Goal: Task Accomplishment & Management: Complete application form

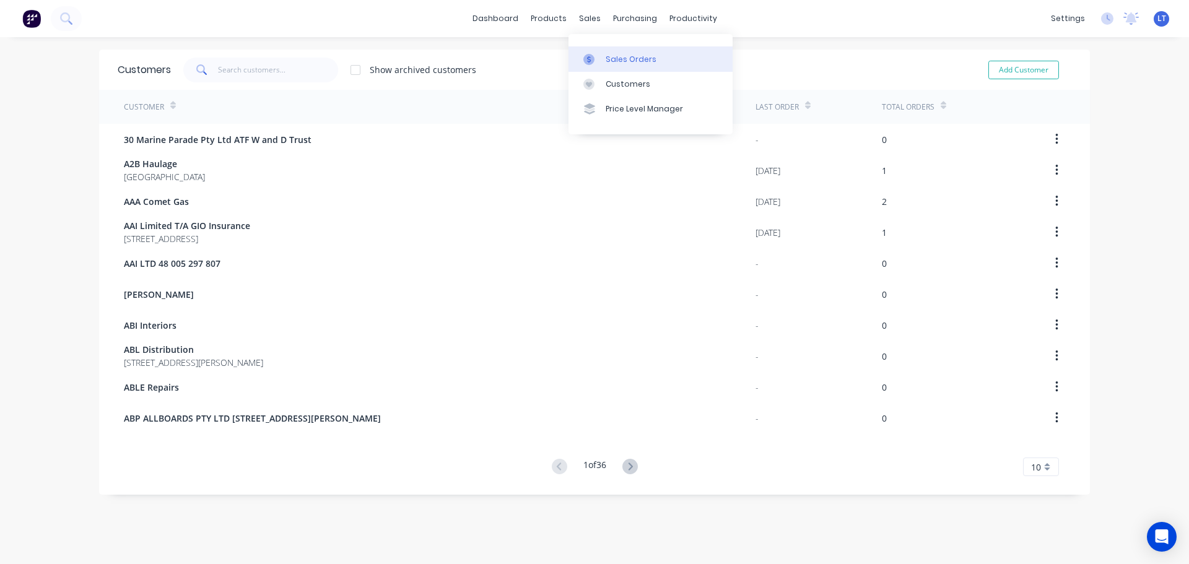
click at [613, 57] on div "Sales Orders" at bounding box center [631, 59] width 51 height 11
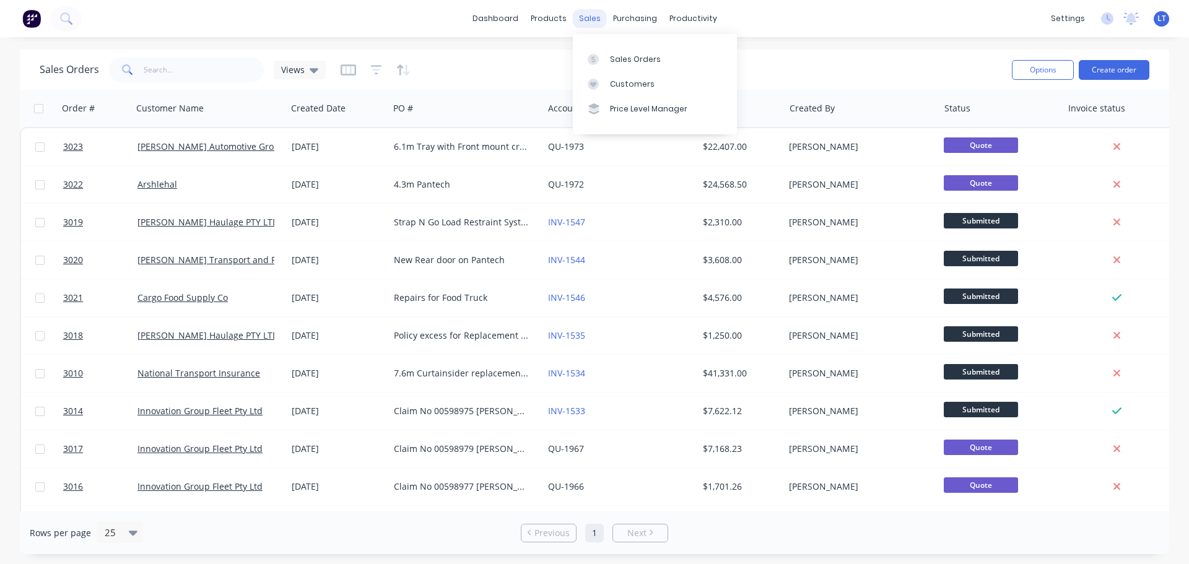
click at [588, 19] on div "sales" at bounding box center [590, 18] width 34 height 19
click at [624, 85] on div "Customers" at bounding box center [632, 84] width 45 height 11
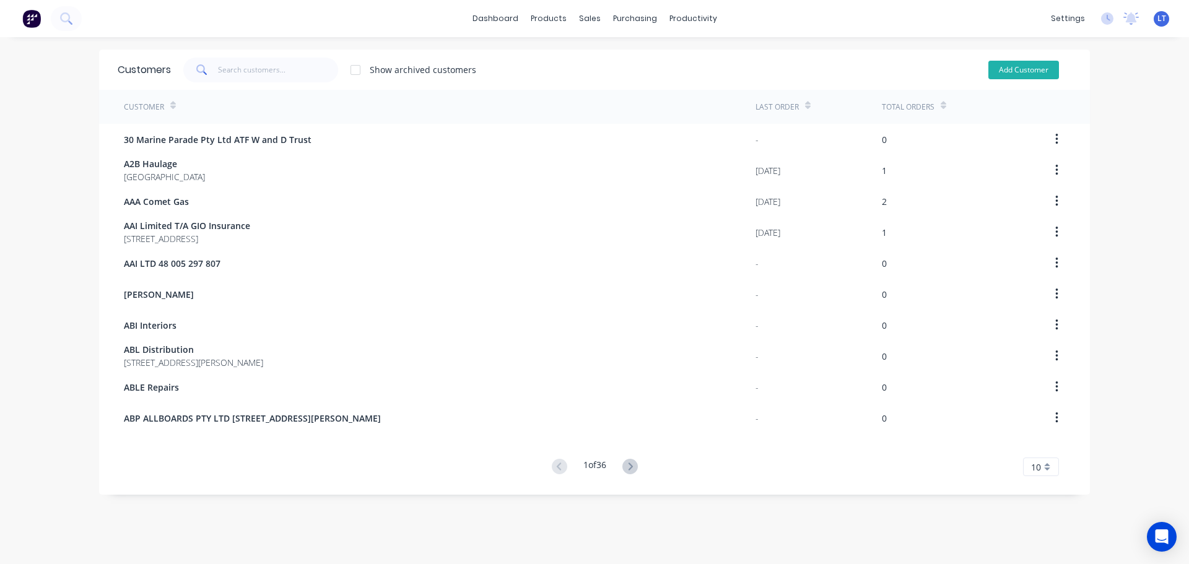
click at [1022, 71] on button "Add Customer" at bounding box center [1023, 70] width 71 height 19
select select "AU"
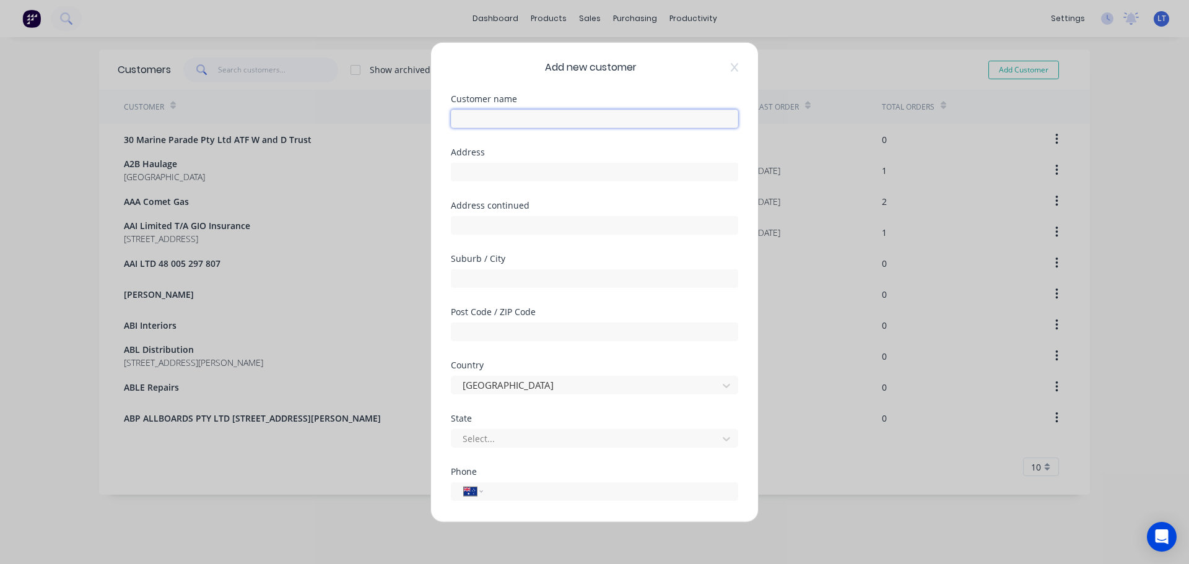
click at [476, 118] on input "text" at bounding box center [594, 118] width 287 height 19
type input "[PERSON_NAME]"
click at [500, 173] on input "text" at bounding box center [594, 171] width 287 height 19
click at [523, 493] on input "tel" at bounding box center [608, 491] width 233 height 14
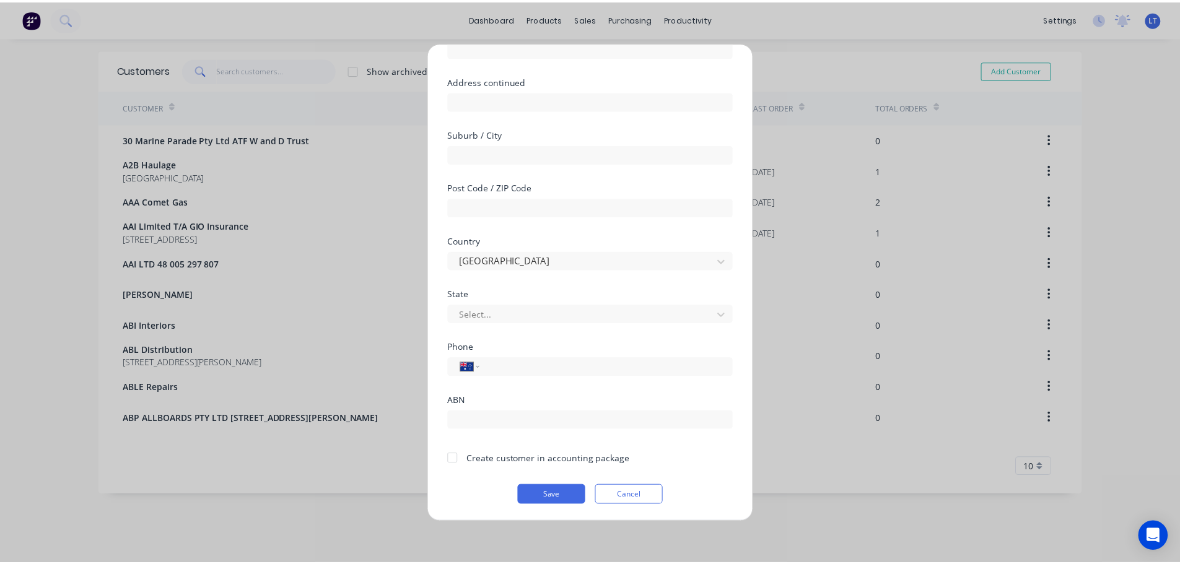
scroll to position [125, 0]
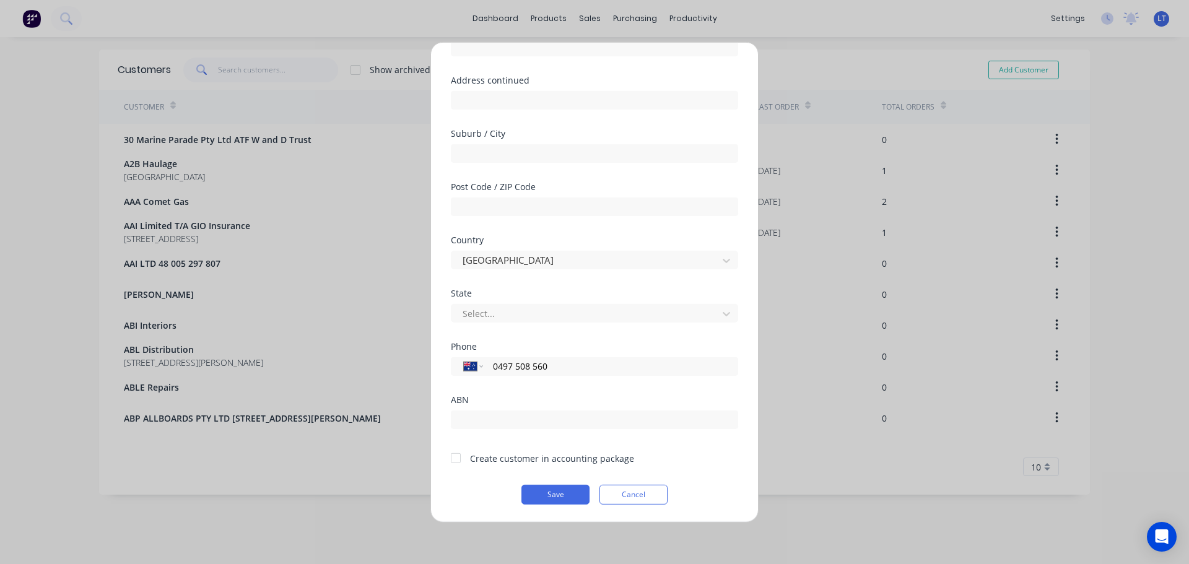
type input "0497 508 560"
drag, startPoint x: 455, startPoint y: 458, endPoint x: 471, endPoint y: 467, distance: 19.1
click at [455, 457] on div at bounding box center [455, 458] width 25 height 25
click at [556, 497] on button "Save" at bounding box center [555, 494] width 68 height 20
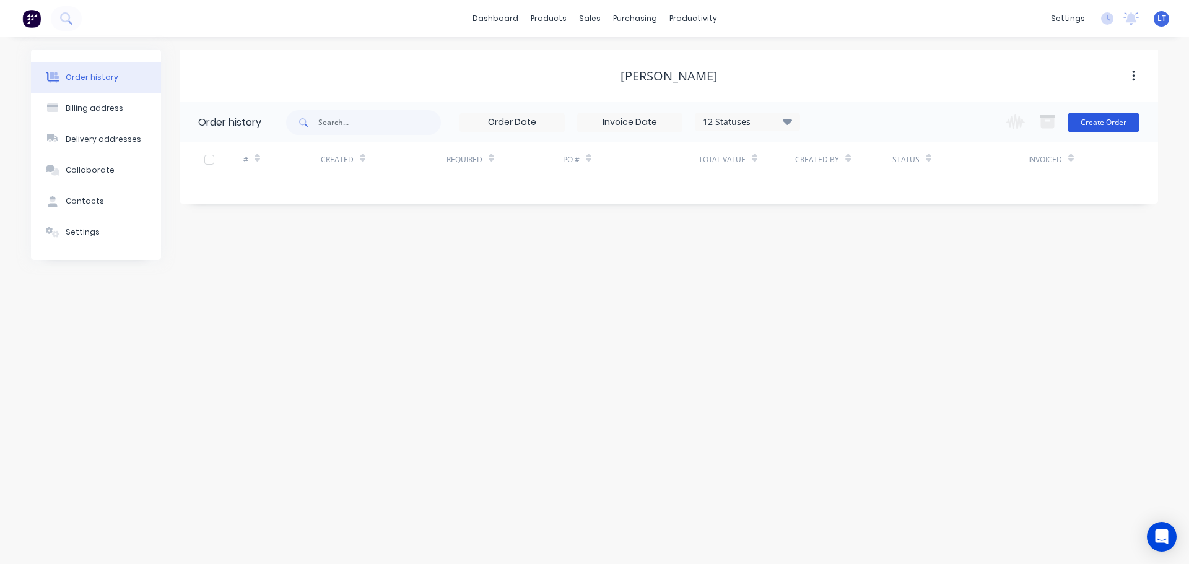
click at [1112, 119] on button "Create Order" at bounding box center [1104, 123] width 72 height 20
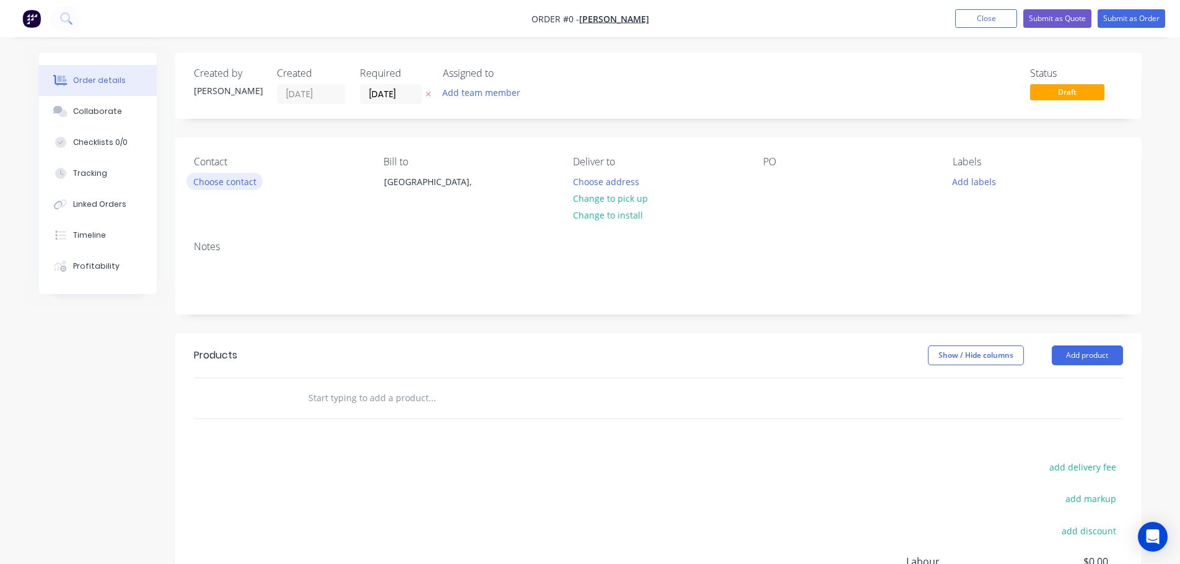
click at [211, 182] on button "Choose contact" at bounding box center [224, 181] width 76 height 17
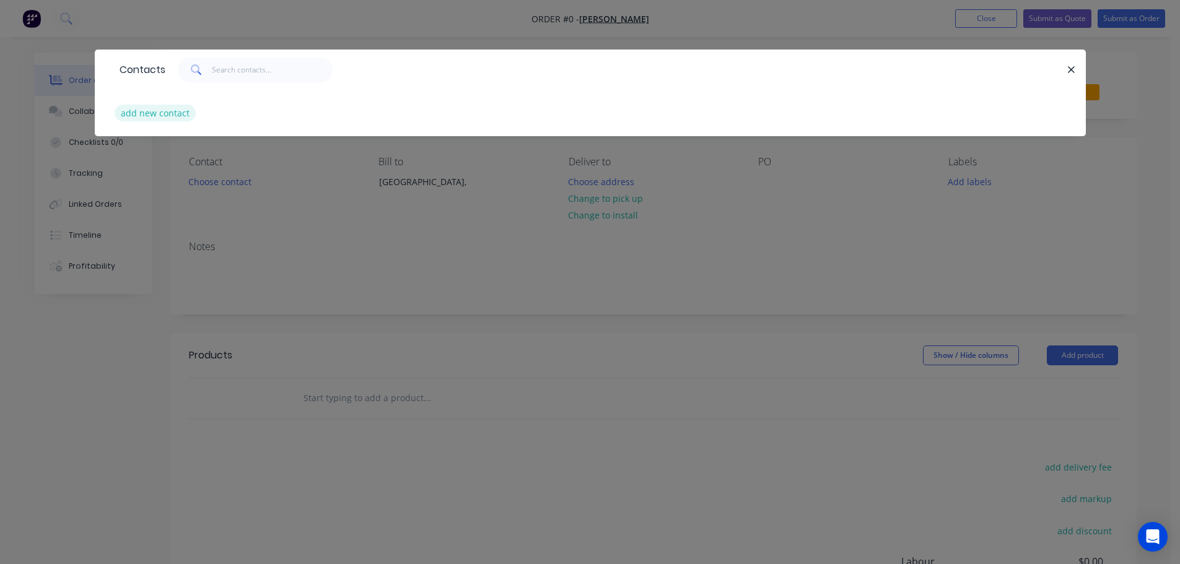
click at [146, 109] on button "add new contact" at bounding box center [156, 113] width 82 height 17
select select "AU"
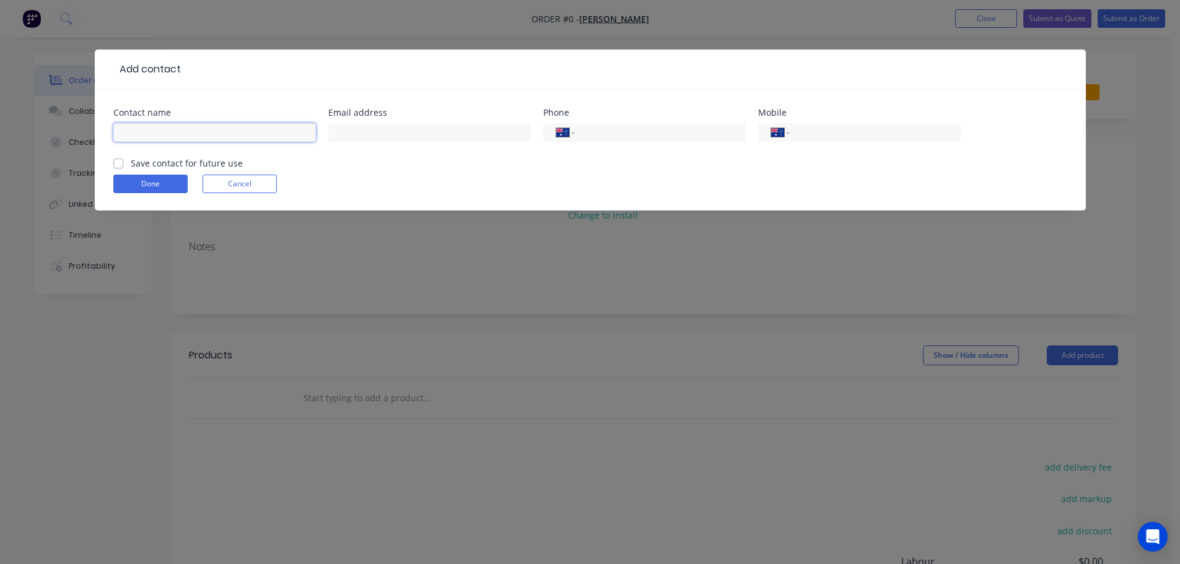
click at [181, 128] on input "text" at bounding box center [214, 132] width 203 height 19
type input "[PERSON_NAME]"
click at [347, 133] on input "text" at bounding box center [429, 132] width 203 height 19
paste input "[EMAIL_ADDRESS][DOMAIN_NAME]"
type input "[EMAIL_ADDRESS][DOMAIN_NAME]"
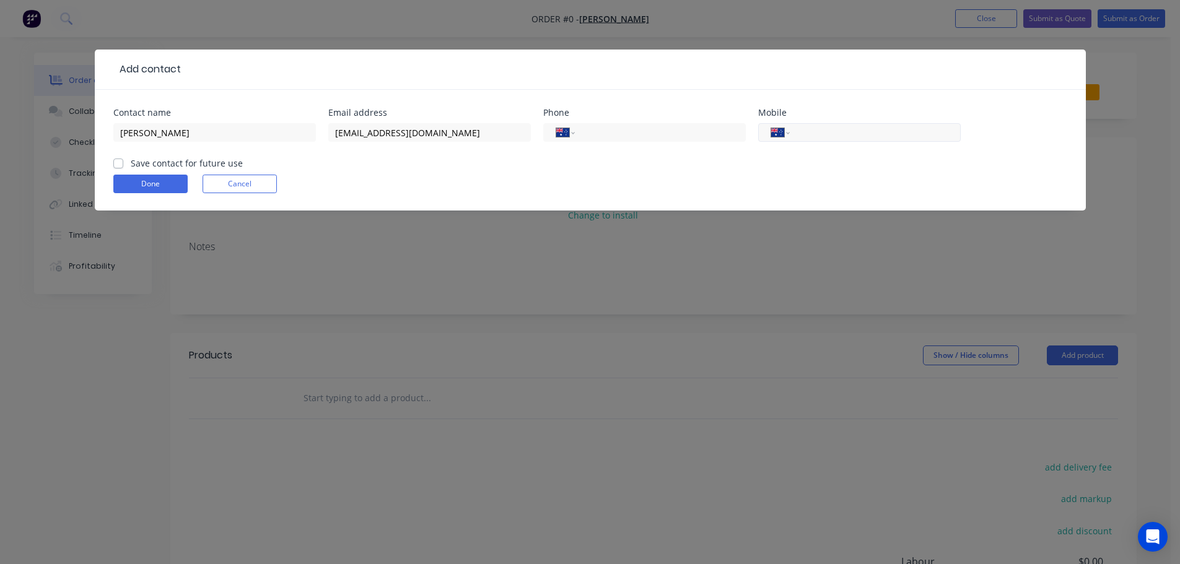
click at [813, 132] on input "tel" at bounding box center [872, 133] width 149 height 14
type input "0497 508 560"
click at [131, 163] on label "Save contact for future use" at bounding box center [187, 163] width 112 height 13
click at [115, 163] on input "Save contact for future use" at bounding box center [118, 163] width 10 height 12
checkbox input "true"
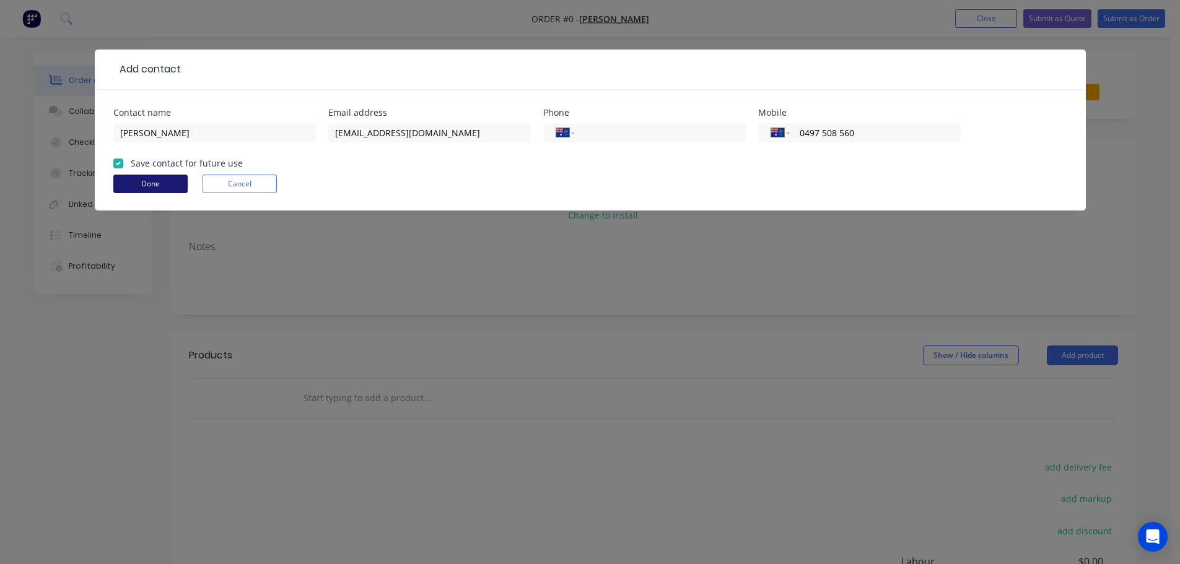
click at [151, 180] on button "Done" at bounding box center [150, 184] width 74 height 19
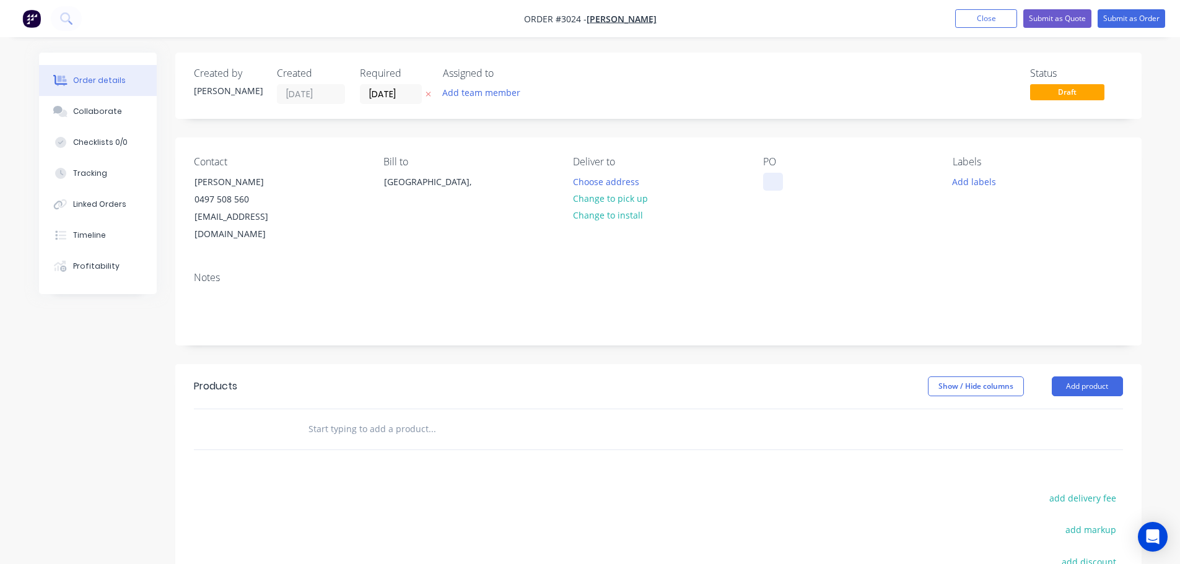
click at [777, 180] on div at bounding box center [773, 182] width 20 height 18
click at [848, 181] on div "Bus refurbish and fabricatio" at bounding box center [831, 182] width 137 height 18
click at [811, 194] on div "Bus refurbish and Custom fabricatio" at bounding box center [840, 188] width 155 height 31
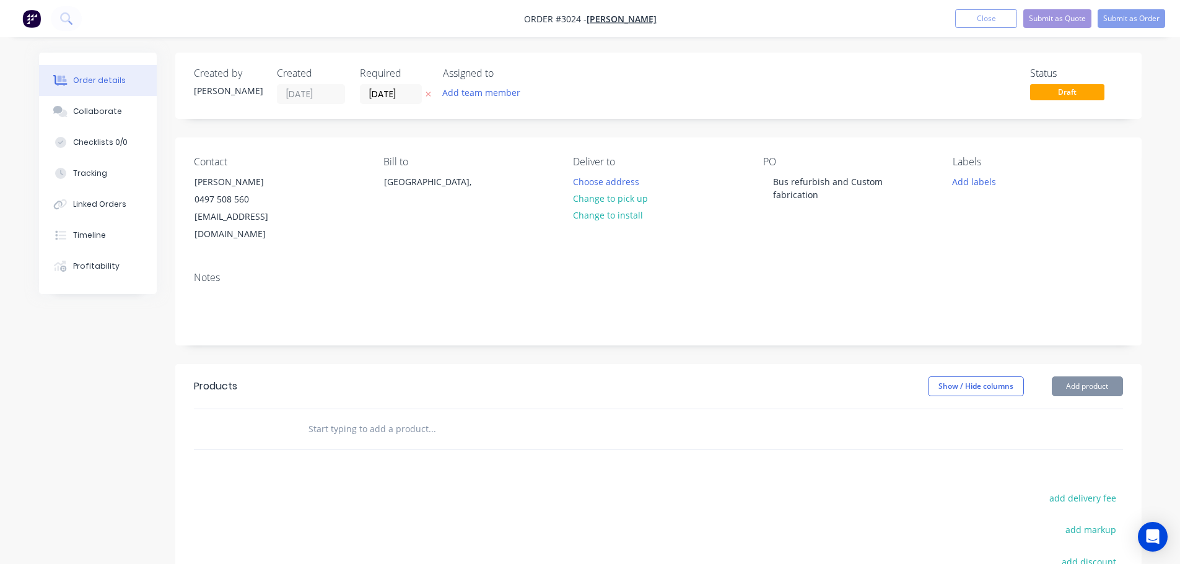
click at [777, 233] on div "Contact [PERSON_NAME] [PHONE_NUMBER] [EMAIL_ADDRESS][DOMAIN_NAME] Bill to [GEOG…" at bounding box center [658, 199] width 966 height 124
click at [1089, 377] on button "Add product" at bounding box center [1087, 387] width 71 height 20
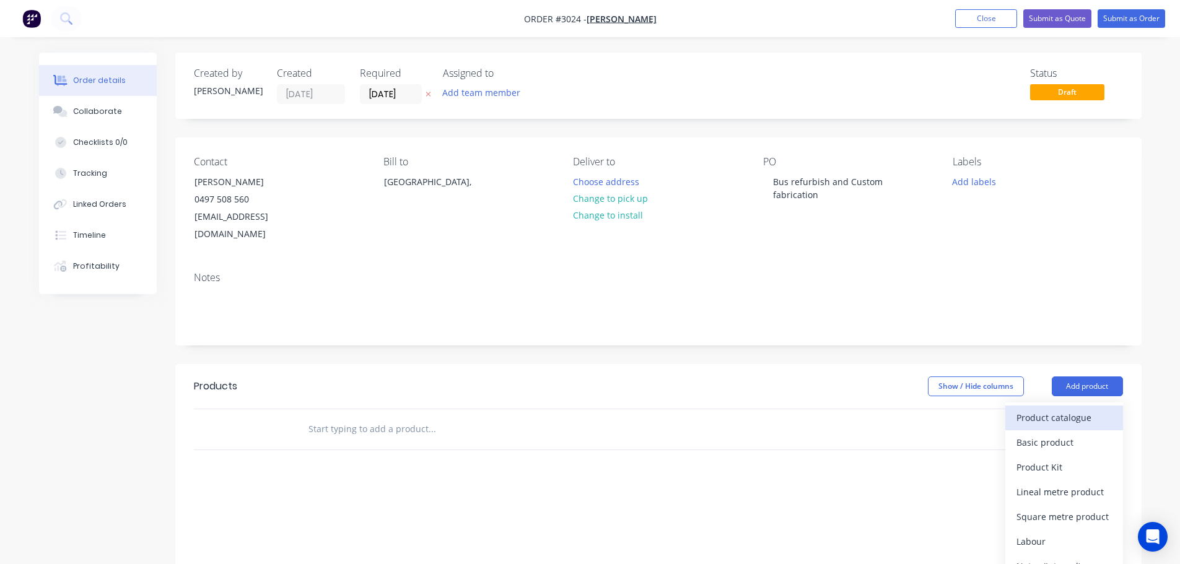
click at [1045, 409] on div "Product catalogue" at bounding box center [1063, 418] width 95 height 18
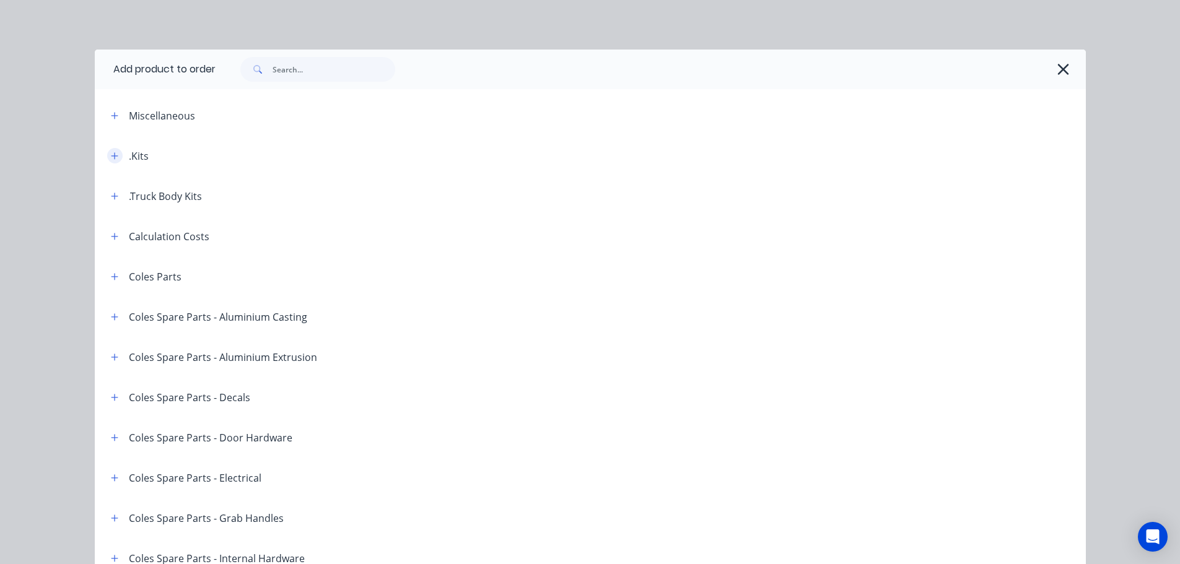
click at [111, 157] on icon "button" at bounding box center [114, 156] width 7 height 9
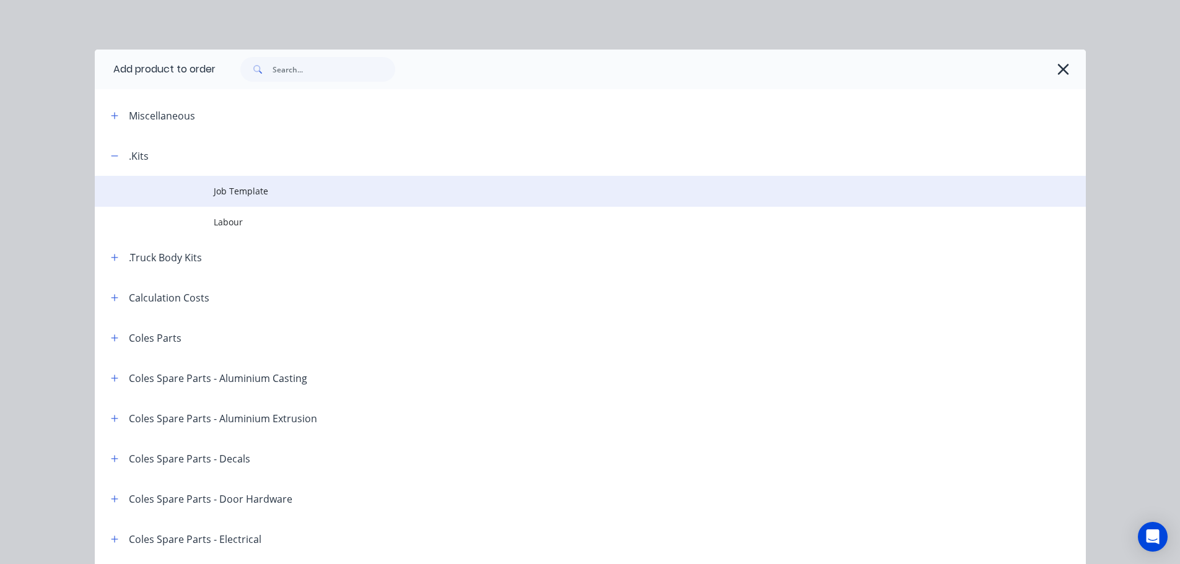
click at [228, 193] on span "Job Template" at bounding box center [562, 191] width 697 height 13
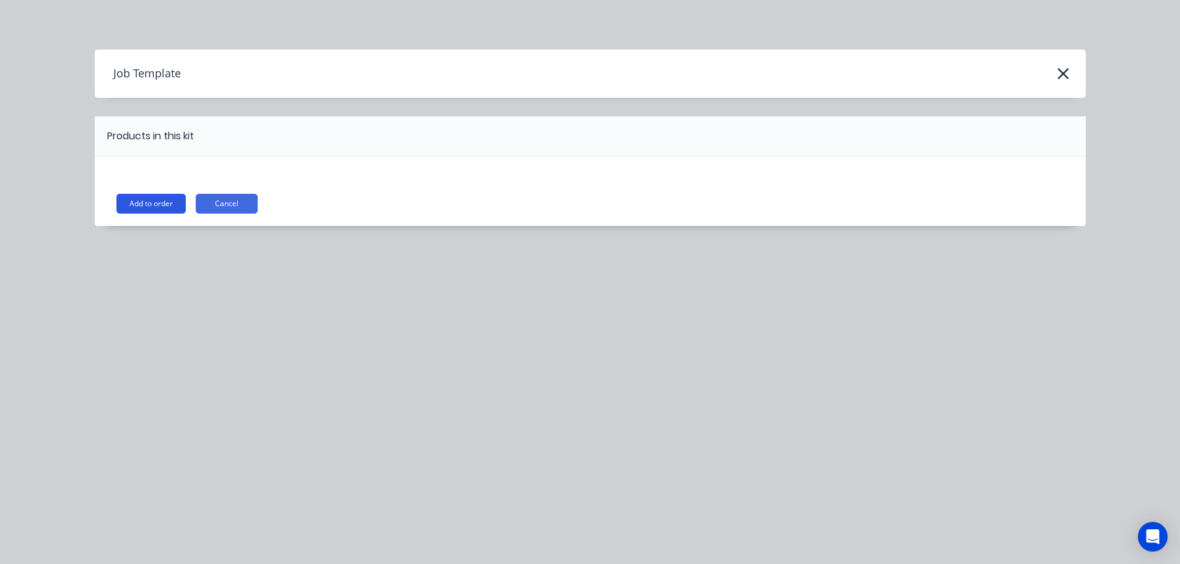
click at [142, 203] on button "Add to order" at bounding box center [150, 204] width 69 height 20
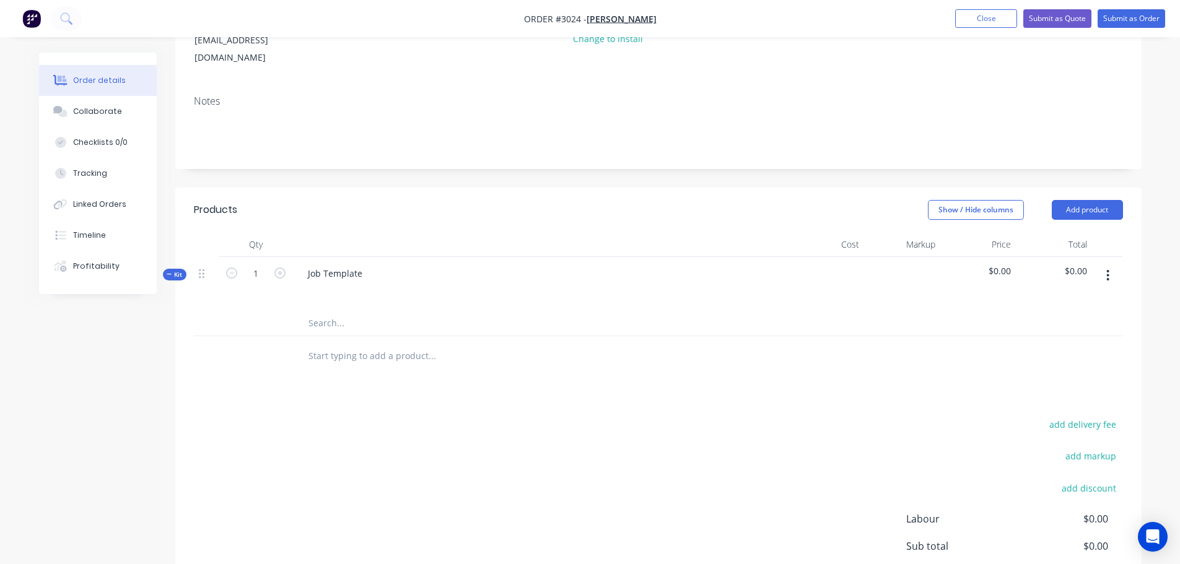
scroll to position [186, 0]
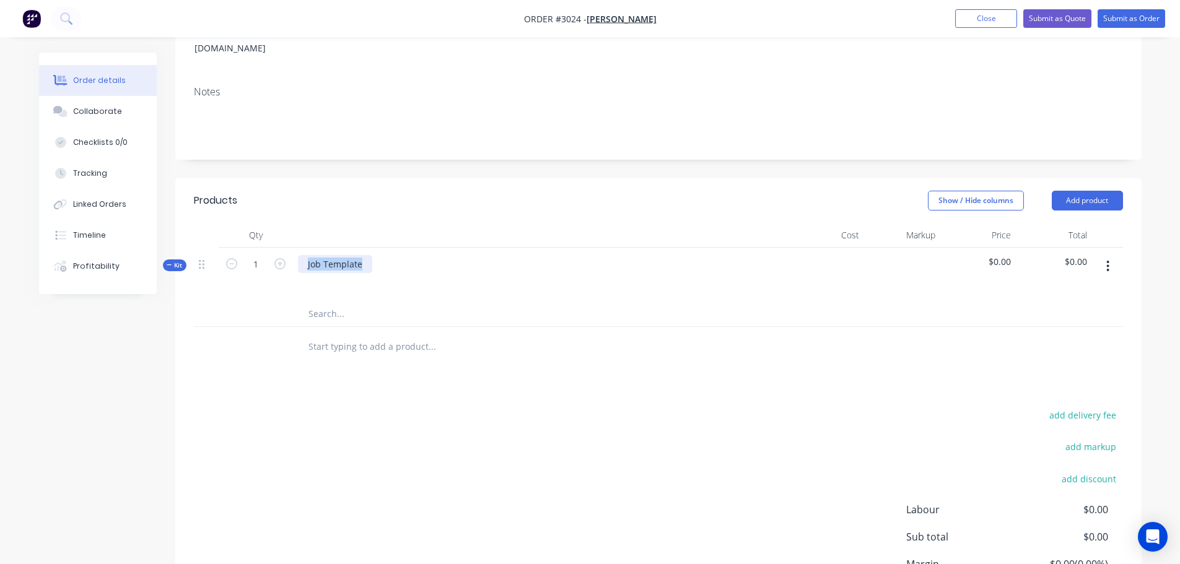
drag, startPoint x: 306, startPoint y: 246, endPoint x: 366, endPoint y: 249, distance: 60.2
click at [366, 255] on div "Job Template" at bounding box center [335, 264] width 74 height 18
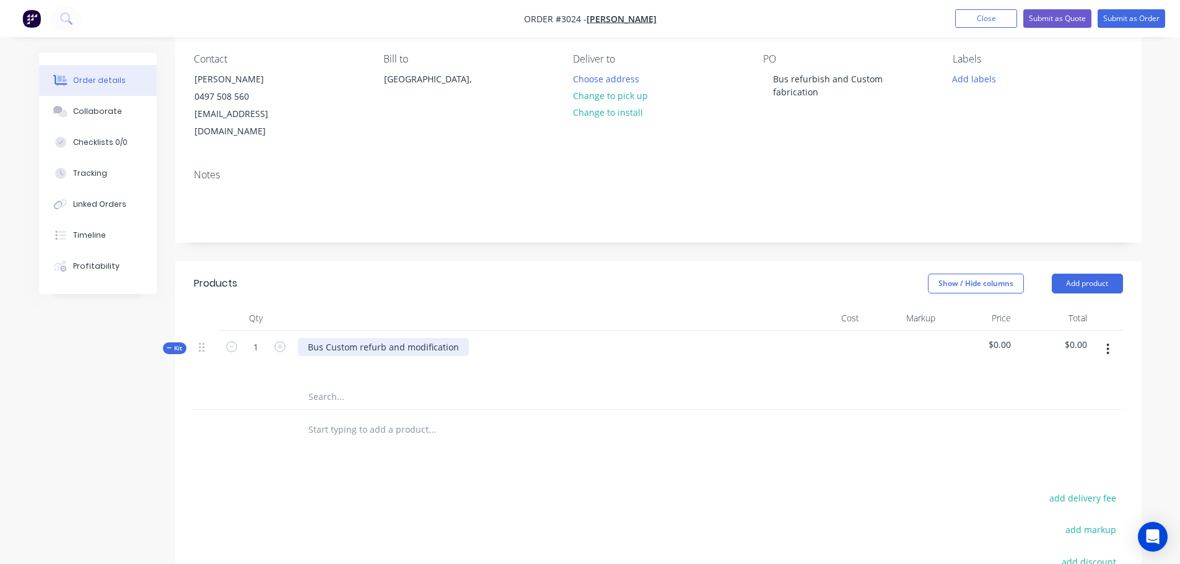
scroll to position [0, 0]
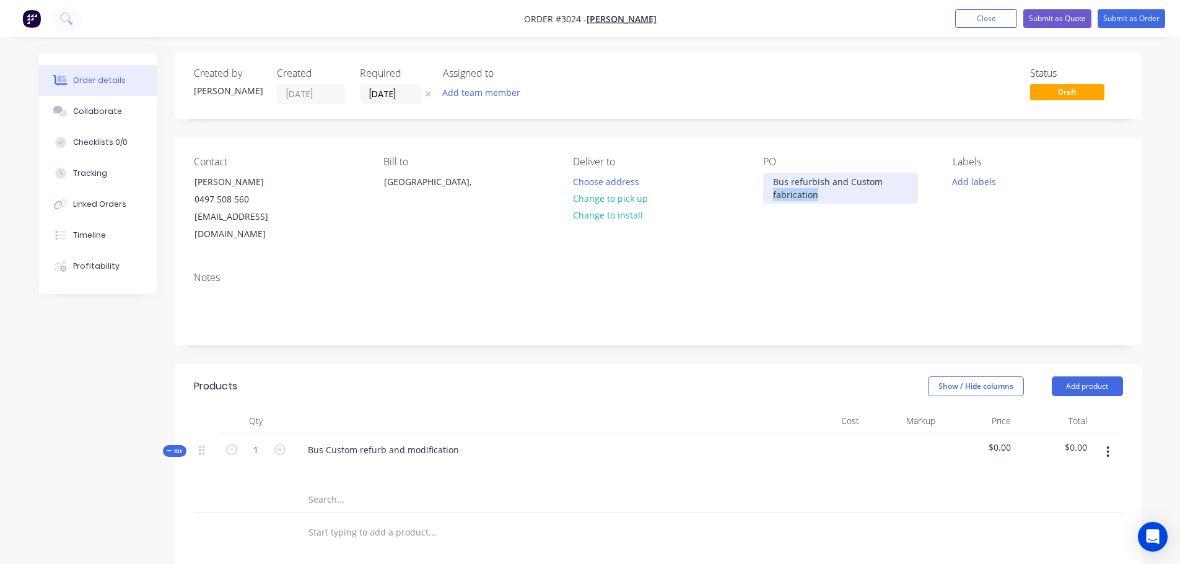
drag, startPoint x: 772, startPoint y: 194, endPoint x: 820, endPoint y: 197, distance: 47.8
click at [820, 197] on div "Bus refurbish and Custom fabrication" at bounding box center [840, 188] width 155 height 31
click at [826, 181] on div "Bus refurbish and Custom Modification" at bounding box center [840, 188] width 155 height 31
click at [641, 272] on div "Notes" at bounding box center [658, 278] width 929 height 12
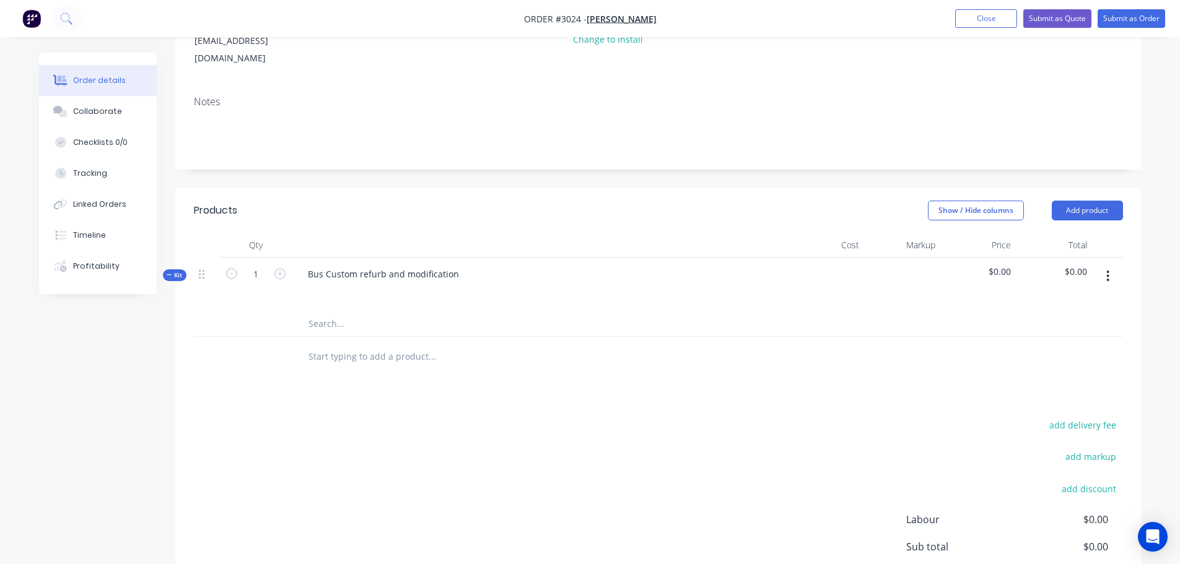
scroll to position [248, 0]
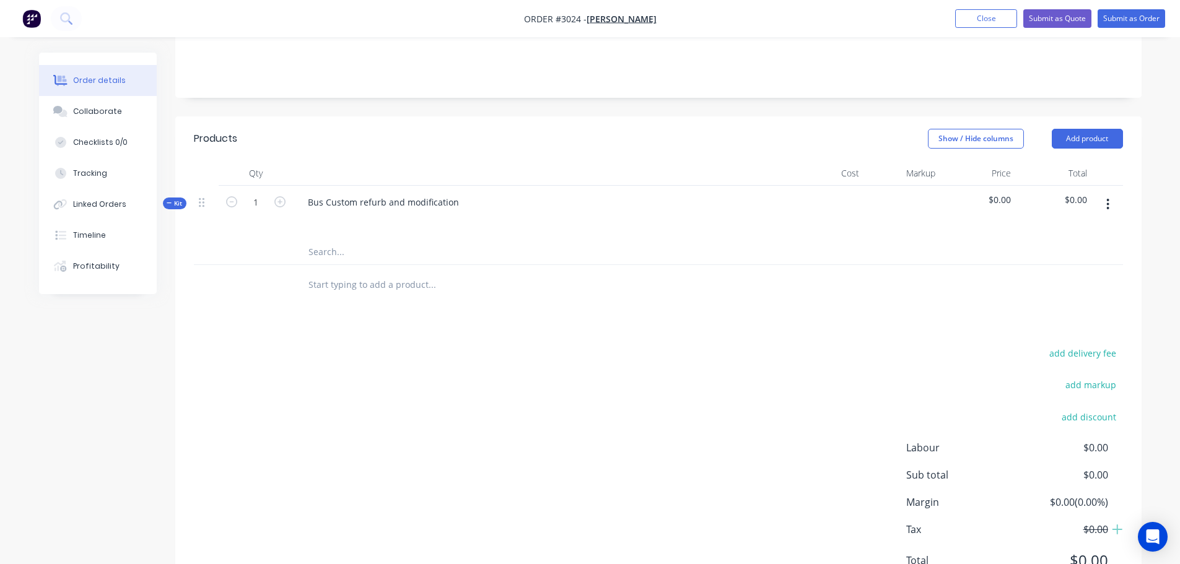
click at [340, 240] on input "text" at bounding box center [432, 252] width 248 height 25
click at [345, 240] on input "text" at bounding box center [432, 252] width 248 height 25
click at [360, 240] on input "text" at bounding box center [432, 252] width 248 height 25
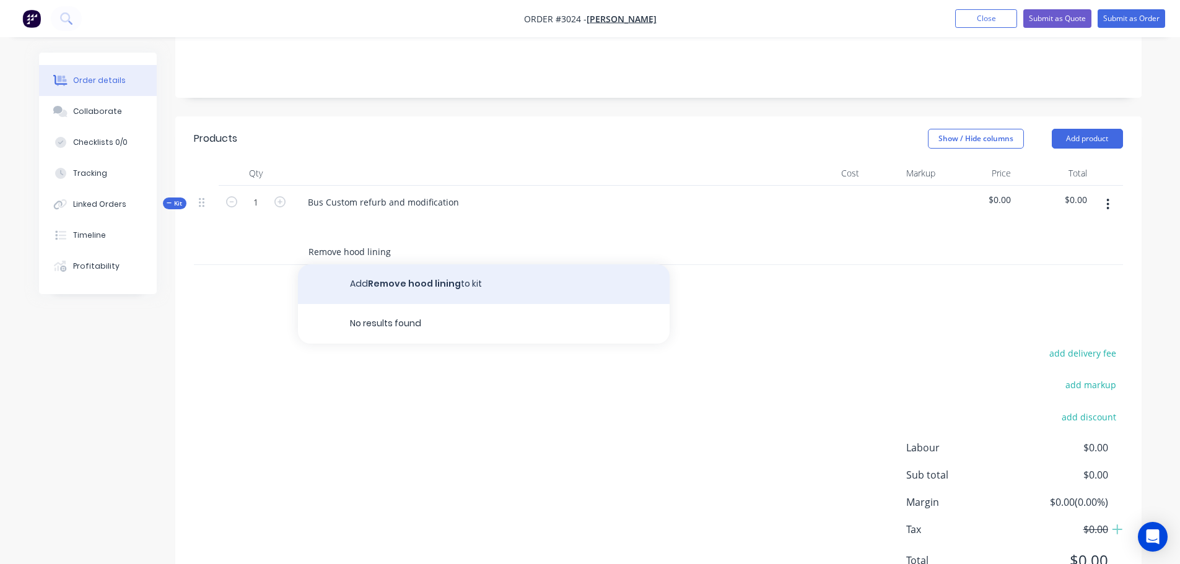
type input "Remove hood lining"
click at [390, 269] on button "Add Remove hood lining to kit" at bounding box center [484, 284] width 372 height 40
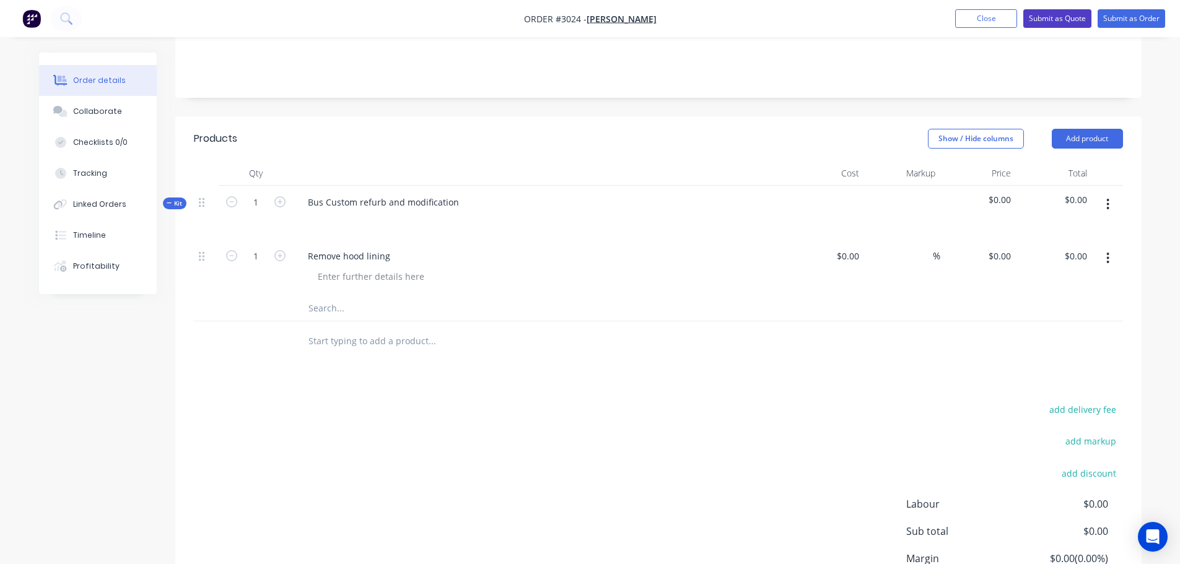
click at [1057, 19] on button "Submit as Quote" at bounding box center [1057, 18] width 68 height 19
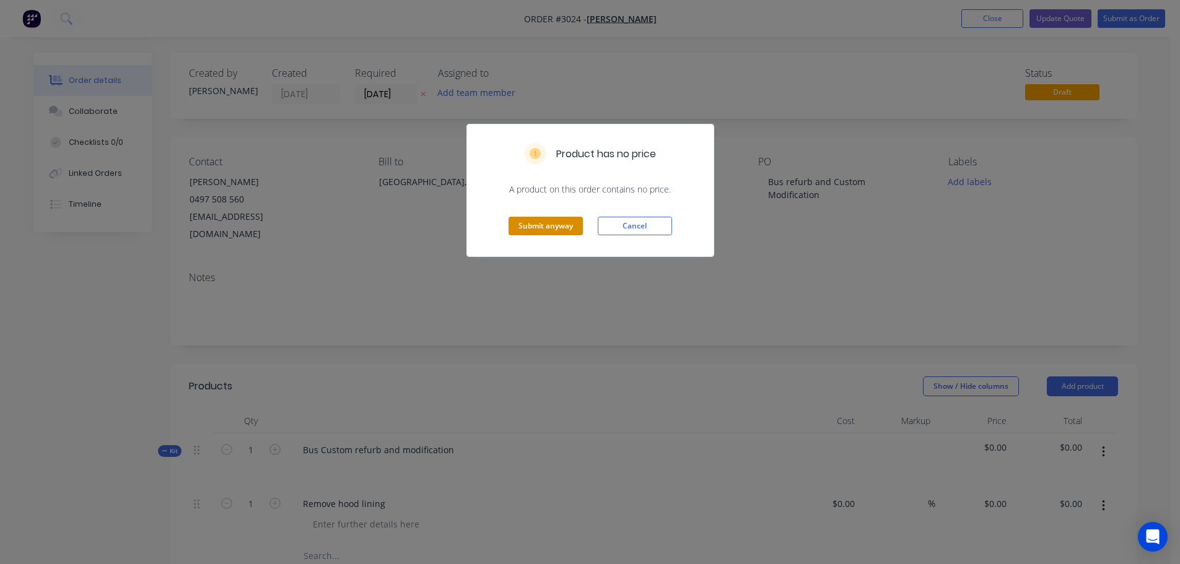
click at [544, 222] on button "Submit anyway" at bounding box center [545, 226] width 74 height 19
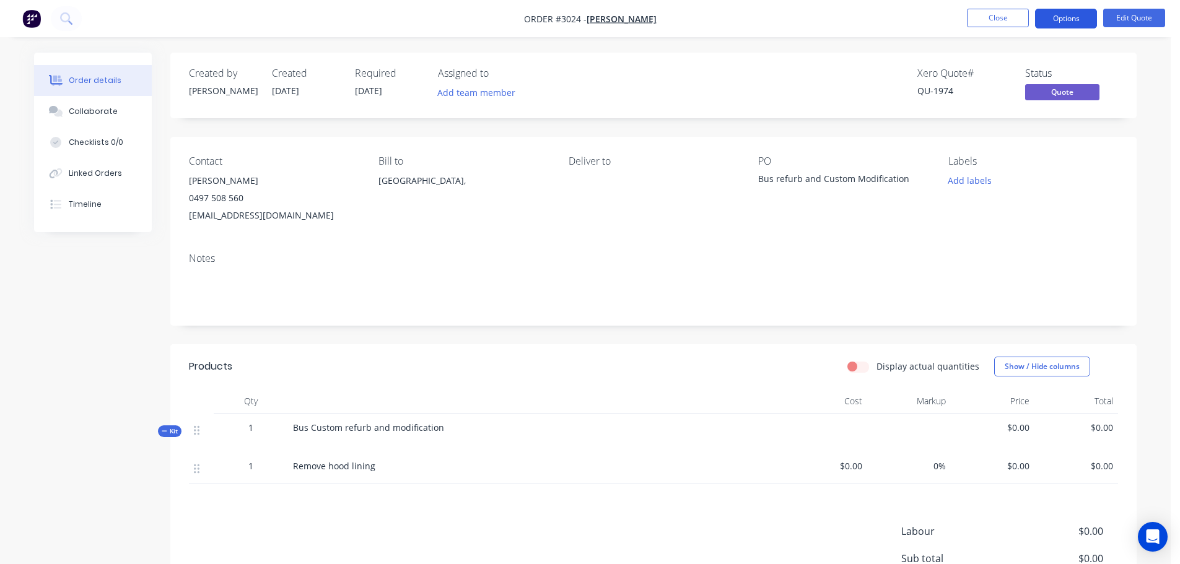
click at [1065, 20] on button "Options" at bounding box center [1066, 19] width 62 height 20
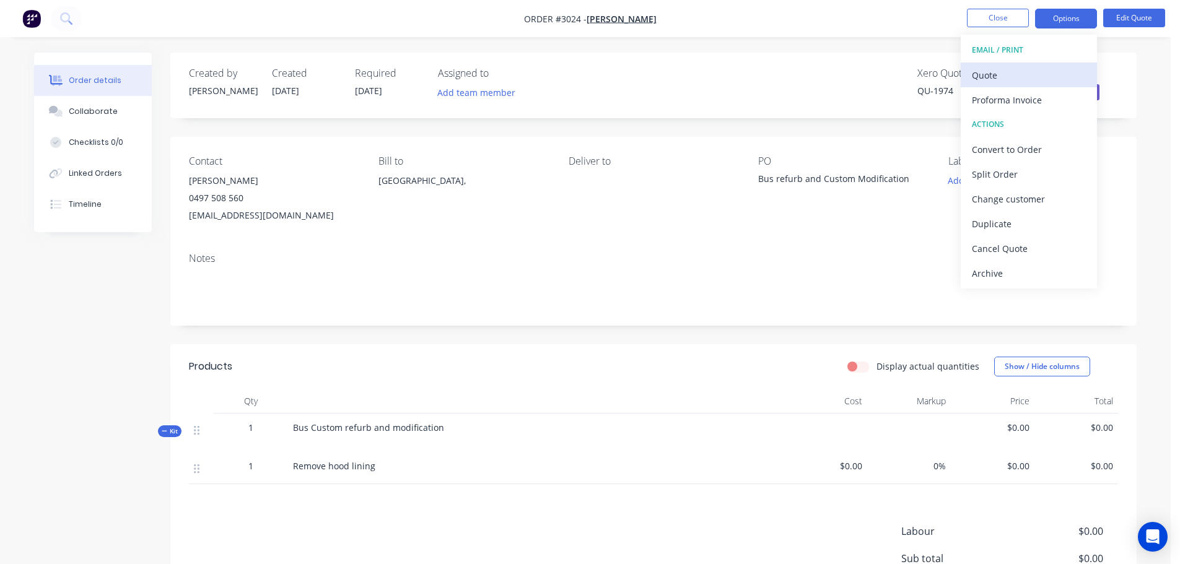
click at [985, 74] on div "Quote" at bounding box center [1029, 75] width 114 height 18
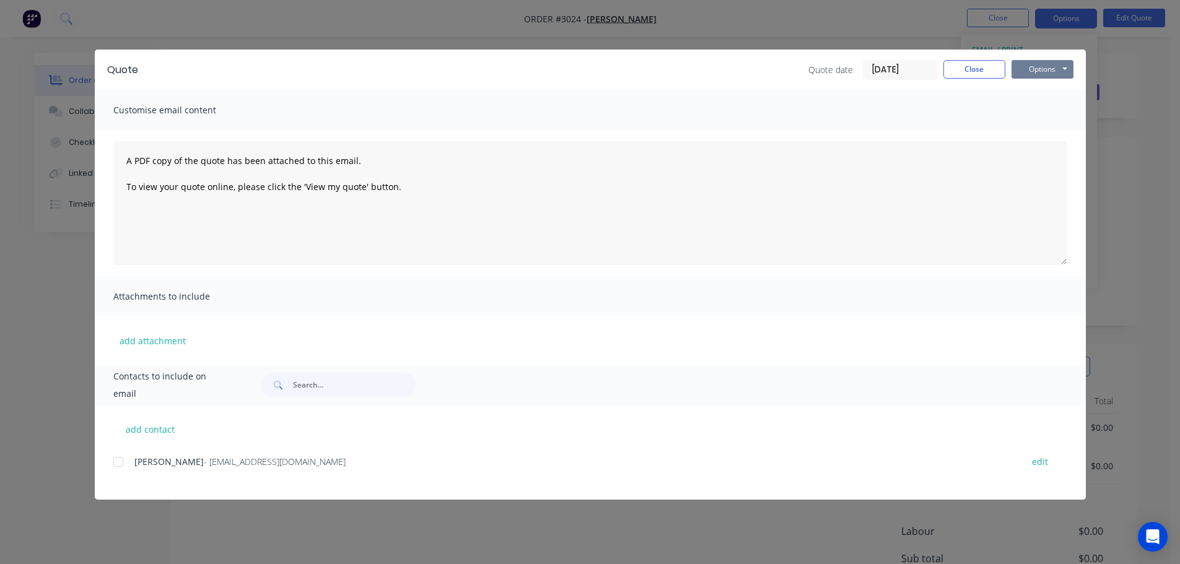
click at [1029, 69] on button "Options" at bounding box center [1042, 69] width 62 height 19
click at [1032, 88] on button "Preview" at bounding box center [1050, 91] width 79 height 20
click at [973, 69] on button "Close" at bounding box center [974, 69] width 62 height 19
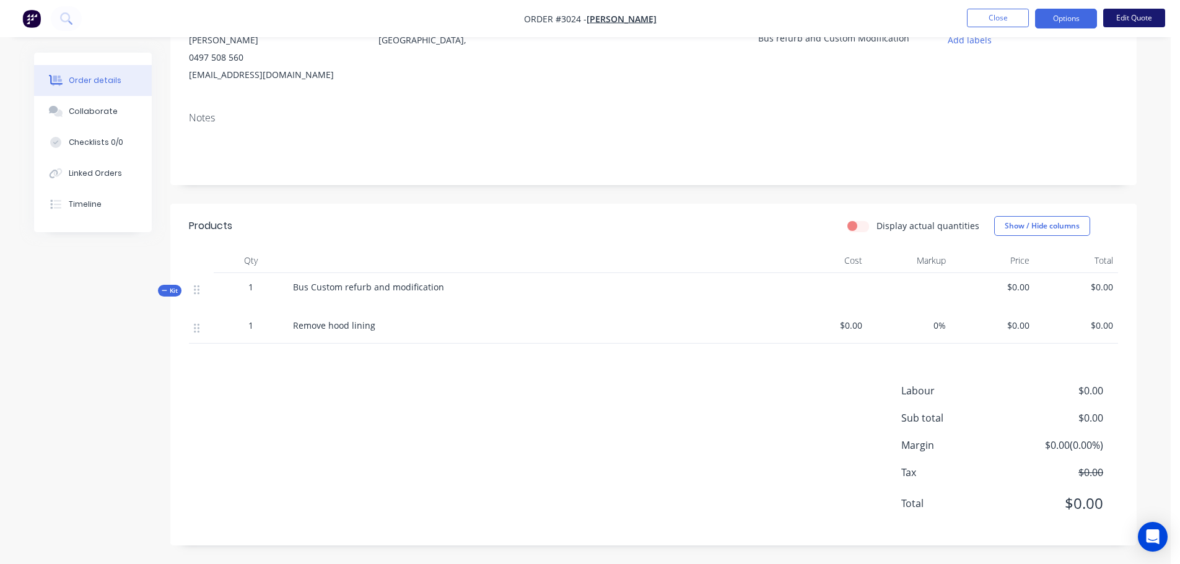
click at [1129, 14] on button "Edit Quote" at bounding box center [1134, 18] width 62 height 19
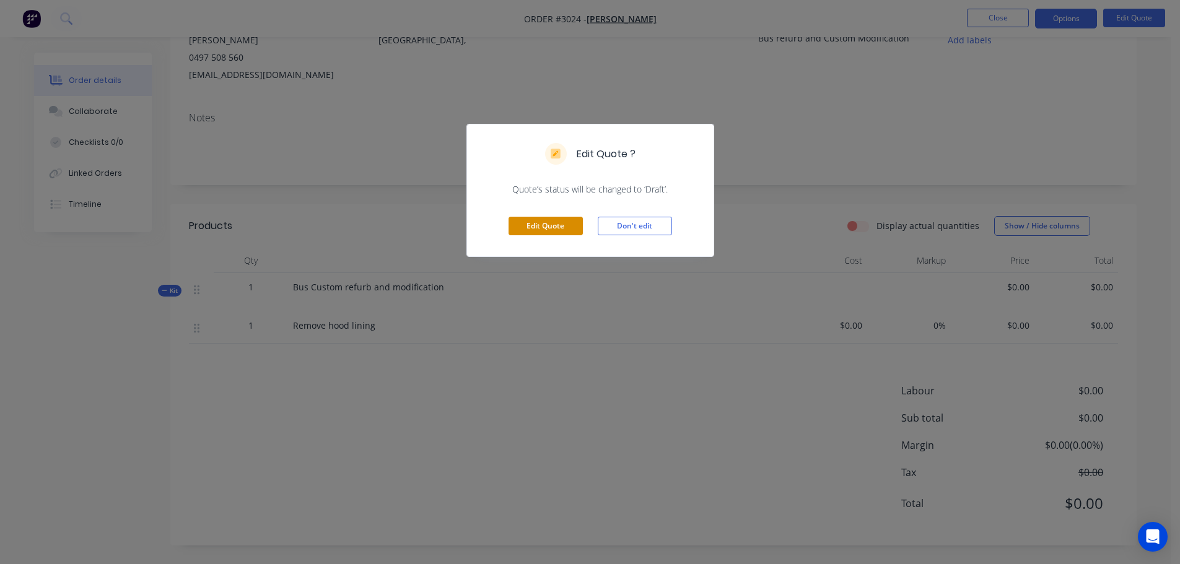
click at [538, 227] on button "Edit Quote" at bounding box center [545, 226] width 74 height 19
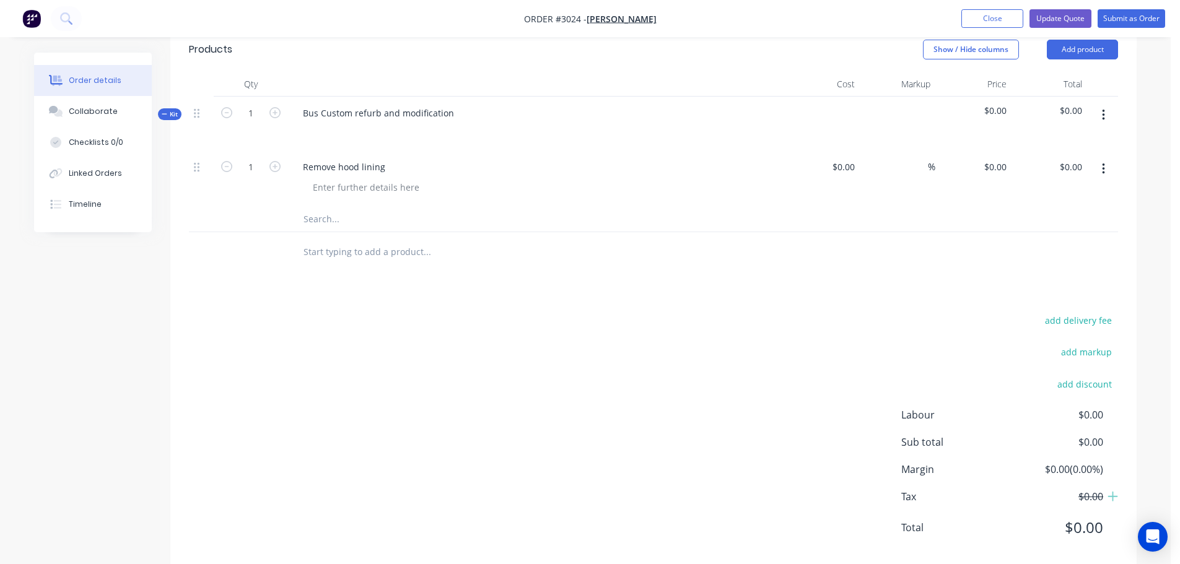
scroll to position [344, 0]
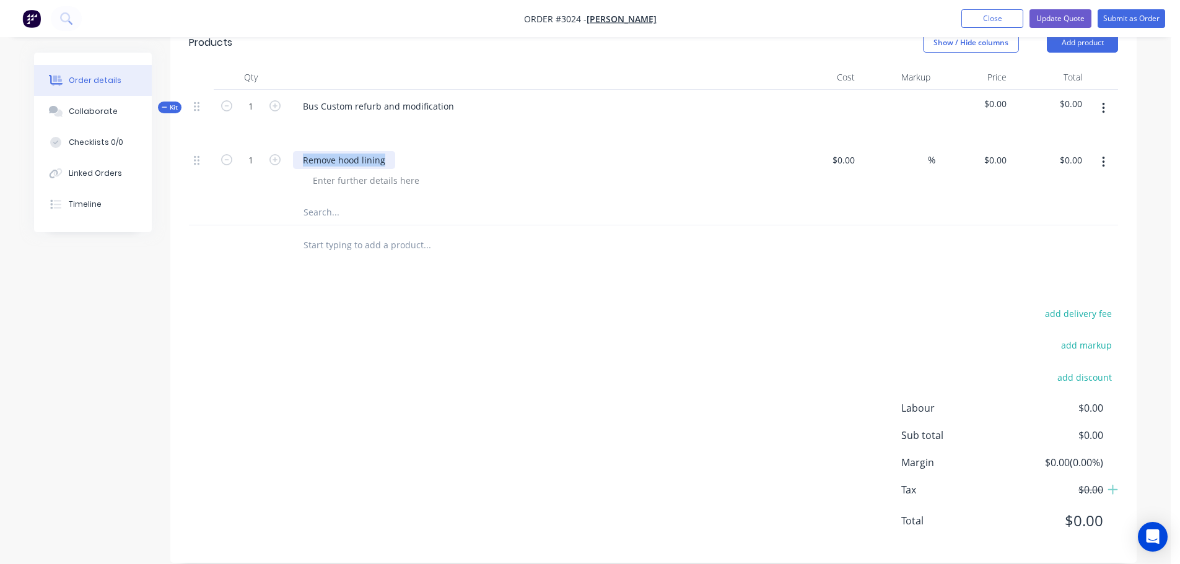
drag, startPoint x: 302, startPoint y: 141, endPoint x: 414, endPoint y: 137, distance: 112.8
click at [414, 151] on div "Remove hood lining" at bounding box center [536, 160] width 486 height 18
copy div "Remove hood lining"
click at [313, 233] on input "text" at bounding box center [427, 245] width 248 height 25
paste input "Remove hood lining"
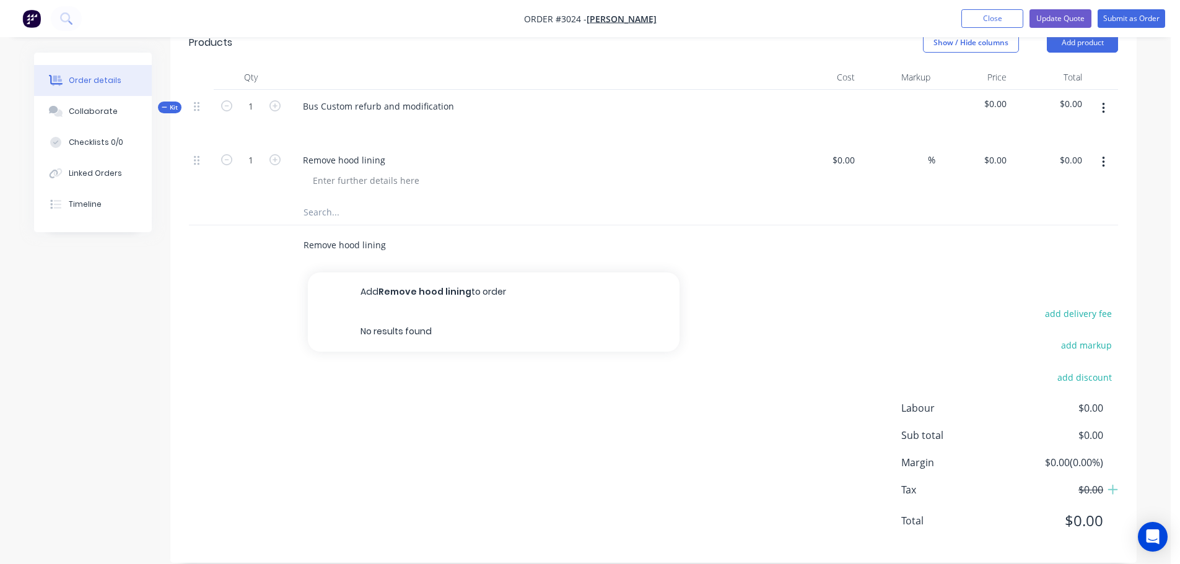
type input "Remove hood lining"
click at [1104, 157] on icon "button" at bounding box center [1103, 162] width 2 height 11
click at [1023, 260] on div "Delete" at bounding box center [1058, 269] width 95 height 18
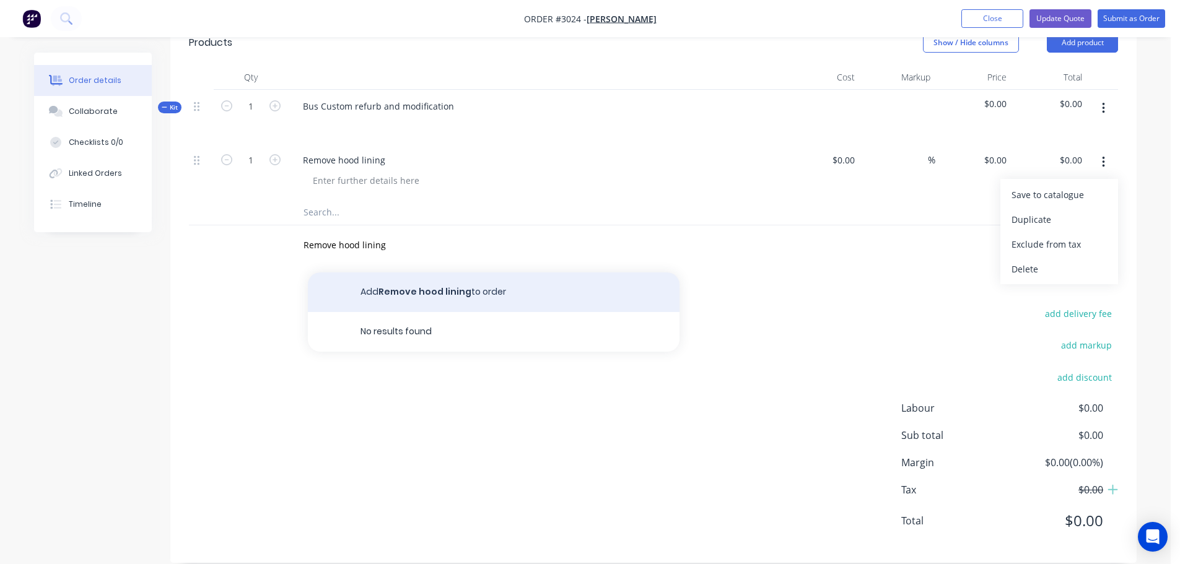
scroll to position [287, 0]
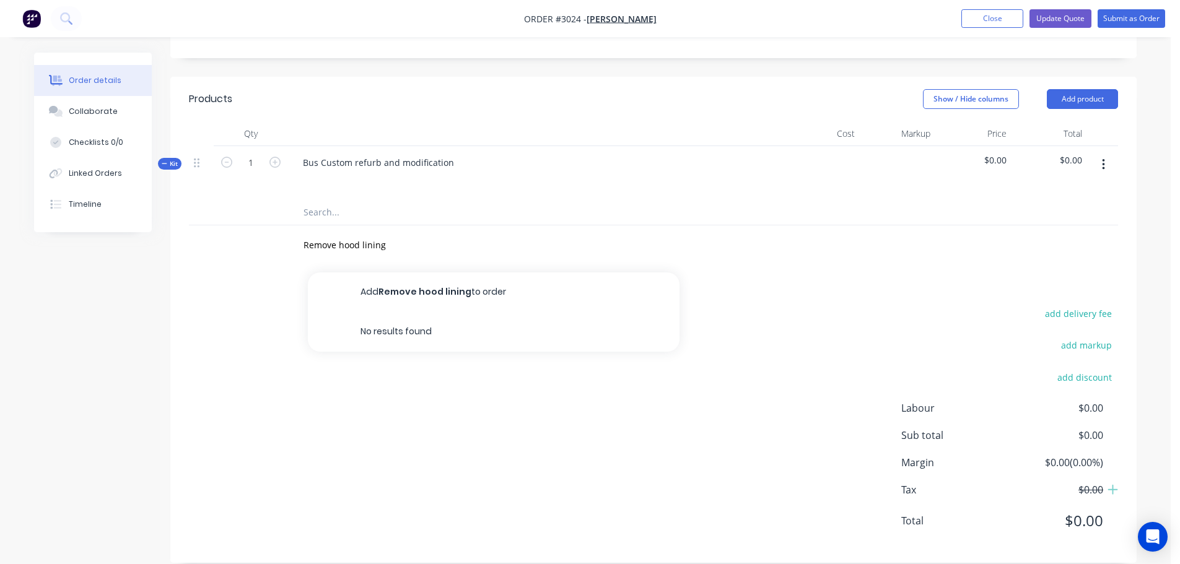
click at [265, 237] on div at bounding box center [251, 245] width 74 height 40
click at [294, 255] on div "Products Show / Hide columns Add product Qty Cost Markup Price Total Kit 1 Bus …" at bounding box center [653, 320] width 966 height 486
click at [397, 273] on button "Add Remove hood lining to order" at bounding box center [494, 293] width 372 height 40
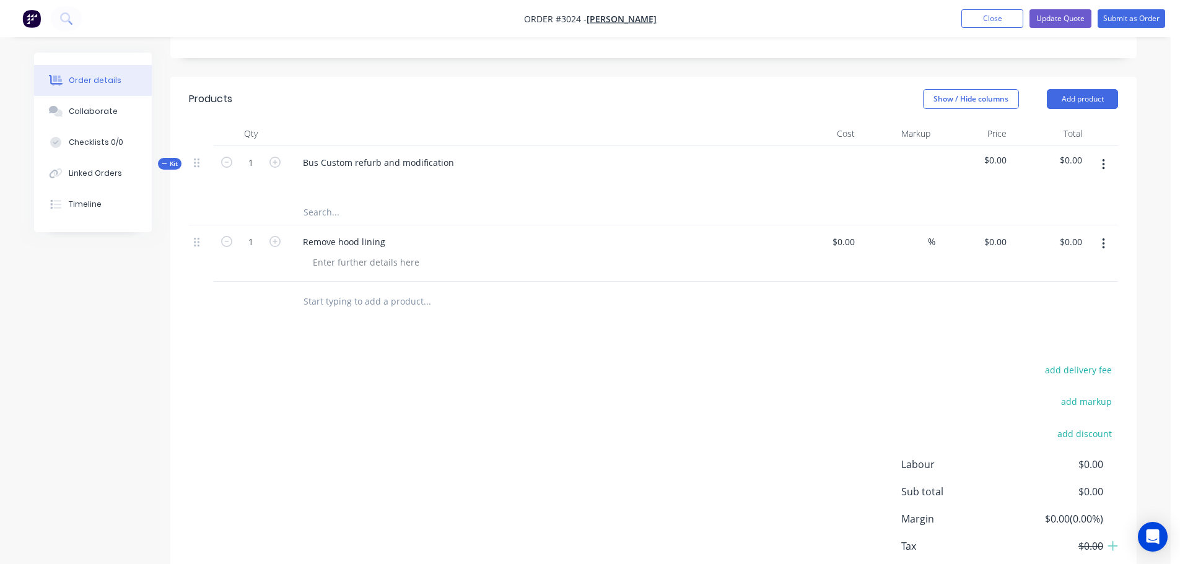
click at [308, 289] on input "text" at bounding box center [427, 301] width 248 height 25
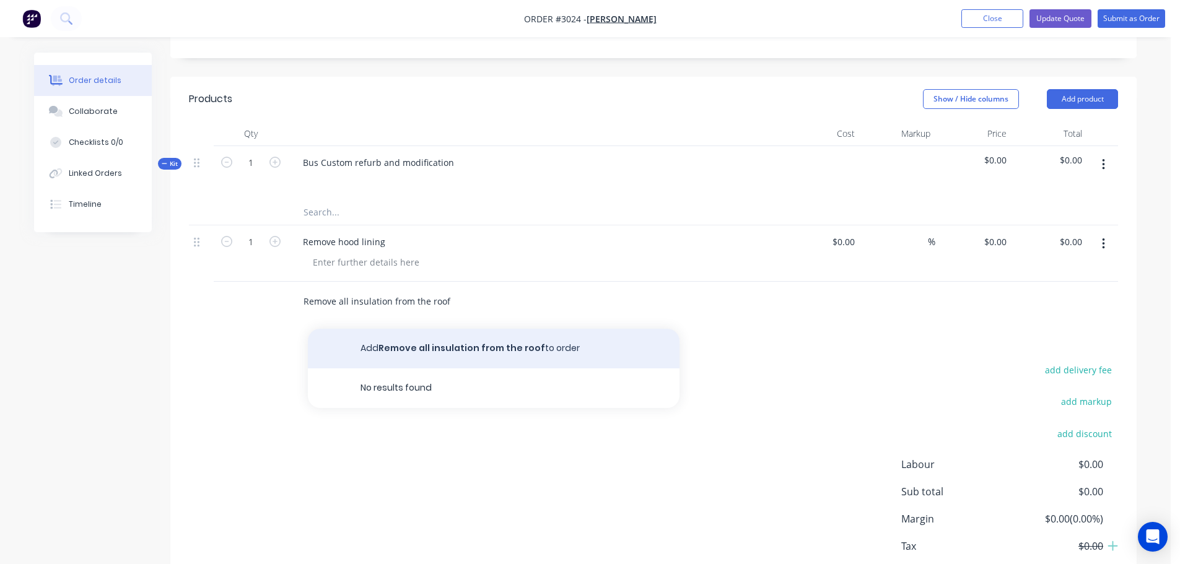
type input "Remove all insulation from the roof"
click at [414, 329] on button "Add Remove all insulation from the roof to order" at bounding box center [494, 349] width 372 height 40
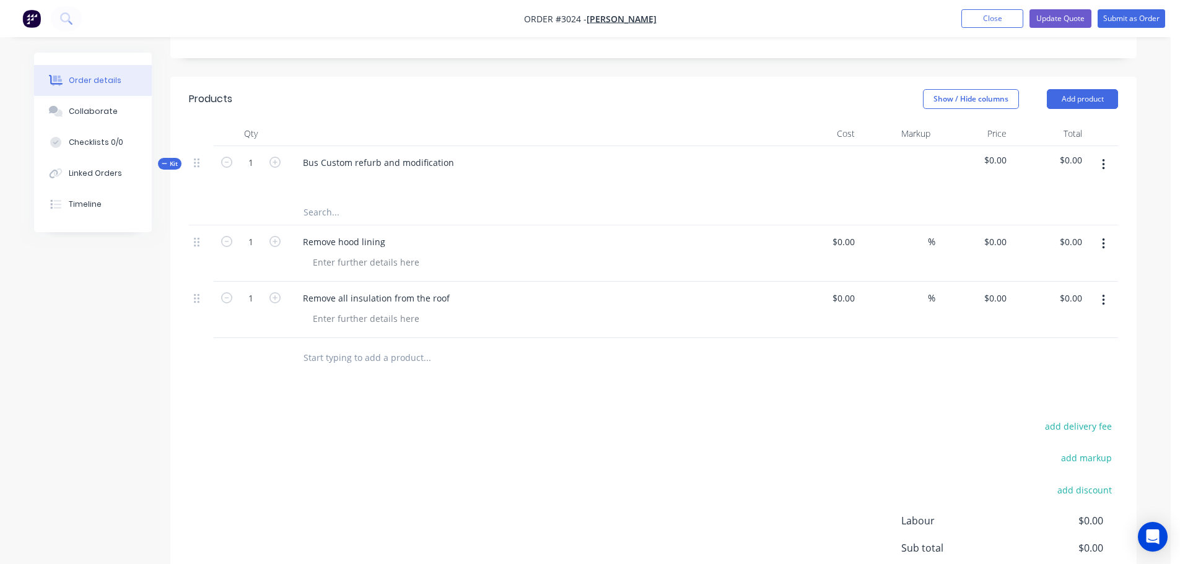
click at [325, 346] on input "text" at bounding box center [427, 358] width 248 height 25
click at [501, 346] on input "Remove all the aluminum boxes from the roof" at bounding box center [427, 358] width 248 height 25
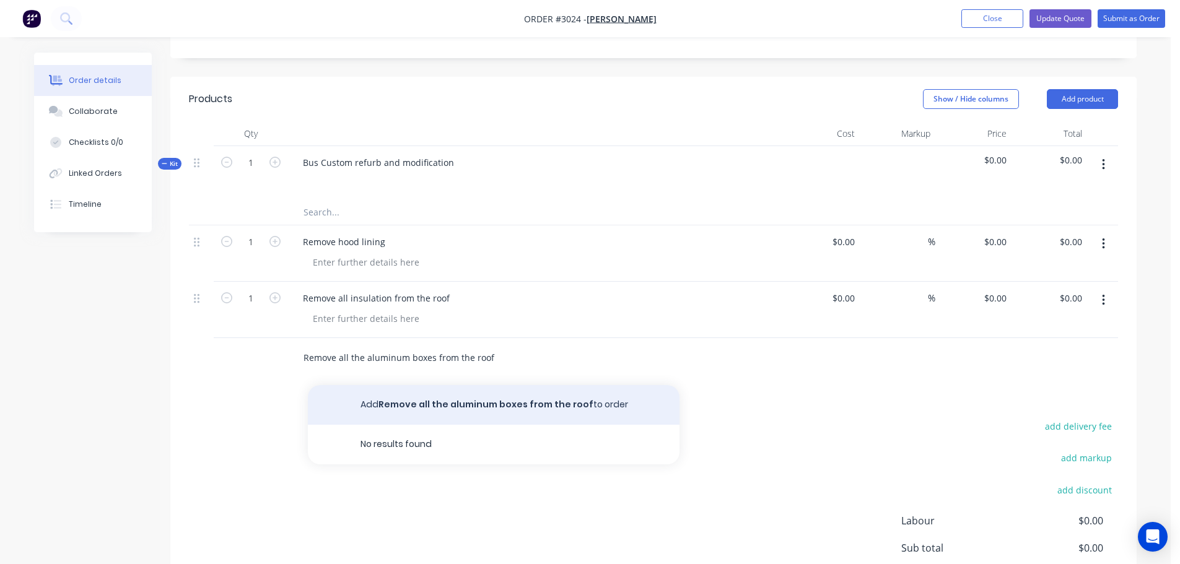
type input "Remove all the aluminum boxes from the roof"
click at [424, 385] on button "Add Remove all the aluminum boxes from the roof to order" at bounding box center [494, 405] width 372 height 40
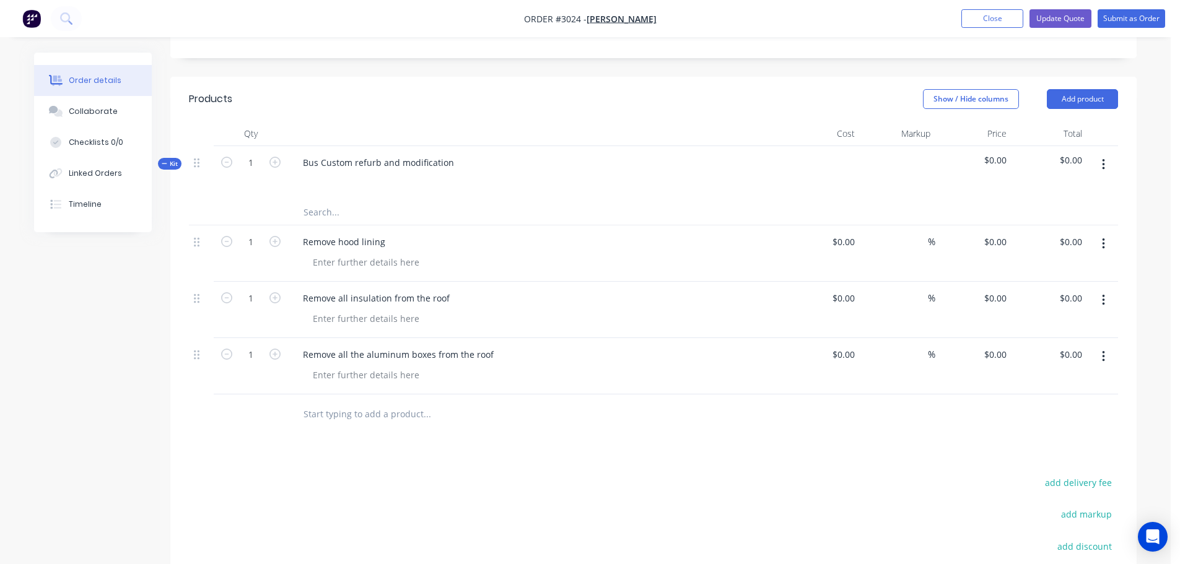
click at [326, 402] on input "text" at bounding box center [427, 414] width 248 height 25
click at [1058, 15] on button "Update Quote" at bounding box center [1060, 18] width 62 height 19
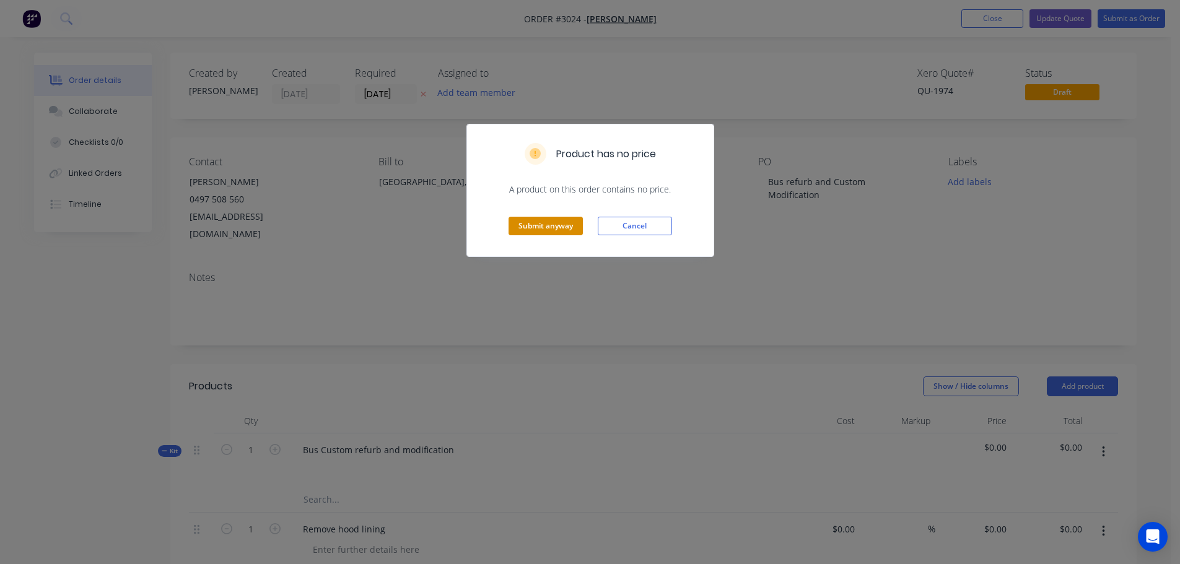
click at [541, 229] on button "Submit anyway" at bounding box center [545, 226] width 74 height 19
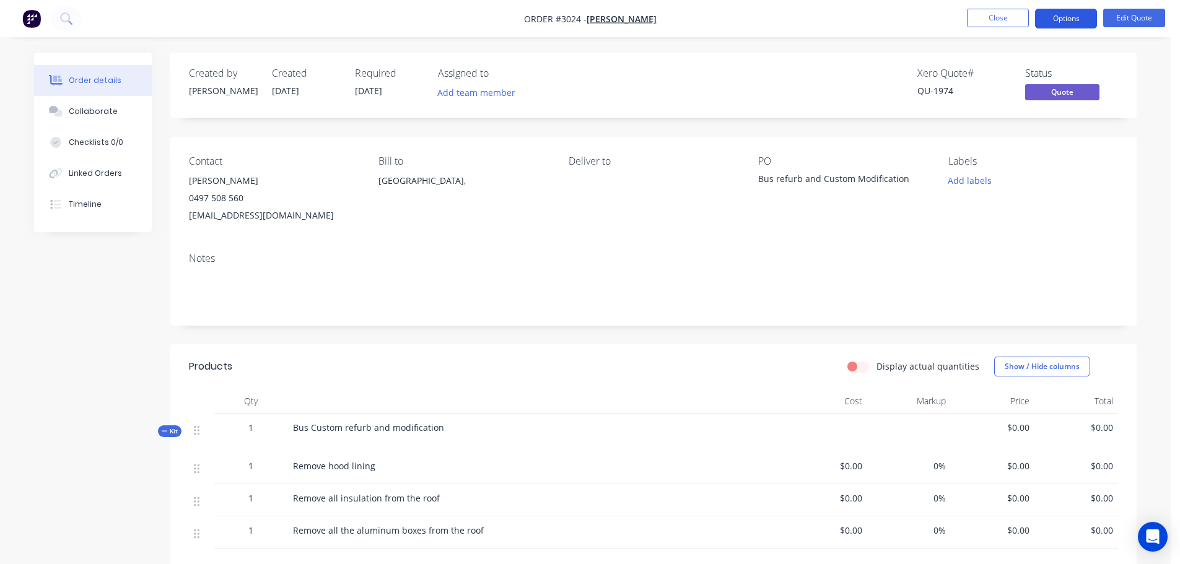
click at [1058, 19] on button "Options" at bounding box center [1066, 19] width 62 height 20
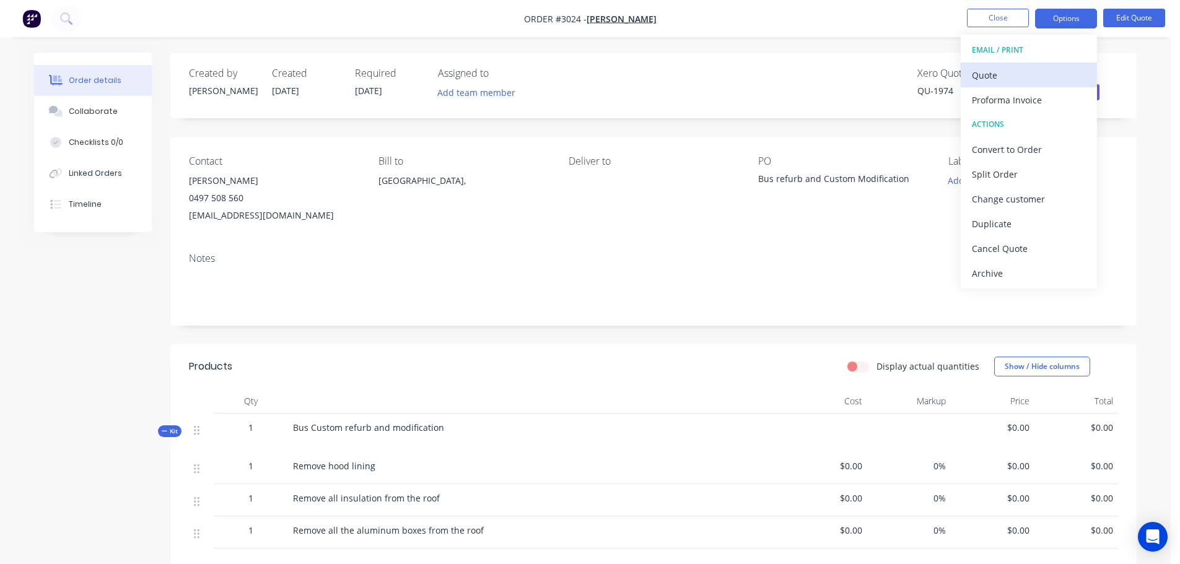
click at [975, 76] on div "Quote" at bounding box center [1029, 75] width 114 height 18
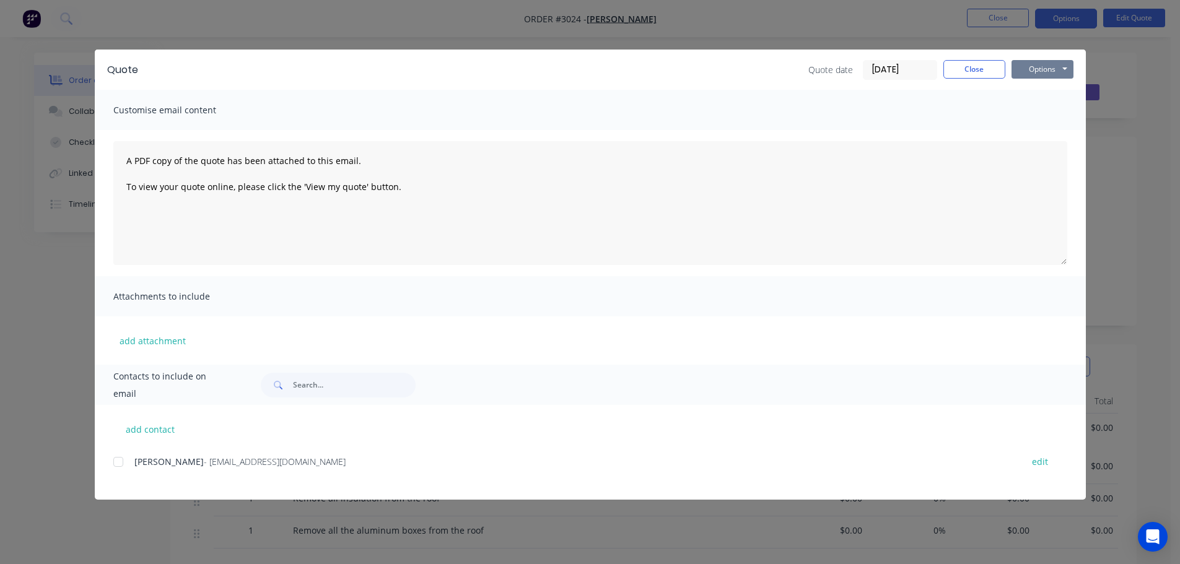
click at [1038, 68] on button "Options" at bounding box center [1042, 69] width 62 height 19
click at [1034, 89] on button "Preview" at bounding box center [1050, 91] width 79 height 20
click at [1045, 68] on button "Options" at bounding box center [1042, 69] width 62 height 19
click at [972, 68] on button "Close" at bounding box center [974, 69] width 62 height 19
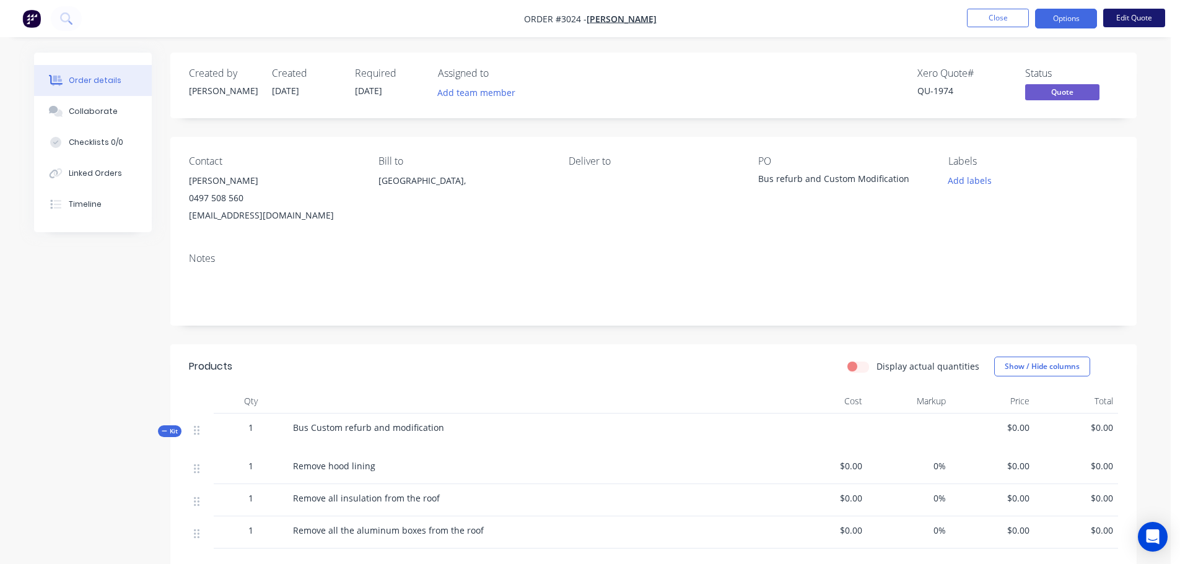
click at [1134, 16] on button "Edit Quote" at bounding box center [1134, 18] width 62 height 19
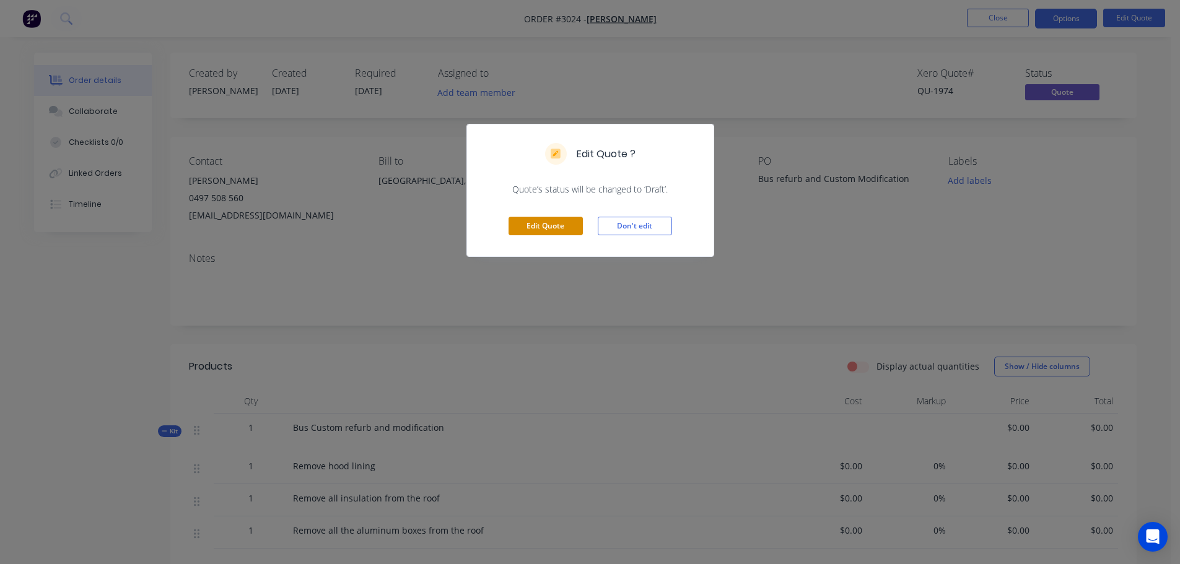
click at [535, 221] on button "Edit Quote" at bounding box center [545, 226] width 74 height 19
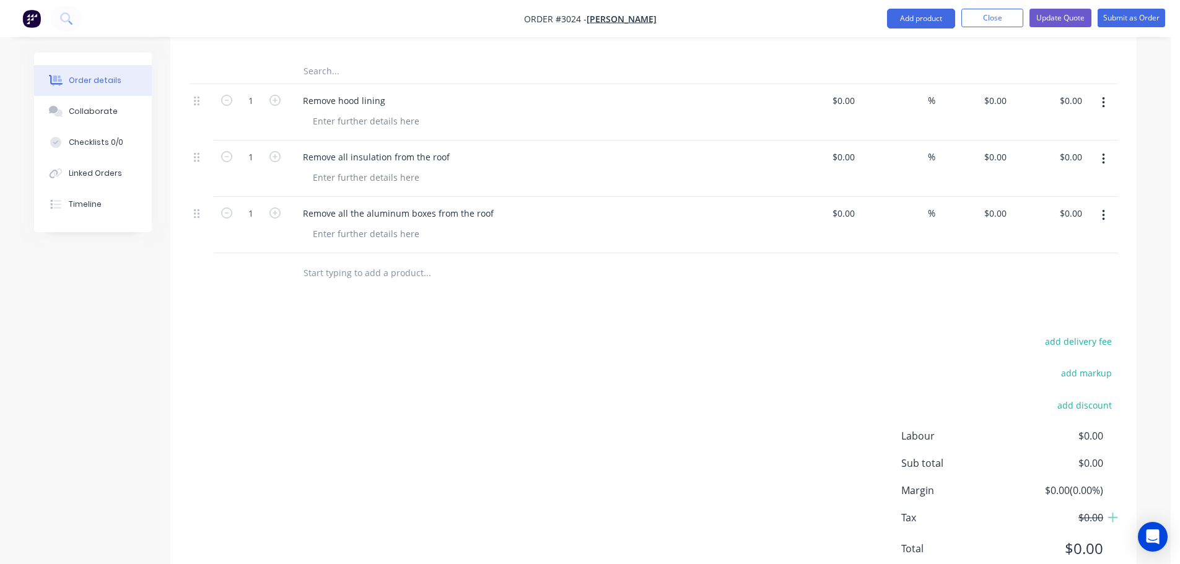
scroll to position [434, 0]
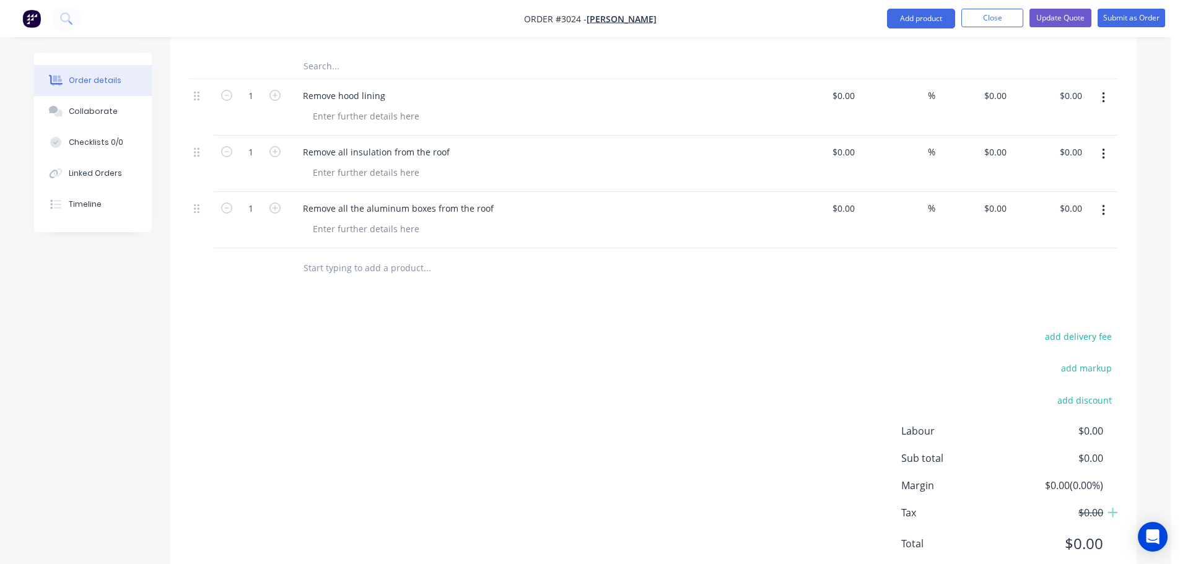
click at [365, 256] on input "text" at bounding box center [427, 268] width 248 height 25
click at [449, 256] on input "Remove all the aluminium external" at bounding box center [427, 268] width 248 height 25
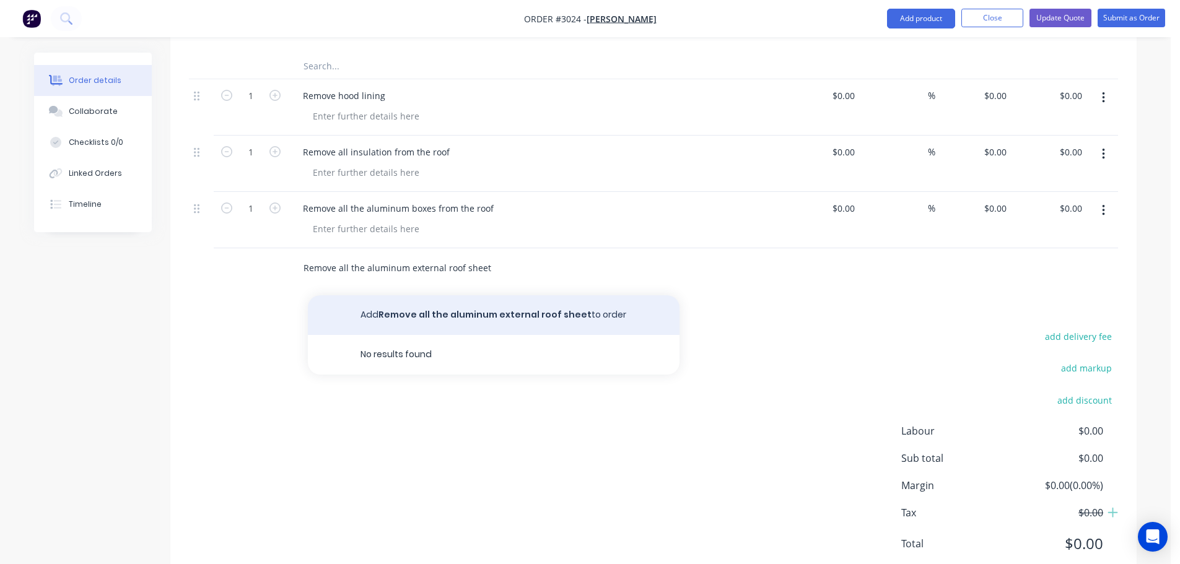
type input "Remove all the aluminum external roof sheet"
click at [453, 297] on button "Add Remove all the aluminum external roof sheet to order" at bounding box center [494, 315] width 372 height 40
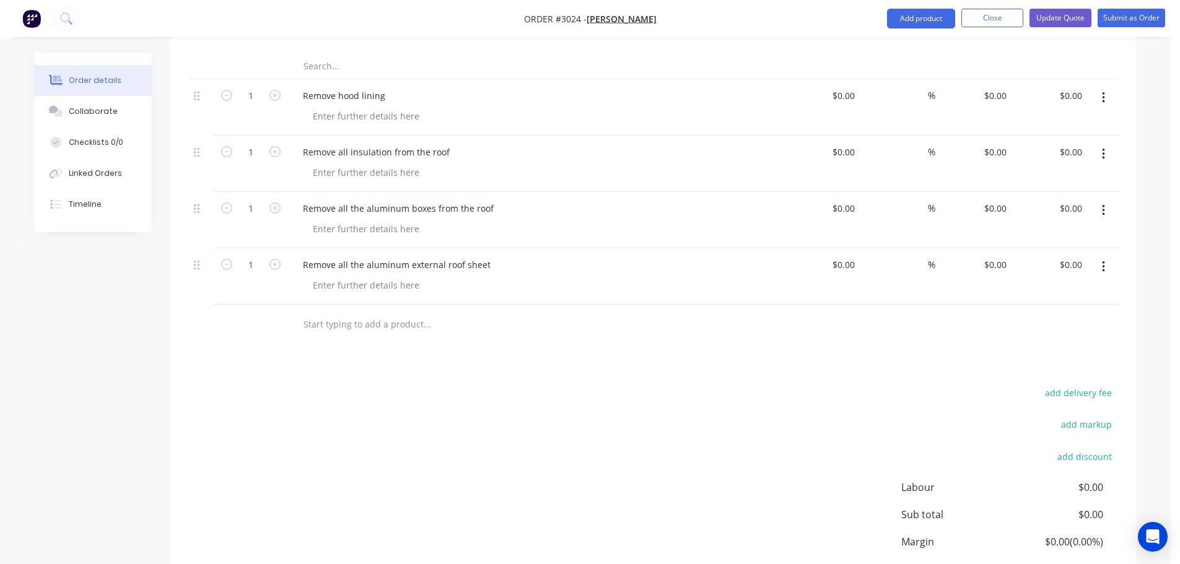
click at [317, 312] on input "text" at bounding box center [427, 324] width 248 height 25
click at [365, 312] on input "text" at bounding box center [427, 324] width 248 height 25
click at [321, 312] on input "text" at bounding box center [427, 324] width 248 height 25
type input "C"
drag, startPoint x: 434, startPoint y: 308, endPoint x: 300, endPoint y: 310, distance: 133.2
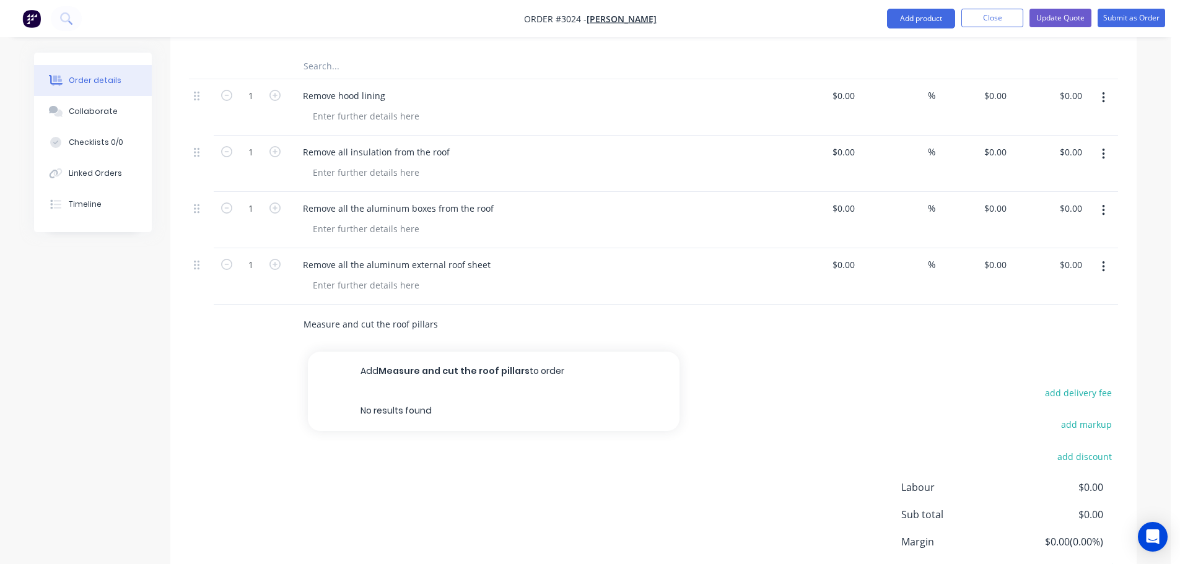
click at [300, 312] on div "Measure and cut the roof pillars Add Measure and cut the roof pillars to order …" at bounding box center [479, 324] width 372 height 25
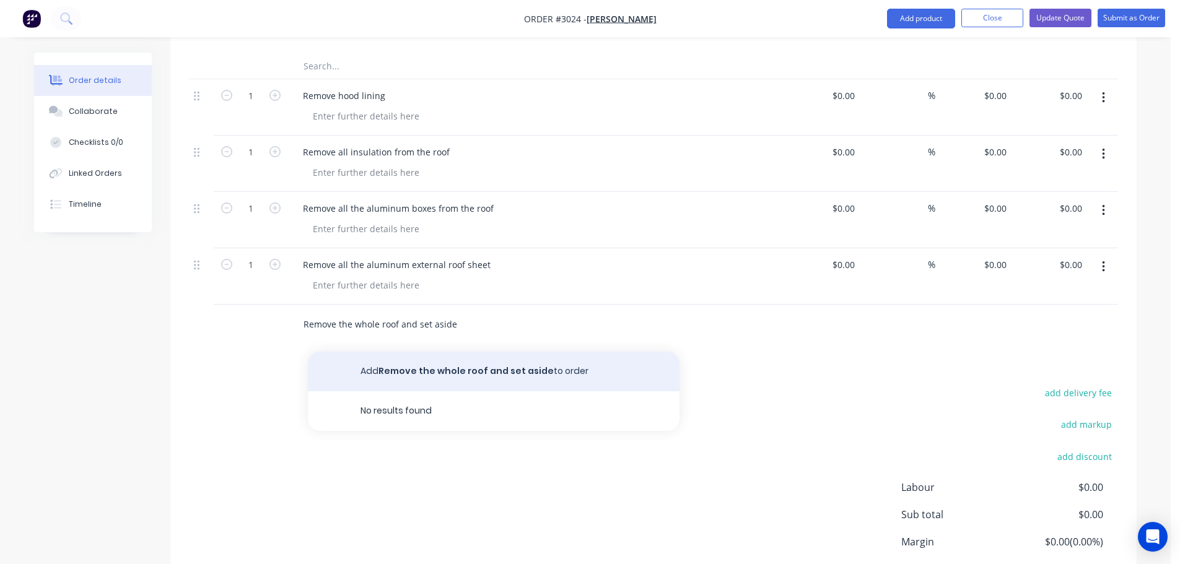
type input "Remove the whole roof and set aside"
click at [450, 352] on button "Add Remove the whole roof and set aside to order" at bounding box center [494, 372] width 372 height 40
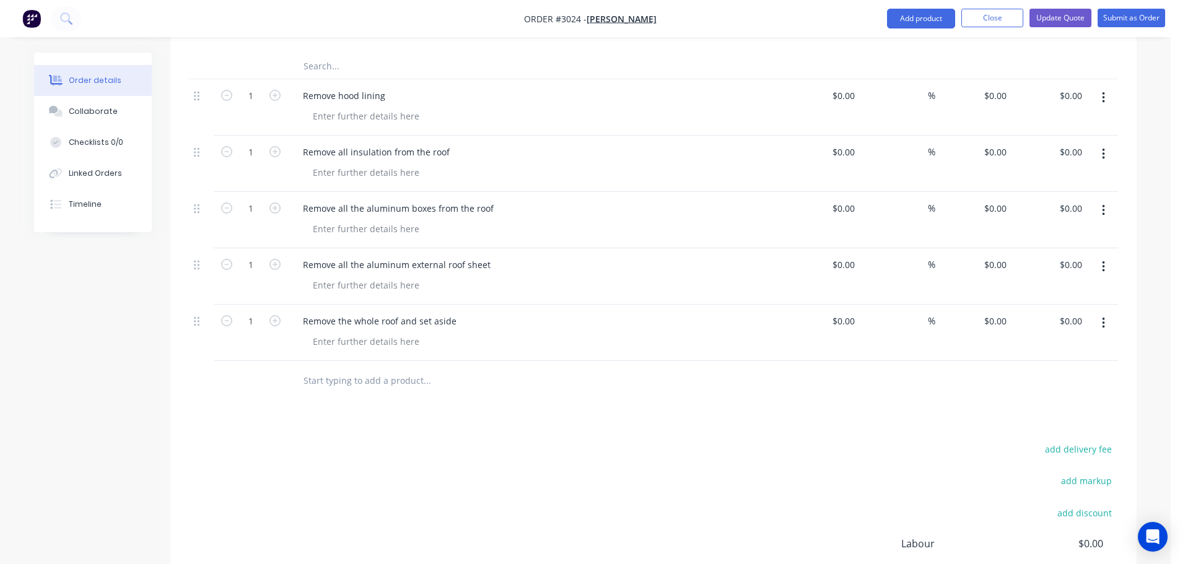
click at [329, 368] on input "text" at bounding box center [427, 380] width 248 height 25
click at [302, 312] on div "Remove the whole roof and set aside" at bounding box center [379, 321] width 173 height 18
click at [385, 312] on div "Cut the pillars and Remove the whole roof and set aside" at bounding box center [419, 321] width 253 height 18
click at [316, 368] on input "text" at bounding box center [427, 380] width 248 height 25
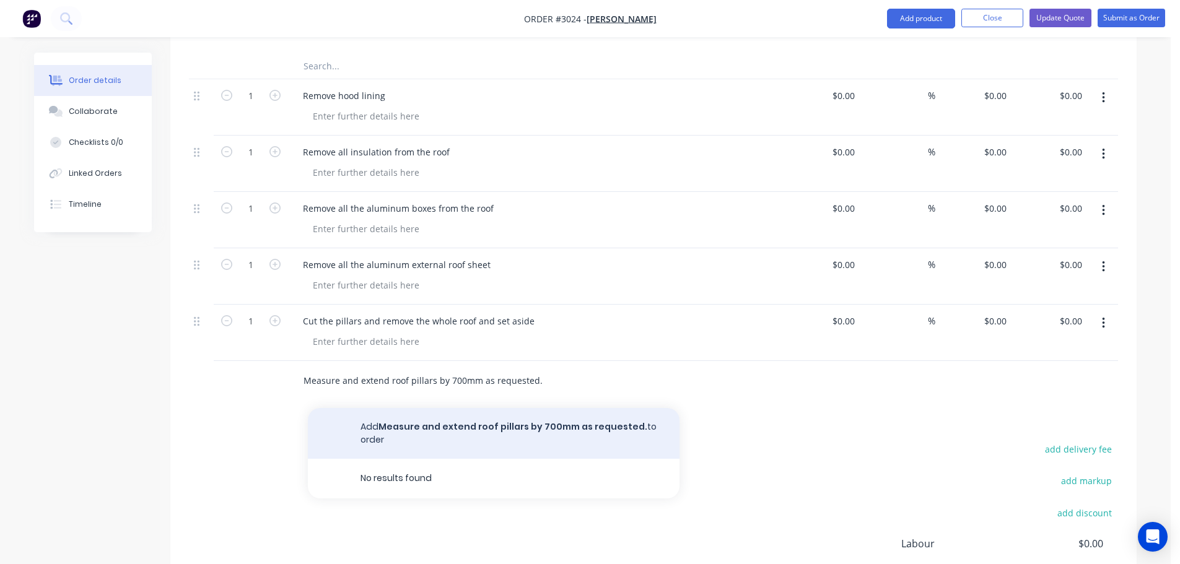
type input "Measure and extend roof pillars by 700mm as requested."
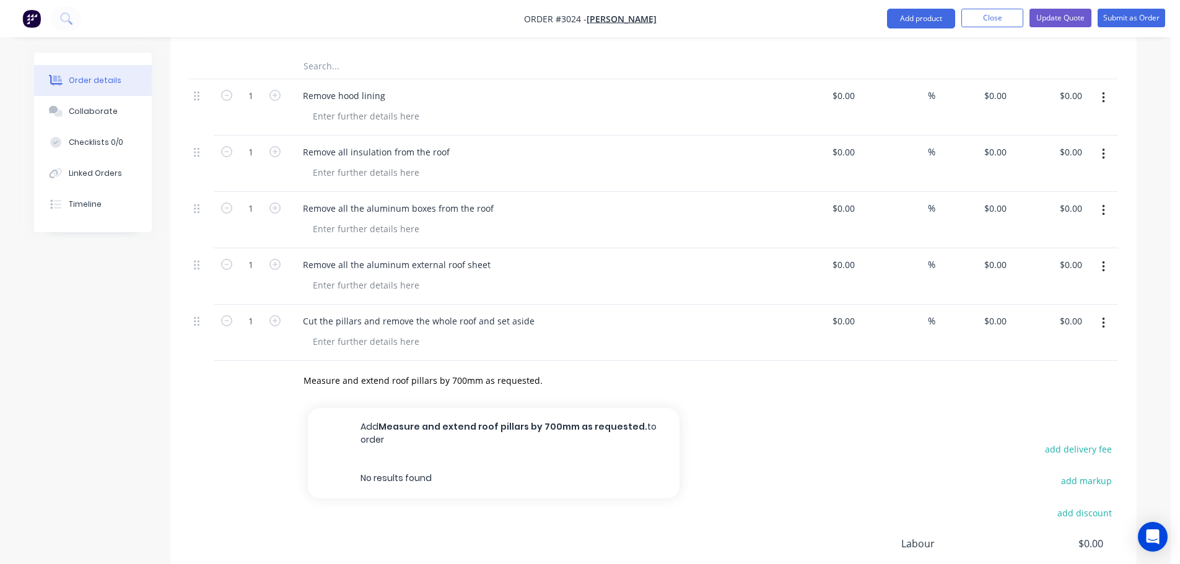
drag, startPoint x: 514, startPoint y: 408, endPoint x: 478, endPoint y: 402, distance: 36.5
click at [512, 408] on button "Add Measure and extend roof pillars by 700mm as requested. to order" at bounding box center [494, 433] width 372 height 51
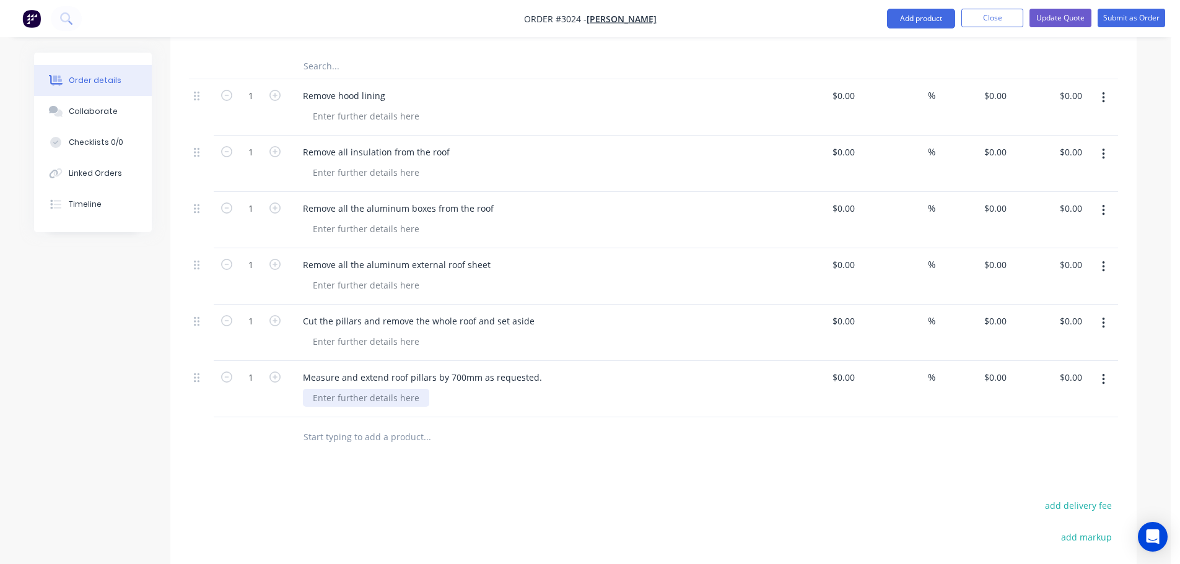
click at [326, 389] on div at bounding box center [366, 398] width 126 height 18
click at [395, 389] on div at bounding box center [366, 398] width 126 height 18
click at [337, 389] on div at bounding box center [366, 398] width 126 height 18
click at [322, 425] on input "text" at bounding box center [427, 437] width 248 height 25
click at [331, 425] on input "text" at bounding box center [427, 437] width 248 height 25
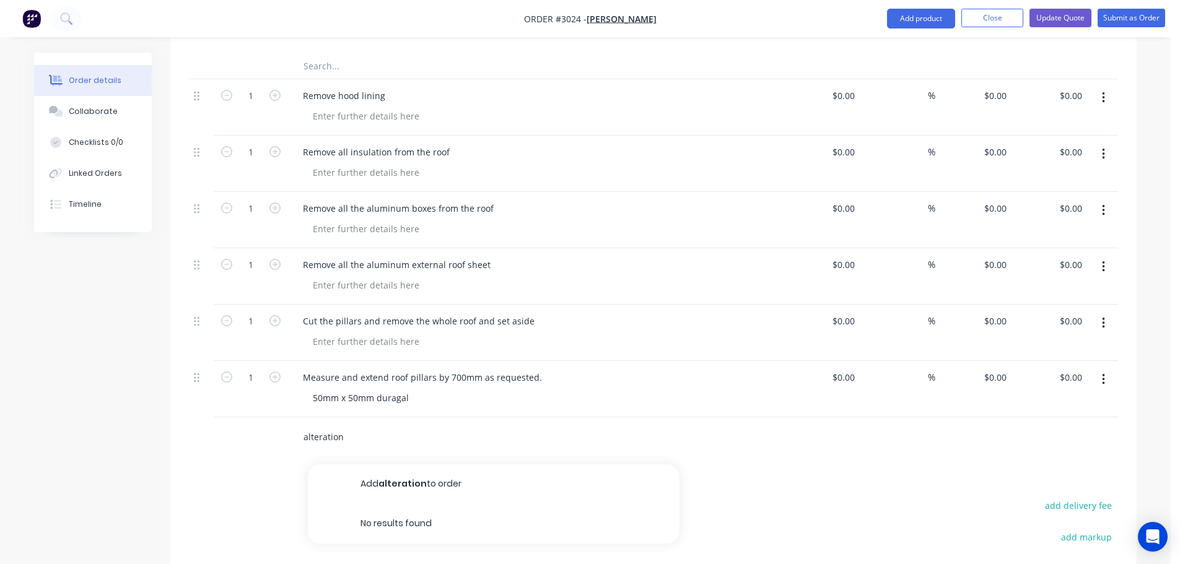
click at [307, 425] on input "alteration" at bounding box center [427, 437] width 248 height 25
click at [354, 425] on input "Alteration" at bounding box center [427, 437] width 248 height 25
type input "A"
click at [313, 425] on input "Reattach roof and weld down" at bounding box center [427, 437] width 248 height 25
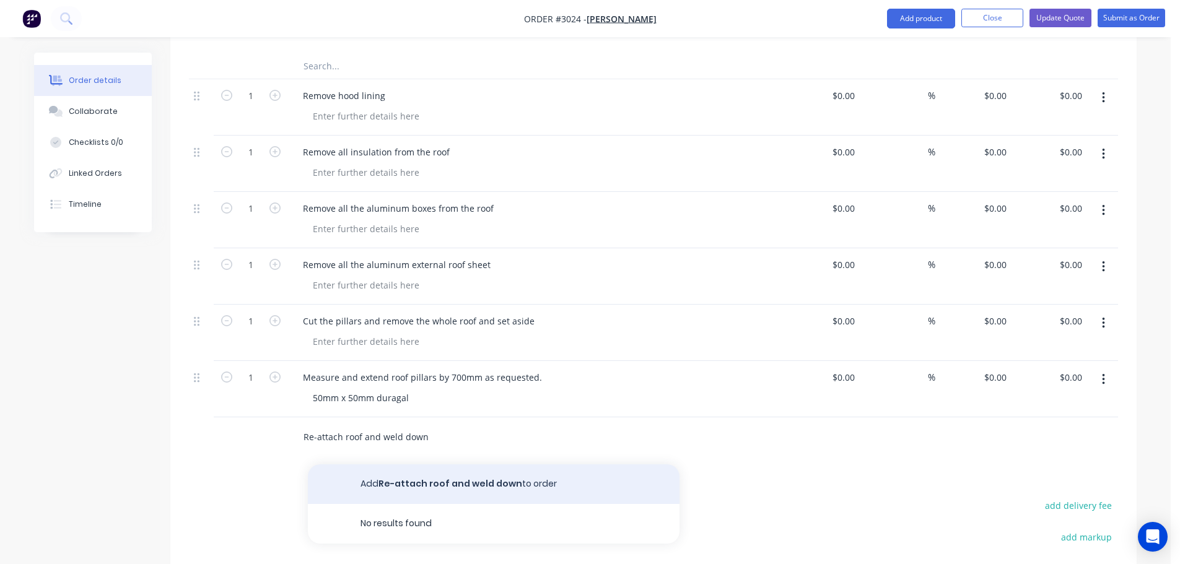
type input "Re-attach roof and weld down"
click at [452, 464] on button "Add Re-attach roof and weld down to order" at bounding box center [494, 484] width 372 height 40
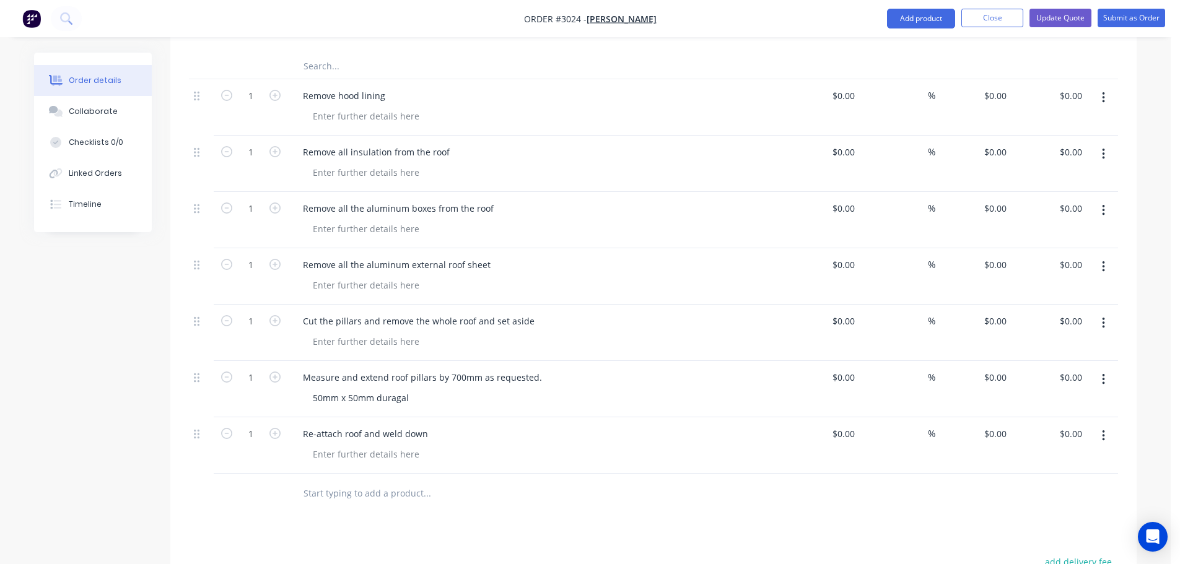
click at [350, 481] on input "text" at bounding box center [427, 493] width 248 height 25
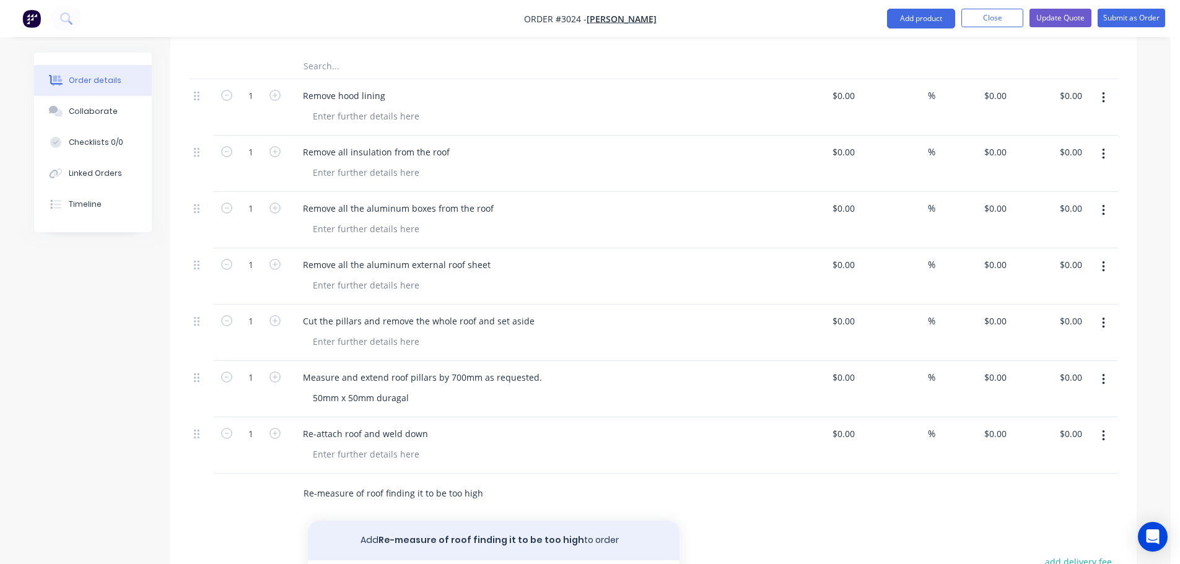
type input "Re-measure of roof finding it to be too high"
click at [401, 531] on button "Add Re-measure of roof finding it to be too high to order" at bounding box center [494, 541] width 372 height 40
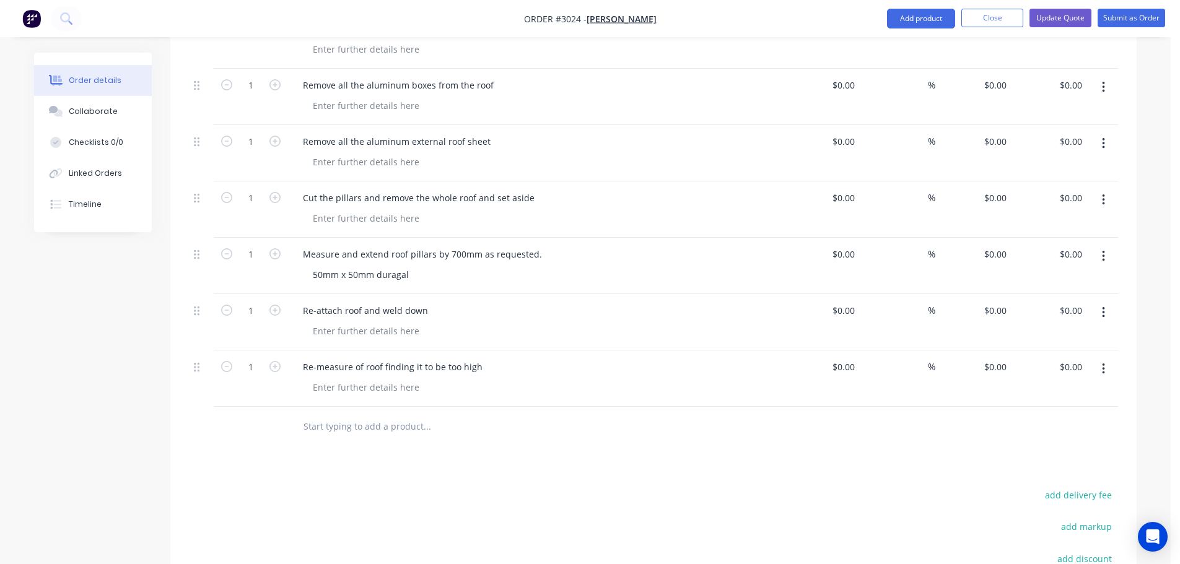
scroll to position [557, 0]
click at [337, 414] on input "text" at bounding box center [427, 426] width 248 height 25
type input "R"
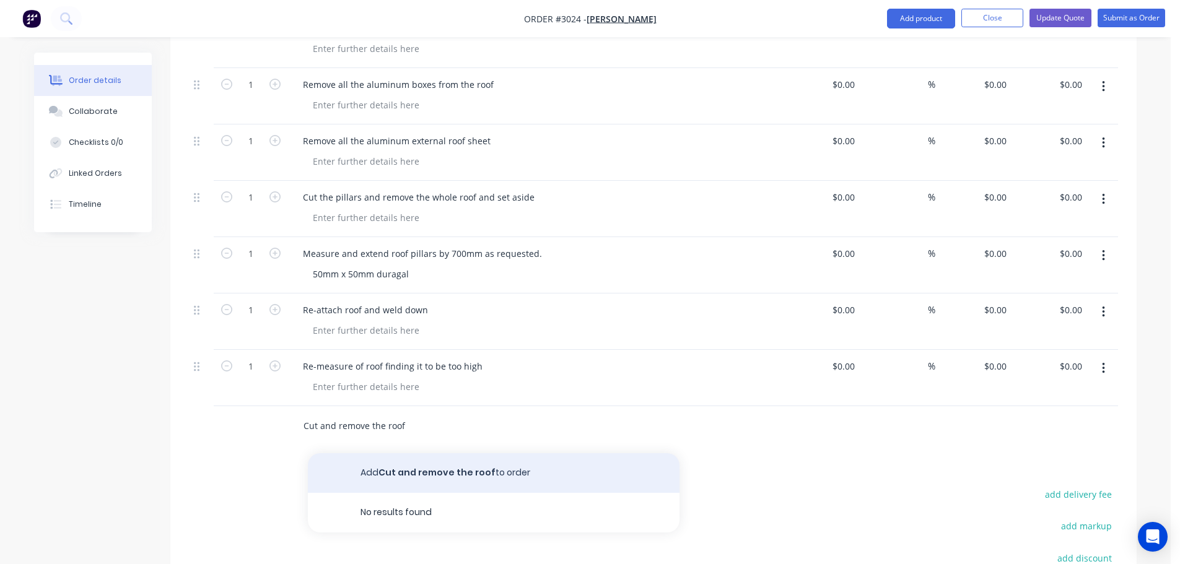
type input "Cut and remove the roof"
click at [407, 453] on button "Add Cut and remove the roof to order" at bounding box center [494, 473] width 372 height 40
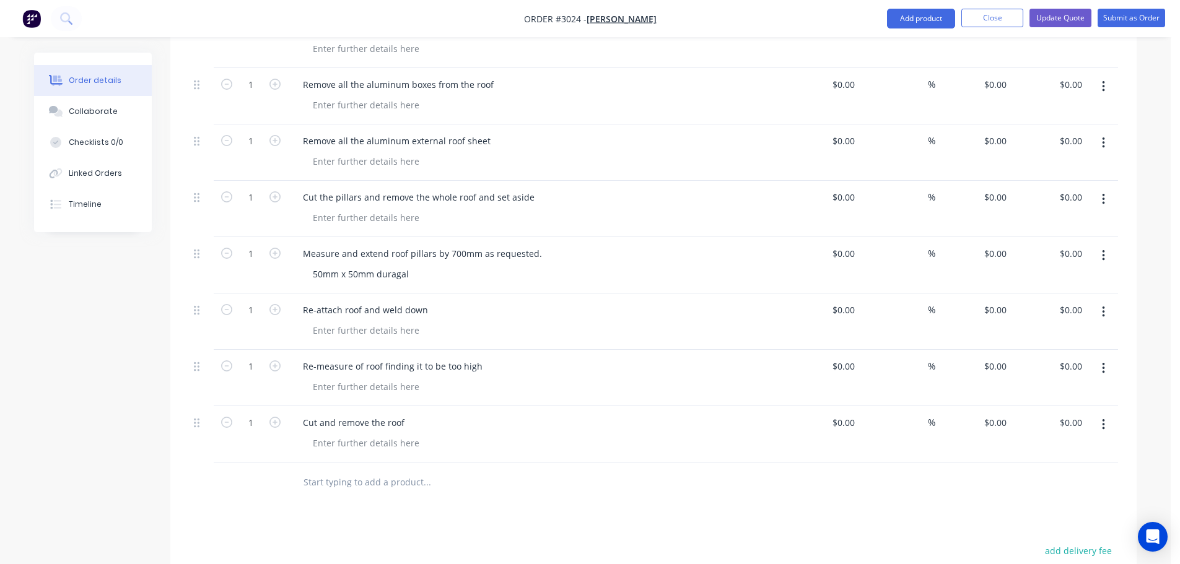
click at [328, 470] on input "text" at bounding box center [427, 482] width 248 height 25
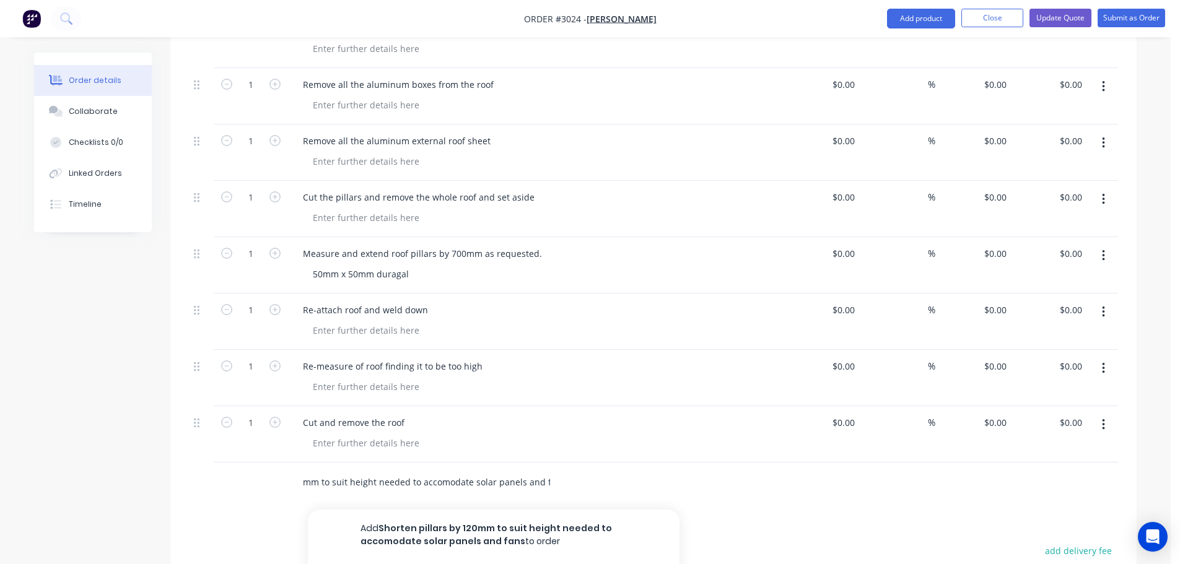
scroll to position [0, 96]
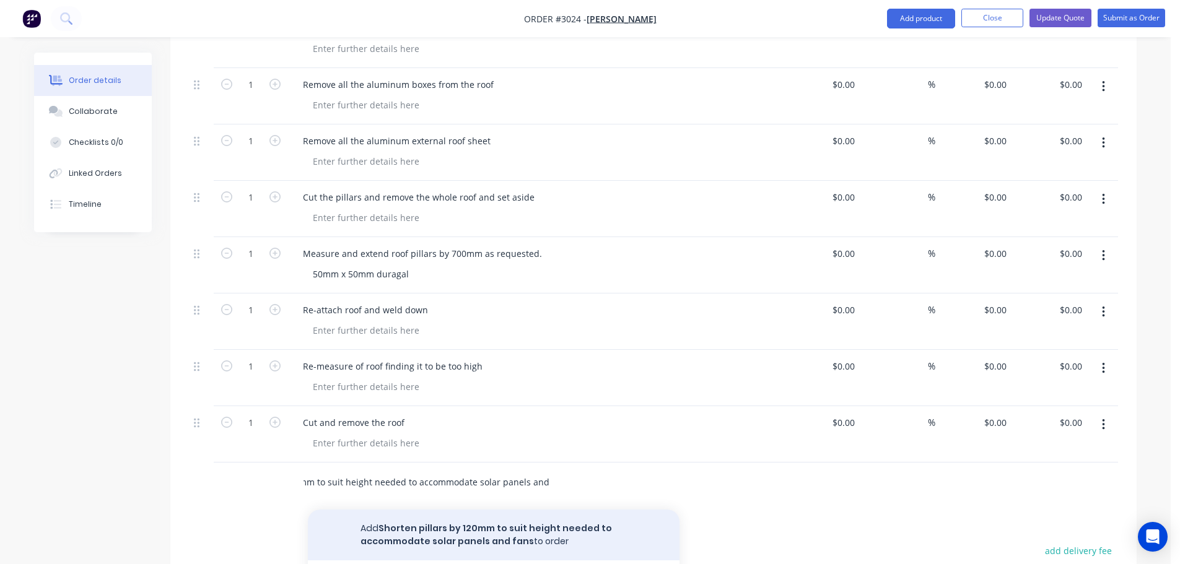
type input "Shorten pillars by 120mm to suit height needed to accommodate solar panels and …"
click at [407, 514] on button "Add Shorten pillars by 120mm to suit height needed to accommodate solar panels …" at bounding box center [494, 535] width 372 height 51
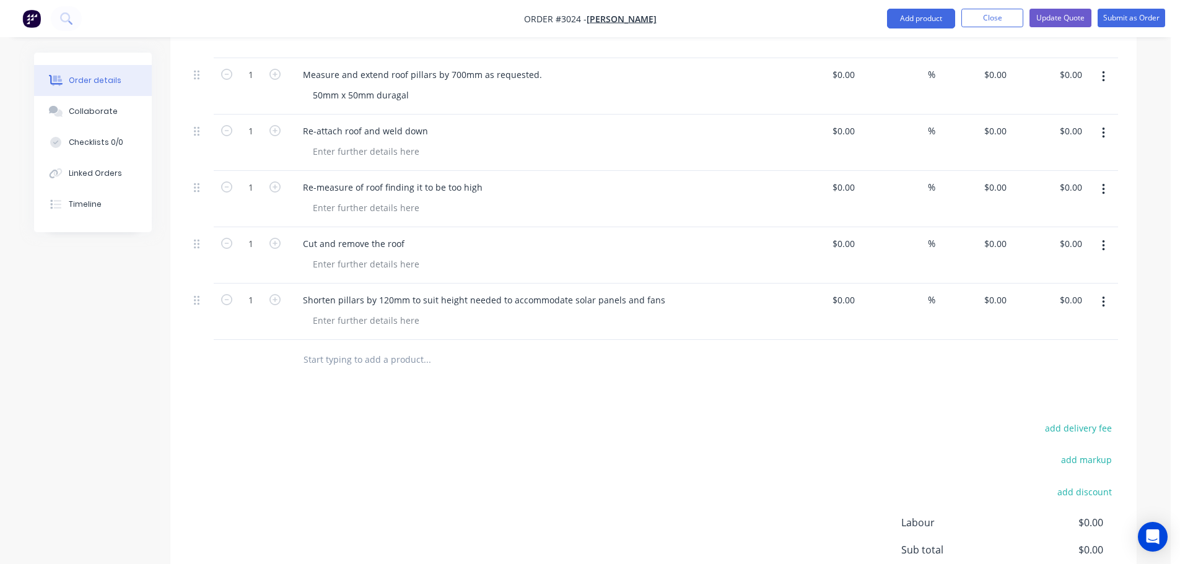
scroll to position [743, 0]
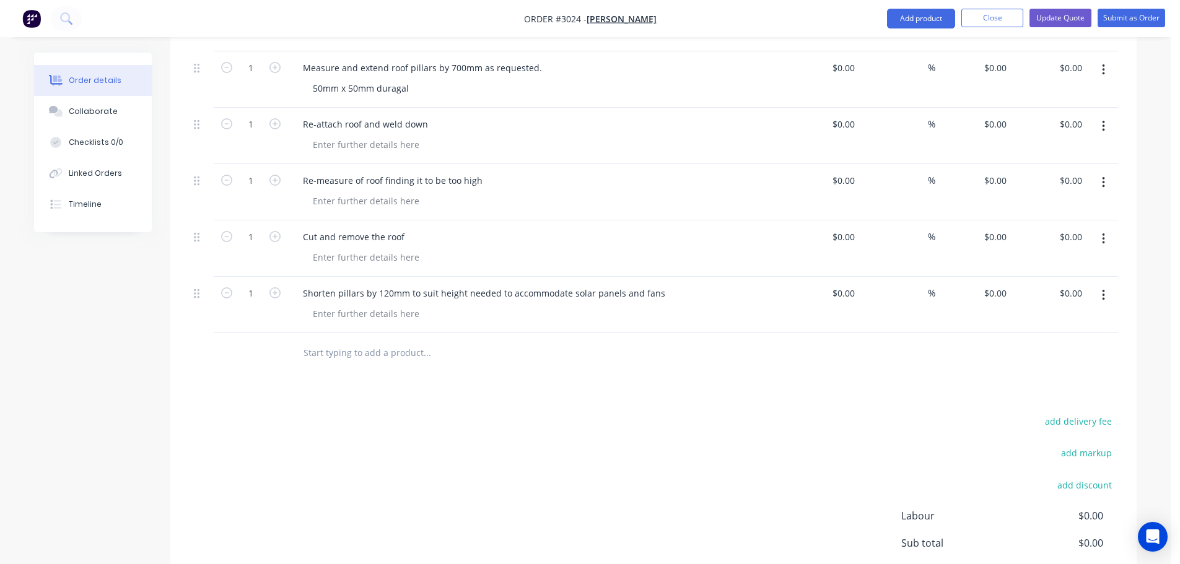
click at [332, 341] on input "text" at bounding box center [427, 353] width 248 height 25
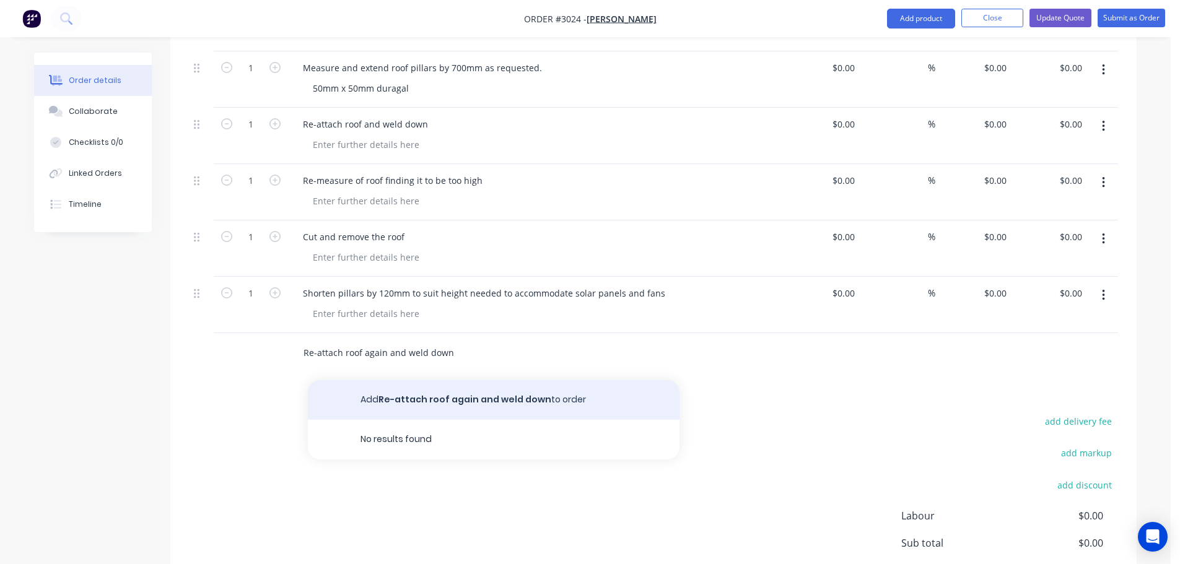
type input "Re-attach roof again and weld down"
click at [443, 380] on button "Add Re-attach roof again and weld down to order" at bounding box center [494, 400] width 372 height 40
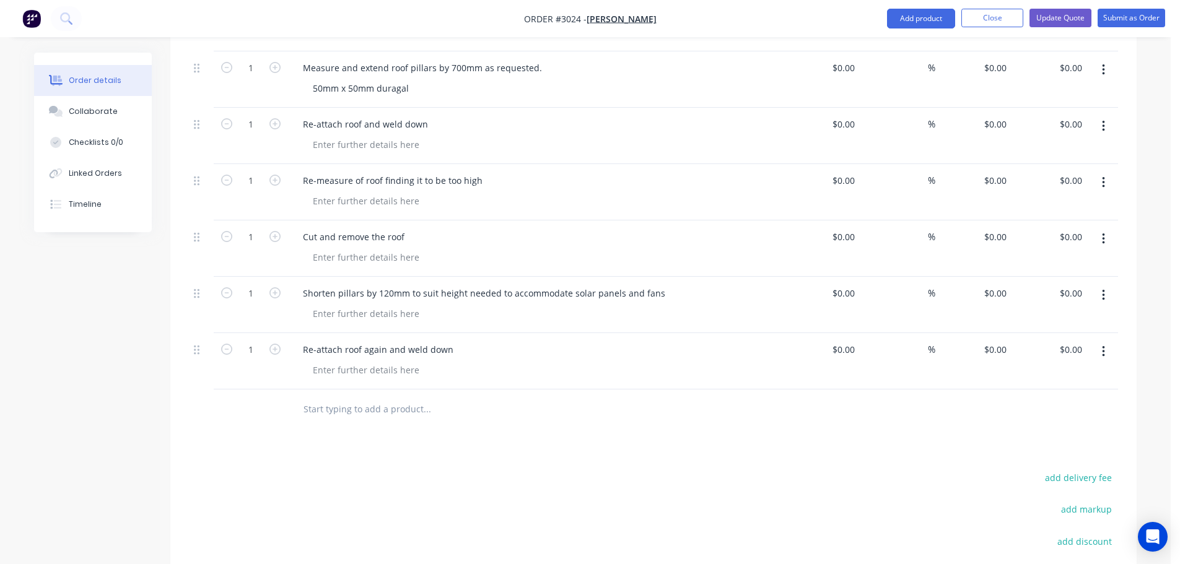
click at [338, 397] on input "text" at bounding box center [427, 409] width 248 height 25
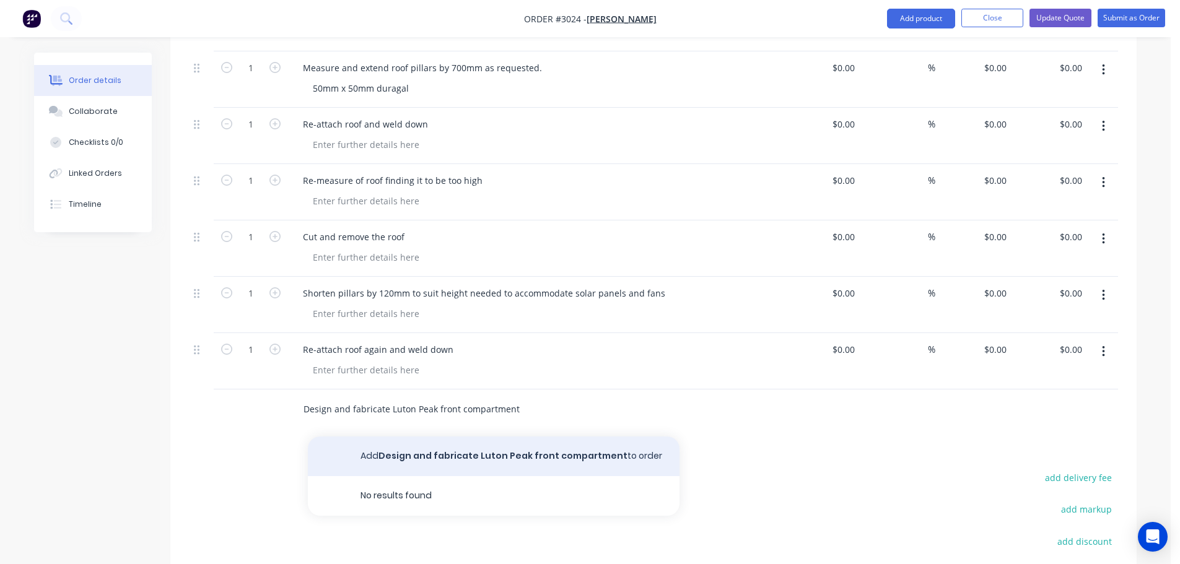
type input "Design and fabricate Luton Peak front compartment"
click at [484, 437] on button "Add Design and fabricate Luton Peak front compartment to order" at bounding box center [494, 457] width 372 height 40
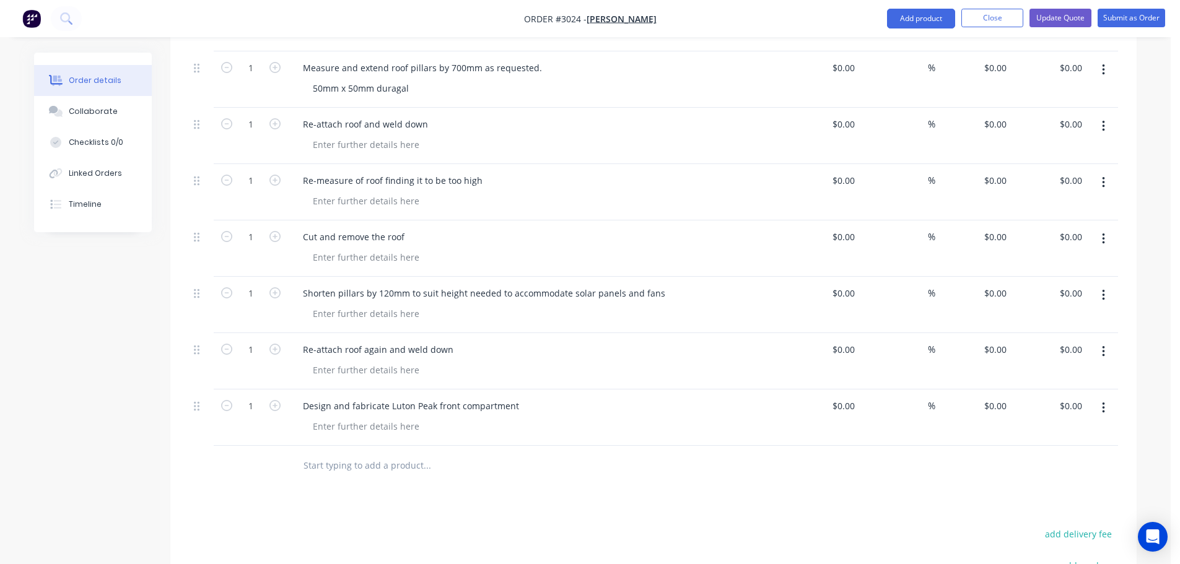
click at [330, 453] on input "text" at bounding box center [427, 465] width 248 height 25
click at [325, 453] on input "text" at bounding box center [427, 465] width 248 height 25
type input "I"
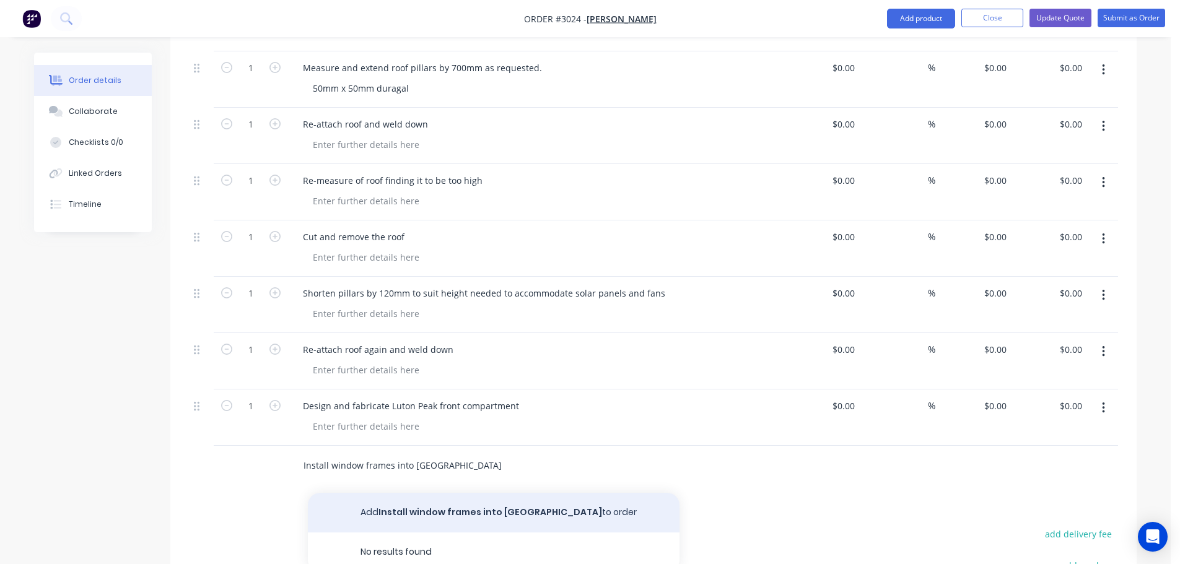
type input "Install window frames into [GEOGRAPHIC_DATA]"
click at [442, 493] on button "Add Install window frames into [GEOGRAPHIC_DATA] to order" at bounding box center [494, 513] width 372 height 40
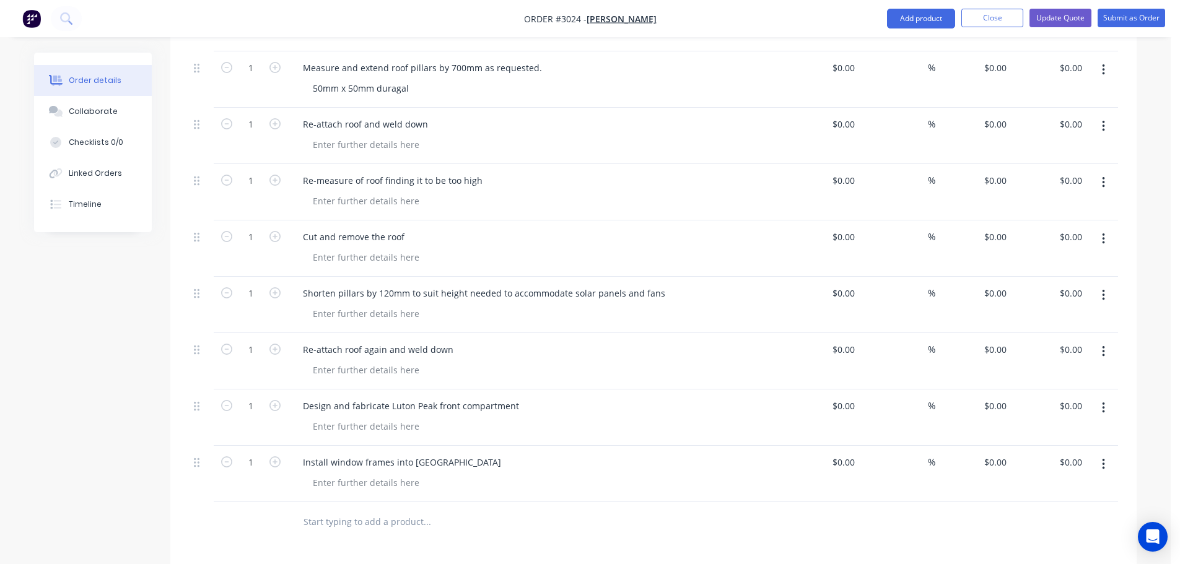
click at [365, 510] on input "text" at bounding box center [427, 522] width 248 height 25
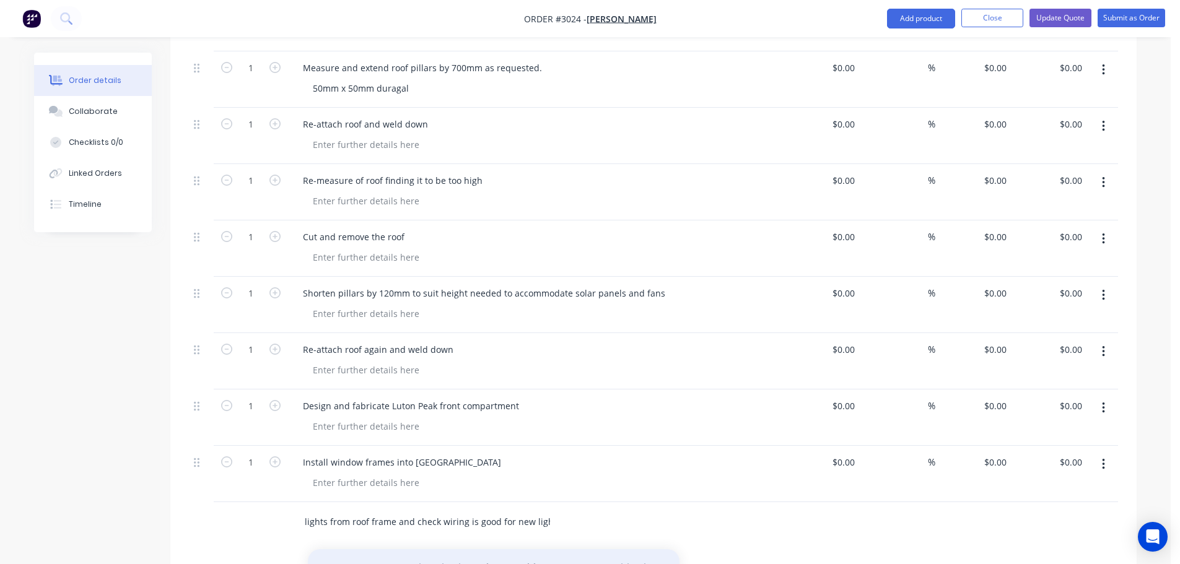
type input "Remove interior lights from roof frame and check wiring is good for new lights"
click at [470, 550] on button "Add Remove interior lights from roof frame and check wiring is good for new lig…" at bounding box center [494, 574] width 372 height 51
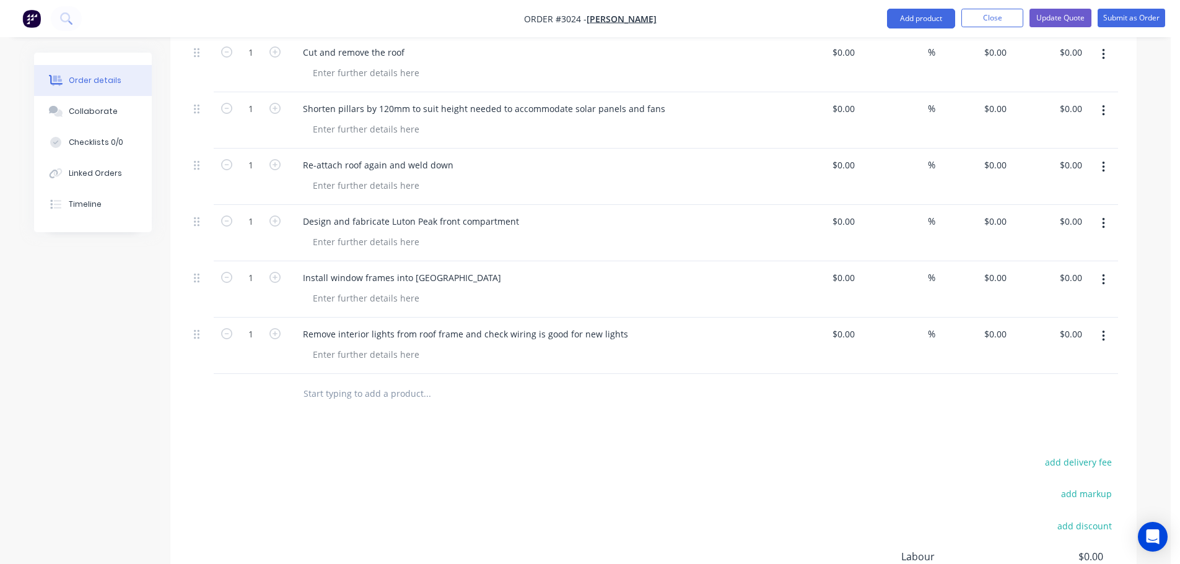
scroll to position [929, 0]
click at [334, 381] on input "text" at bounding box center [427, 392] width 248 height 25
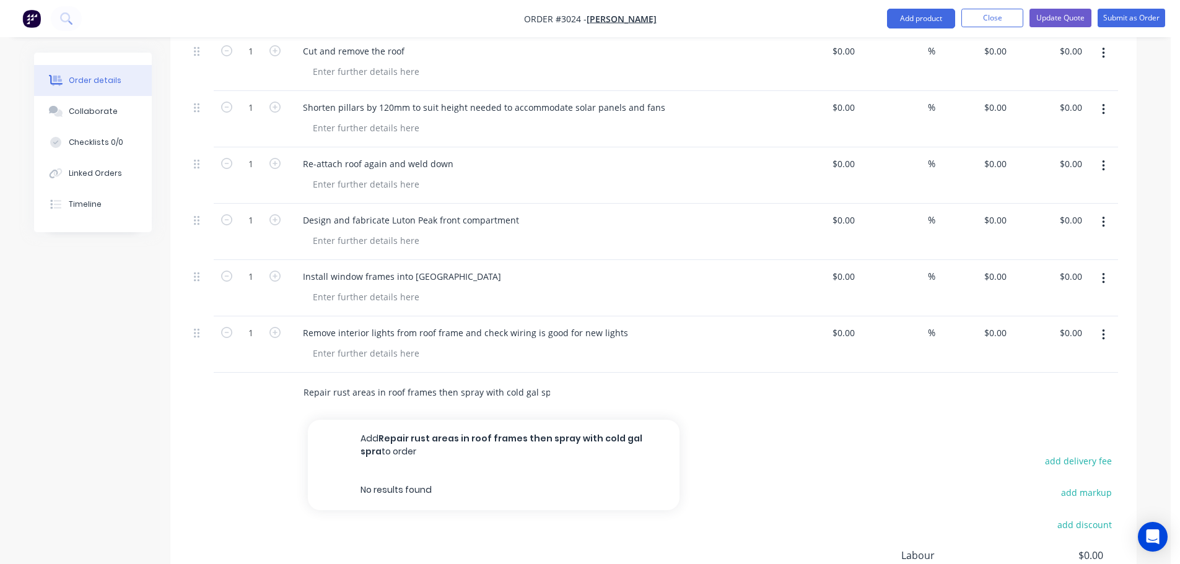
scroll to position [0, 3]
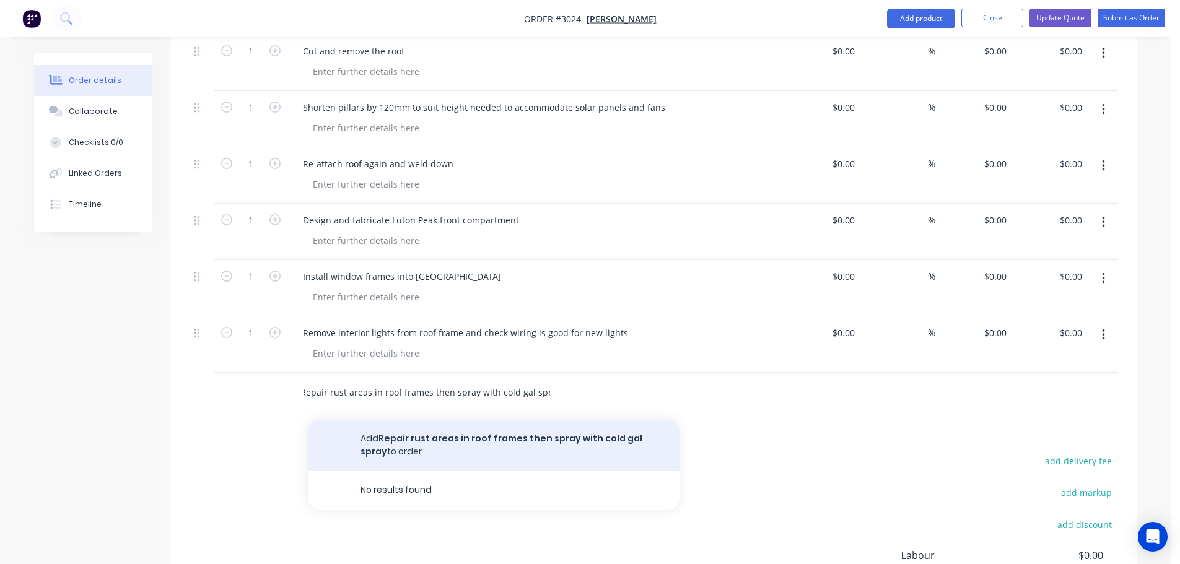
type input "Repair rust areas in roof frames then spray with cold gal spray"
click at [415, 424] on button "Add Repair rust areas in roof frames then spray with cold gal spray to order" at bounding box center [494, 445] width 372 height 51
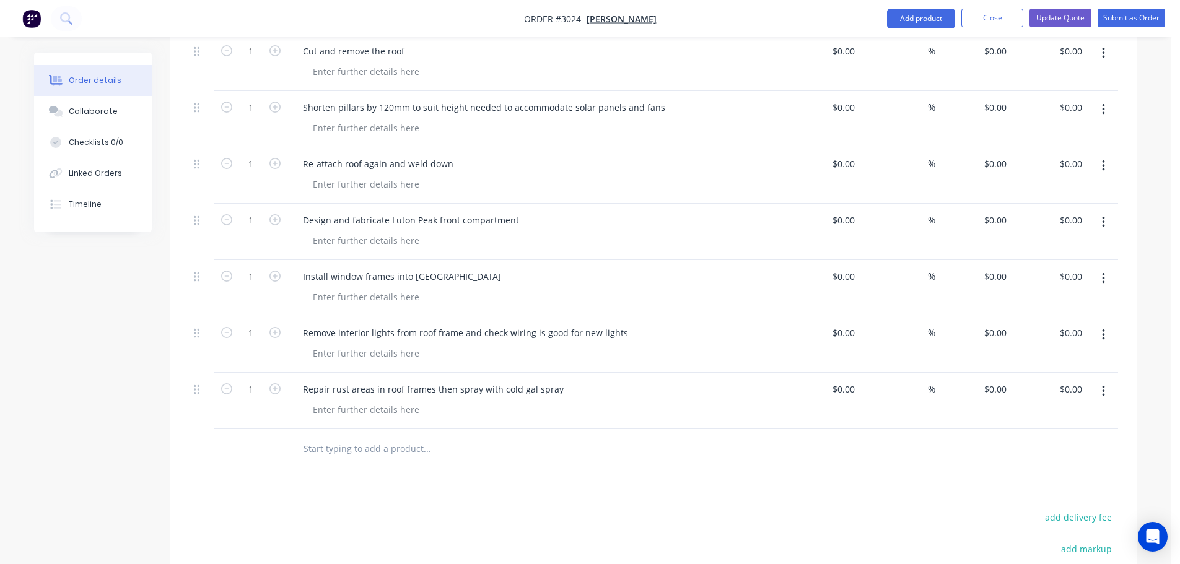
click at [334, 437] on input "text" at bounding box center [427, 449] width 248 height 25
click at [448, 437] on input "Modify roof frame and fabricate fan frames" at bounding box center [427, 449] width 248 height 25
click at [469, 437] on input "Modify roof frame and fabricate frames" at bounding box center [427, 449] width 248 height 25
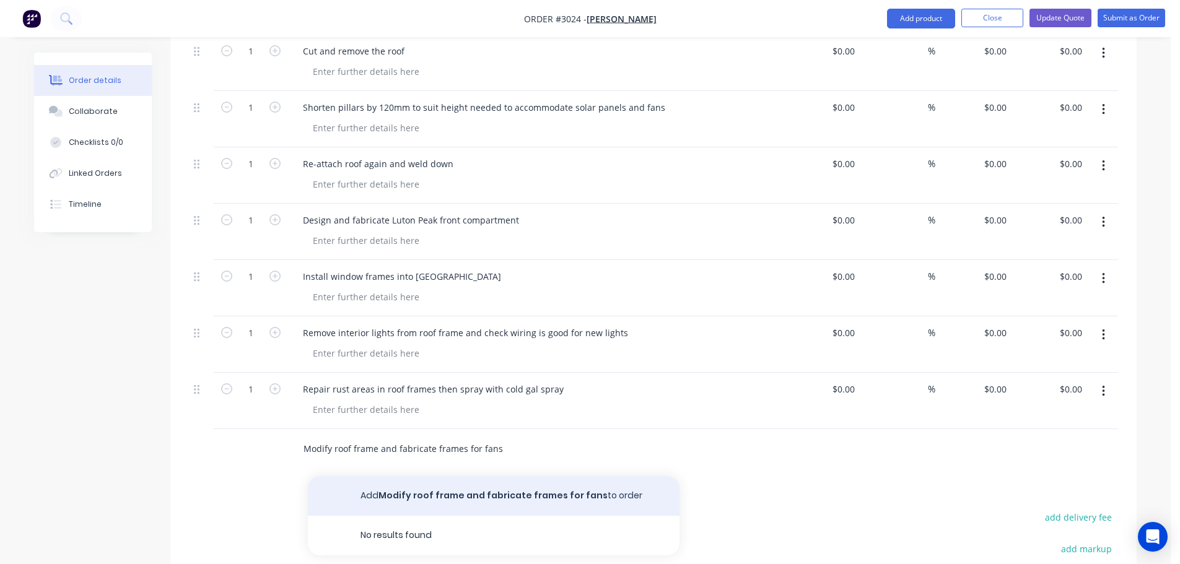
type input "Modify roof frame and fabricate frames for fans"
click at [398, 476] on button "Add Modify roof frame and fabricate frames for fans to order" at bounding box center [494, 496] width 372 height 40
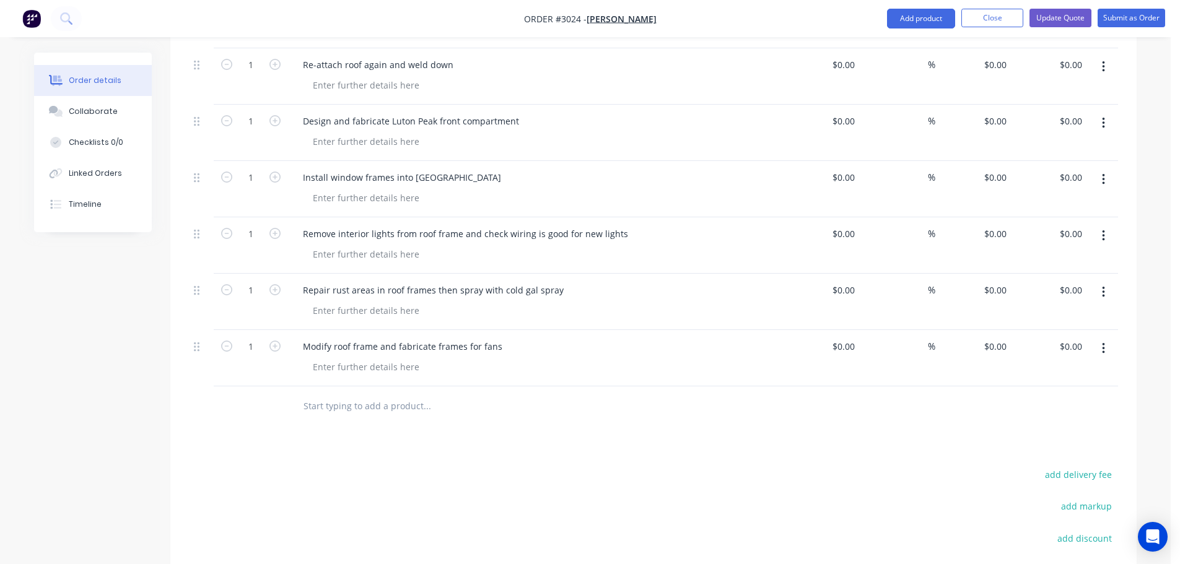
scroll to position [1115, 0]
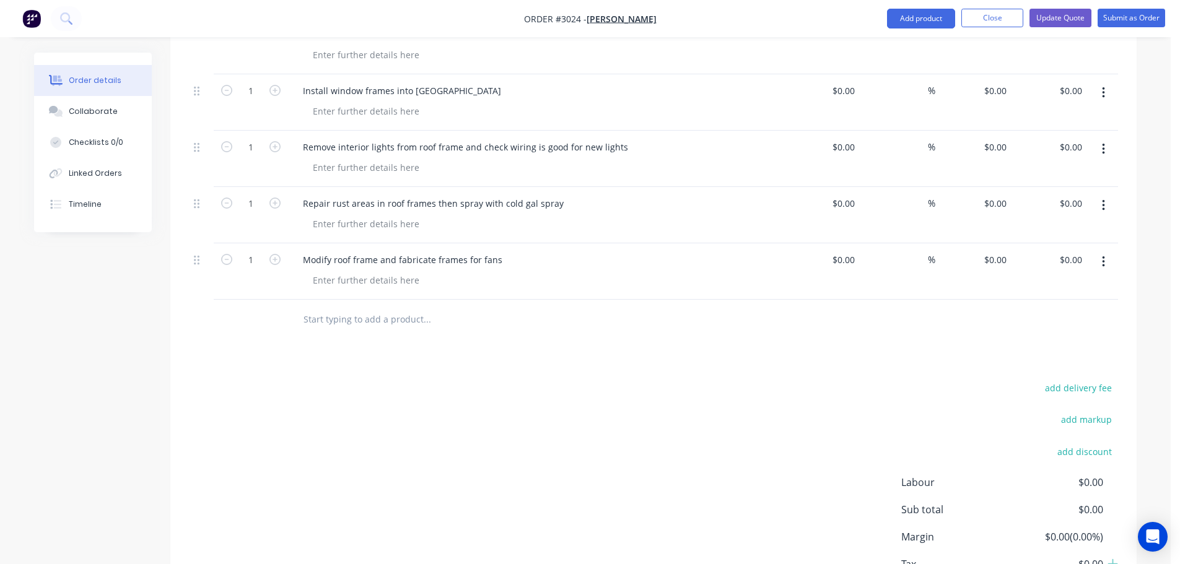
click at [336, 307] on input "text" at bounding box center [427, 319] width 248 height 25
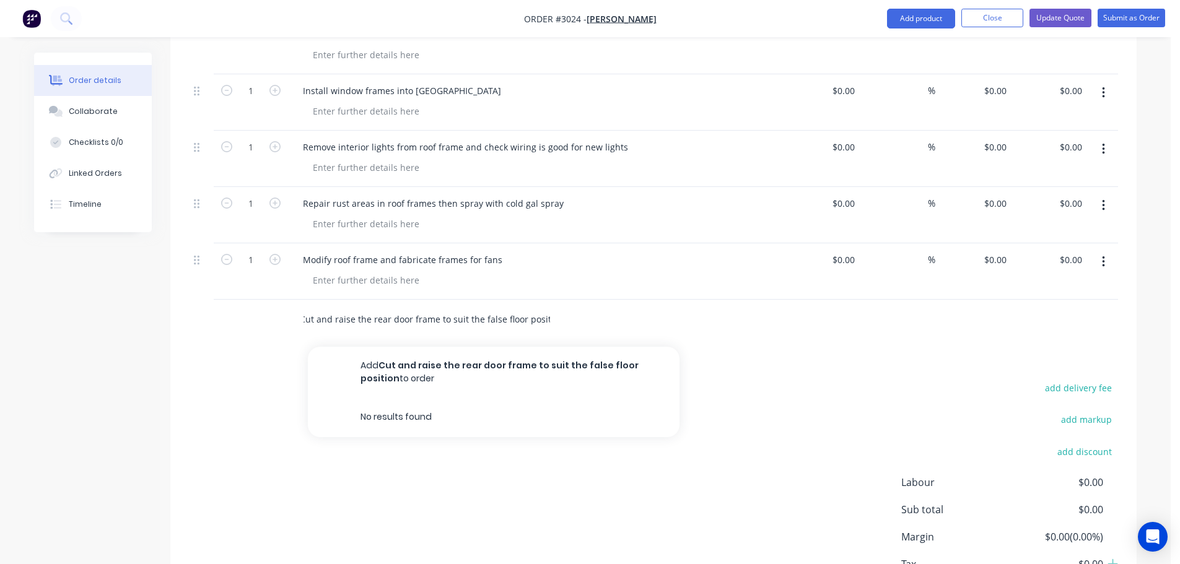
scroll to position [0, 9]
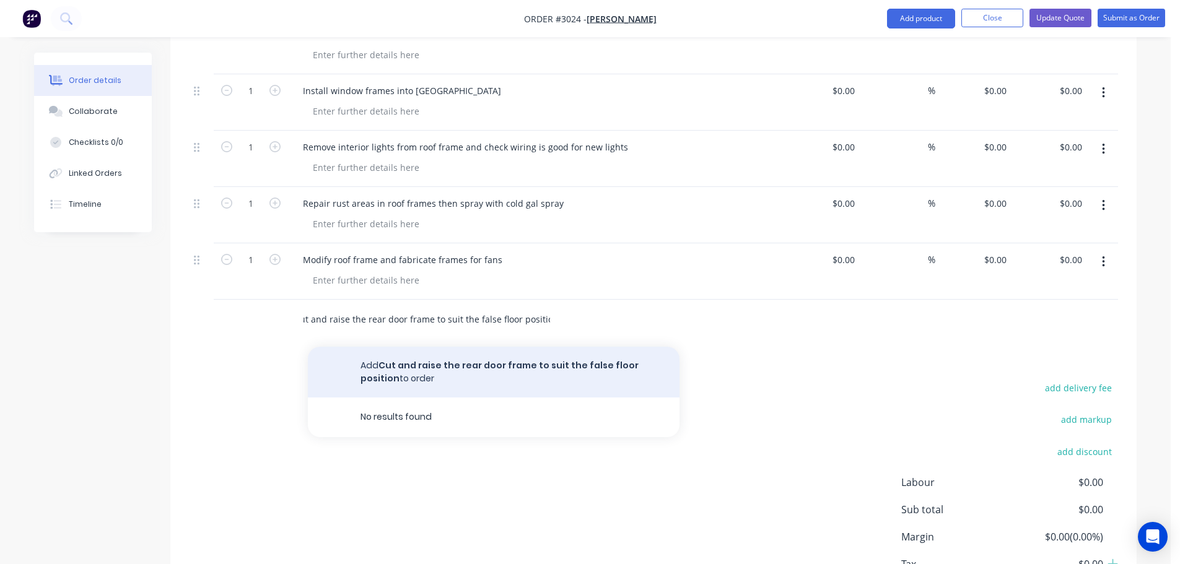
type input "Cut and raise the rear door frame to suit the false floor position"
click at [416, 347] on button "Add Cut and raise the rear door frame to suit the false floor position to order" at bounding box center [494, 372] width 372 height 51
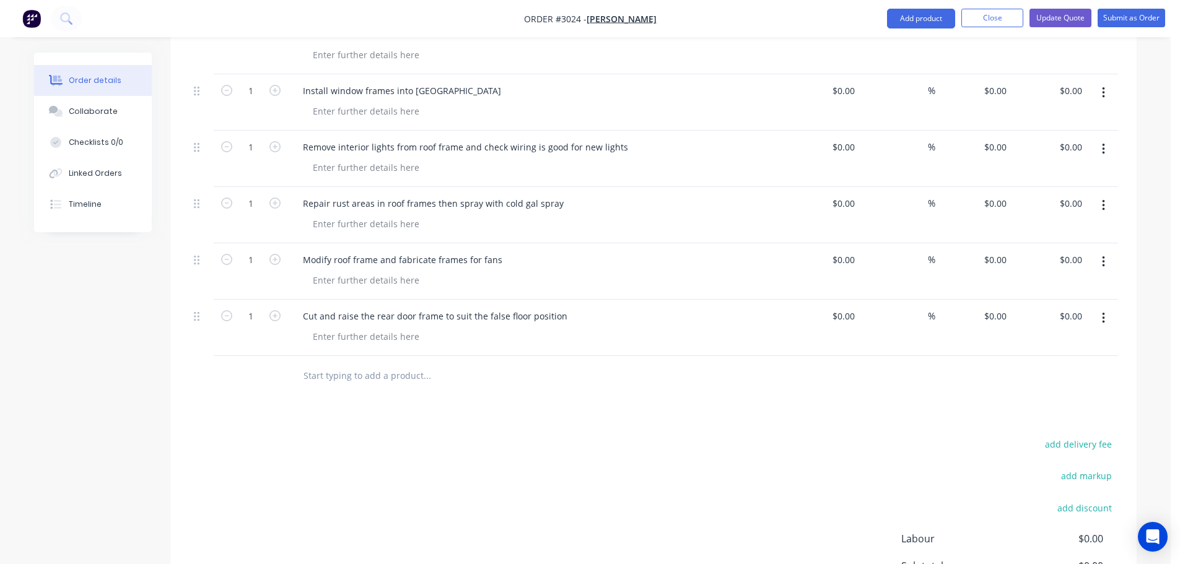
click at [340, 364] on input "text" at bounding box center [427, 376] width 248 height 25
click at [331, 328] on div at bounding box center [366, 337] width 126 height 18
click at [333, 364] on input "text" at bounding box center [427, 376] width 248 height 25
click at [461, 364] on input "Raise hinges and rear door to suit new frame" at bounding box center [427, 376] width 248 height 25
click at [512, 364] on input "Raise hinges and rear door to suit new door frame" at bounding box center [427, 376] width 248 height 25
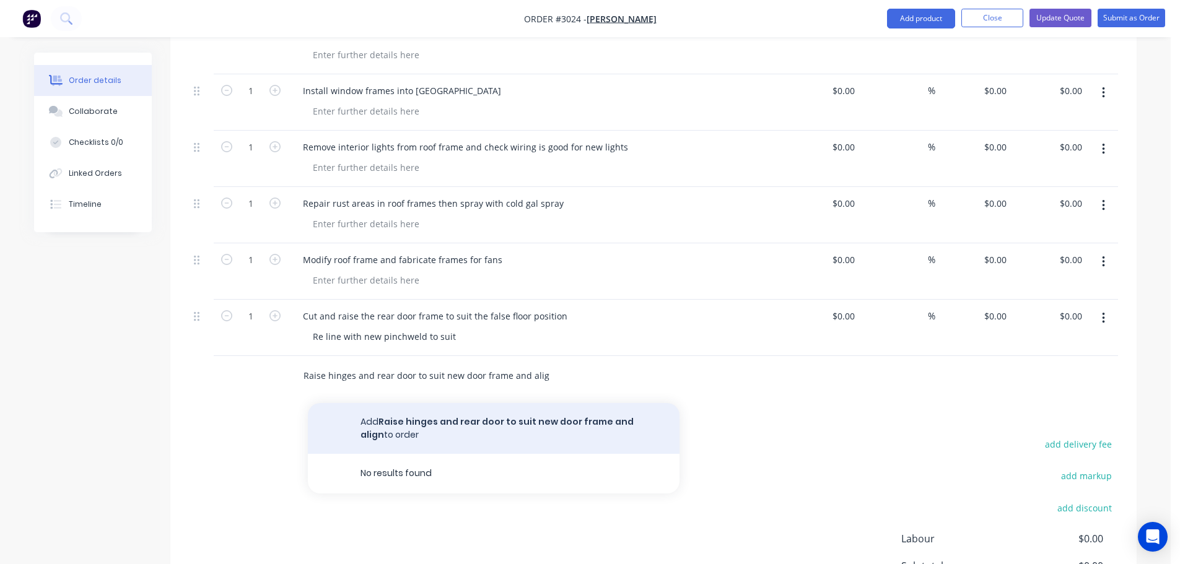
type input "Raise hinges and rear door to suit new door frame and align"
click at [389, 406] on button "Add Raise hinges and rear door to suit new door frame and align to order" at bounding box center [494, 428] width 372 height 51
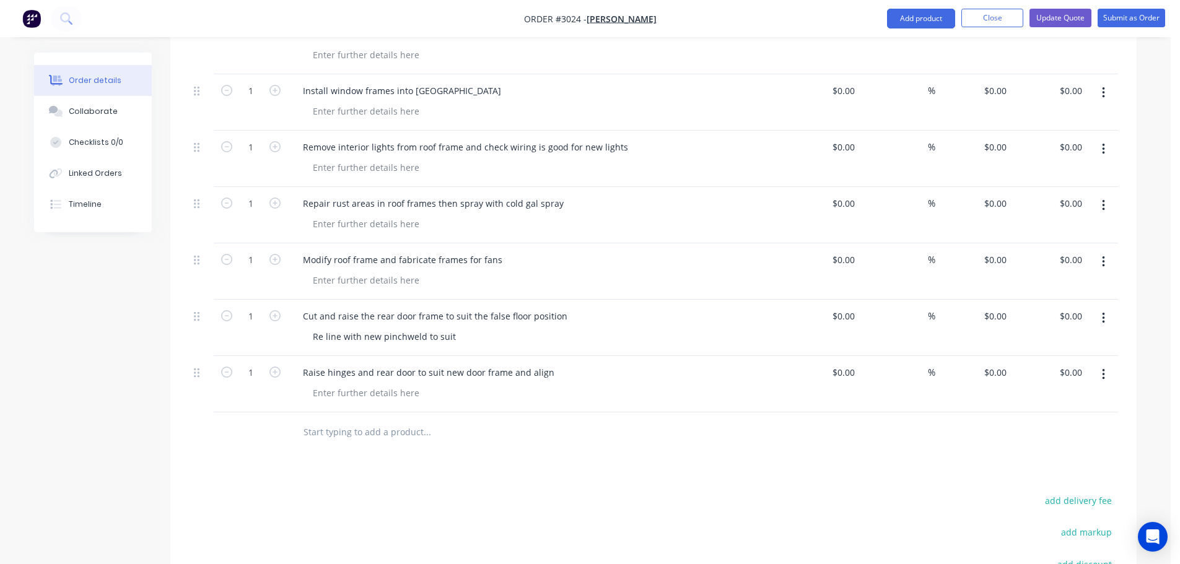
click at [362, 420] on input "text" at bounding box center [427, 432] width 248 height 25
click at [418, 420] on input "Cut and modify both rear acess door" at bounding box center [427, 432] width 248 height 25
click at [460, 420] on input "Cut and modify both rear access door" at bounding box center [427, 432] width 248 height 25
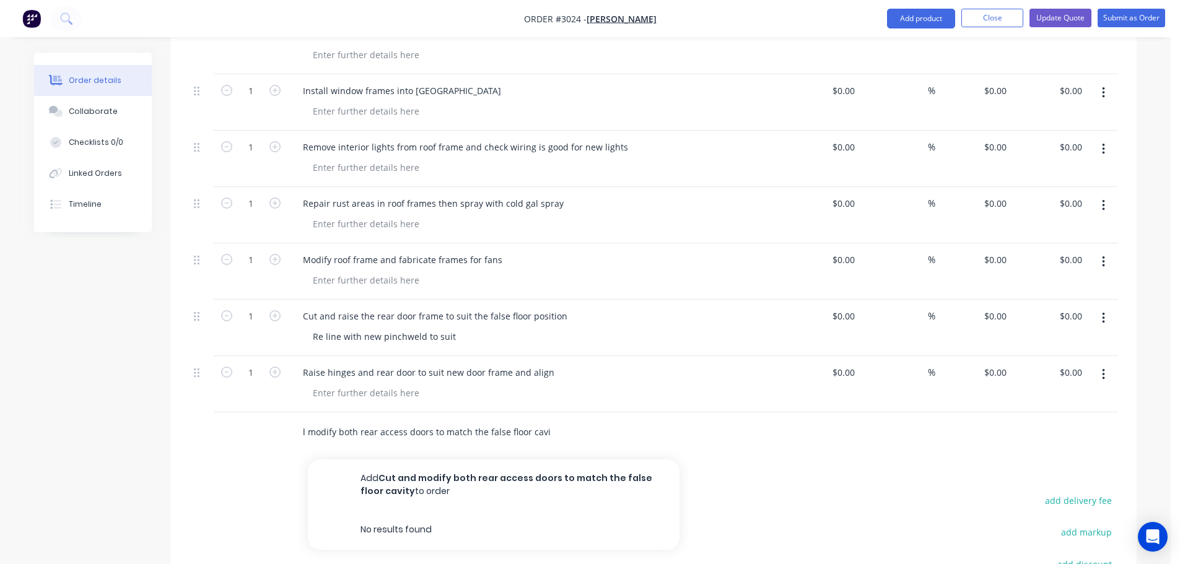
click at [315, 420] on input "Cut and modify both rear access doors to match the false floor cavity" at bounding box center [427, 432] width 248 height 25
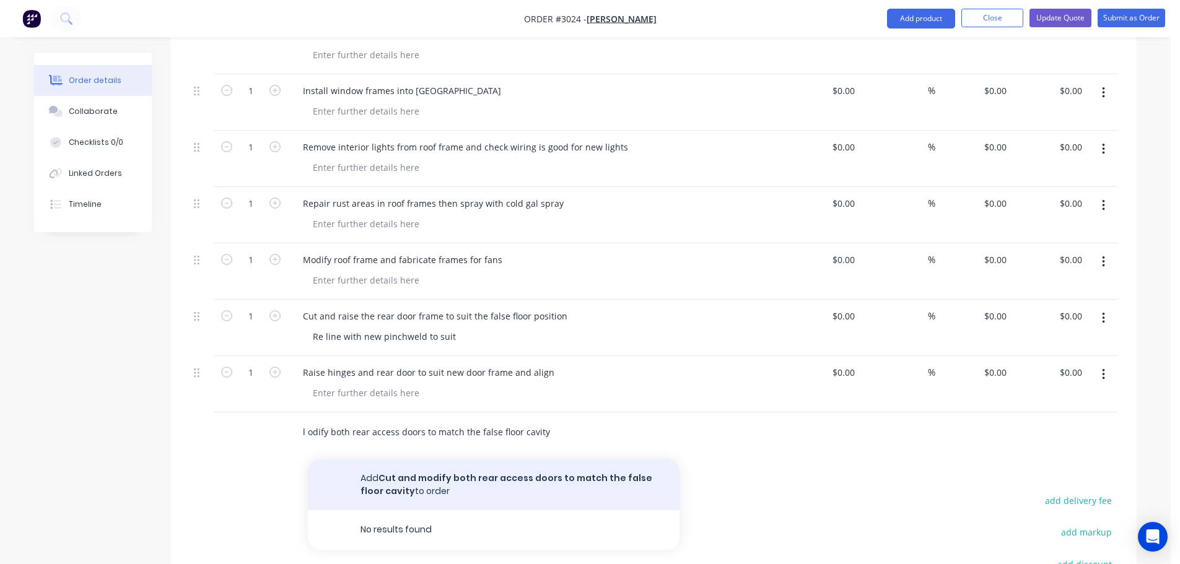
scroll to position [0, 23]
type input "Cut and Modify both rear access doors to match the false floor cavity"
click at [436, 460] on button "Add Cut and Modify both rear access doors to match the false floor cavity to or…" at bounding box center [494, 485] width 372 height 51
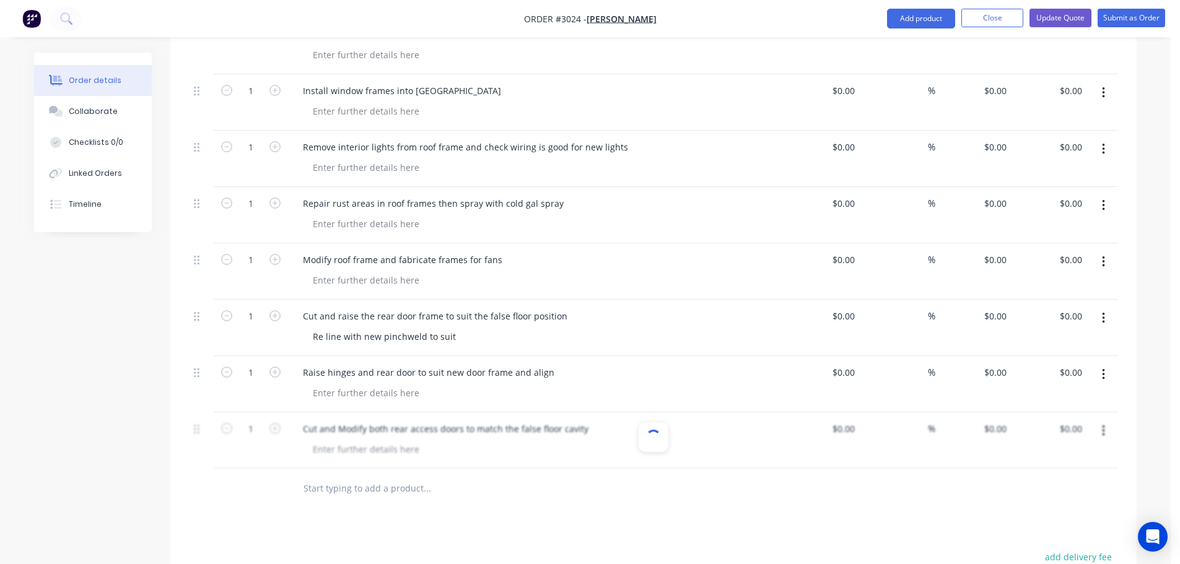
scroll to position [0, 0]
click at [319, 440] on div at bounding box center [366, 449] width 126 height 18
click at [333, 440] on div at bounding box center [366, 449] width 126 height 18
click at [410, 440] on div "Re-do sealing and pinchweld around the opening" at bounding box center [416, 449] width 226 height 18
click at [531, 440] on div "Re-do sealing and pinch weld around the opening" at bounding box center [541, 449] width 476 height 18
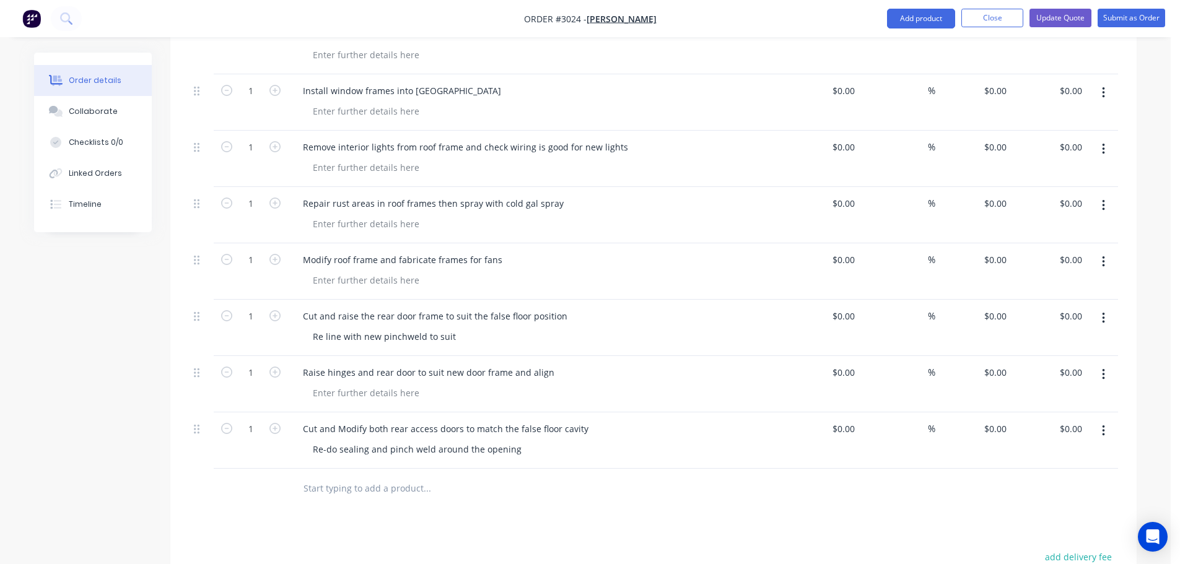
click at [326, 476] on input "text" at bounding box center [427, 488] width 248 height 25
click at [371, 476] on input "text" at bounding box center [427, 488] width 248 height 25
click at [328, 476] on input "text" at bounding box center [427, 488] width 248 height 25
click at [326, 476] on input "text" at bounding box center [427, 488] width 248 height 25
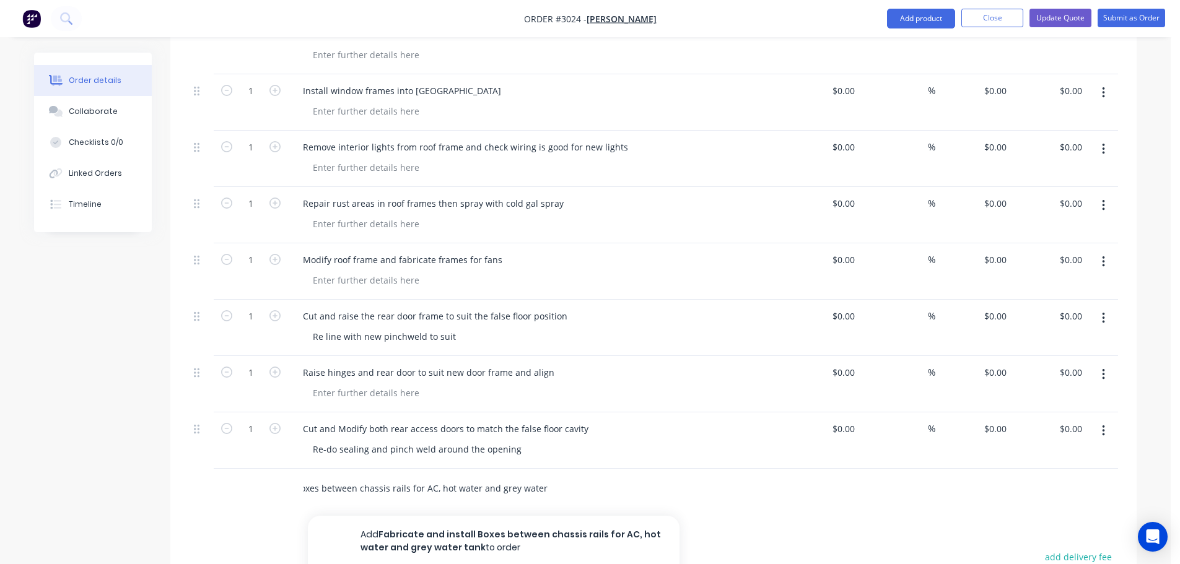
scroll to position [0, 101]
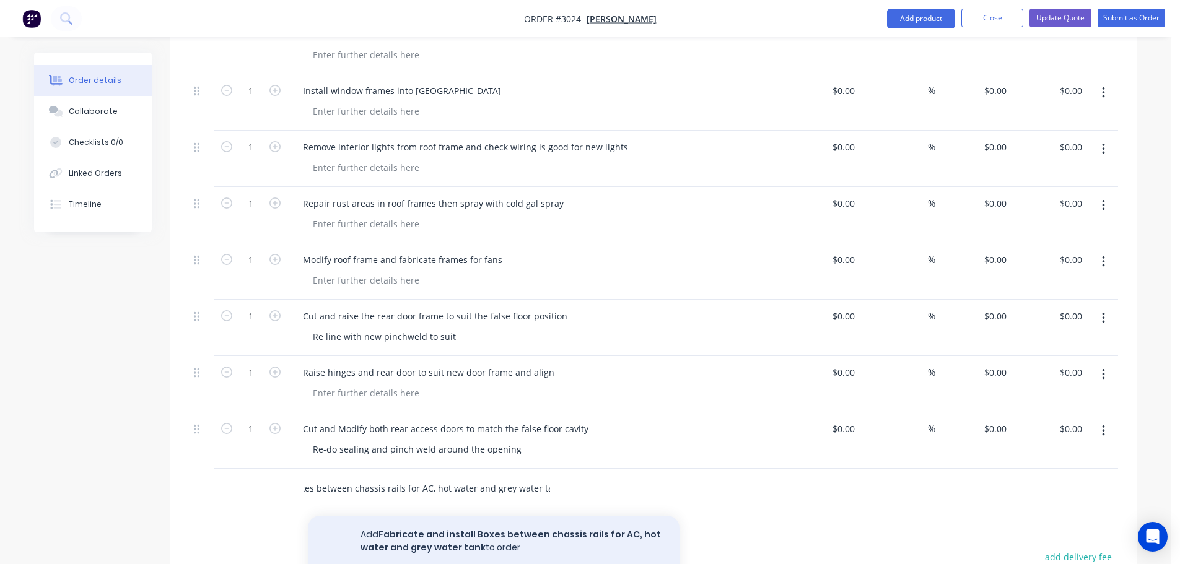
type input "Fabricate and install Boxes between chassis rails for AC, hot water and grey wa…"
drag, startPoint x: 536, startPoint y: 520, endPoint x: 528, endPoint y: 515, distance: 9.8
click at [536, 520] on button "Add Fabricate and install Boxes between chassis rails for AC, hot water and gre…" at bounding box center [494, 541] width 372 height 51
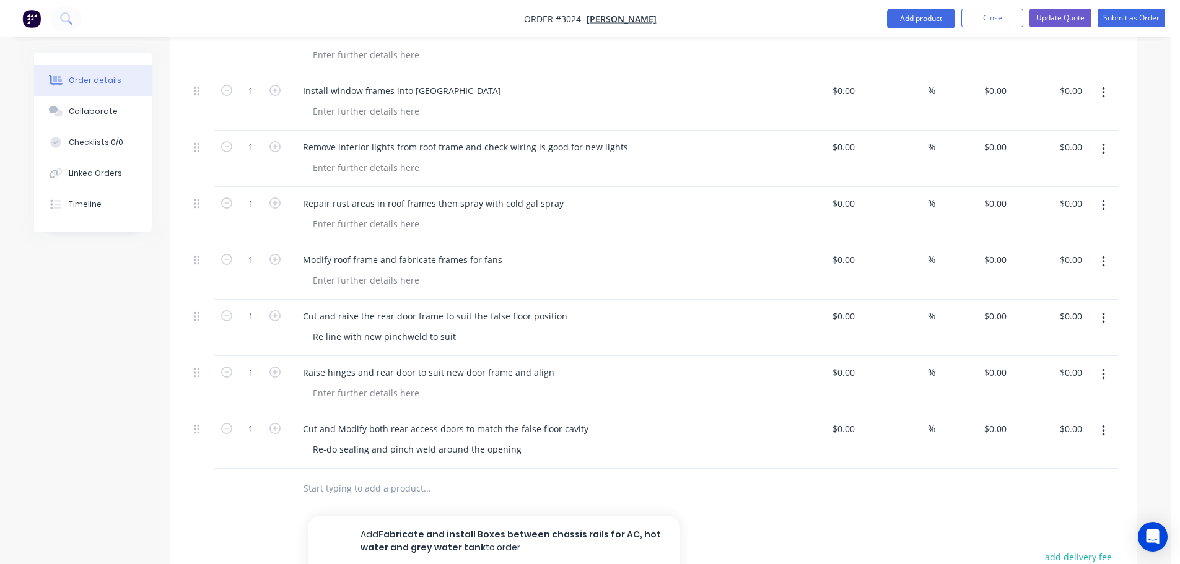
scroll to position [0, 0]
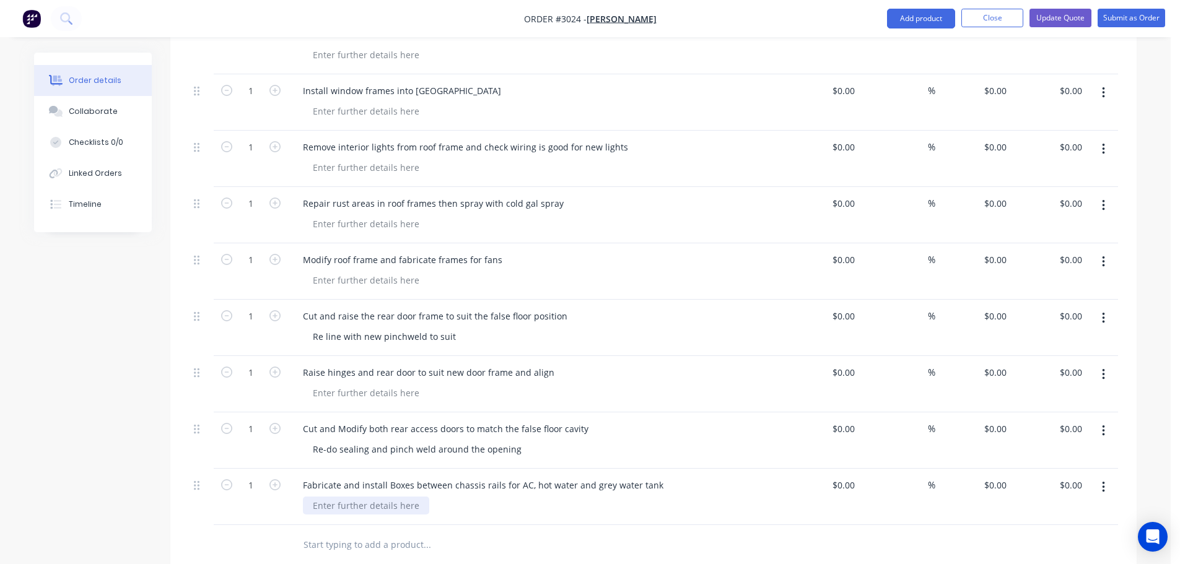
click at [374, 497] on div at bounding box center [366, 506] width 126 height 18
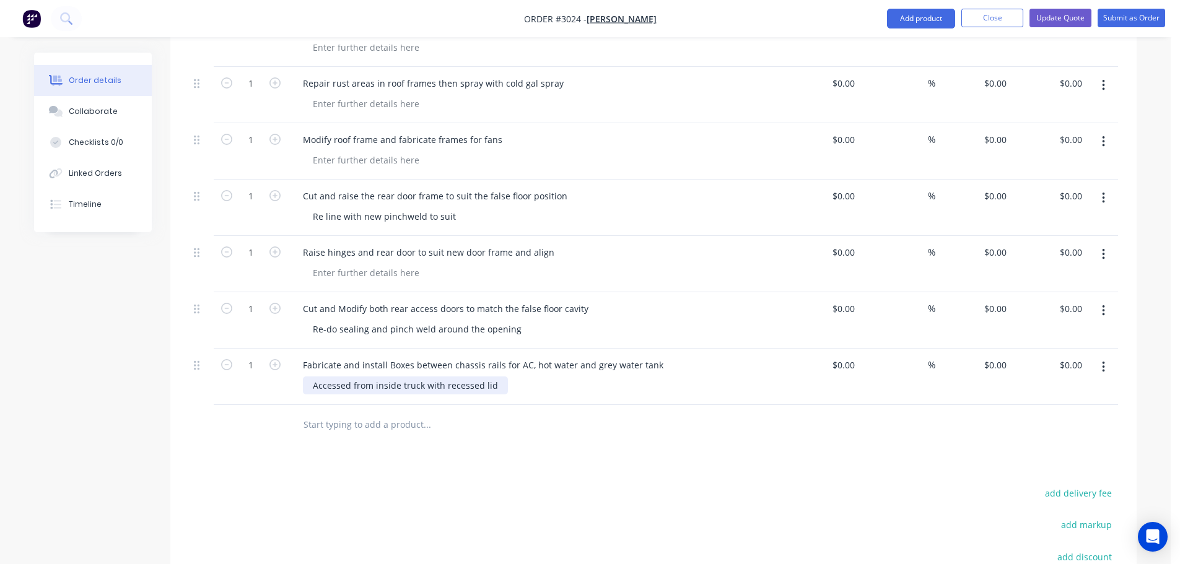
scroll to position [1239, 0]
click at [340, 409] on input "text" at bounding box center [427, 421] width 248 height 25
type input "M"
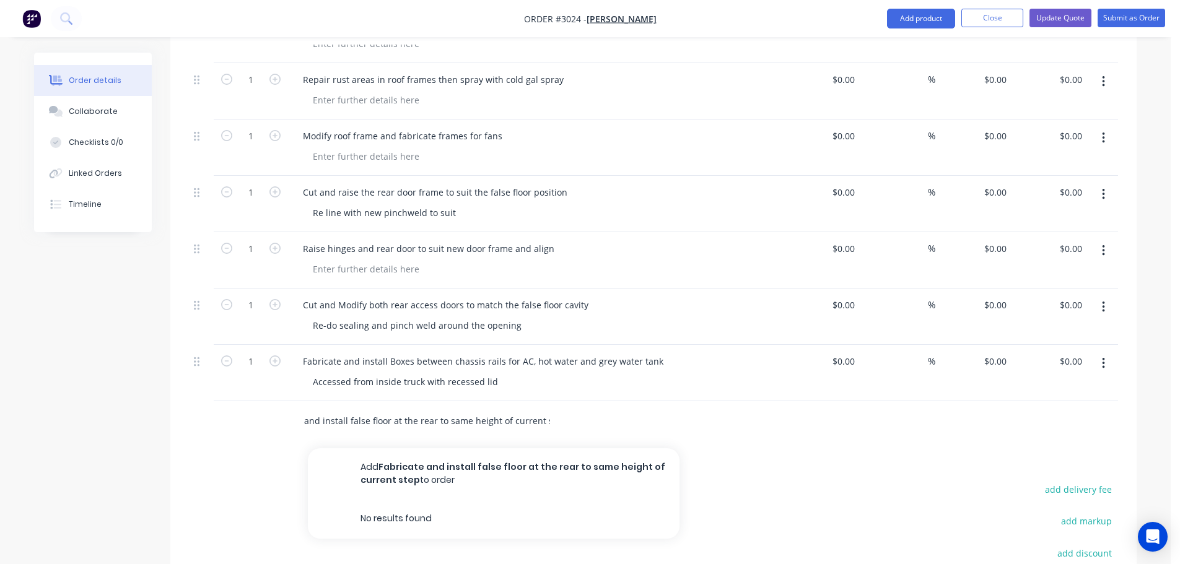
scroll to position [0, 46]
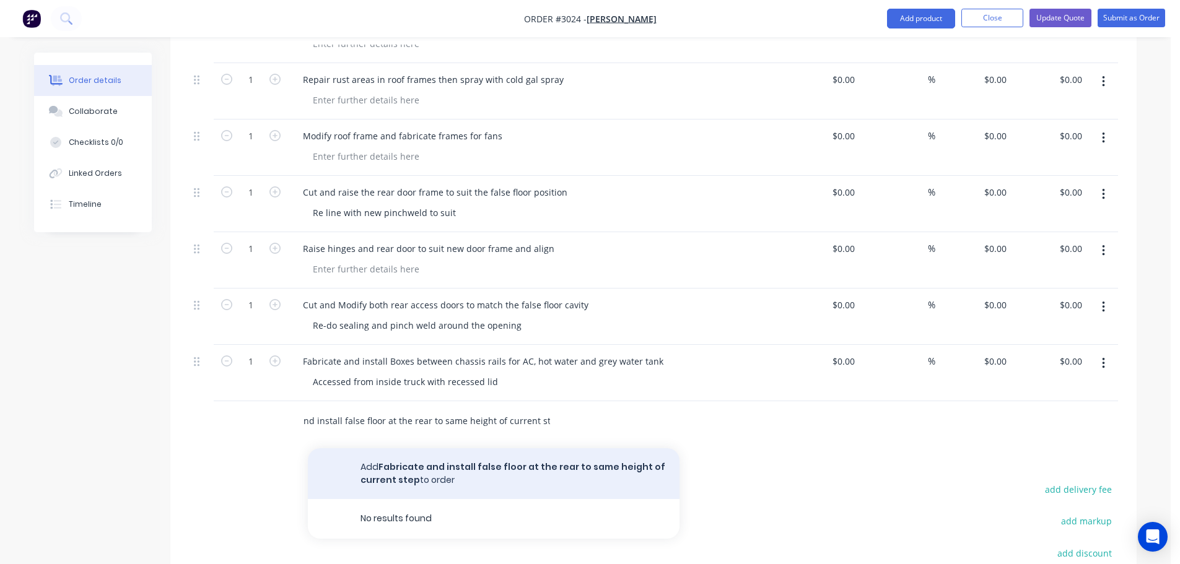
type input "Fabricate and install false floor at the rear to same height of current step"
click at [451, 448] on button "Add Fabricate and install false floor at the rear to same height of current ste…" at bounding box center [494, 473] width 372 height 51
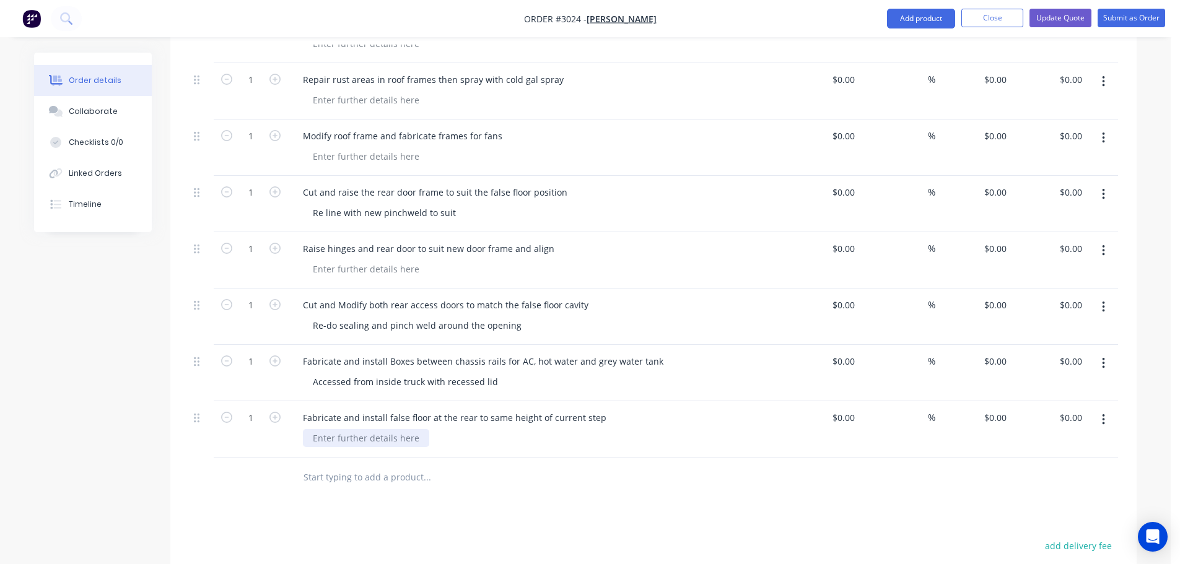
click at [314, 429] on div at bounding box center [366, 438] width 126 height 18
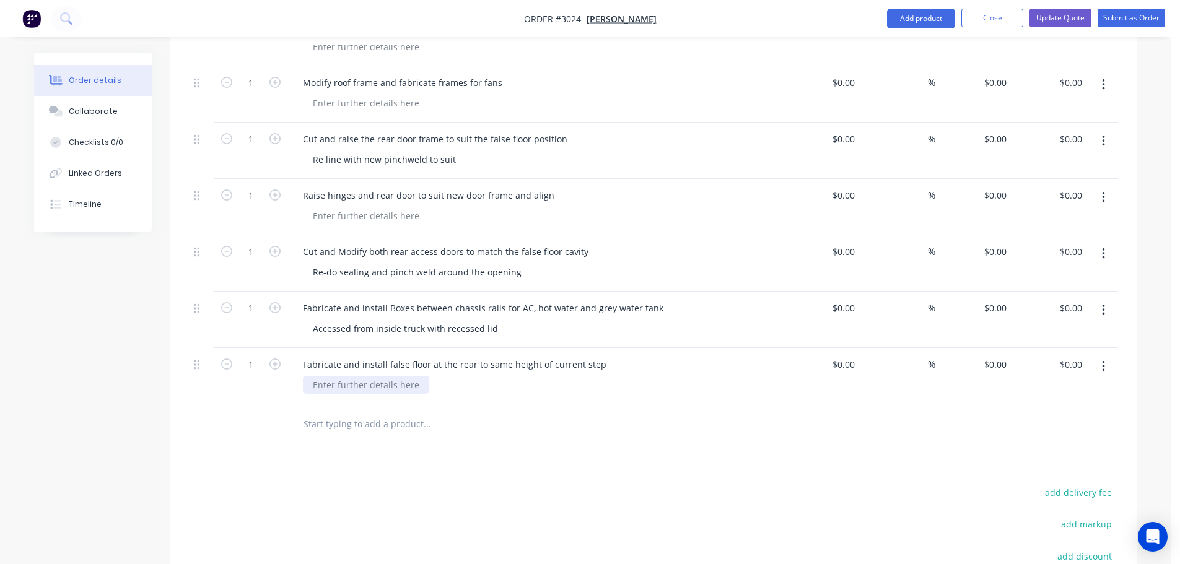
scroll to position [1285, 0]
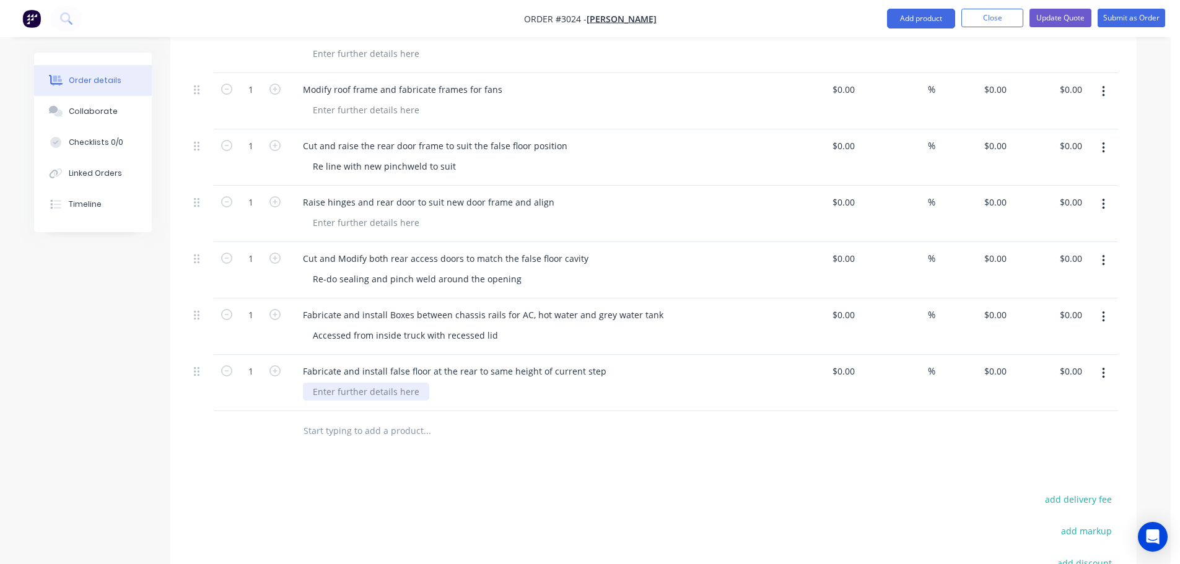
click at [325, 383] on div at bounding box center [366, 392] width 126 height 18
click at [334, 419] on input "text" at bounding box center [427, 431] width 248 height 25
click at [344, 419] on input "text" at bounding box center [427, 431] width 248 height 25
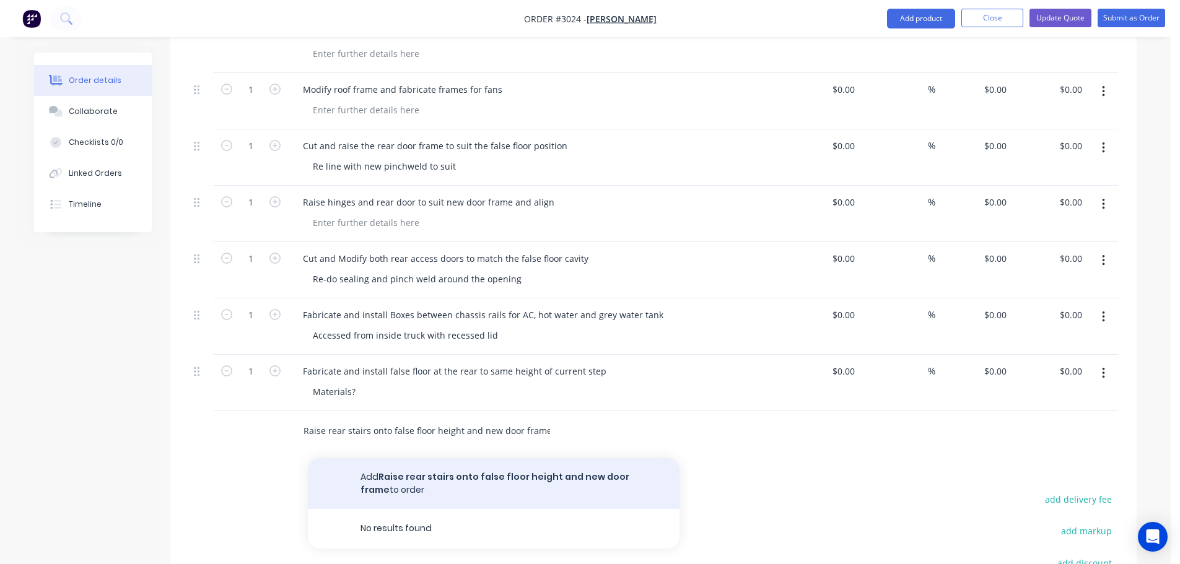
type input "Raise rear stairs onto false floor height and new door frame"
click at [492, 458] on button "Add Raise rear stairs onto false floor height and new door frame to order" at bounding box center [494, 483] width 372 height 51
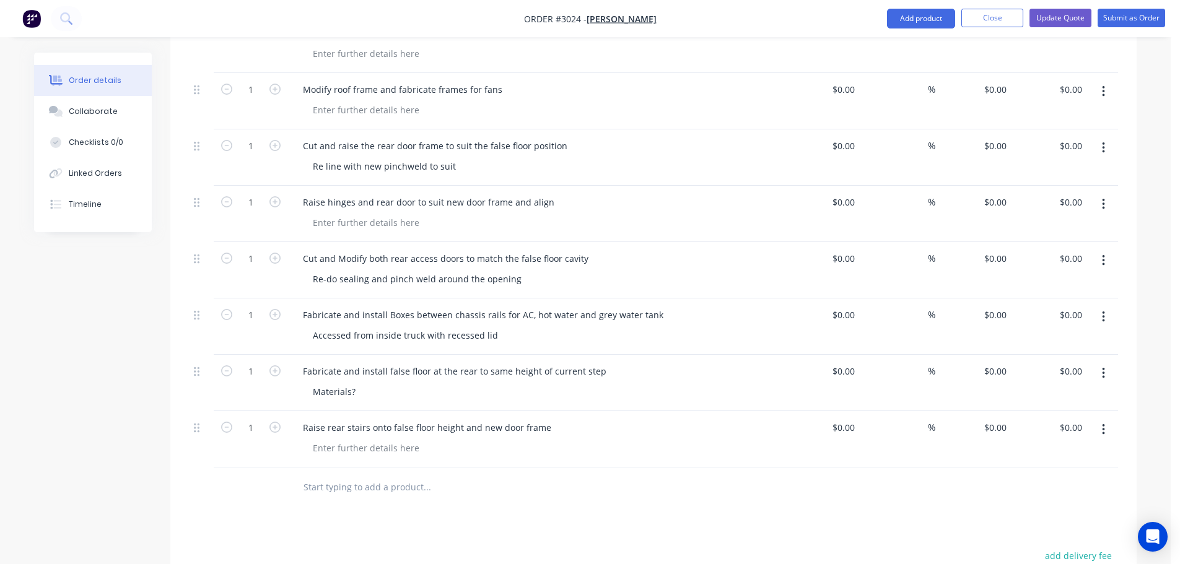
click at [350, 475] on input "text" at bounding box center [427, 487] width 248 height 25
click at [366, 383] on div "Materials?" at bounding box center [541, 392] width 476 height 18
click at [364, 383] on div "Materials?" at bounding box center [541, 392] width 476 height 18
click at [363, 383] on div "Materials?" at bounding box center [334, 392] width 63 height 18
click at [447, 440] on div "Raise rear stairs onto false floor height and new door frame" at bounding box center [535, 439] width 495 height 56
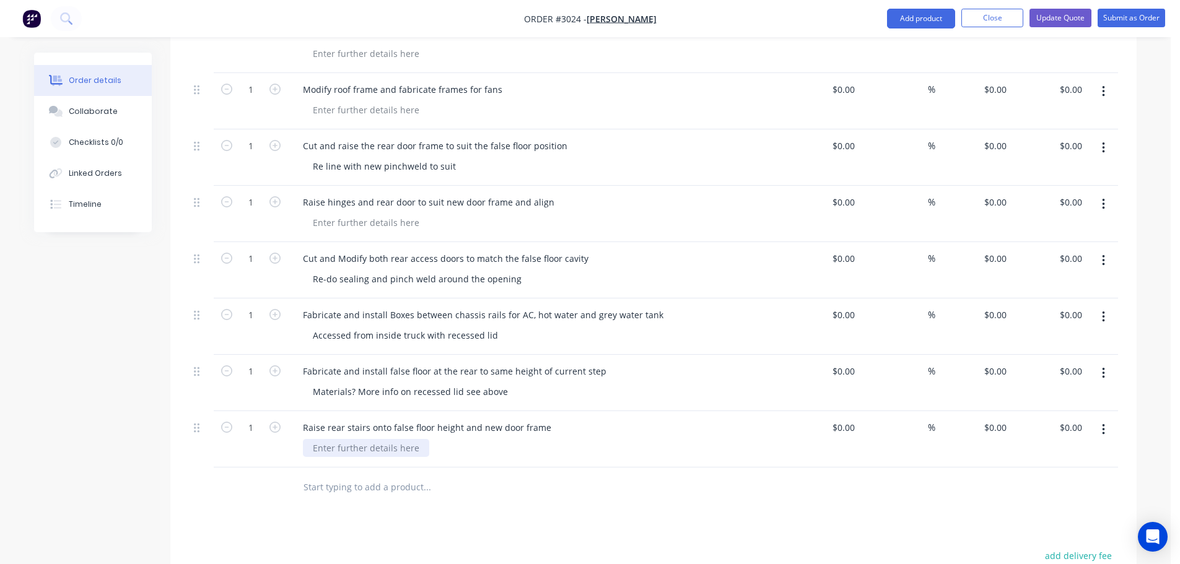
click at [326, 439] on div at bounding box center [366, 448] width 126 height 18
click at [360, 475] on input "text" at bounding box center [427, 487] width 248 height 25
click at [1052, 14] on button "Update Quote" at bounding box center [1060, 18] width 62 height 19
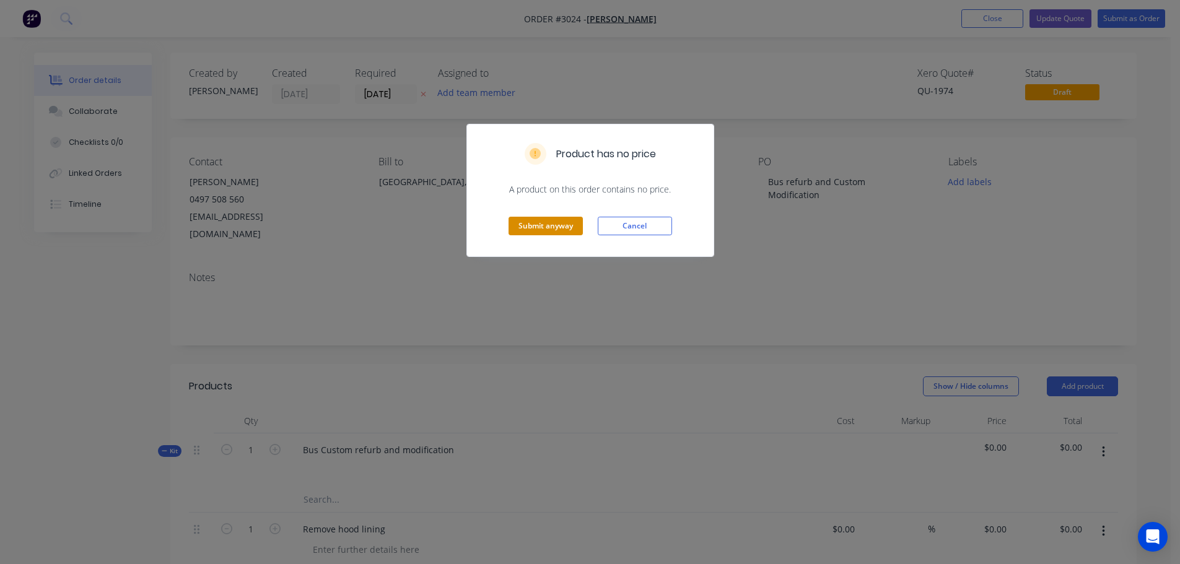
click at [534, 218] on button "Submit anyway" at bounding box center [545, 226] width 74 height 19
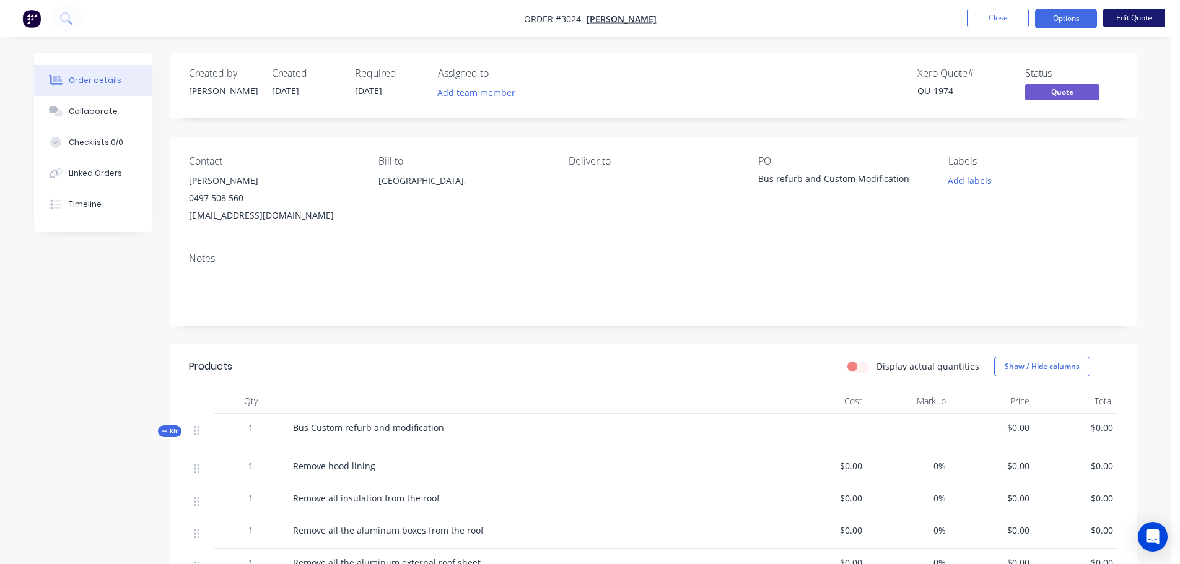
click at [1136, 15] on button "Edit Quote" at bounding box center [1134, 18] width 62 height 19
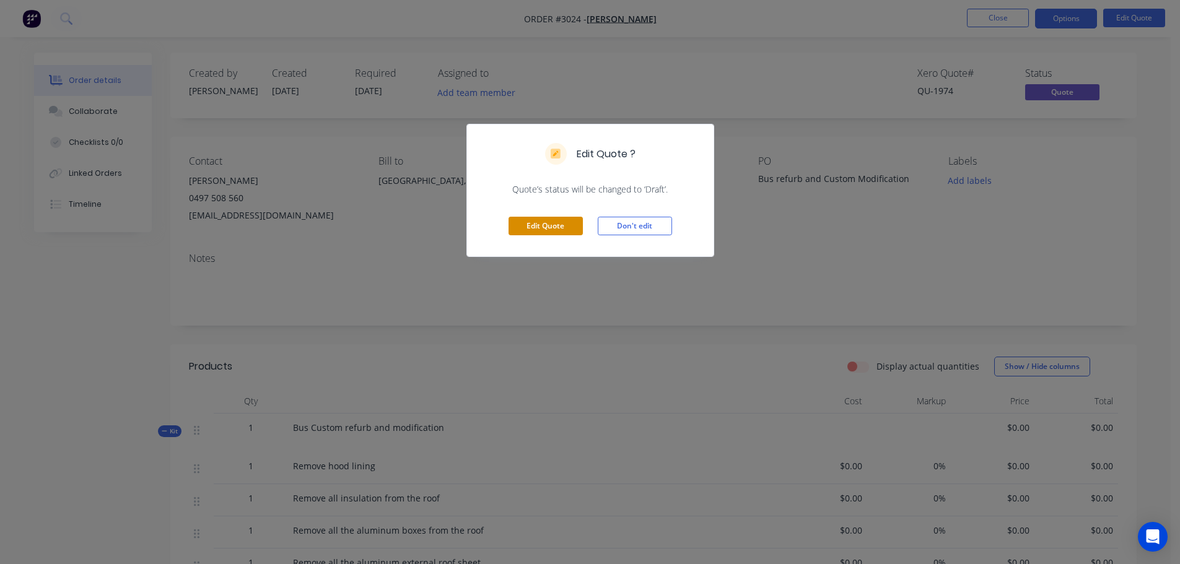
click at [549, 227] on button "Edit Quote" at bounding box center [545, 226] width 74 height 19
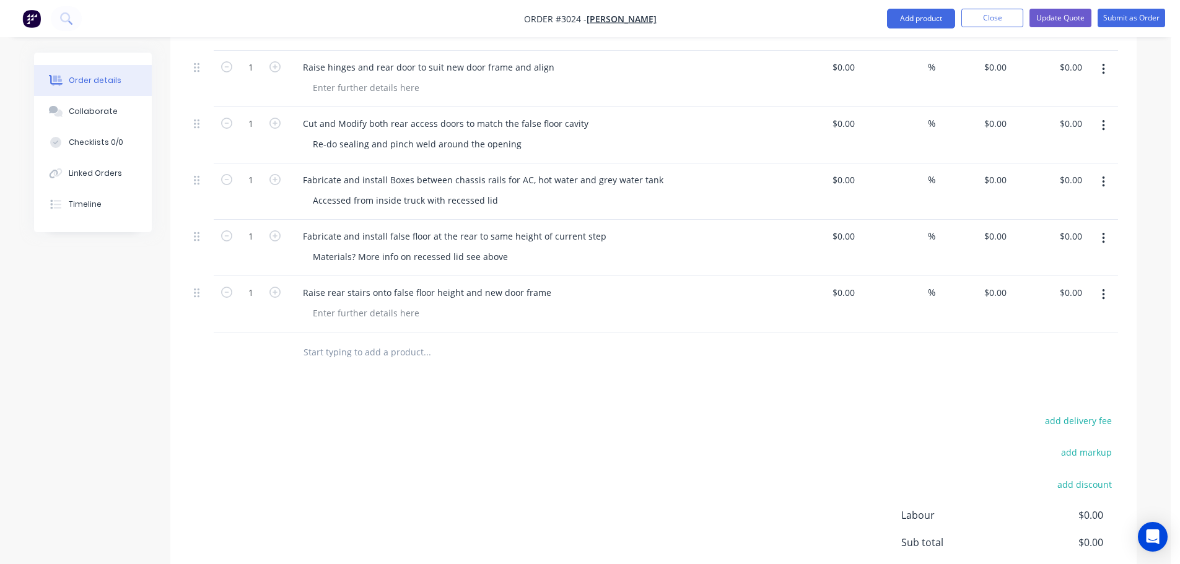
scroll to position [1424, 0]
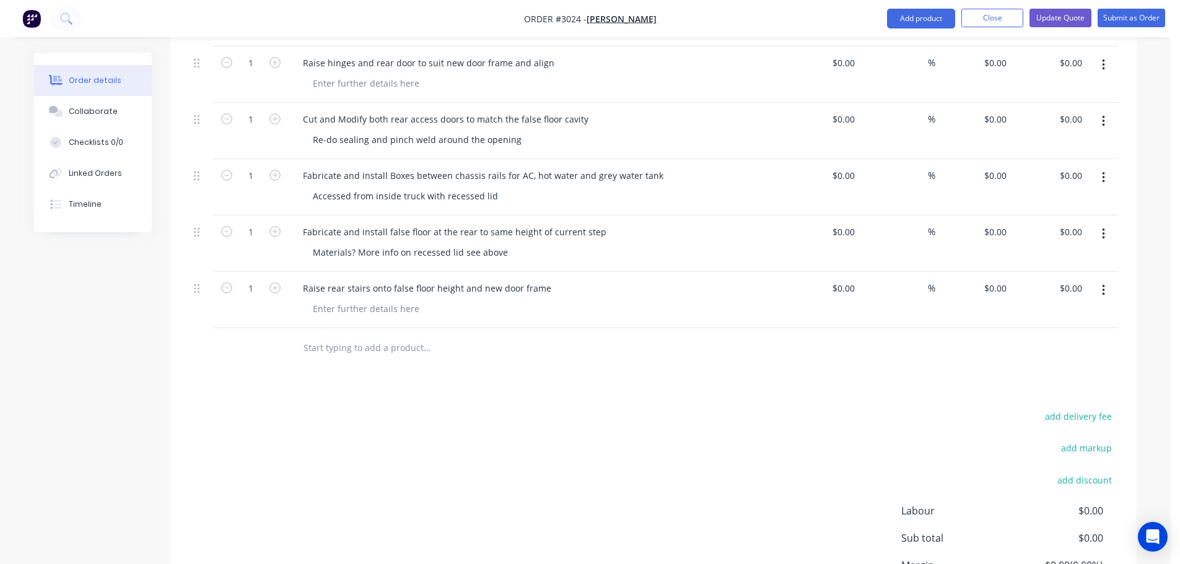
click at [347, 336] on input "text" at bounding box center [427, 348] width 248 height 25
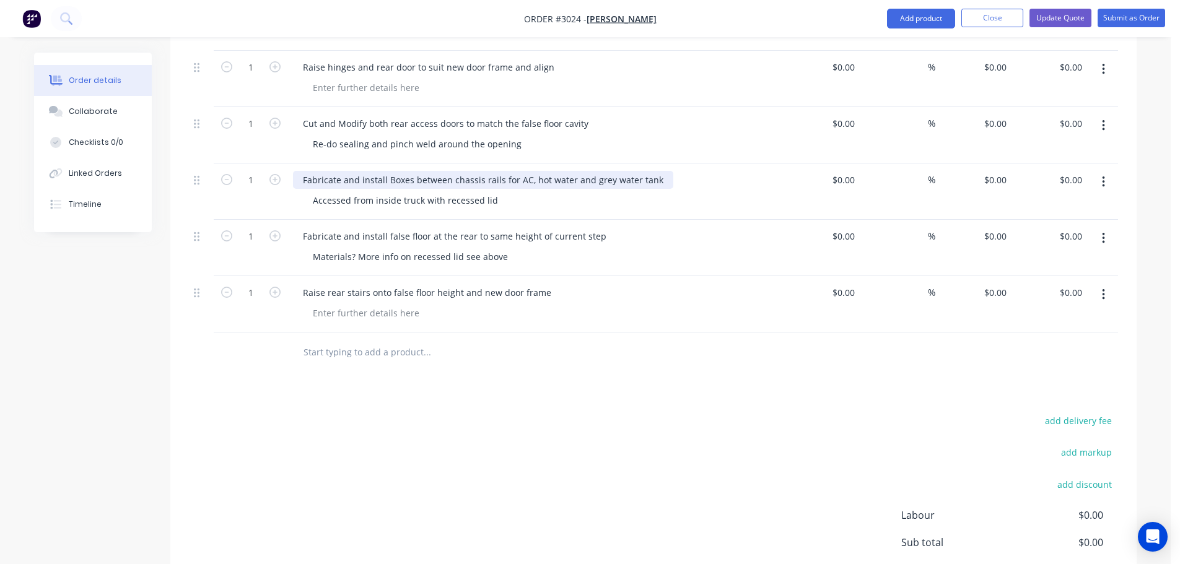
scroll to position [1486, 0]
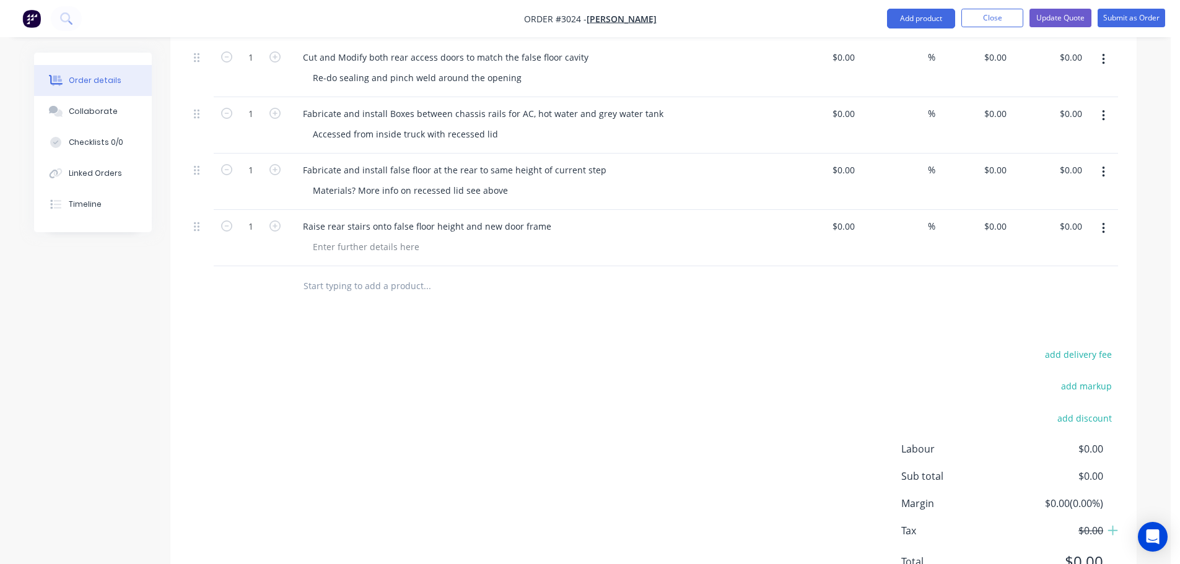
click at [330, 274] on input "text" at bounding box center [427, 286] width 248 height 25
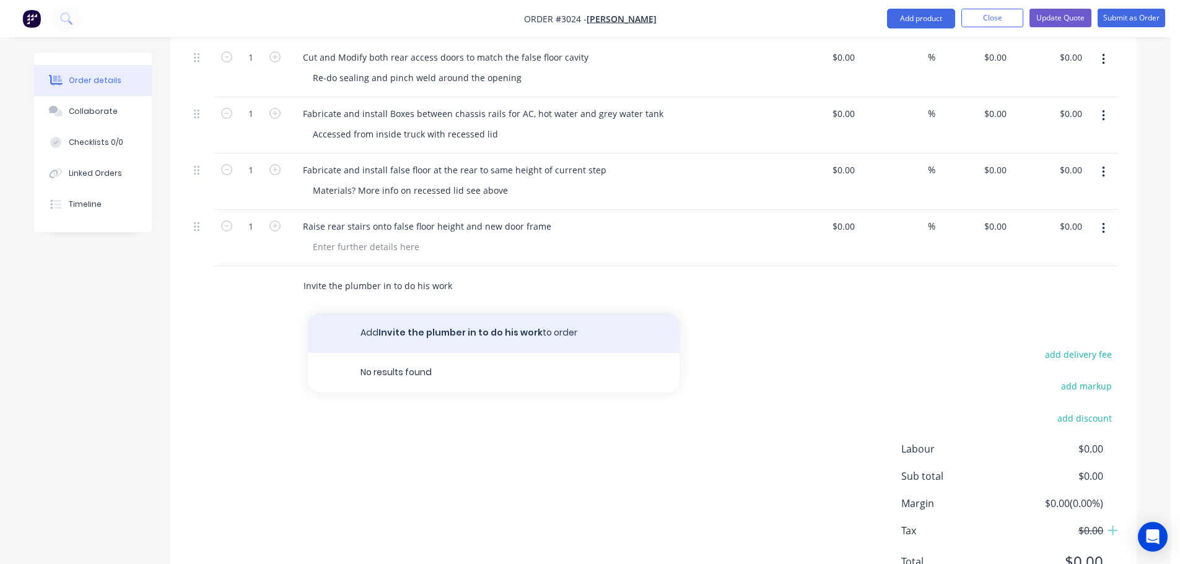
type input "Invite the plumber in to do his work"
click at [395, 316] on button "Add Invite the plumber in to do his work to order" at bounding box center [494, 333] width 372 height 40
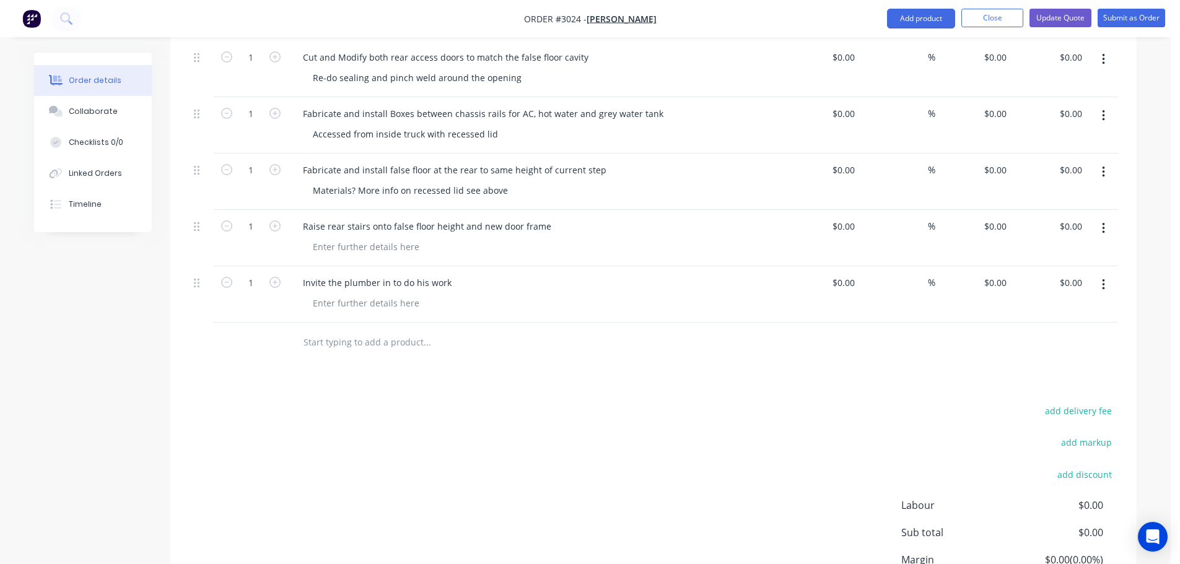
click at [355, 330] on input "text" at bounding box center [427, 342] width 248 height 25
type input "Install the water tanks"
click at [393, 370] on button "Add Install the water tanks to order" at bounding box center [494, 390] width 372 height 40
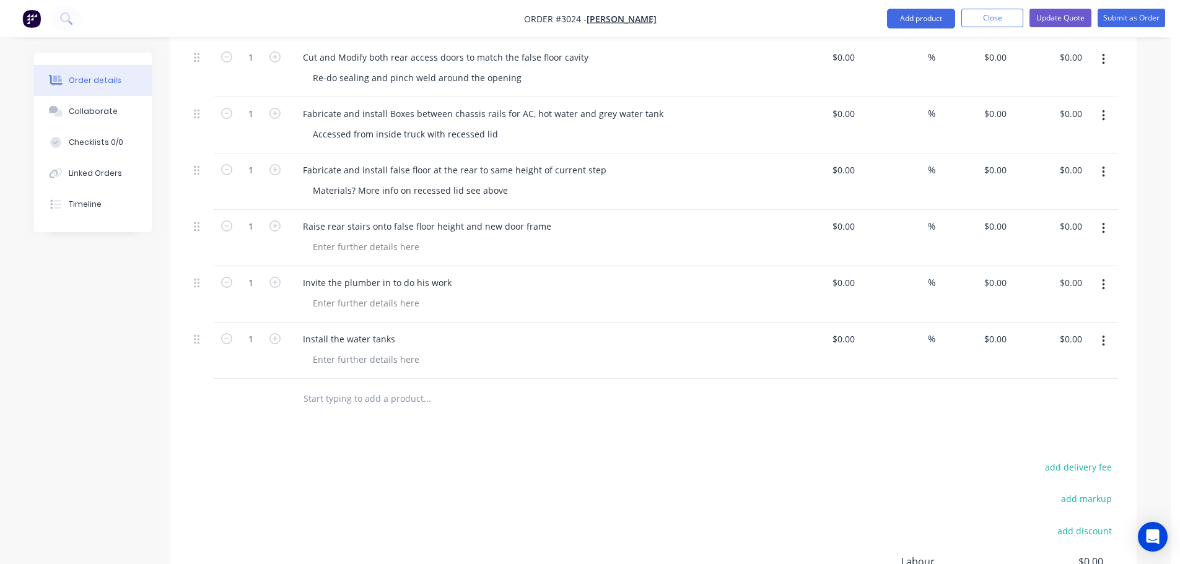
click at [370, 386] on input "text" at bounding box center [427, 398] width 248 height 25
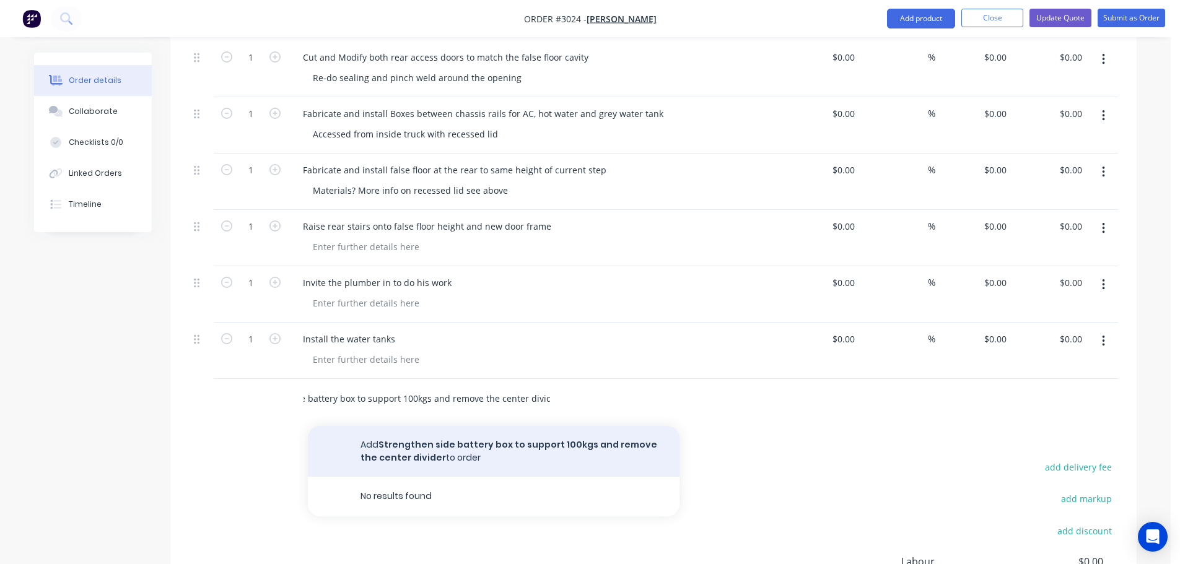
type input "Strengthen side battery box to support 100kgs and remove the center divider"
click at [399, 426] on button "Add Strengthen side battery box to support 100kgs and remove the center divider…" at bounding box center [494, 451] width 372 height 51
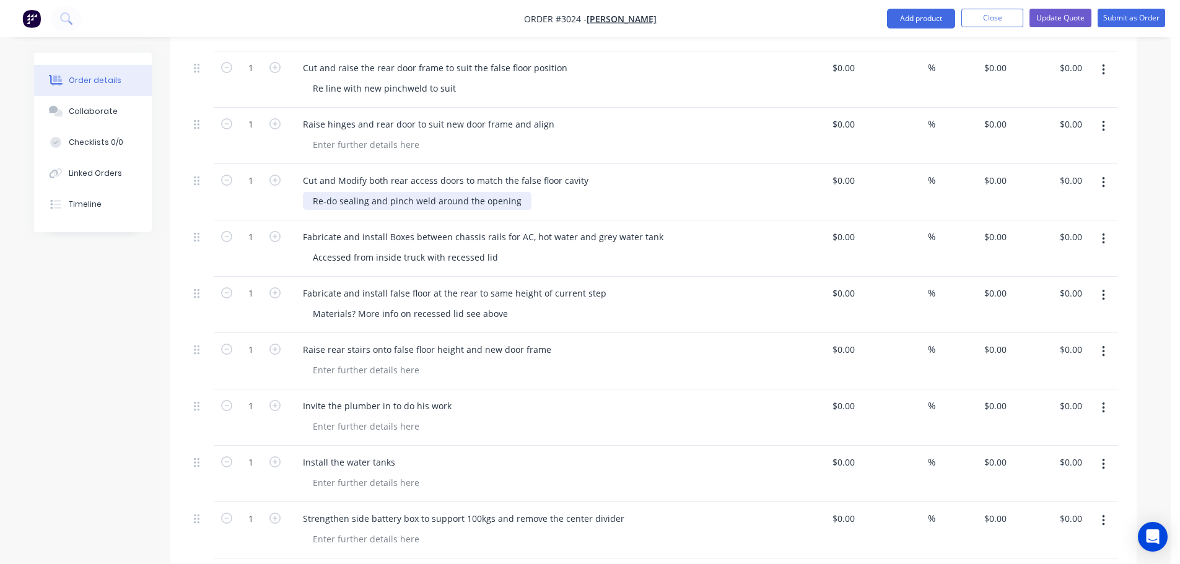
scroll to position [1363, 0]
click at [500, 249] on div "Accessed from inside truck with recessed lid" at bounding box center [405, 258] width 205 height 18
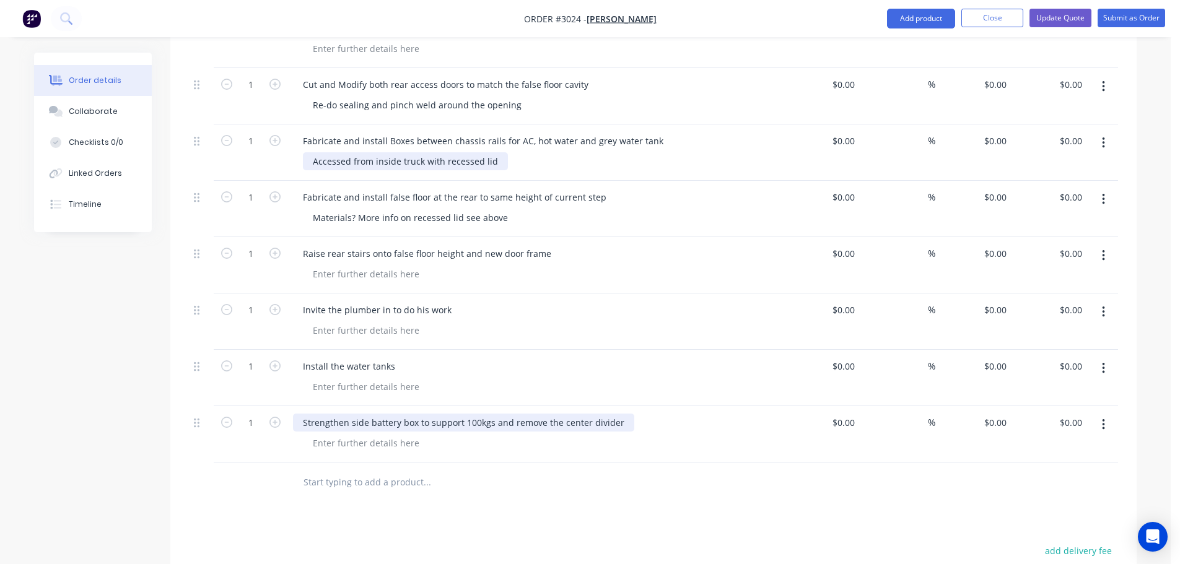
scroll to position [1548, 0]
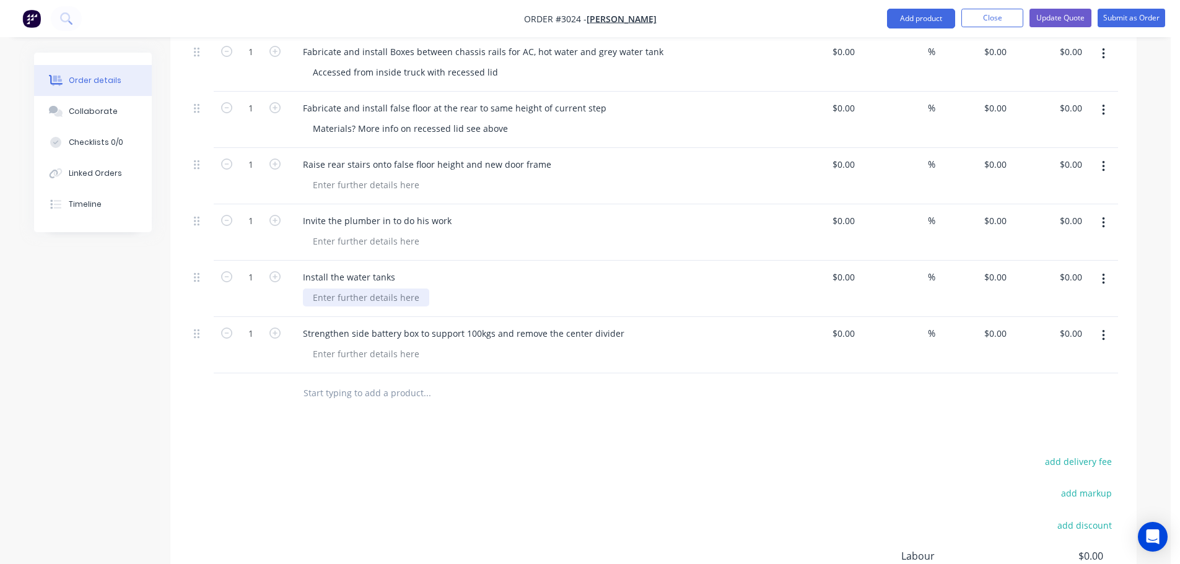
click at [324, 289] on div at bounding box center [366, 298] width 126 height 18
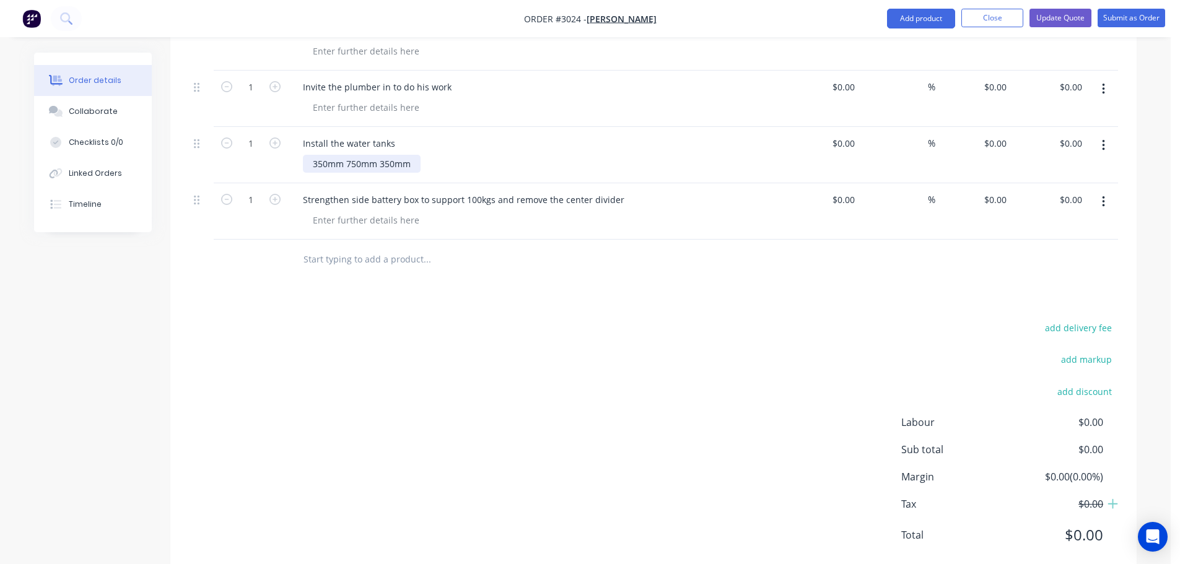
scroll to position [1696, 0]
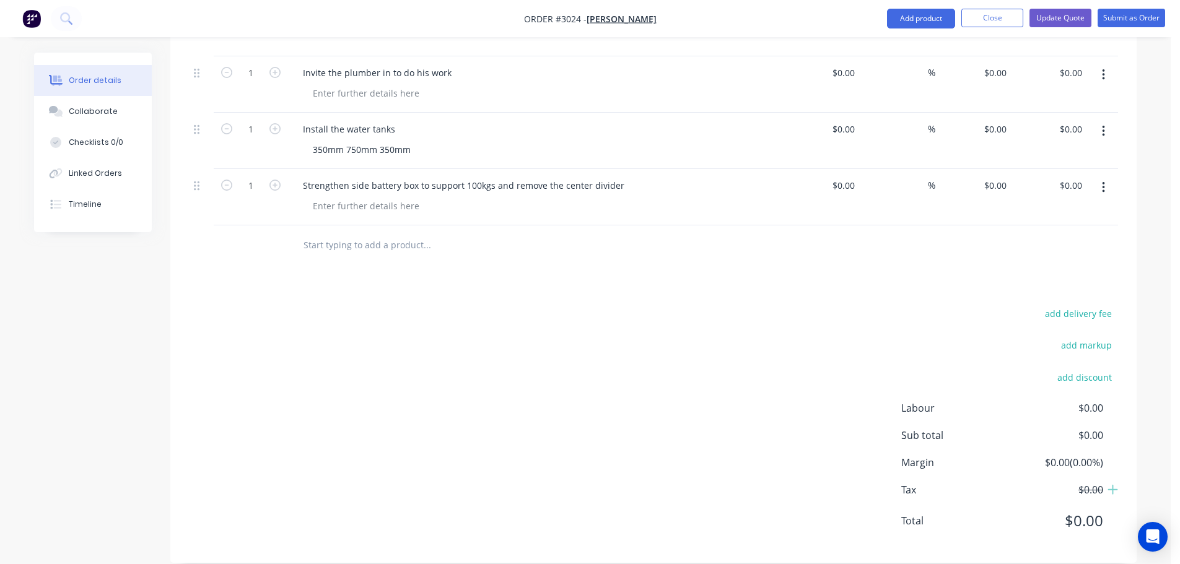
click at [320, 233] on input "text" at bounding box center [427, 245] width 248 height 25
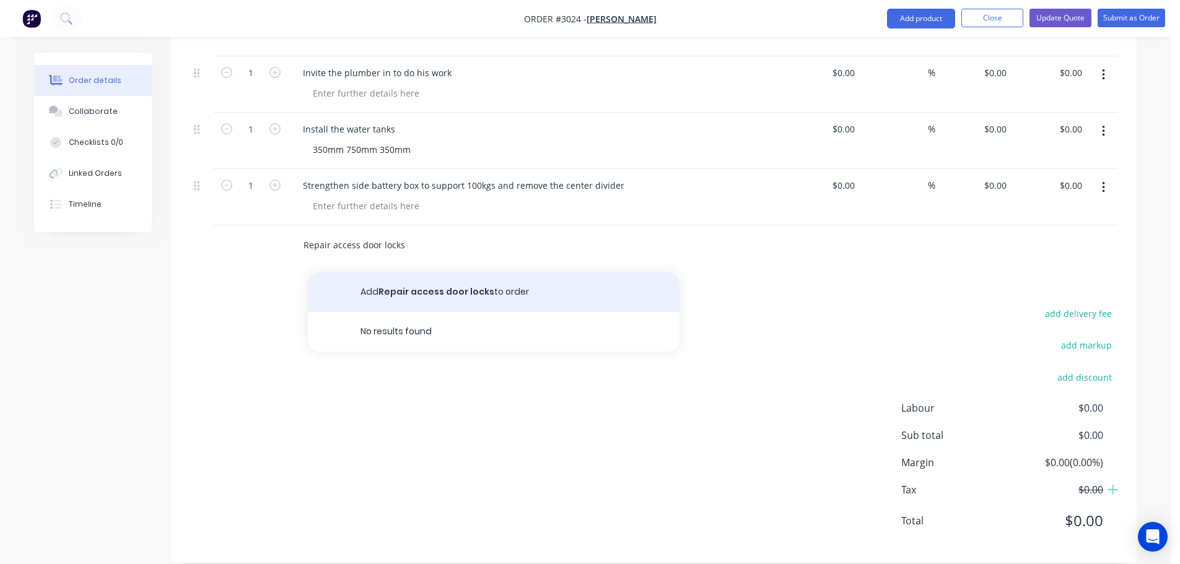
type input "Repair access door locks"
click at [410, 273] on button "Add Repair access door locks to order" at bounding box center [494, 293] width 372 height 40
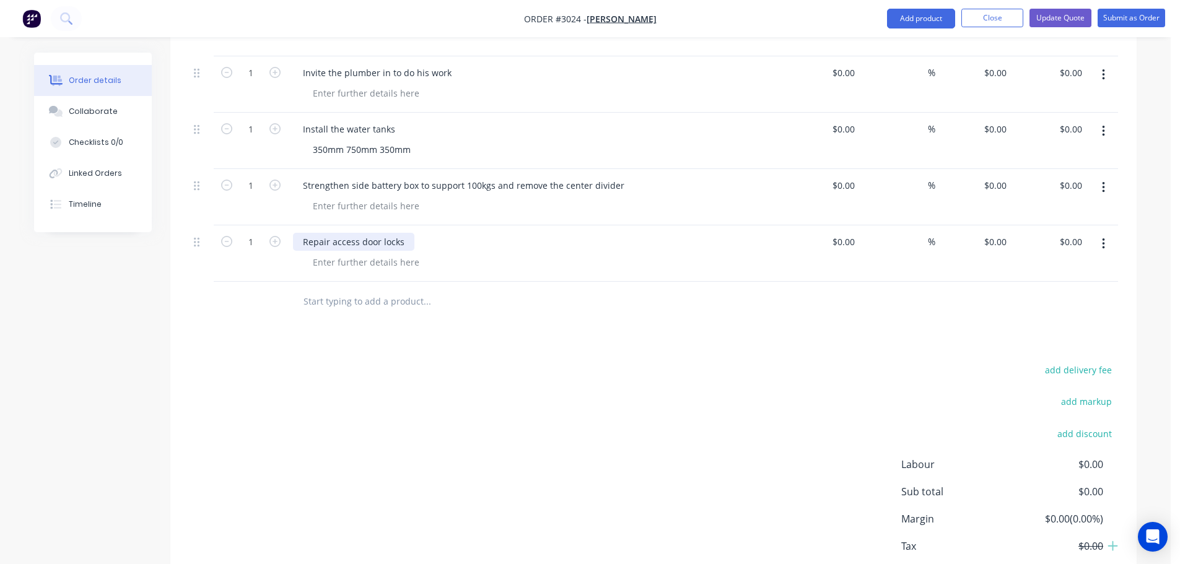
click at [382, 233] on div "Repair access door locks" at bounding box center [353, 242] width 121 height 18
click at [313, 253] on div at bounding box center [366, 262] width 126 height 18
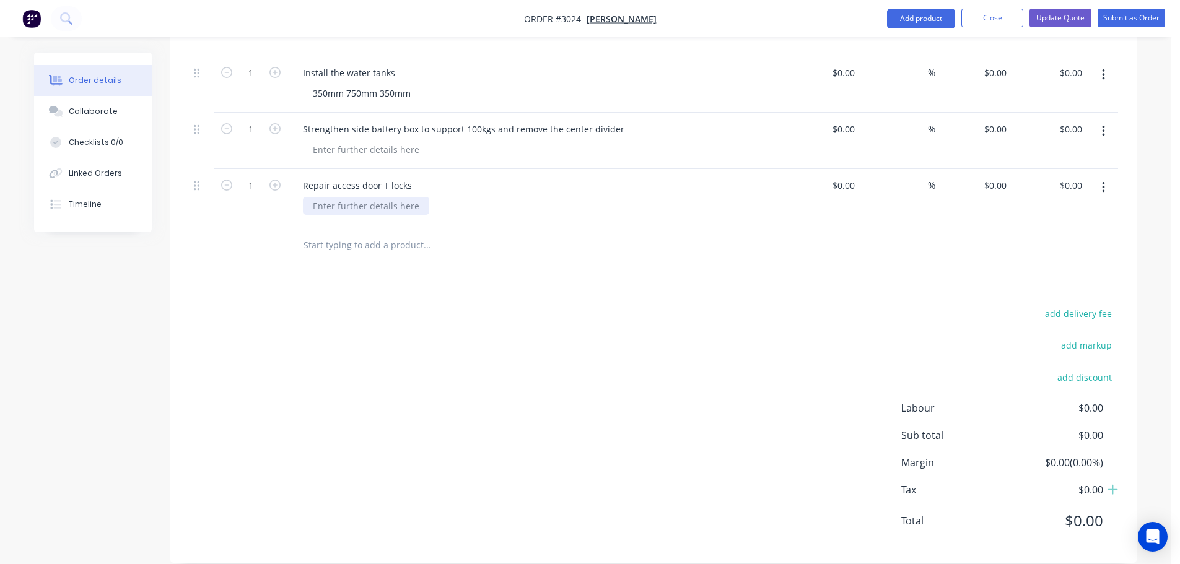
click at [320, 197] on div at bounding box center [366, 206] width 126 height 18
click at [321, 234] on input "text" at bounding box center [427, 245] width 248 height 25
click at [323, 233] on input "text" at bounding box center [427, 245] width 248 height 25
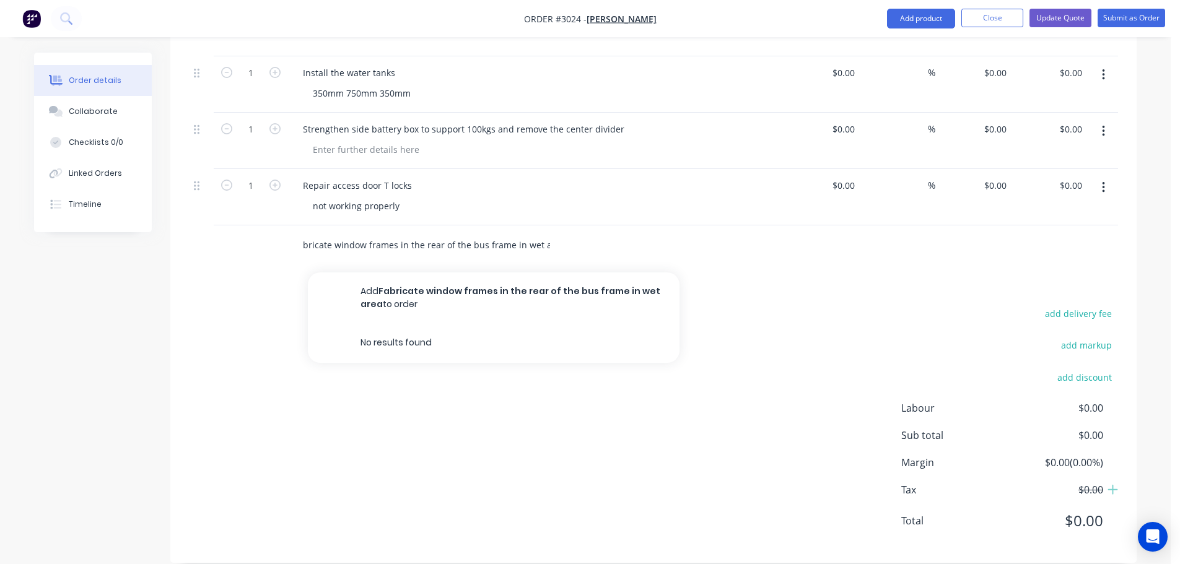
scroll to position [0, 15]
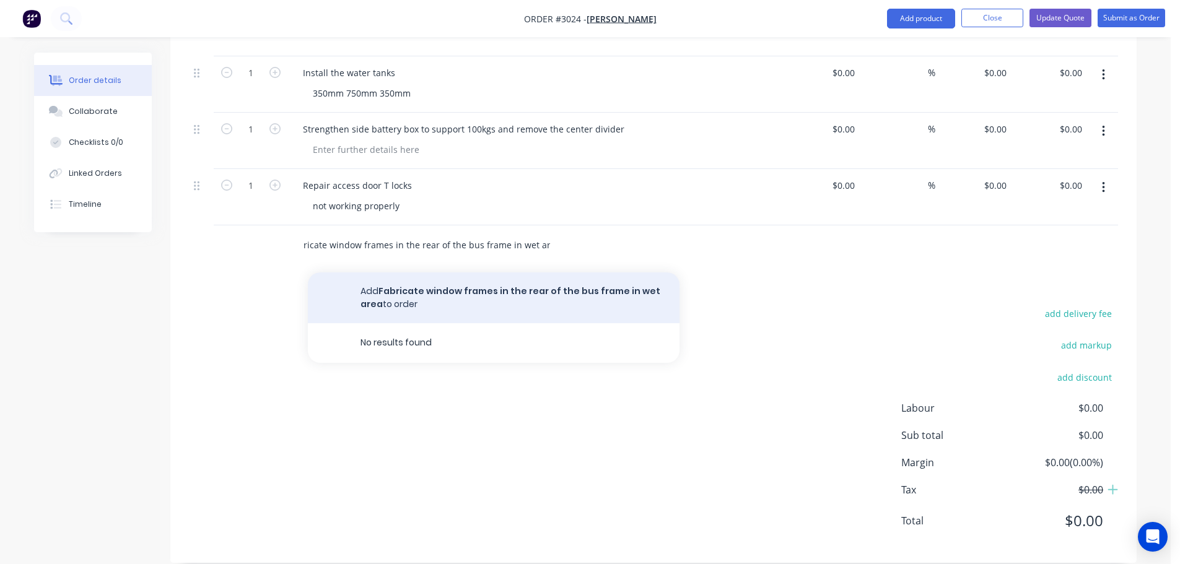
type input "Fabricate window frames in the rear of the bus frame in wet area"
click at [425, 273] on button "Add Fabricate window frames in the rear of the bus frame in wet area to order" at bounding box center [494, 298] width 372 height 51
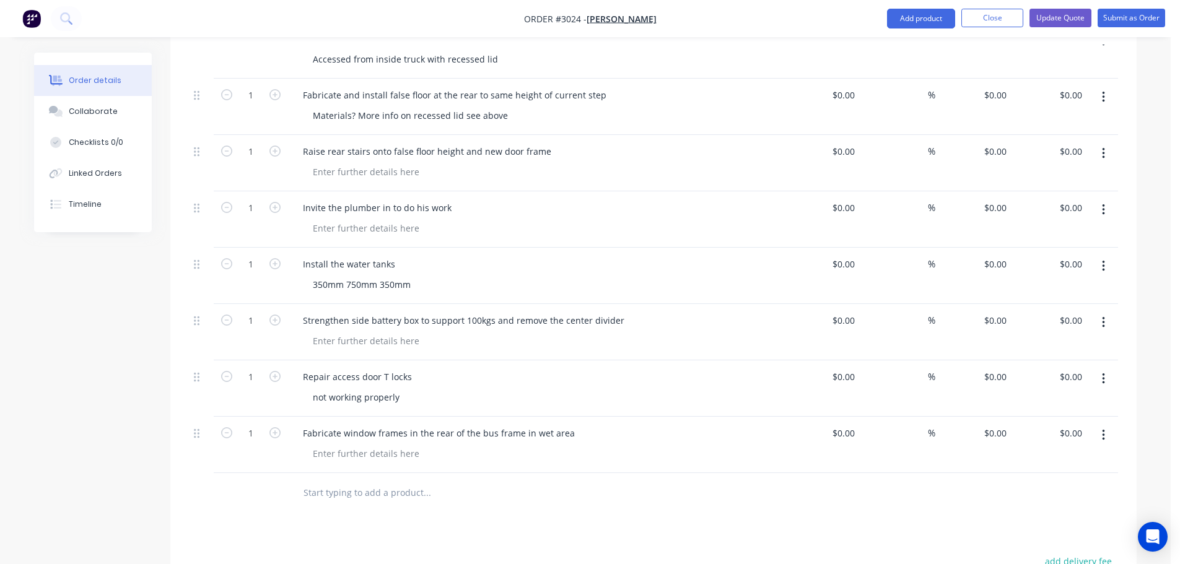
scroll to position [1623, 0]
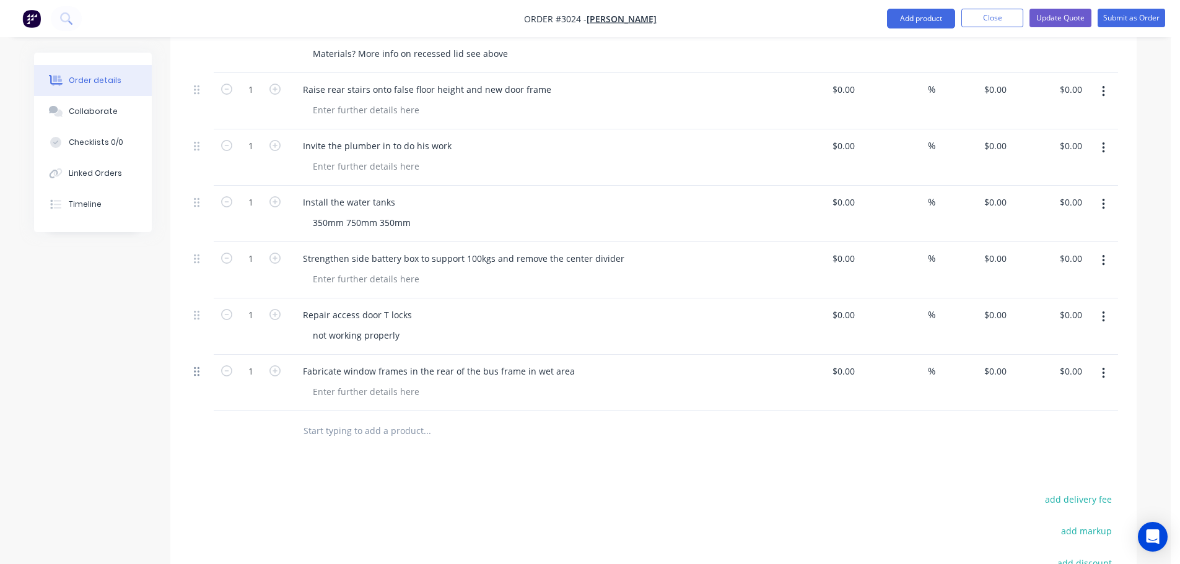
click at [196, 366] on icon at bounding box center [197, 371] width 6 height 11
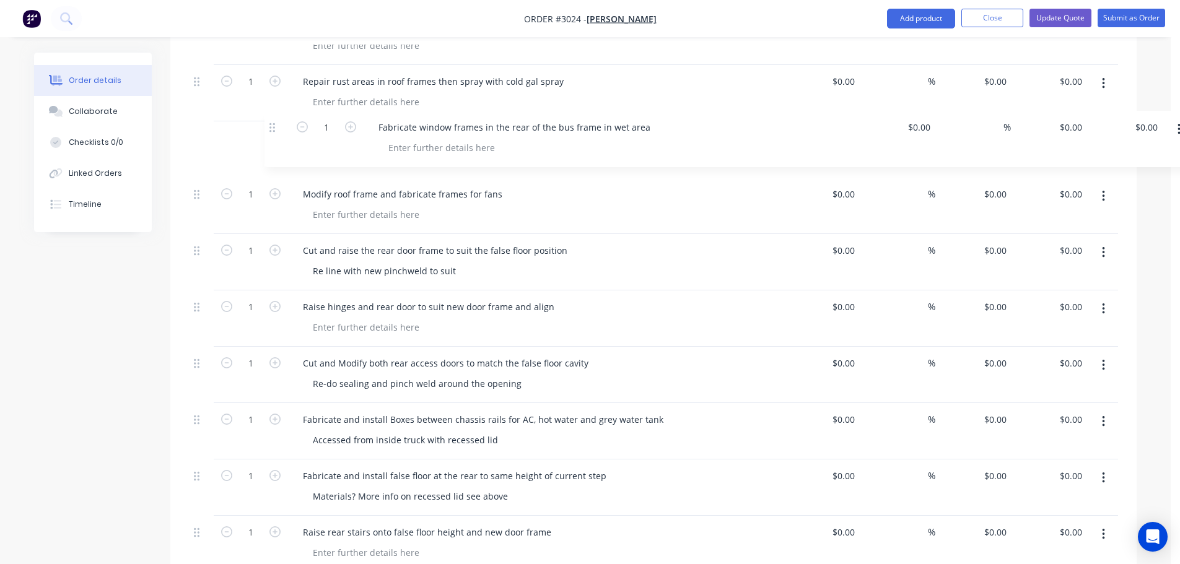
scroll to position [1233, 0]
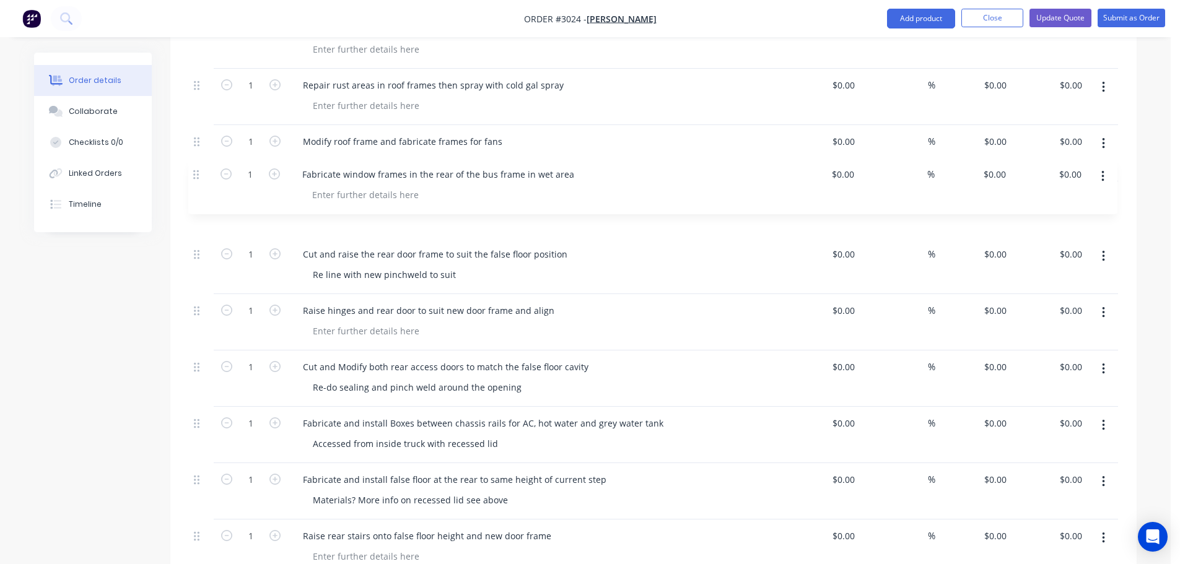
drag, startPoint x: 196, startPoint y: 356, endPoint x: 196, endPoint y: 171, distance: 185.2
click at [196, 171] on div "Kit 1 Bus Custom refurb and modification $0.00 $0.00 1 Remove hood lining $0.00…" at bounding box center [653, 0] width 929 height 1601
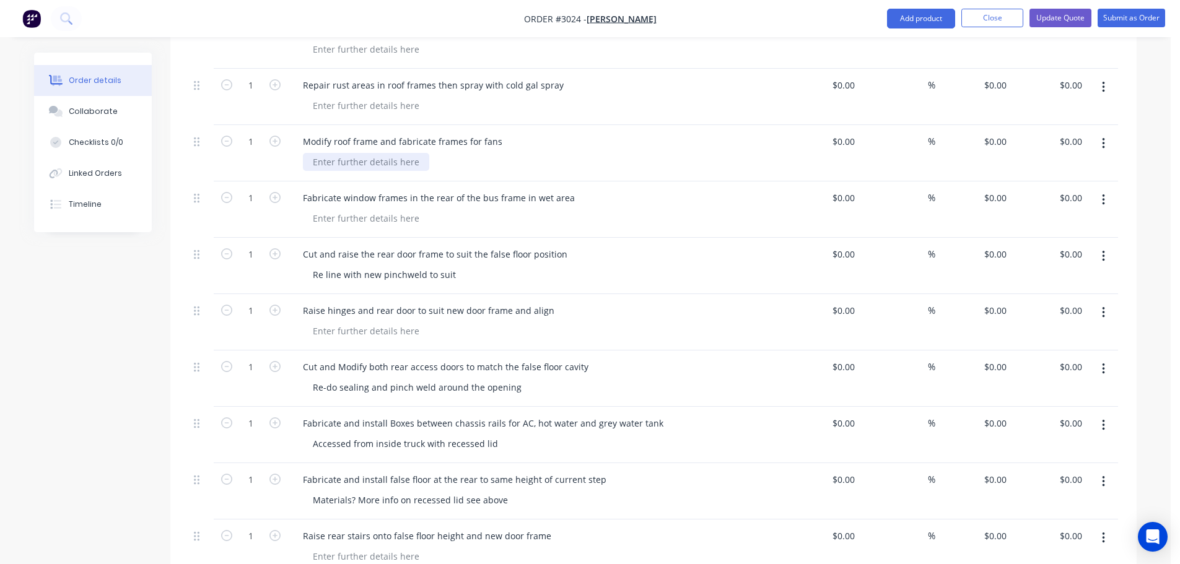
click at [336, 153] on div at bounding box center [366, 162] width 126 height 18
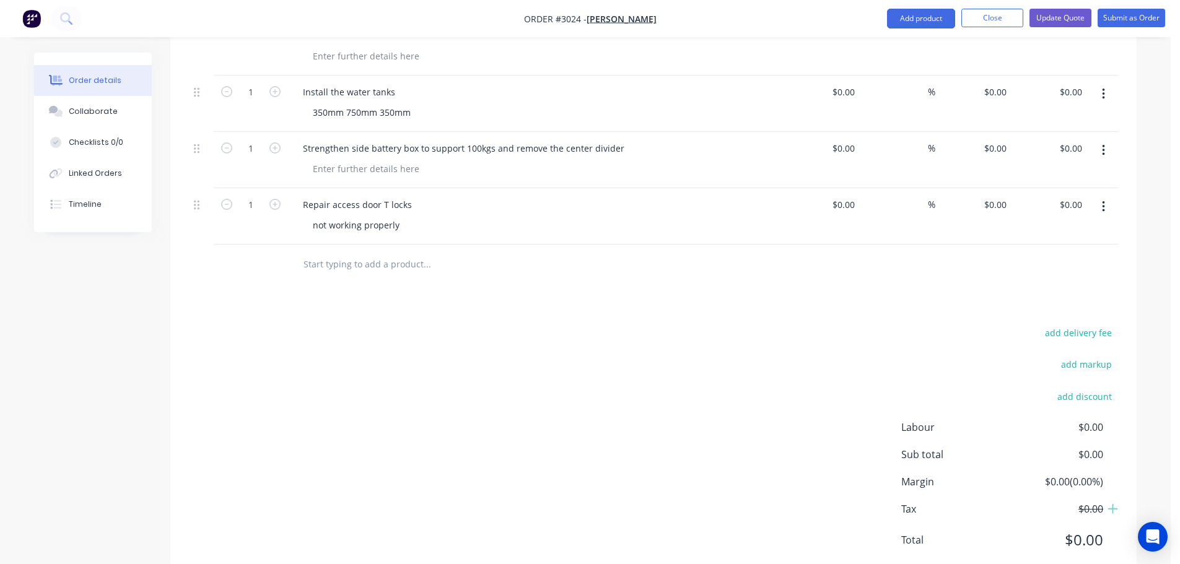
scroll to position [1790, 0]
click at [354, 255] on input "text" at bounding box center [427, 263] width 248 height 25
click at [380, 195] on div "Repair access door T locks" at bounding box center [357, 204] width 129 height 18
click at [313, 216] on div "not working properly" at bounding box center [356, 225] width 107 height 18
drag, startPoint x: 401, startPoint y: 207, endPoint x: 401, endPoint y: 215, distance: 8.1
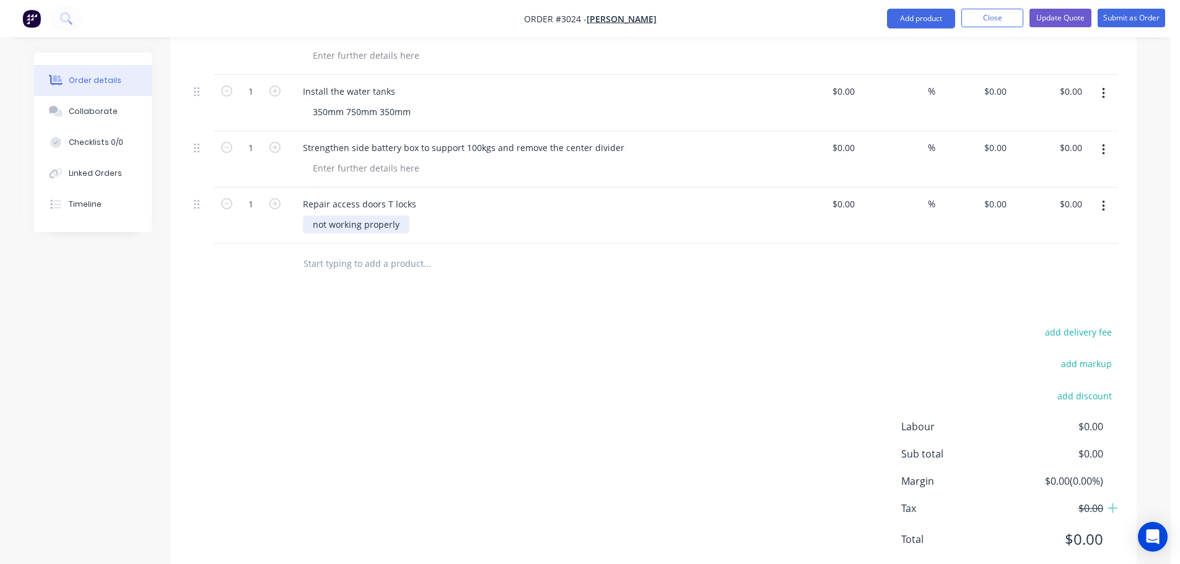
click at [401, 216] on div "not working properly" at bounding box center [356, 225] width 107 height 18
click at [384, 259] on div at bounding box center [511, 264] width 446 height 40
click at [324, 251] on input "text" at bounding box center [427, 263] width 248 height 25
click at [320, 251] on input "text" at bounding box center [427, 263] width 248 height 25
click at [385, 251] on input "Remove the [MEDICAL_DATA] from the rear" at bounding box center [427, 263] width 248 height 25
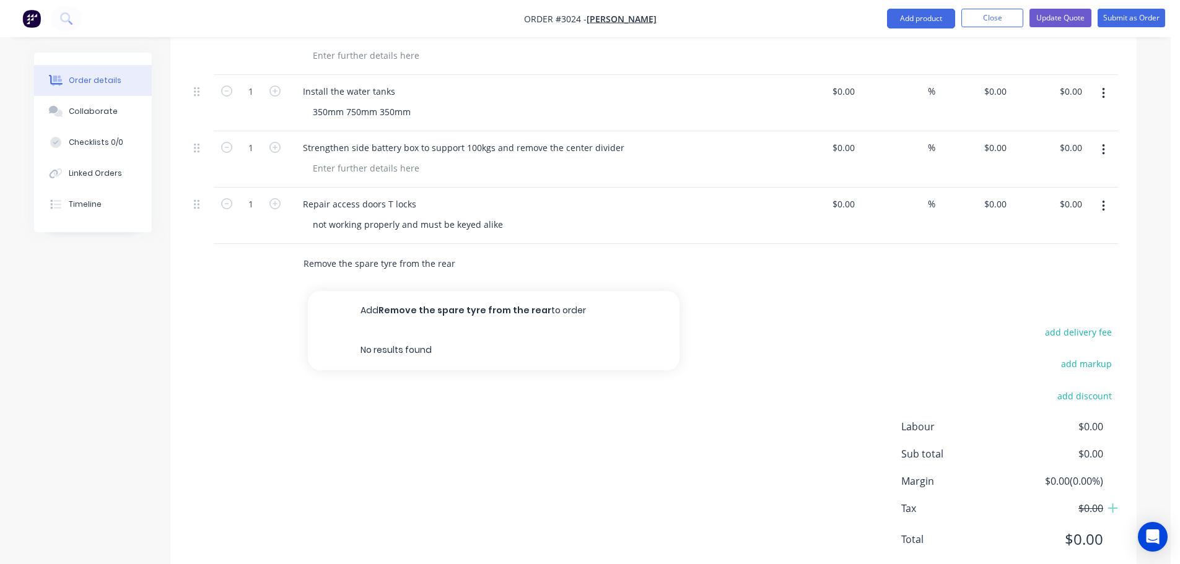
click at [395, 258] on input "Remove the spare tyre from the rear" at bounding box center [427, 263] width 248 height 25
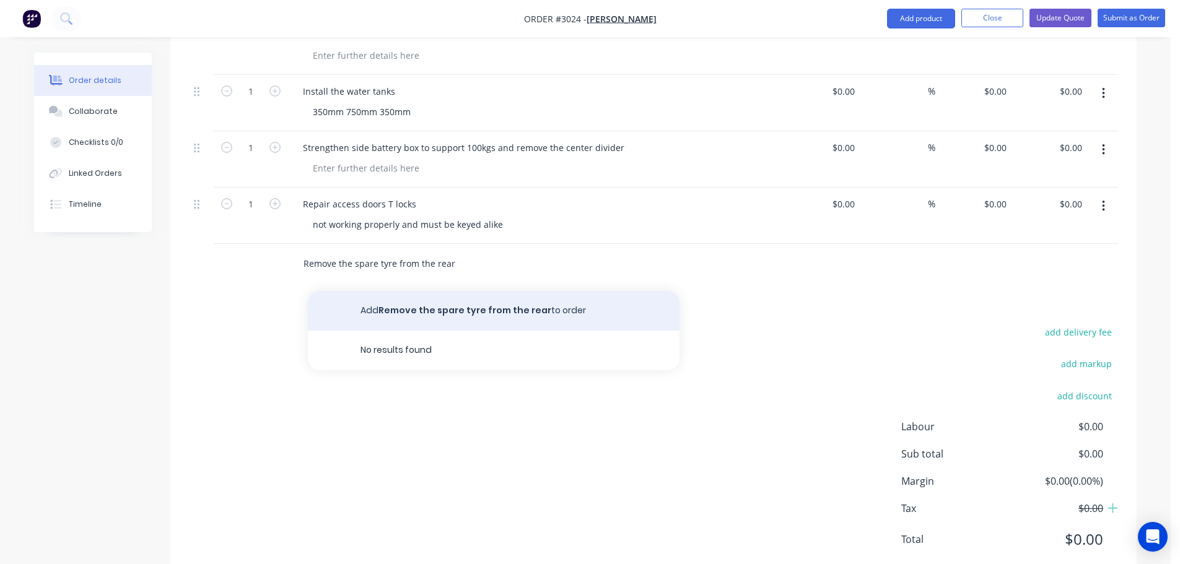
type input "Remove the spare tyre from the rear"
click at [457, 293] on button "Add Remove the [MEDICAL_DATA] from the rear to order" at bounding box center [494, 311] width 372 height 40
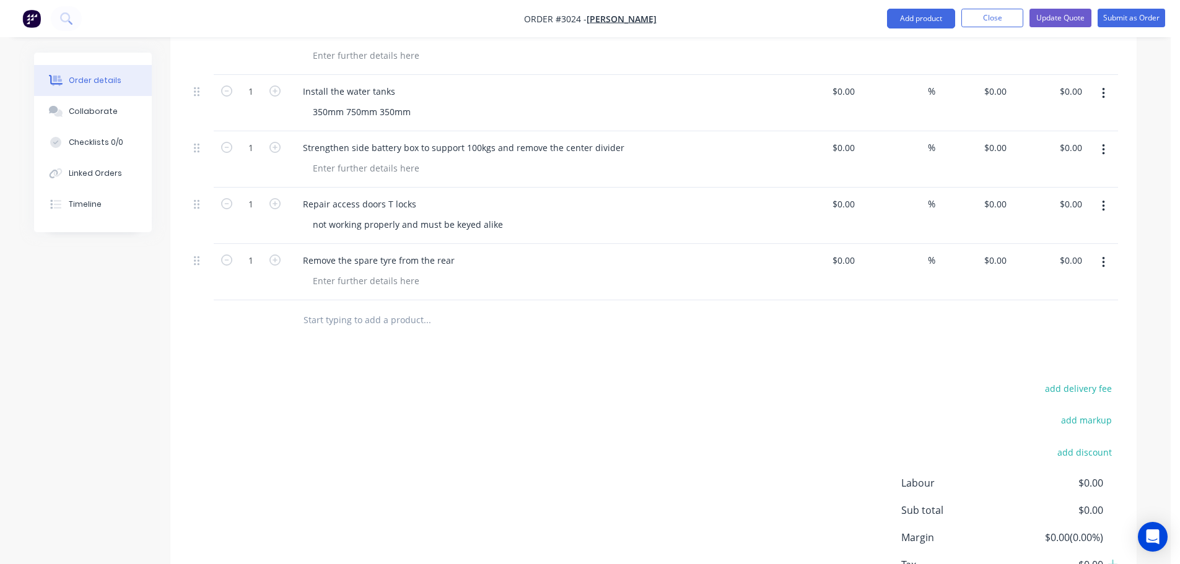
click at [346, 310] on input "text" at bounding box center [427, 320] width 248 height 25
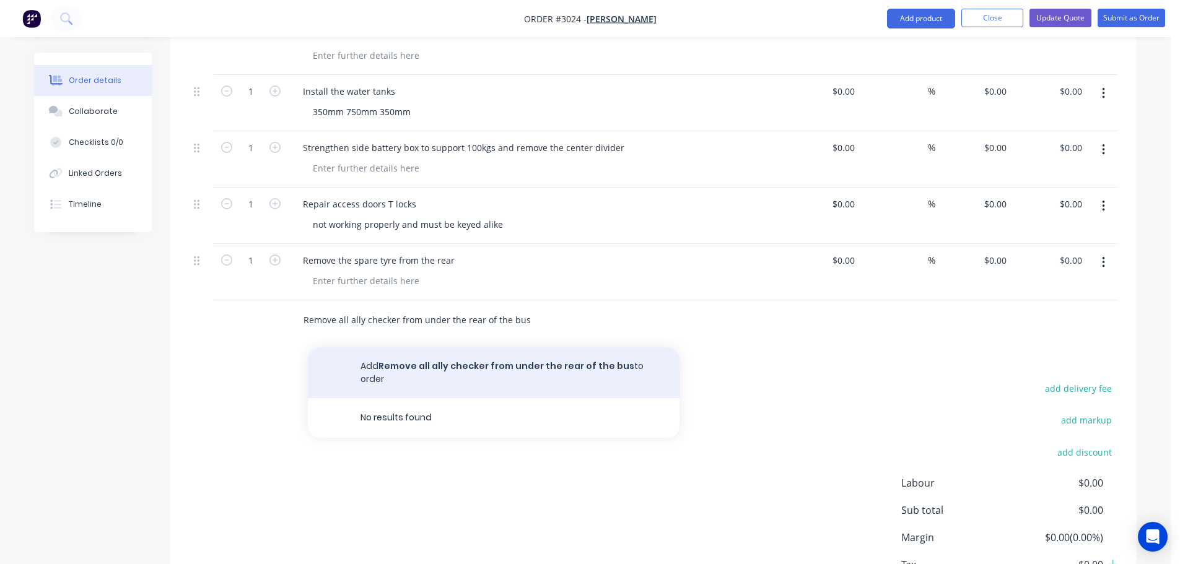
type input "Remove all ally checker from under the rear of the bus"
click at [397, 351] on button "Add Remove all ally checker from under the rear of the bus to order" at bounding box center [494, 372] width 372 height 51
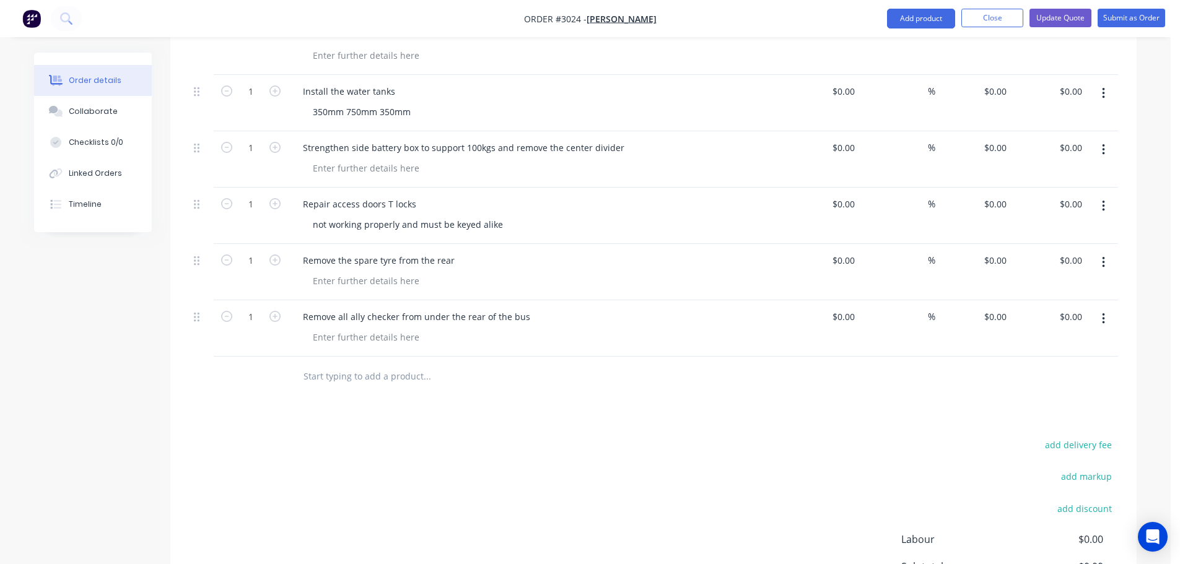
click at [327, 364] on input "text" at bounding box center [427, 376] width 248 height 25
click at [325, 364] on input "text" at bounding box center [427, 376] width 248 height 25
click at [469, 364] on input "Fabricate and install whole pintle hook [PERSON_NAME]" at bounding box center [427, 376] width 248 height 25
click at [496, 364] on input "Fabricate and install whole pintle hook towbar" at bounding box center [427, 376] width 248 height 25
click at [530, 364] on input "Fabricate and install whole pintle hook towbar to suit 15ton" at bounding box center [427, 376] width 248 height 25
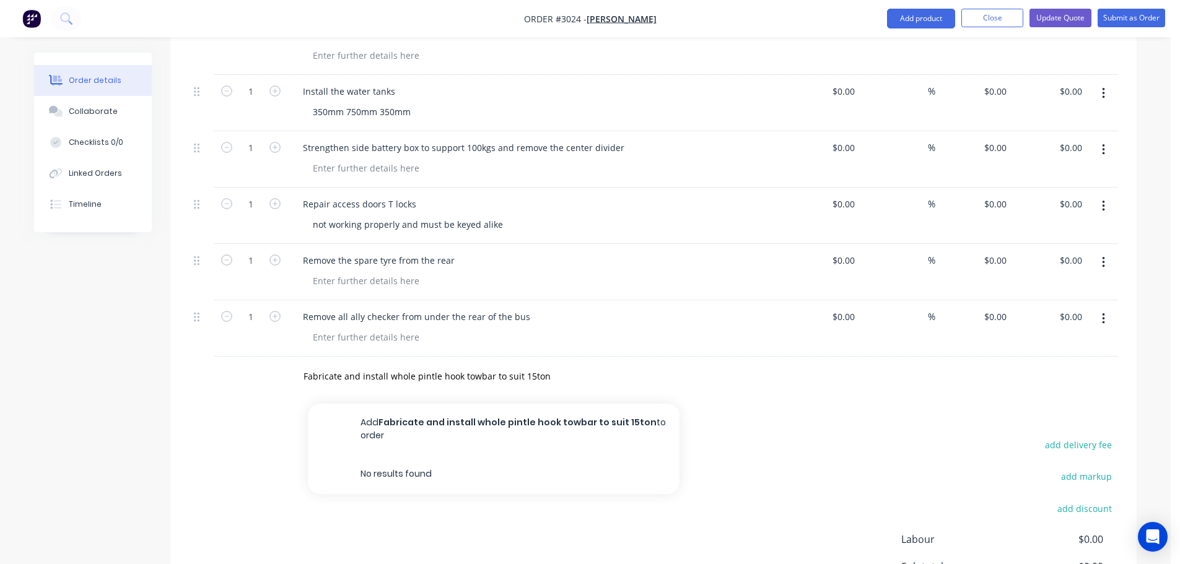
click at [436, 375] on div "Fabricate and install whole pintle hook towbar to suit 15ton Add Fabricate and …" at bounding box center [511, 377] width 446 height 40
click at [530, 364] on input "Fabricate and install whole pintle hook towbar to suit 15ton" at bounding box center [427, 376] width 248 height 25
click at [550, 364] on div "Fabricate and install whole pintle hook towbar to suit 15 ton" at bounding box center [427, 376] width 248 height 25
type input "Fabricate and install whole pintle hook towbar to suit 15 ton towing"
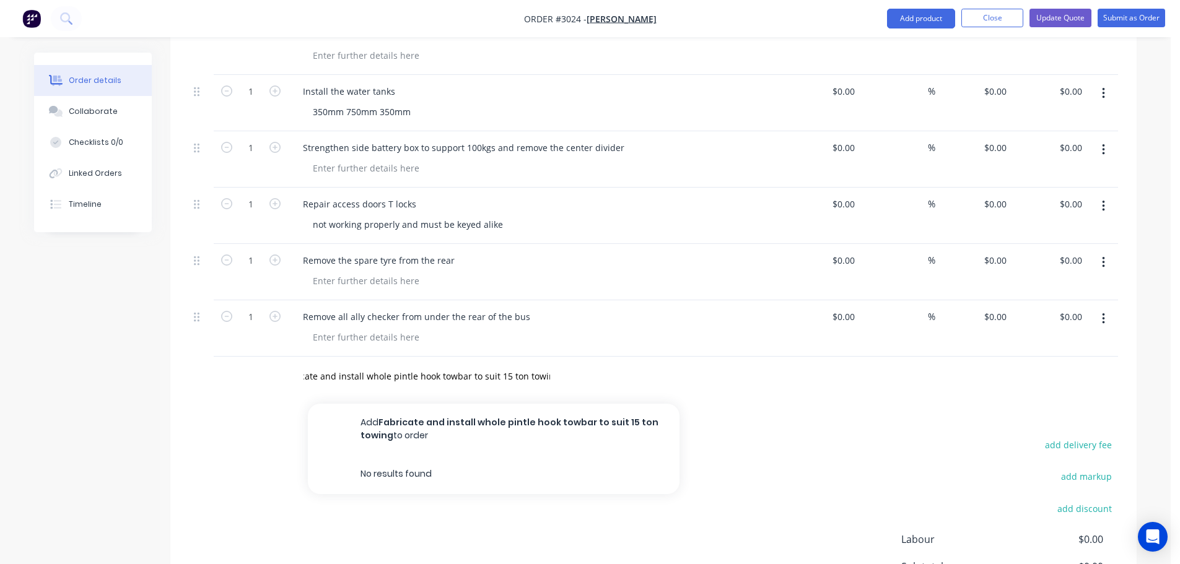
scroll to position [0, 0]
click at [557, 364] on div "Fabricate and install whole pintle hook towbar to suit 15 ton towing Add Fabric…" at bounding box center [479, 376] width 372 height 25
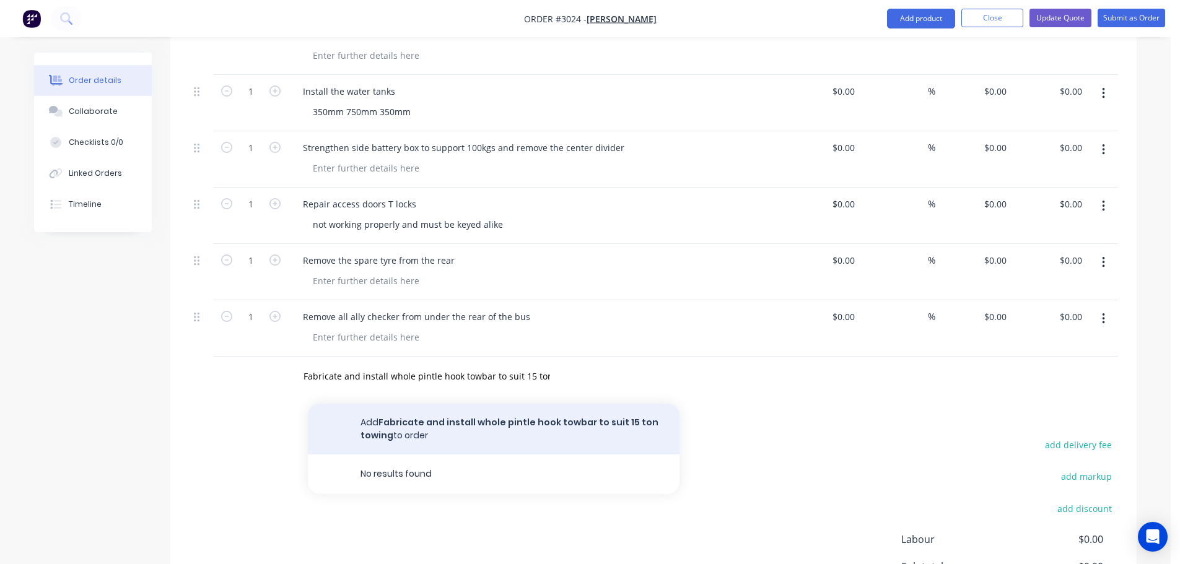
click at [418, 404] on button "Add Fabricate and install whole pintle hook towbar to suit 15 ton towing to ord…" at bounding box center [494, 429] width 372 height 51
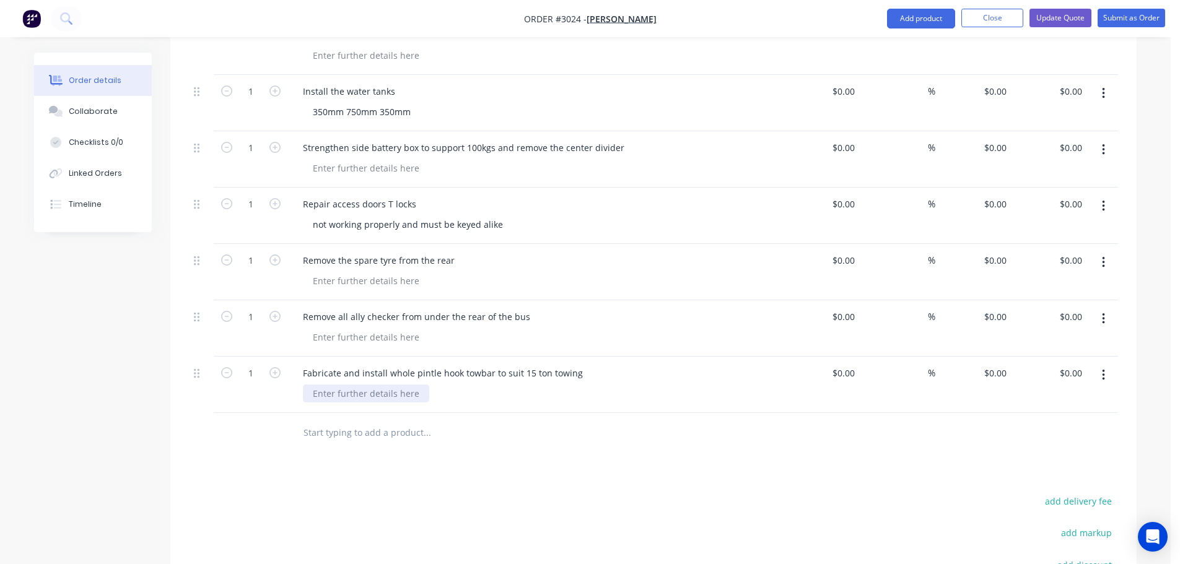
click at [326, 385] on div at bounding box center [366, 394] width 126 height 18
click at [331, 421] on input "text" at bounding box center [427, 433] width 248 height 25
click at [318, 421] on input "text" at bounding box center [427, 433] width 248 height 25
type input "C"
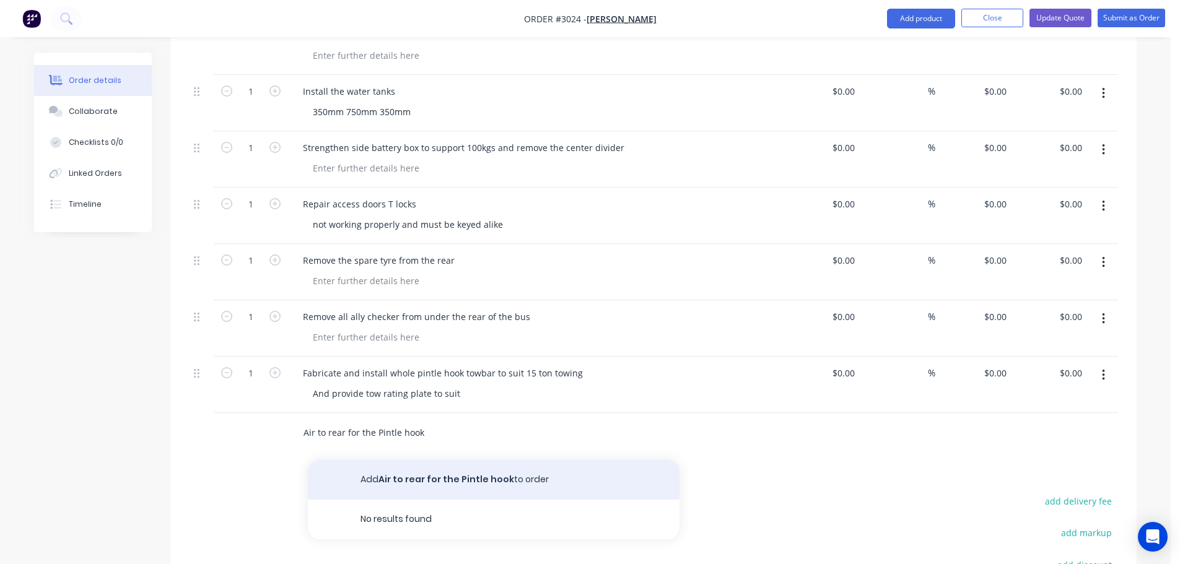
type input "Air to rear for the Pintle hook"
click at [419, 460] on button "Add Air to rear for the Pintle hook to order" at bounding box center [494, 480] width 372 height 40
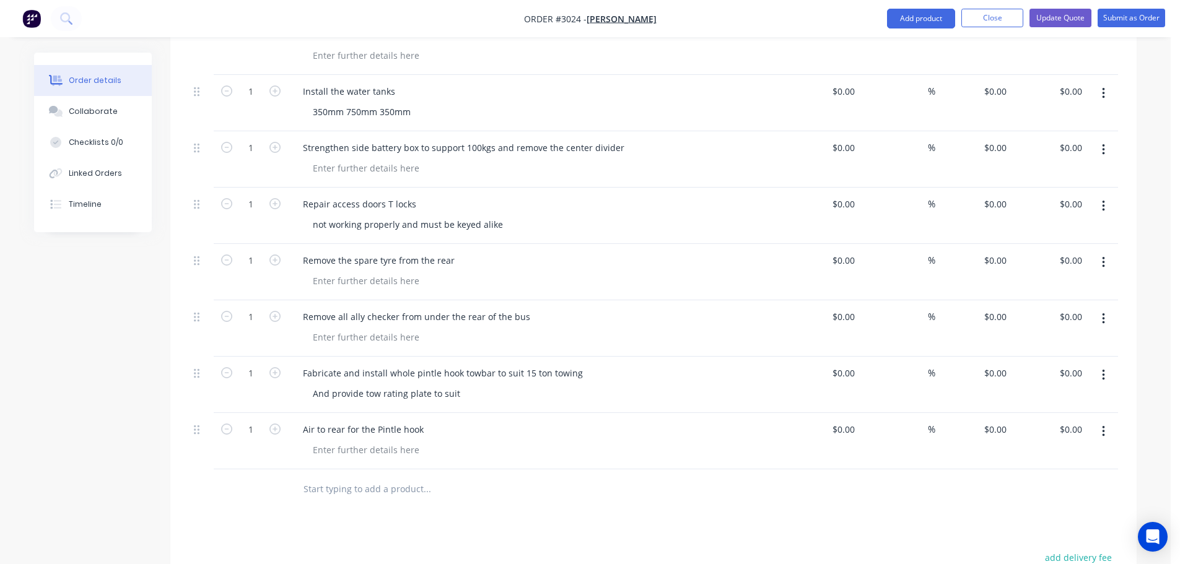
click at [347, 477] on input "text" at bounding box center [427, 489] width 248 height 25
click at [328, 477] on input "text" at bounding box center [427, 489] width 248 height 25
type input "2"
type input "T"
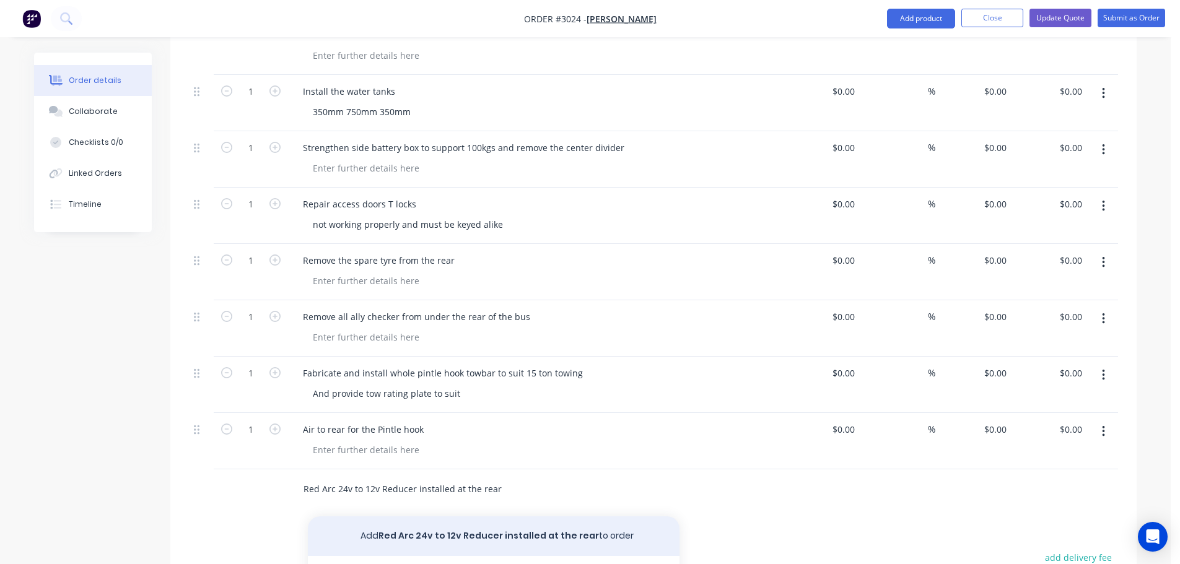
type input "Red Arc 24v to 12v Reducer installed at the rear"
click at [414, 517] on button "Add Red Arc 24v to 12v Reducer installed at the rear to order" at bounding box center [494, 537] width 372 height 40
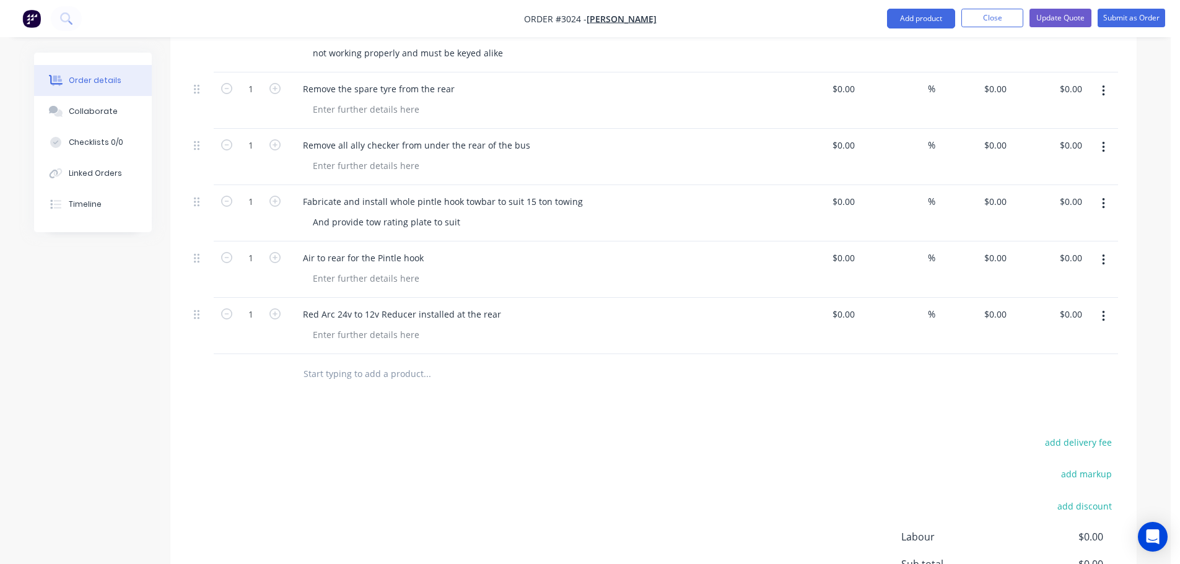
scroll to position [1976, 0]
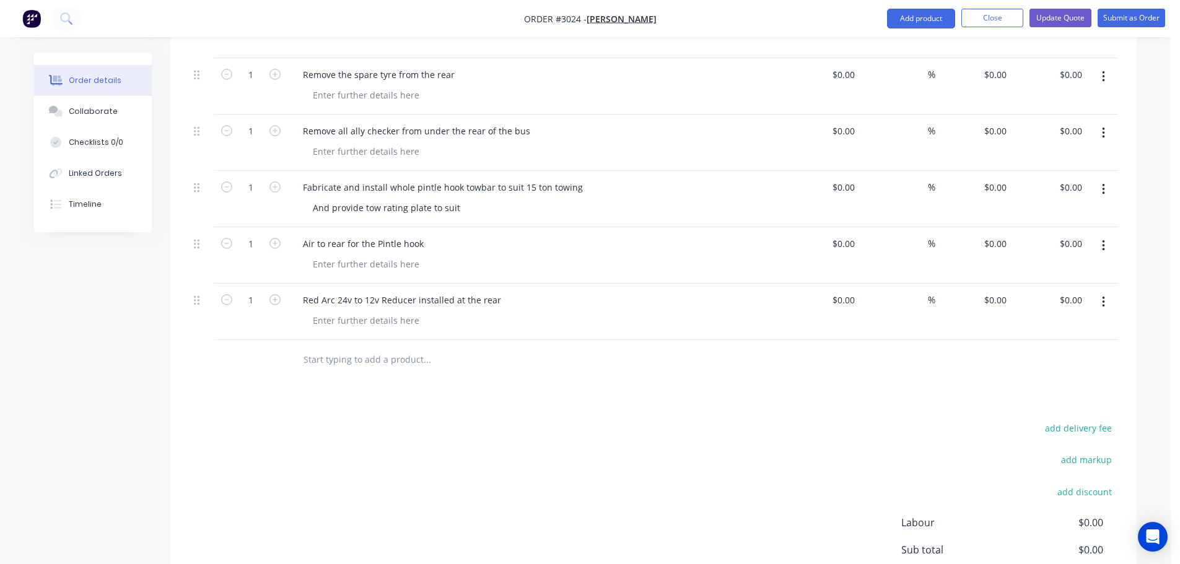
click at [316, 347] on input "text" at bounding box center [427, 359] width 248 height 25
click at [318, 255] on div at bounding box center [366, 264] width 126 height 18
click at [362, 347] on input "text" at bounding box center [427, 359] width 248 height 25
click at [322, 312] on div at bounding box center [366, 321] width 126 height 18
click at [352, 347] on input "text" at bounding box center [427, 359] width 248 height 25
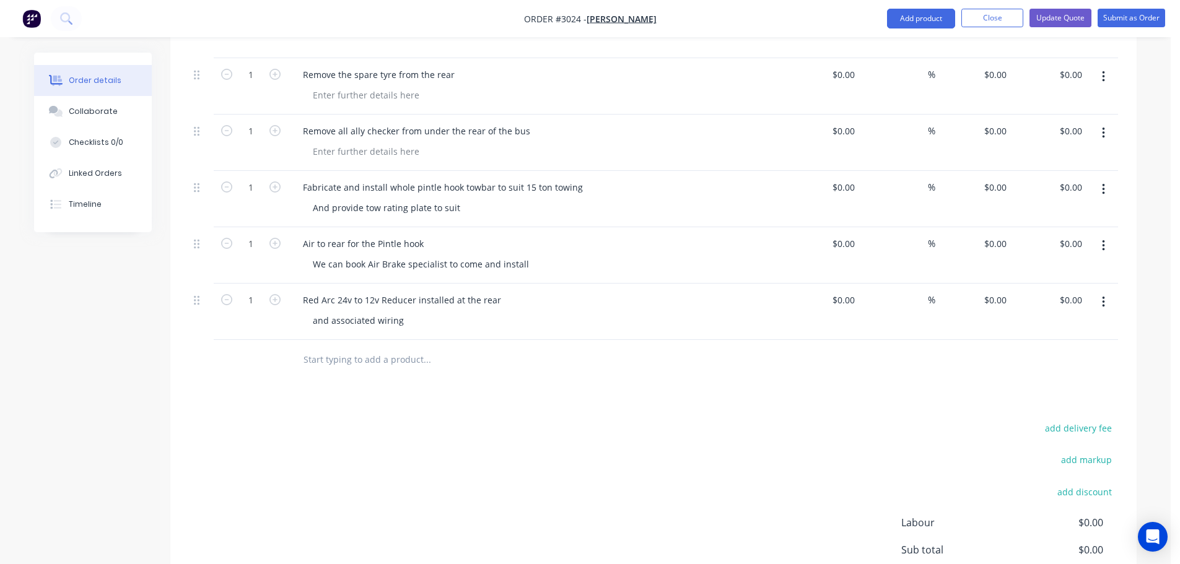
click at [393, 347] on input "text" at bounding box center [427, 359] width 248 height 25
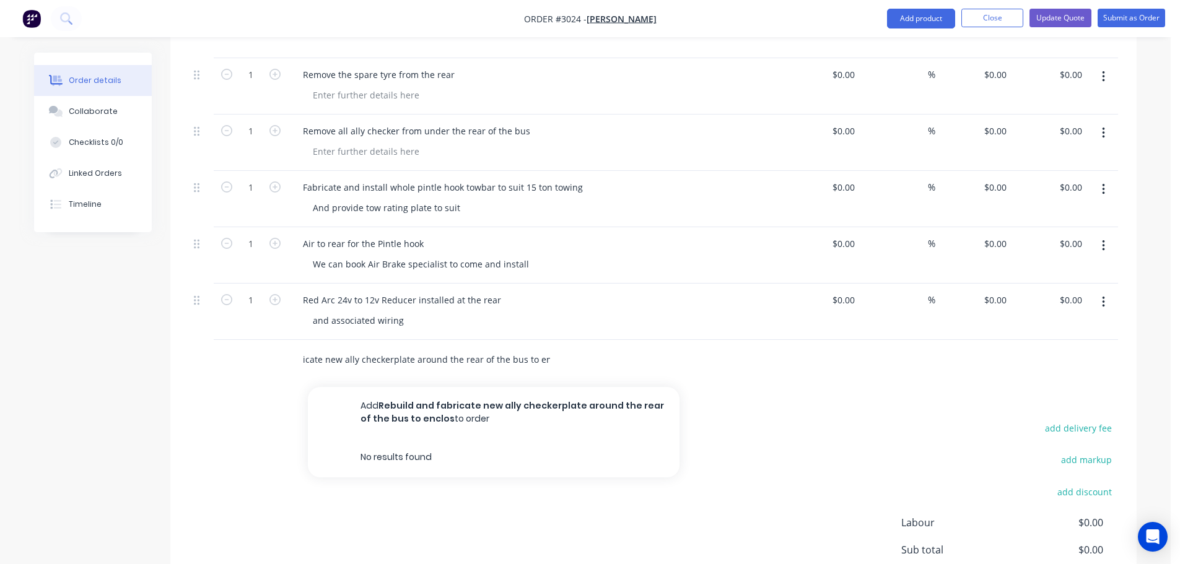
scroll to position [0, 81]
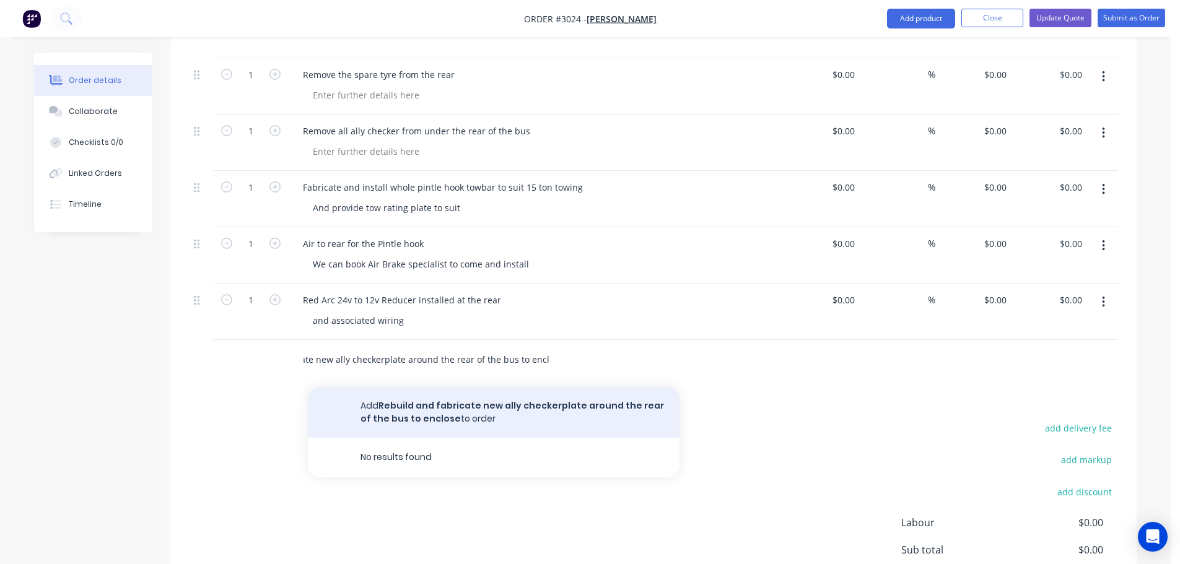
type input "Rebuild and fabricate new ally checkerplate around the rear of the bus to enclo…"
click at [474, 390] on button "Add Rebuild and fabricate new ally checkerplate around the rear of the bus to e…" at bounding box center [494, 412] width 372 height 51
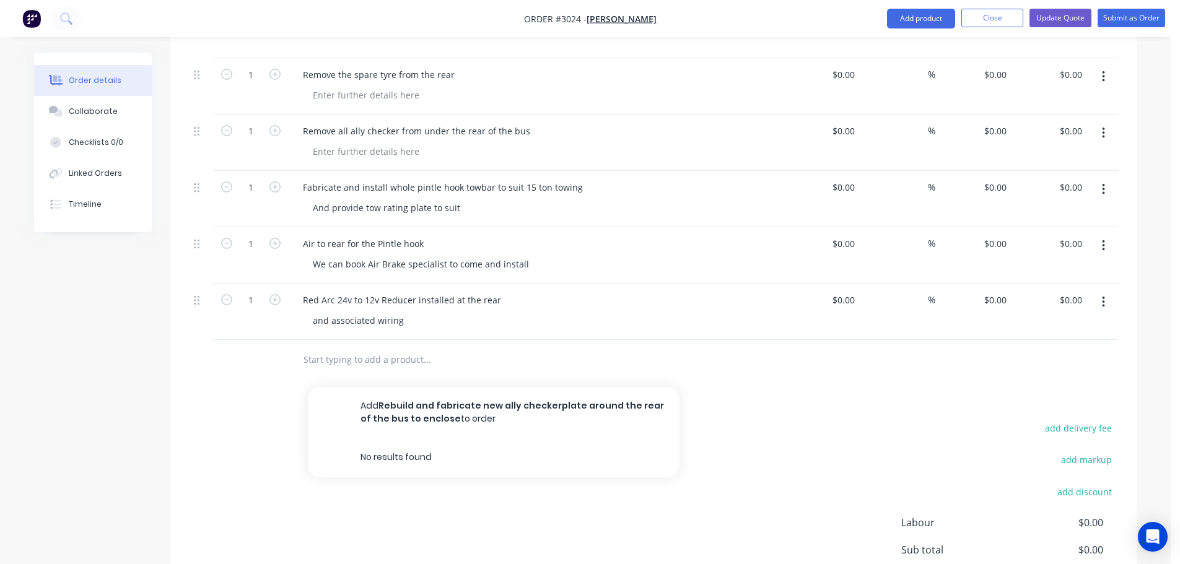
scroll to position [0, 0]
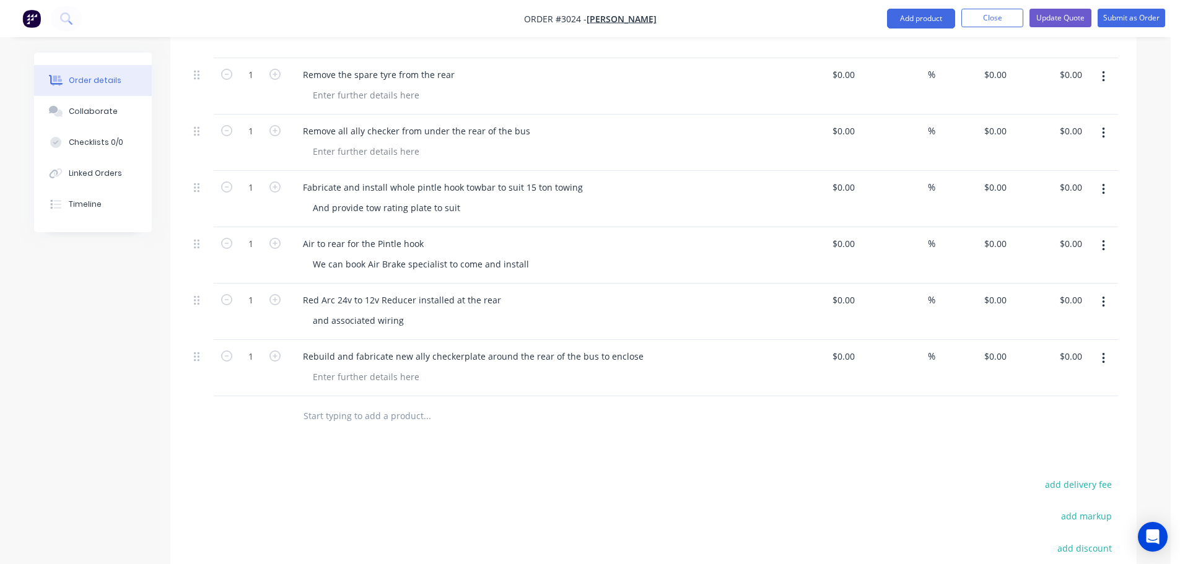
click at [354, 404] on input "text" at bounding box center [427, 416] width 248 height 25
click at [386, 406] on input "text" at bounding box center [427, 416] width 248 height 25
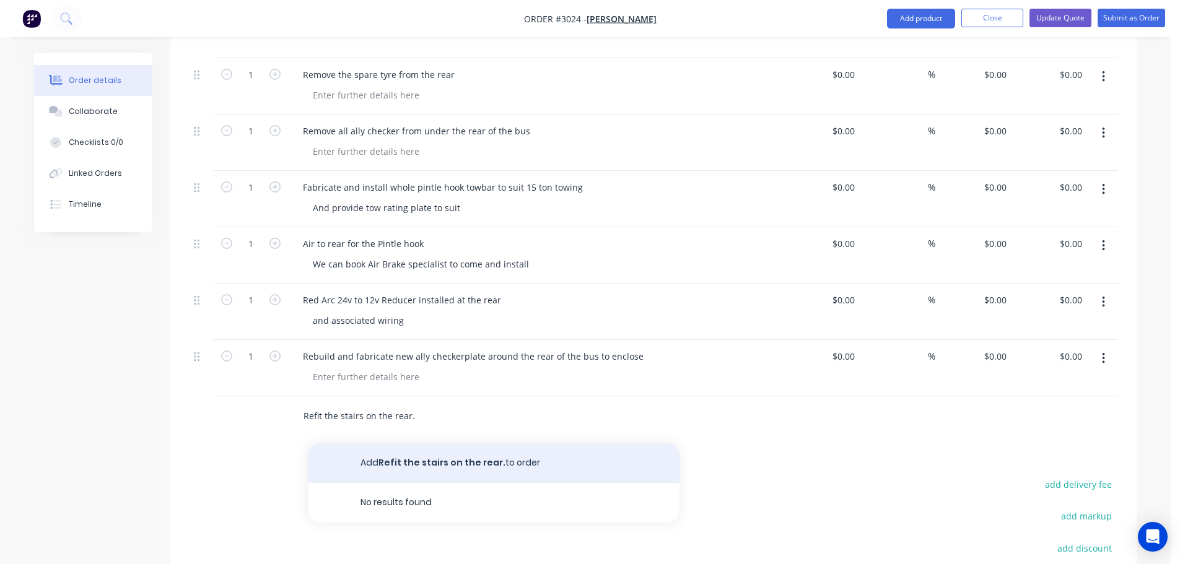
type input "Refit the stairs on the rear."
click at [390, 443] on button "Add Refit the stairs on the rear. to order" at bounding box center [494, 463] width 372 height 40
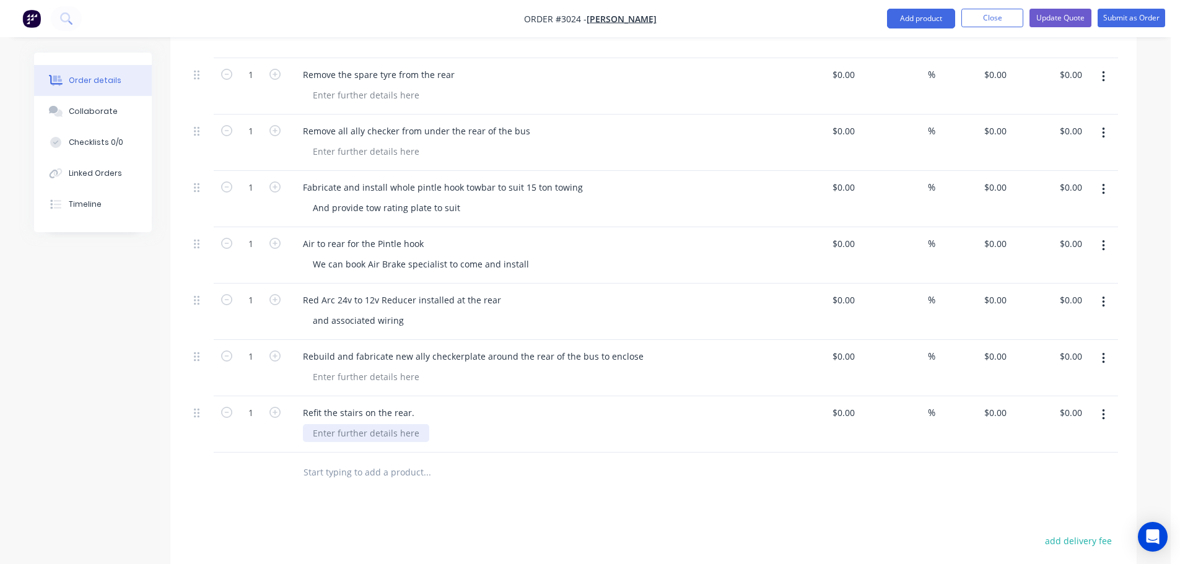
click at [338, 424] on div at bounding box center [366, 433] width 126 height 18
click at [341, 460] on input "text" at bounding box center [427, 472] width 248 height 25
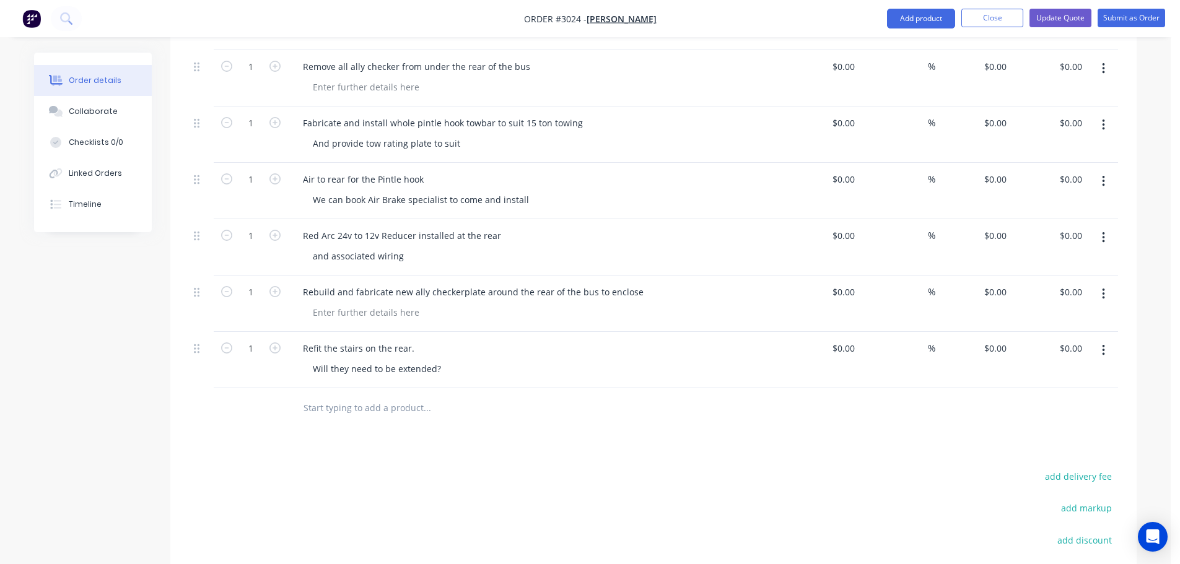
scroll to position [2162, 0]
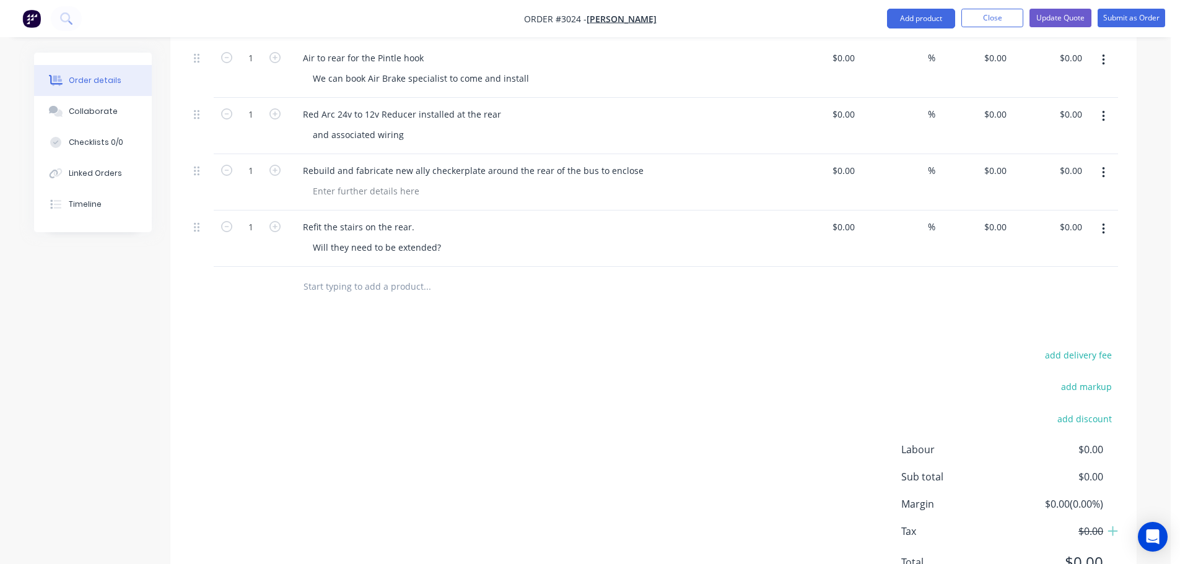
click at [429, 274] on input "text" at bounding box center [427, 286] width 248 height 25
click at [355, 274] on input "text" at bounding box center [427, 286] width 248 height 25
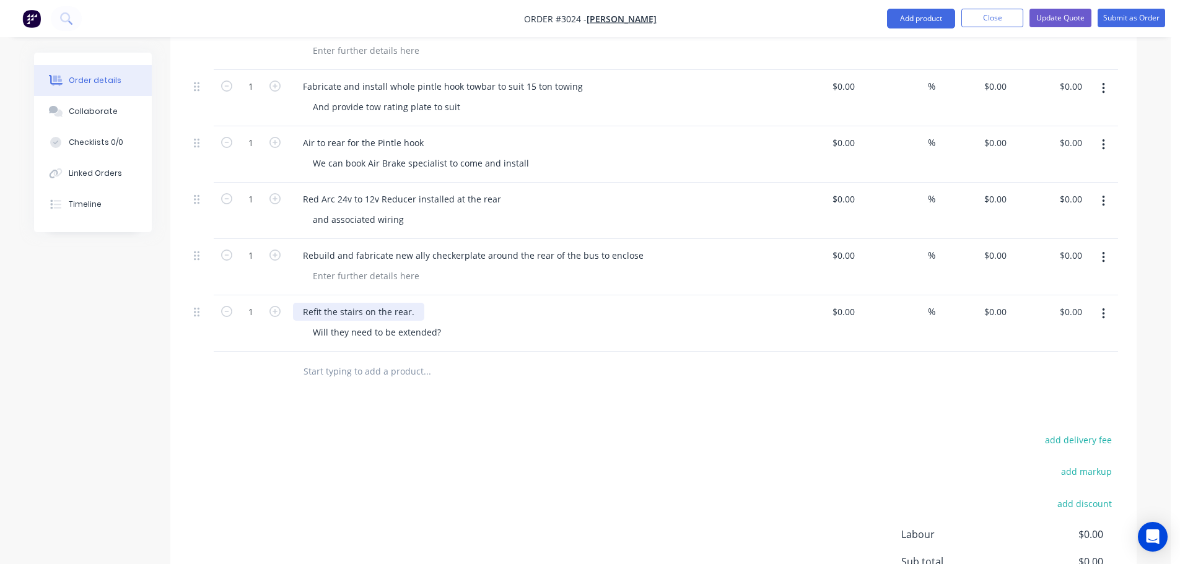
scroll to position [2100, 0]
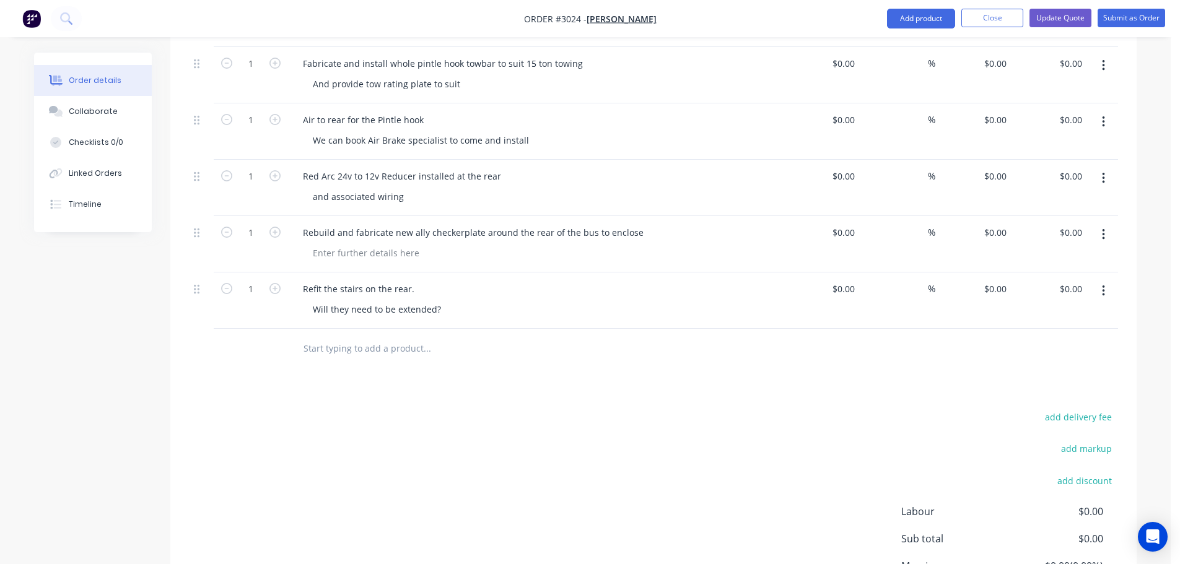
click at [378, 336] on input "text" at bounding box center [427, 348] width 248 height 25
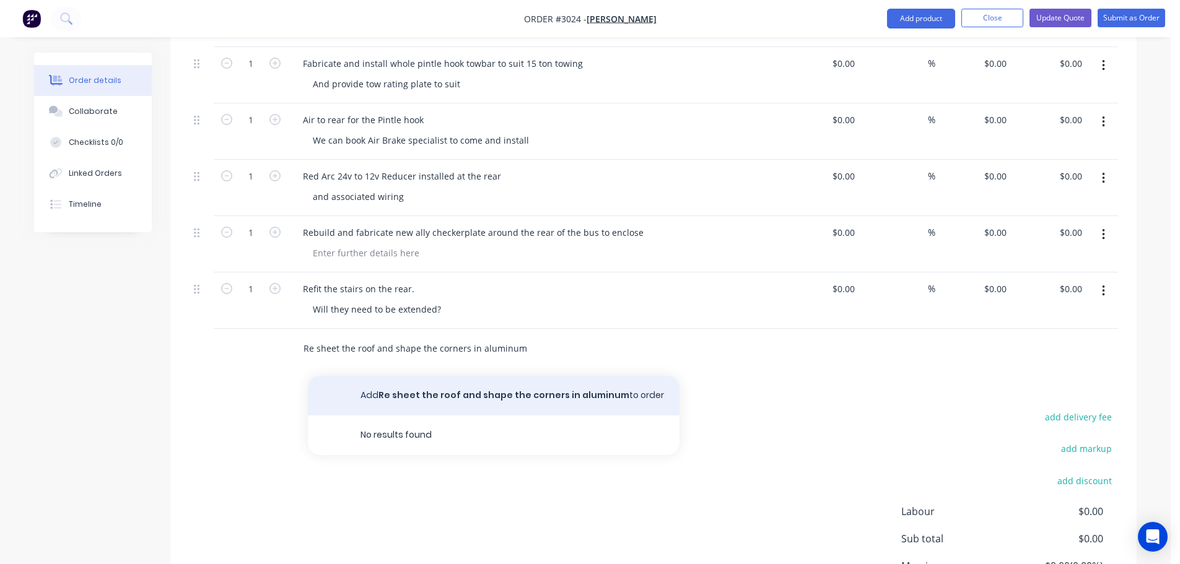
type input "Re sheet the roof and shape the corners in aluminum"
click at [409, 376] on button "Add Re sheet the roof and shape the corners in aluminum to order" at bounding box center [494, 396] width 372 height 40
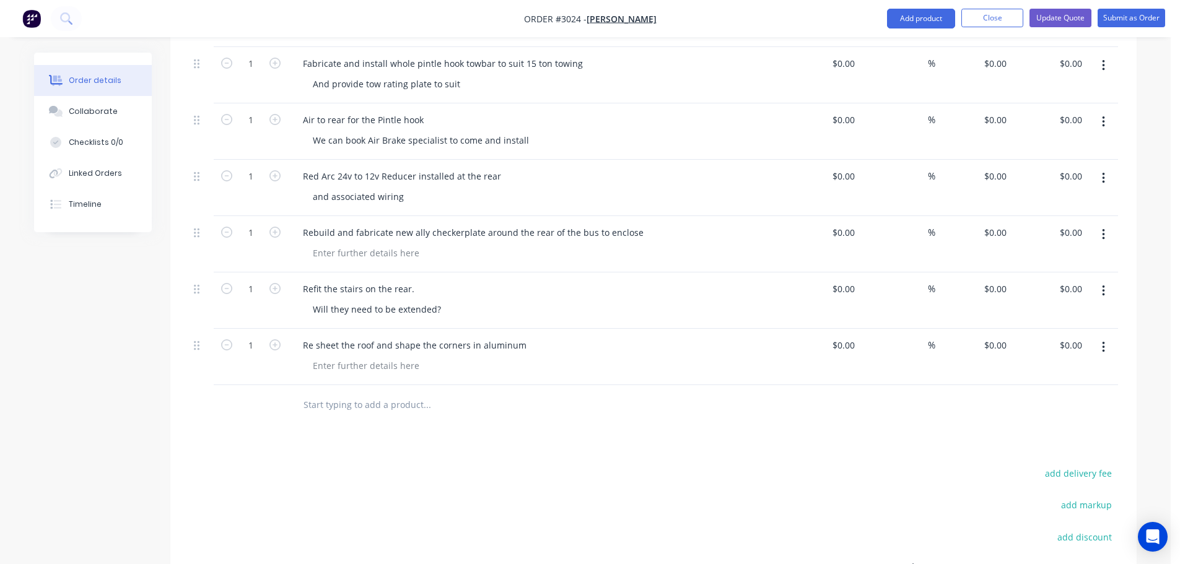
click at [354, 393] on input "text" at bounding box center [427, 405] width 248 height 25
click at [330, 393] on input "Install wiring and internal lights brackets" at bounding box center [427, 405] width 248 height 25
click at [489, 393] on input "Install wiring and internal lights brackets" at bounding box center [427, 405] width 248 height 25
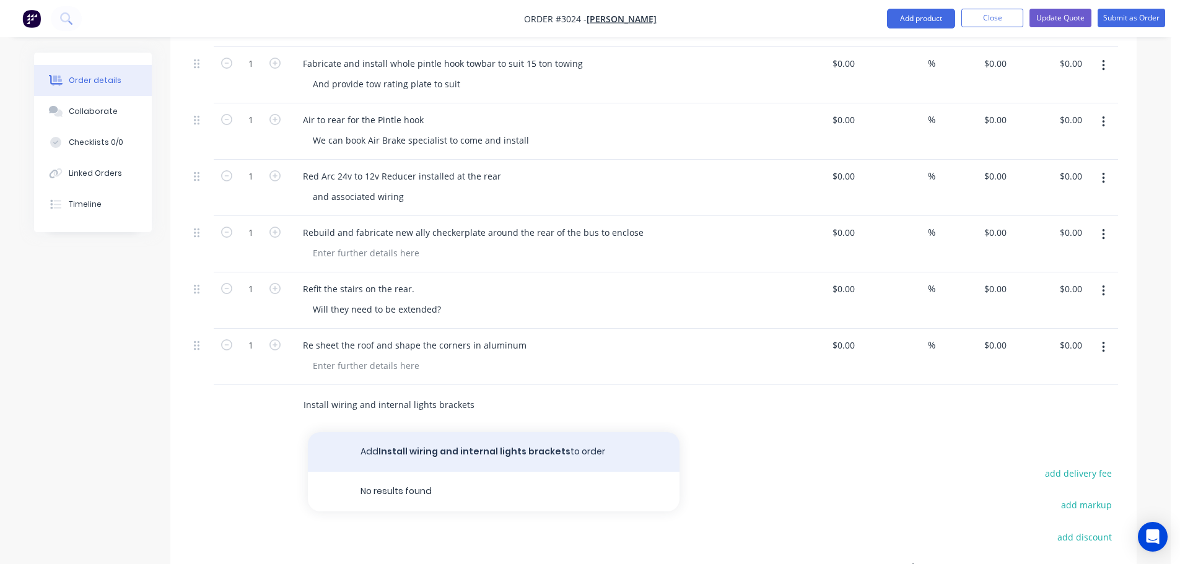
type input "Install wiring and internal lights brackets"
click at [398, 434] on button "Add Install wiring and internal lights brackets to order" at bounding box center [494, 452] width 372 height 40
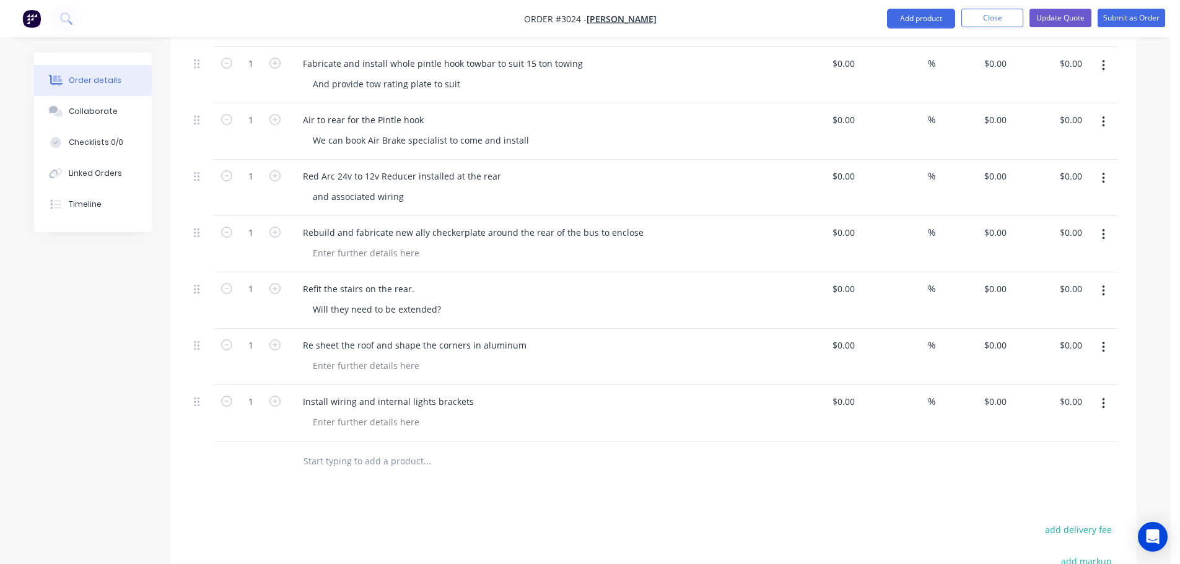
click at [334, 449] on input "text" at bounding box center [427, 461] width 248 height 25
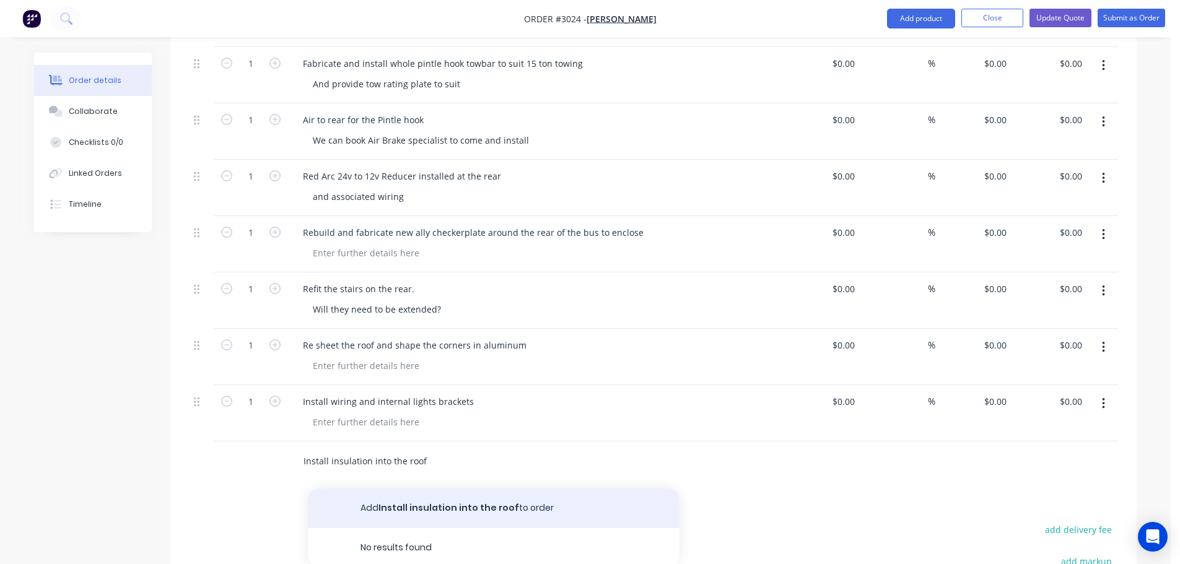
type input "Install insulation into the roof"
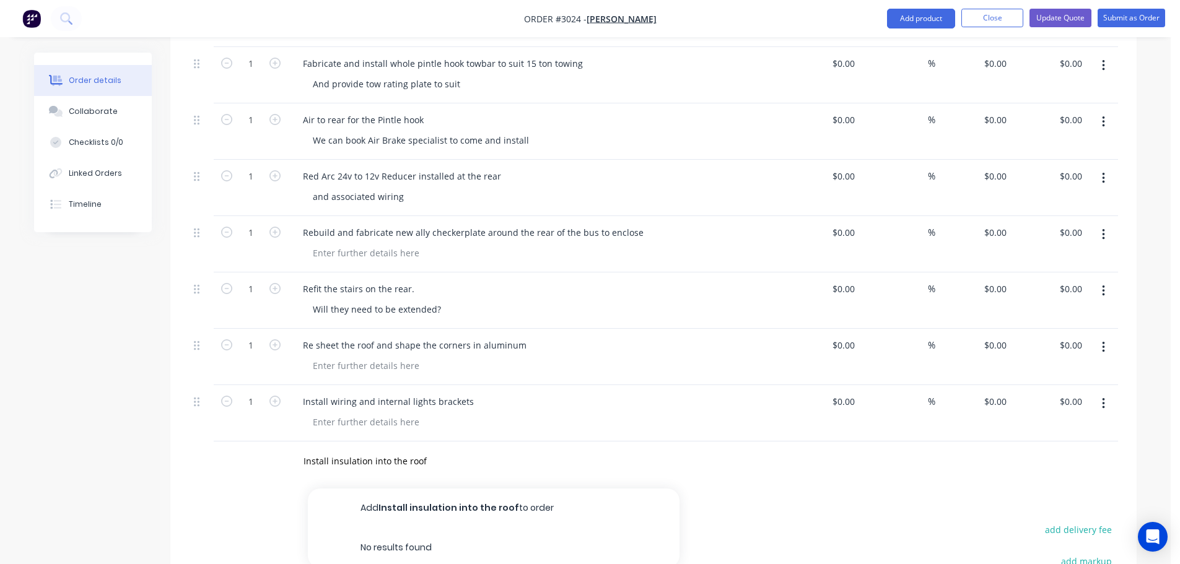
click at [440, 489] on button "Add Install insulation into the roof to order" at bounding box center [494, 509] width 372 height 40
click at [367, 505] on input "text" at bounding box center [427, 517] width 248 height 25
click at [419, 505] on input "text" at bounding box center [427, 517] width 248 height 25
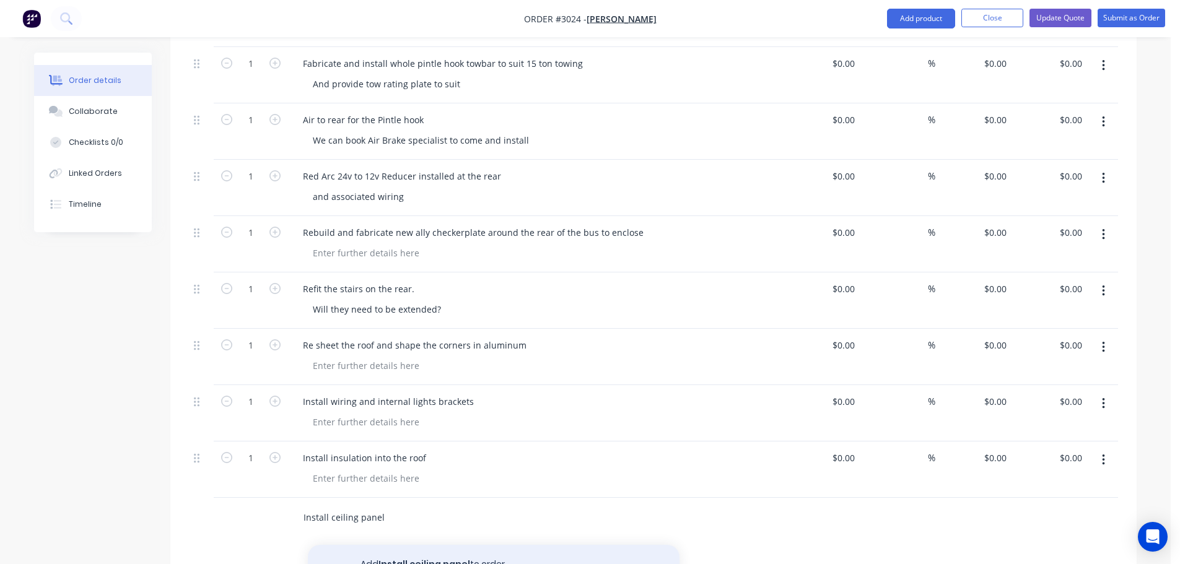
type input "Install ceiling panel"
click at [405, 545] on button "Add Install ceiling panel to order" at bounding box center [494, 565] width 372 height 40
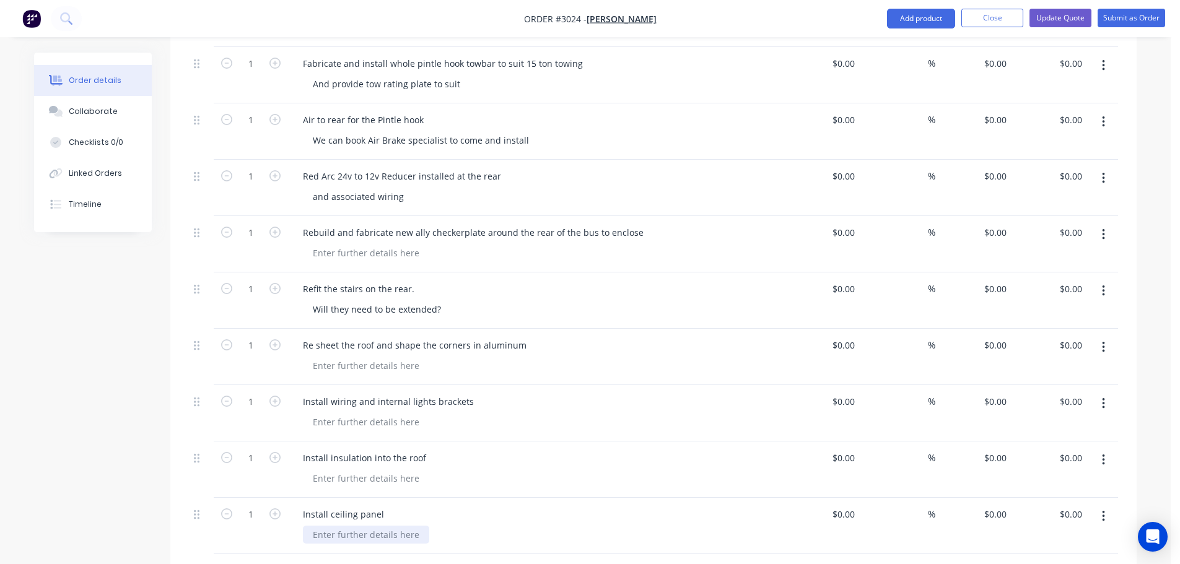
click at [362, 526] on div at bounding box center [366, 535] width 126 height 18
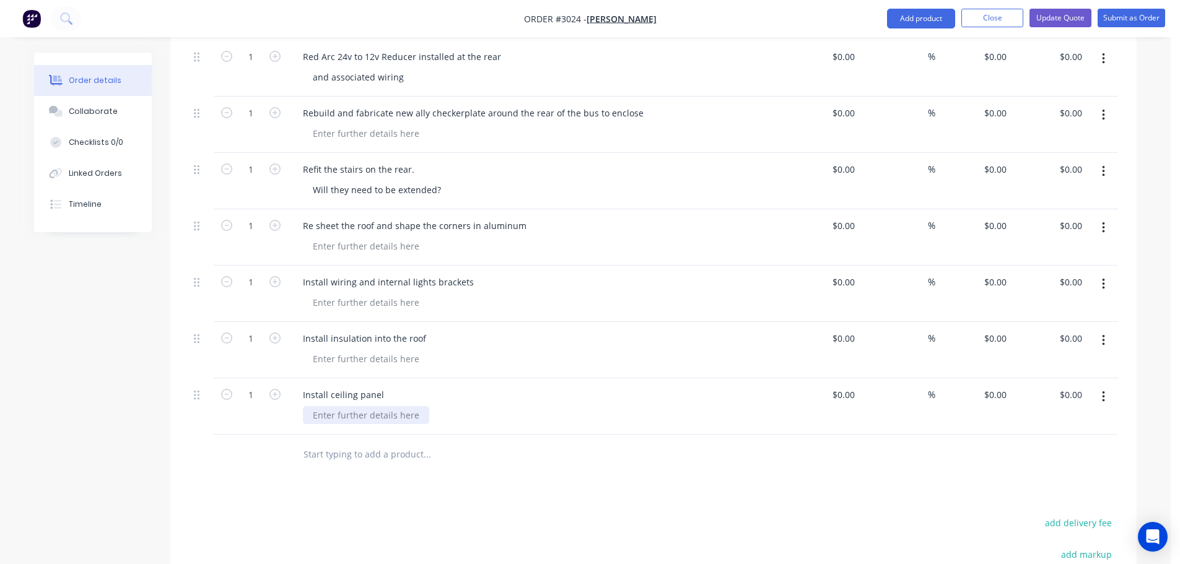
scroll to position [2224, 0]
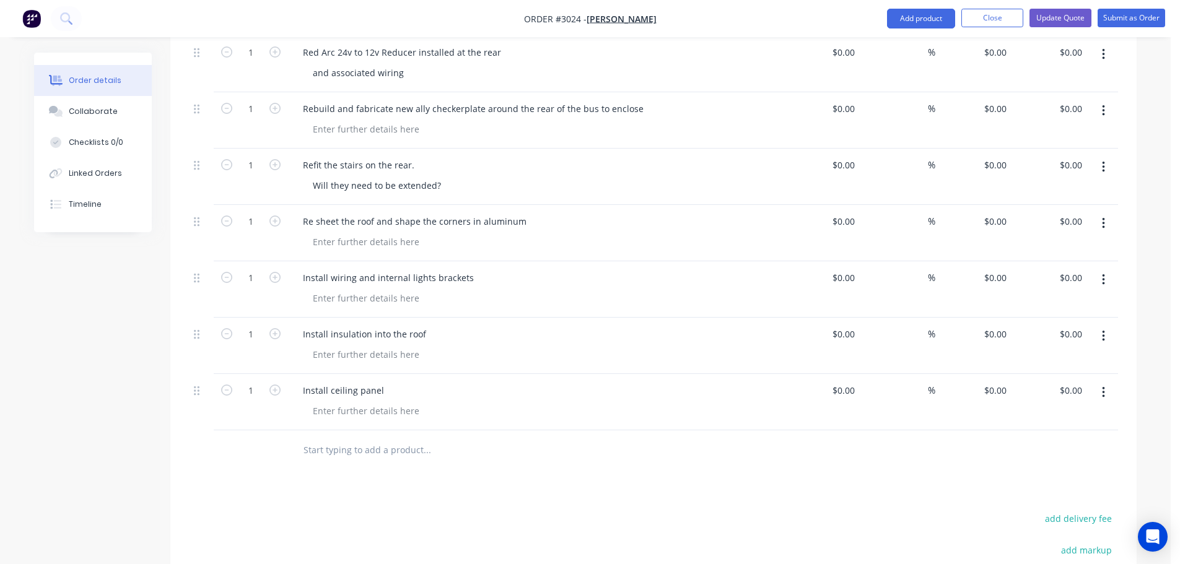
click at [344, 438] on input "text" at bounding box center [427, 450] width 248 height 25
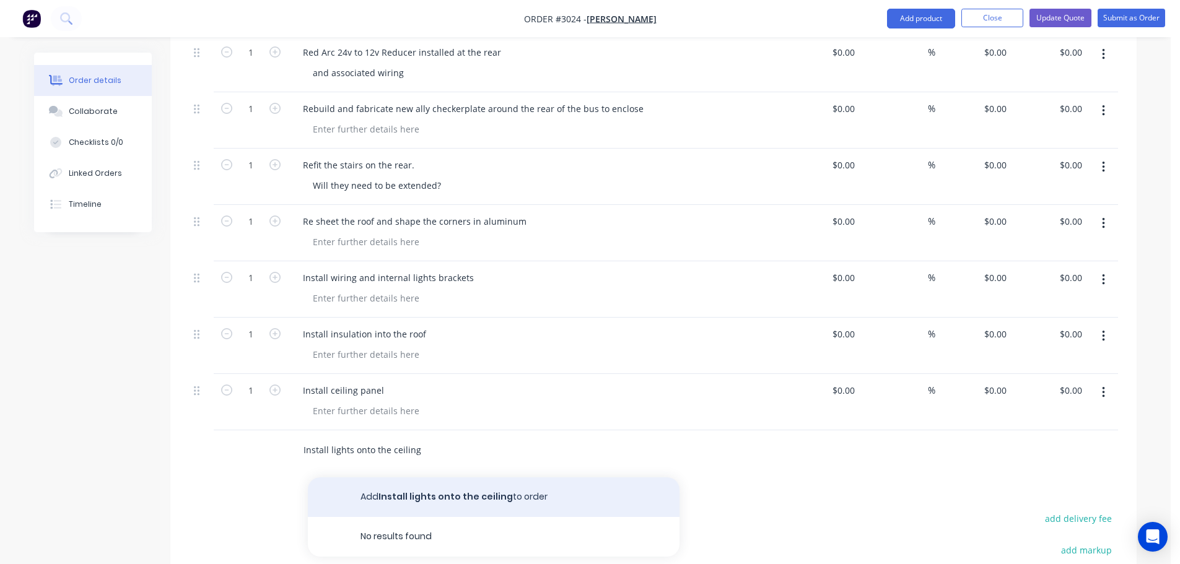
type input "Install lights onto the ceiling"
click at [421, 477] on button "Add Install lights onto the ceiling to order" at bounding box center [494, 497] width 372 height 40
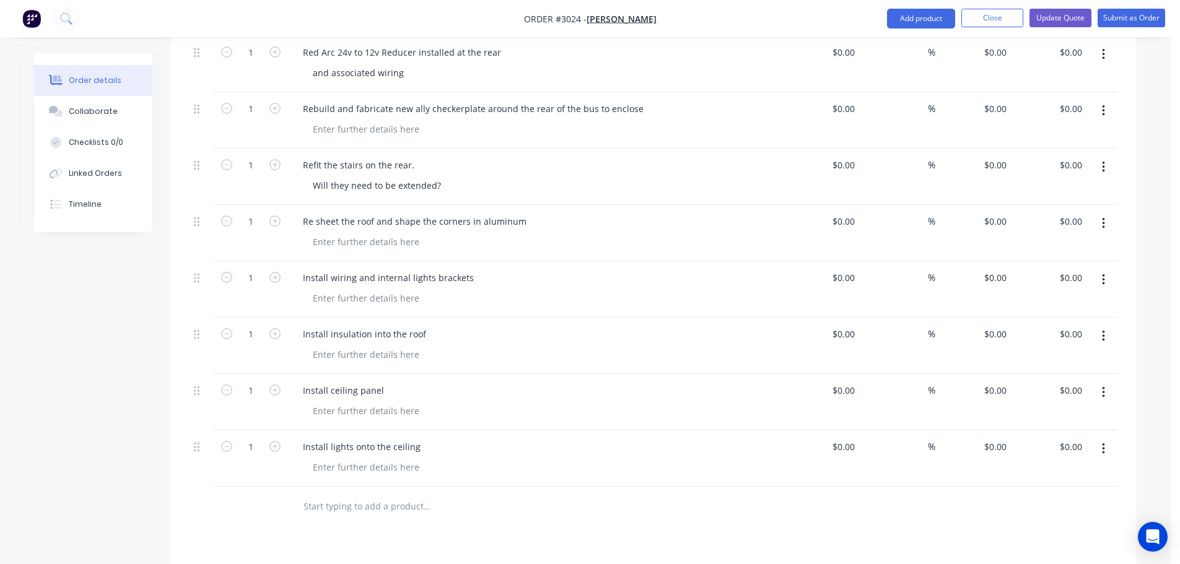
click at [363, 494] on input "text" at bounding box center [427, 506] width 248 height 25
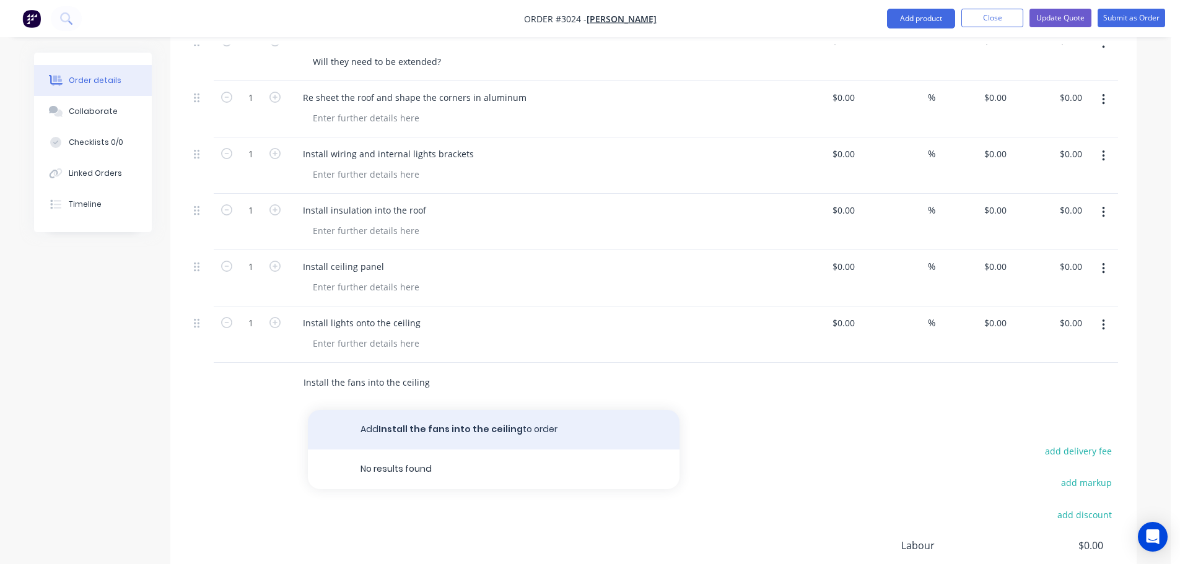
scroll to position [2410, 0]
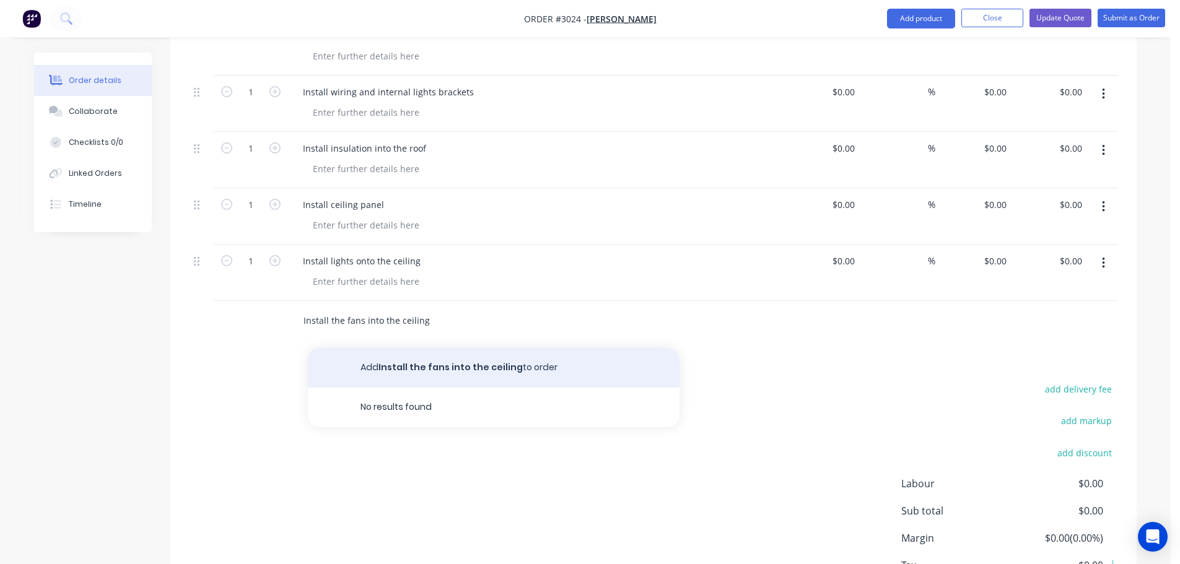
type input "Install the fans into the ceiling"
click at [388, 348] on button "Add Install the fans into the ceiling to order" at bounding box center [494, 368] width 372 height 40
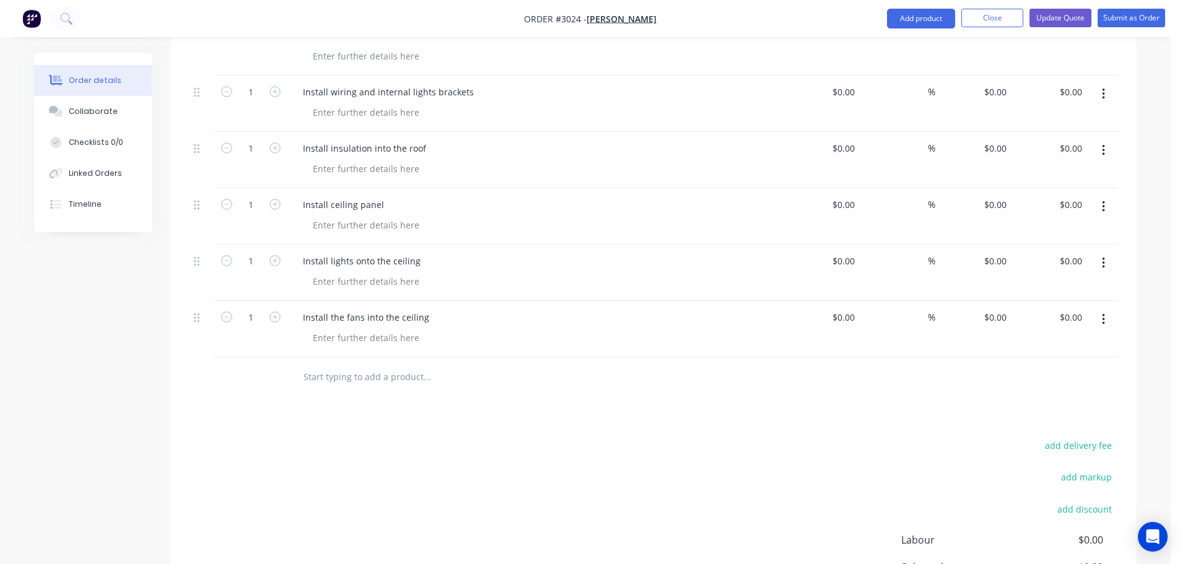
click at [334, 365] on input "text" at bounding box center [427, 377] width 248 height 25
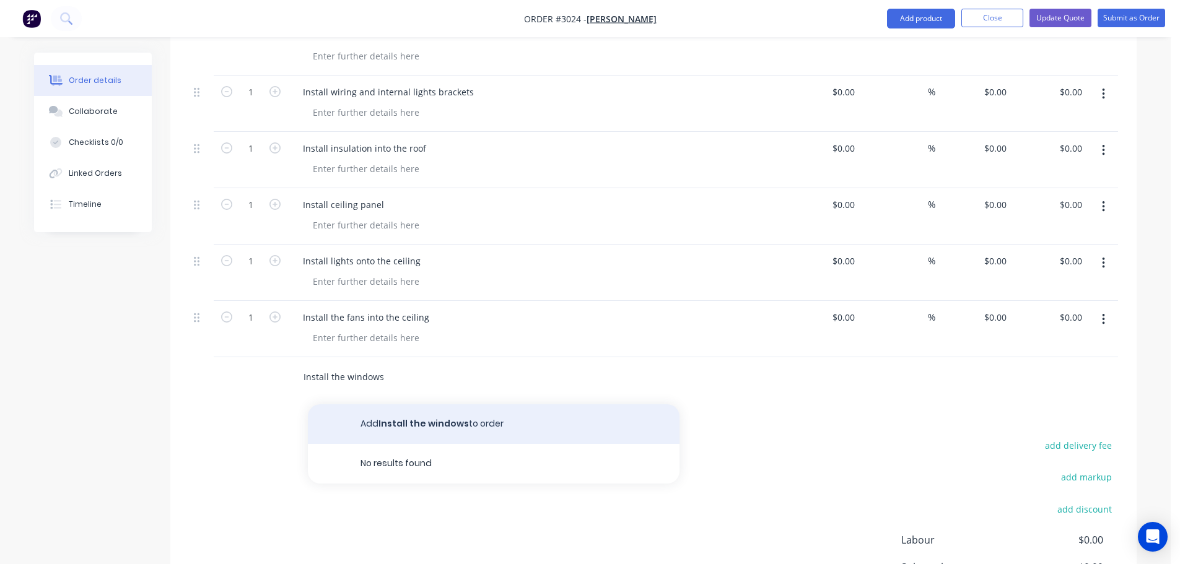
type input "Install the windows"
click at [413, 404] on button "Add Install the windows to order" at bounding box center [494, 424] width 372 height 40
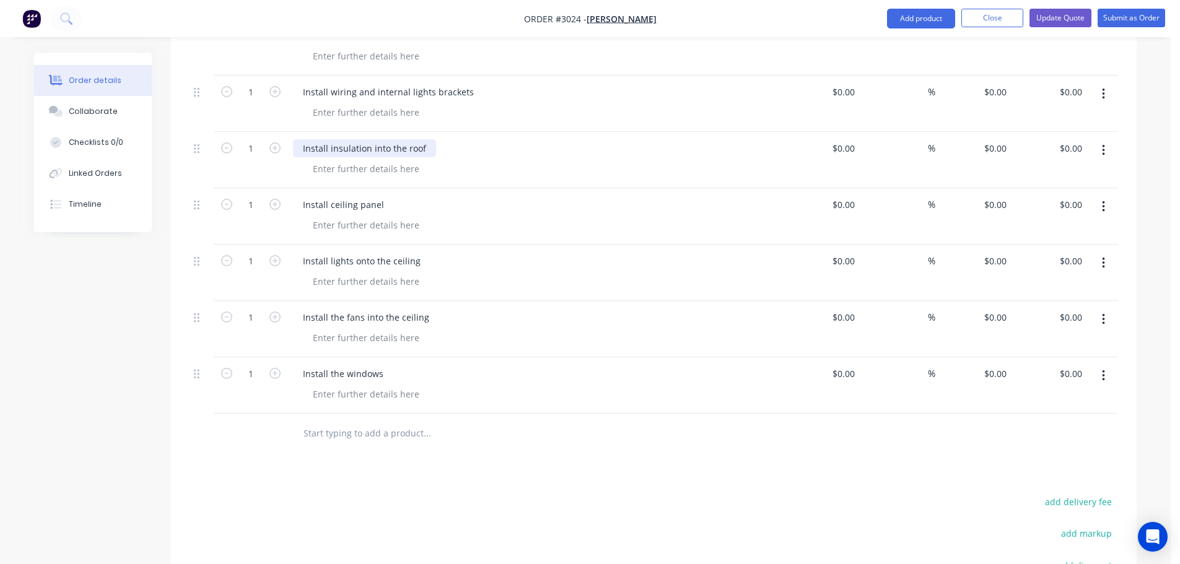
click at [429, 139] on div "Install insulation into the roof" at bounding box center [364, 148] width 143 height 18
click at [326, 216] on div at bounding box center [366, 225] width 126 height 18
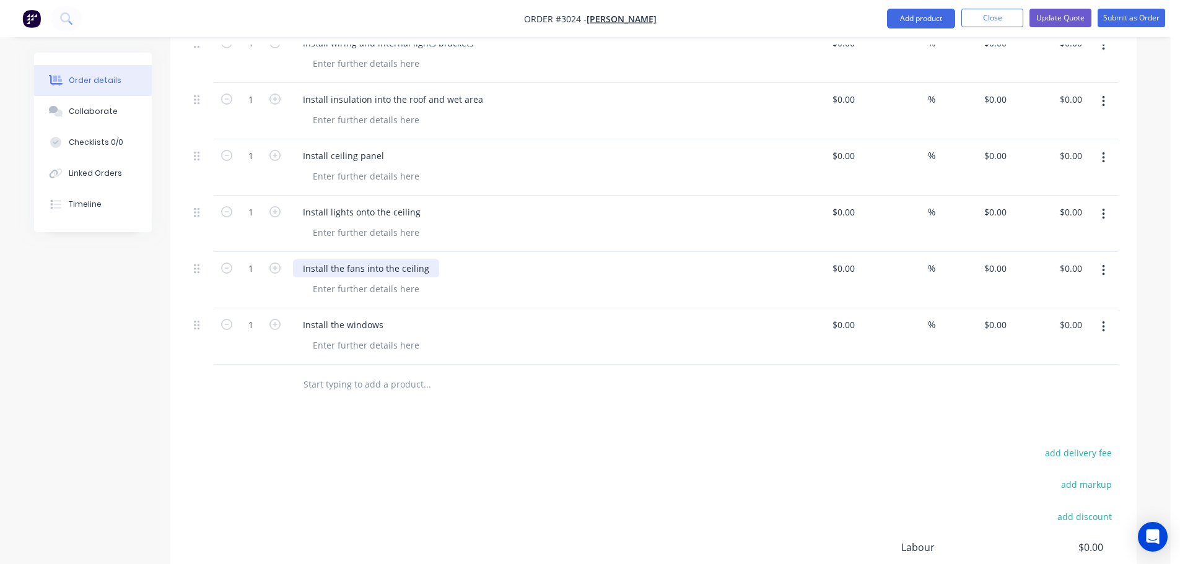
scroll to position [2412, 0]
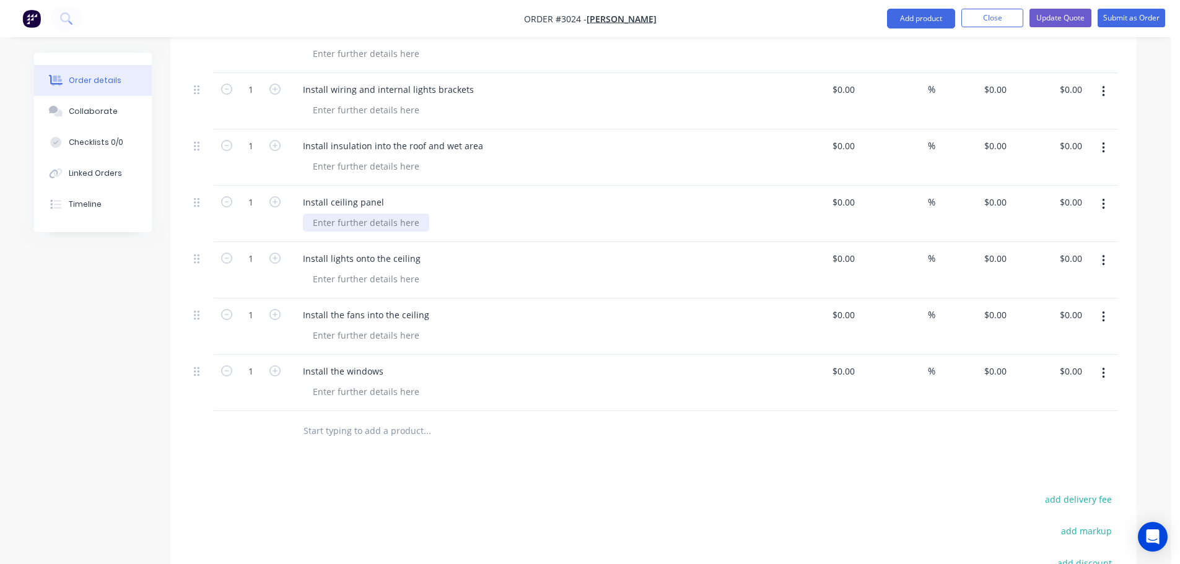
click at [329, 214] on div at bounding box center [366, 223] width 126 height 18
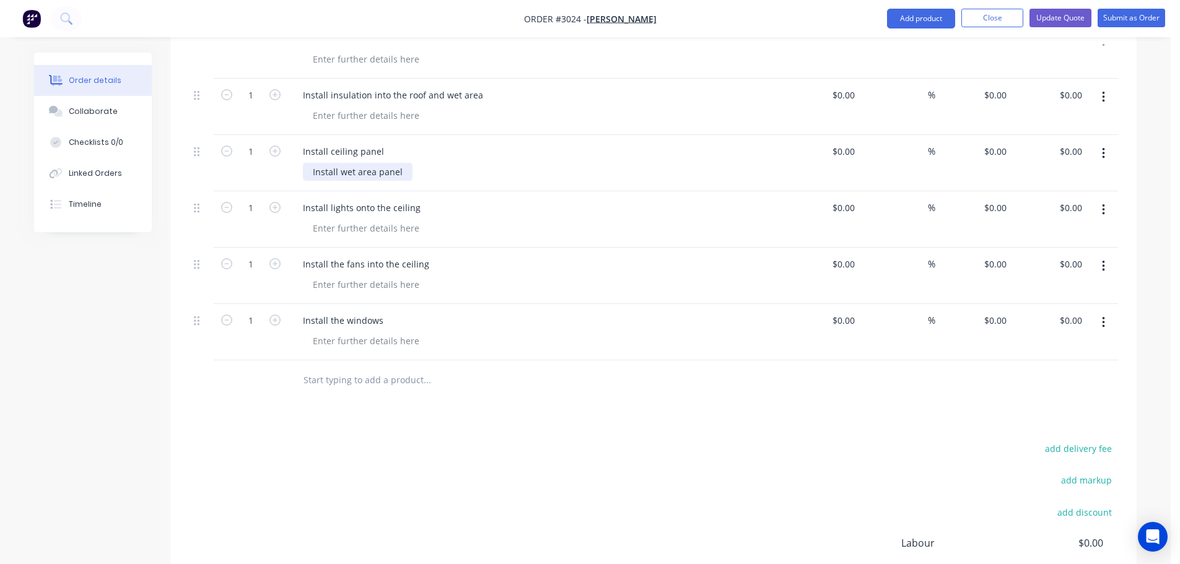
scroll to position [2536, 0]
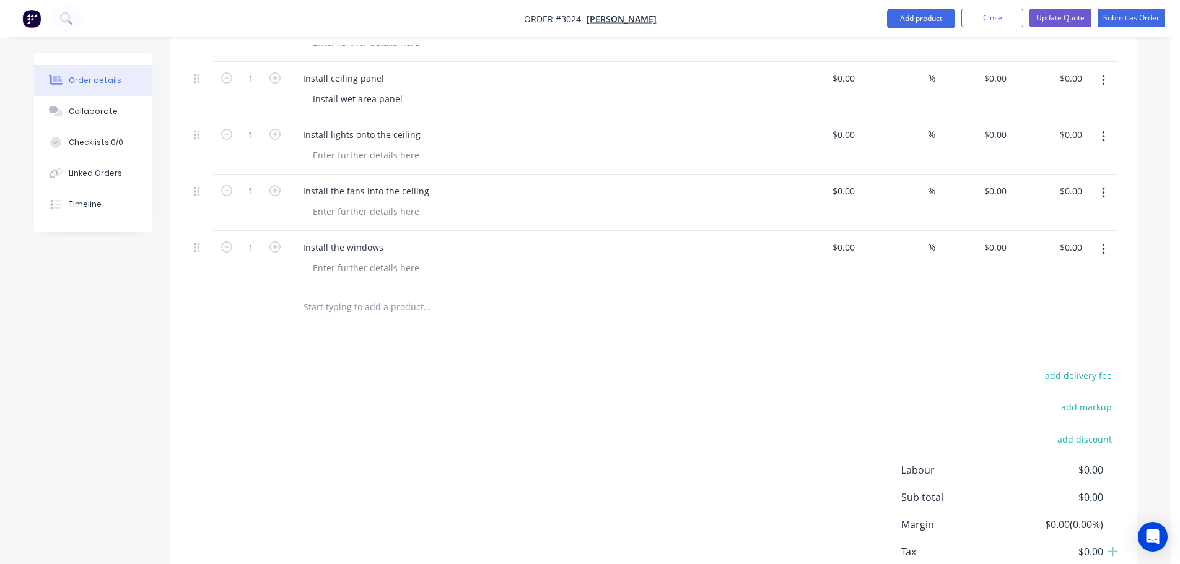
click at [342, 295] on input "text" at bounding box center [427, 307] width 248 height 25
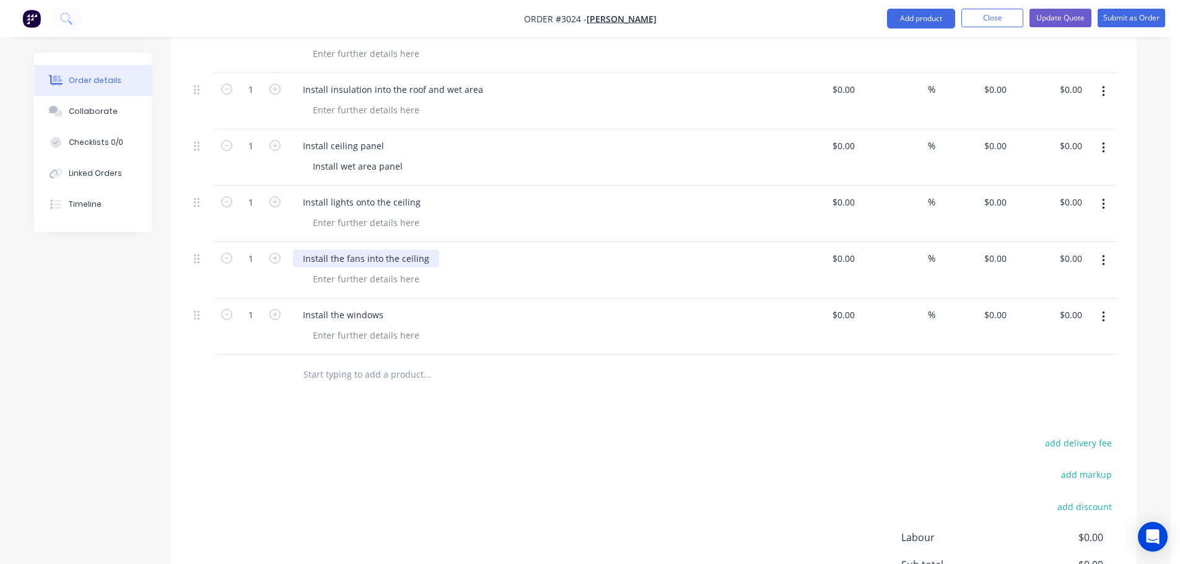
scroll to position [2350, 0]
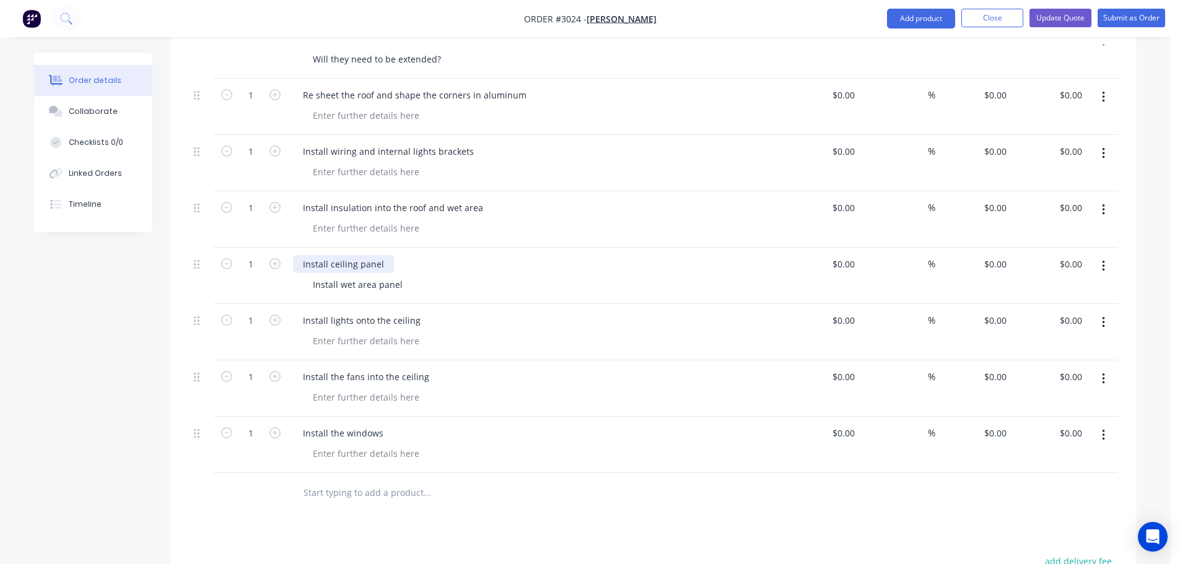
click at [383, 255] on div "Install ceiling panel" at bounding box center [343, 264] width 101 height 18
click at [402, 276] on div "Install wet area panel" at bounding box center [358, 285] width 110 height 18
click at [312, 481] on input "text" at bounding box center [427, 493] width 248 height 25
type input "I"
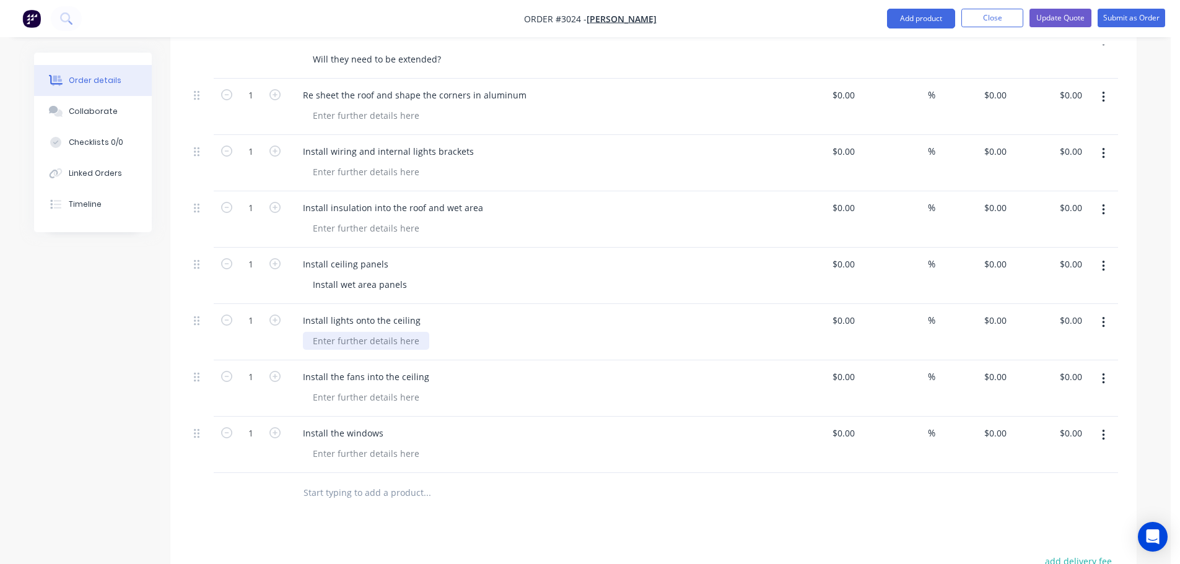
click at [313, 332] on div at bounding box center [366, 341] width 126 height 18
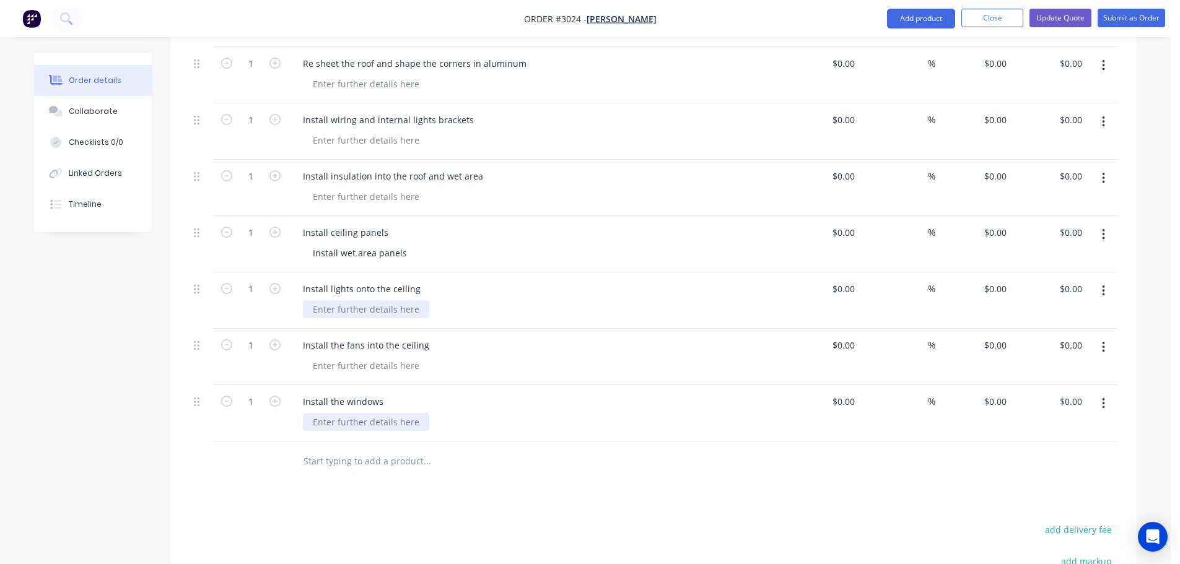
scroll to position [2412, 0]
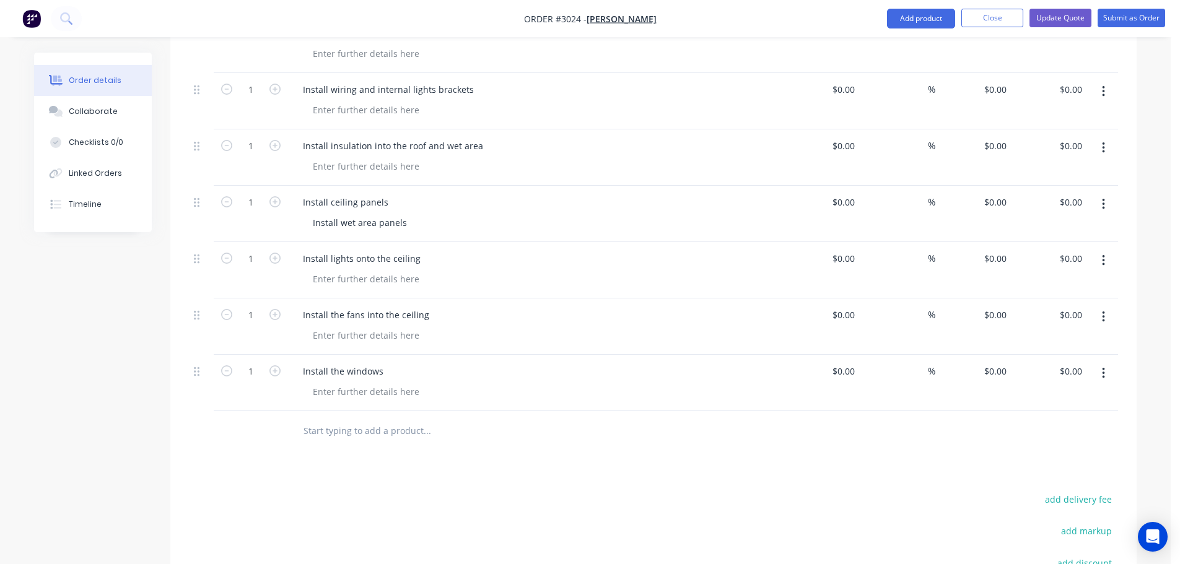
click at [313, 419] on input "text" at bounding box center [427, 431] width 248 height 25
click at [350, 419] on input "text" at bounding box center [427, 431] width 248 height 25
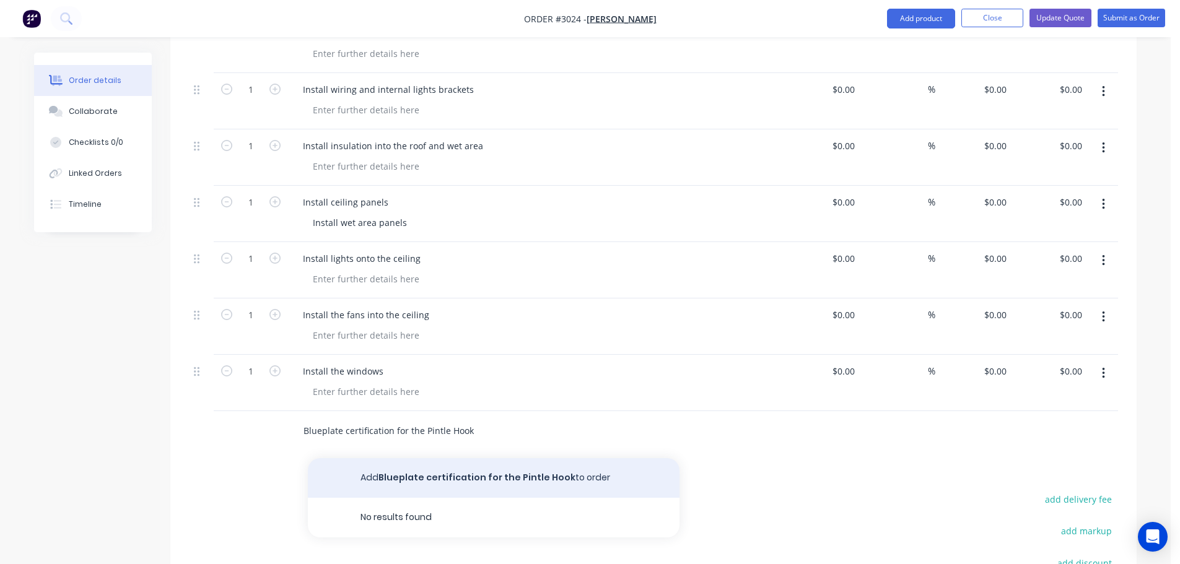
type input "Blueplate certification for the Pintle Hook"
click at [424, 458] on button "Add Blueplate certification for the Pintle Hook to order" at bounding box center [494, 478] width 372 height 40
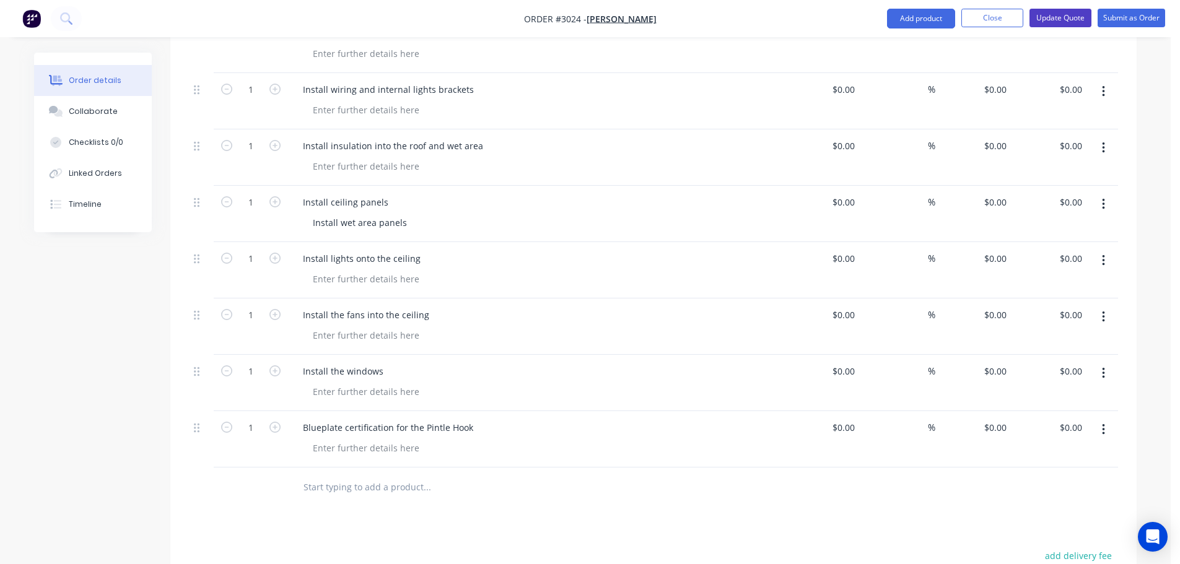
click at [1061, 15] on button "Update Quote" at bounding box center [1060, 18] width 62 height 19
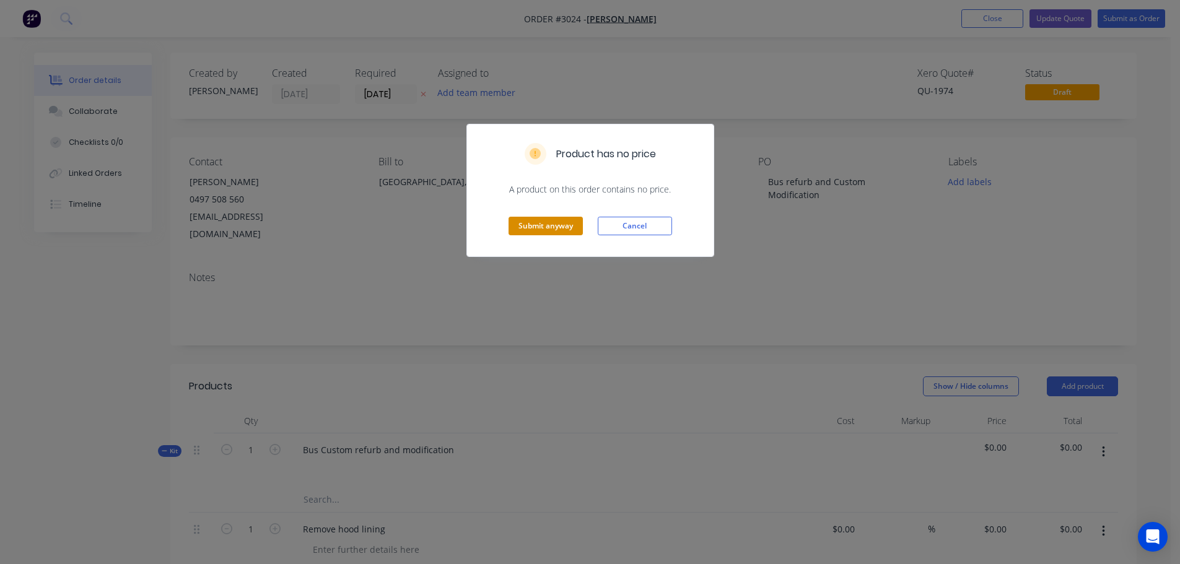
click at [522, 230] on button "Submit anyway" at bounding box center [545, 226] width 74 height 19
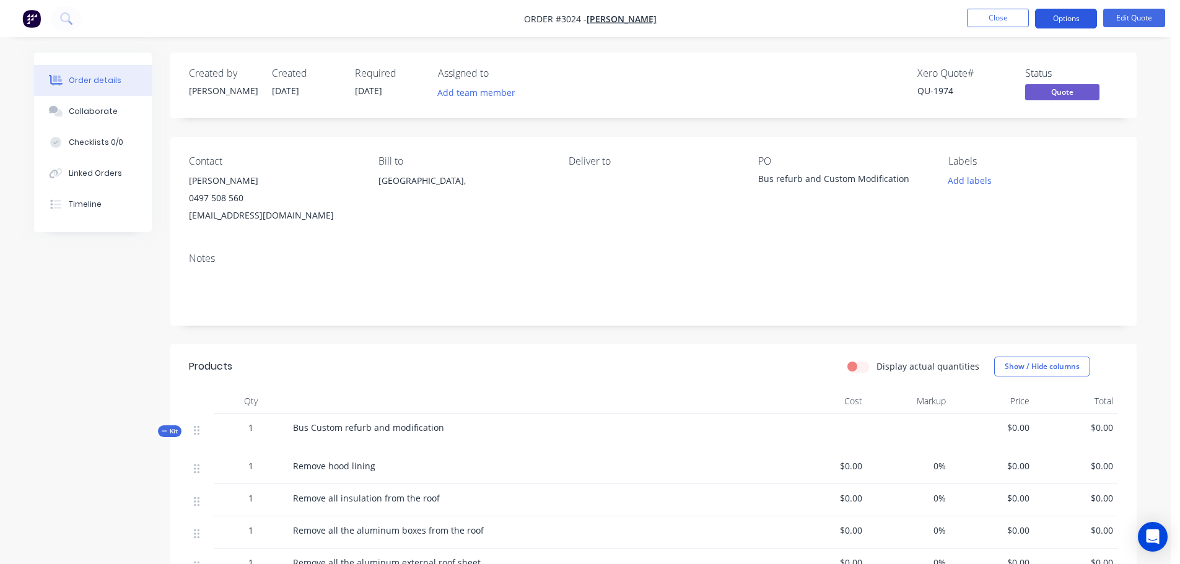
click at [1060, 13] on button "Options" at bounding box center [1066, 19] width 62 height 20
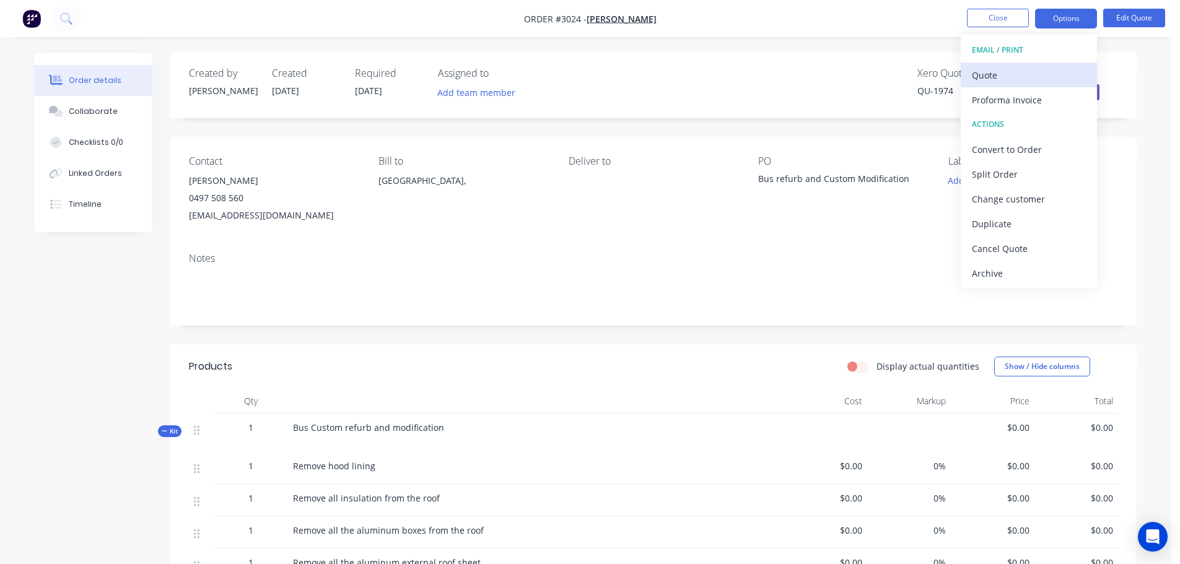
click at [978, 77] on div "Quote" at bounding box center [1029, 75] width 114 height 18
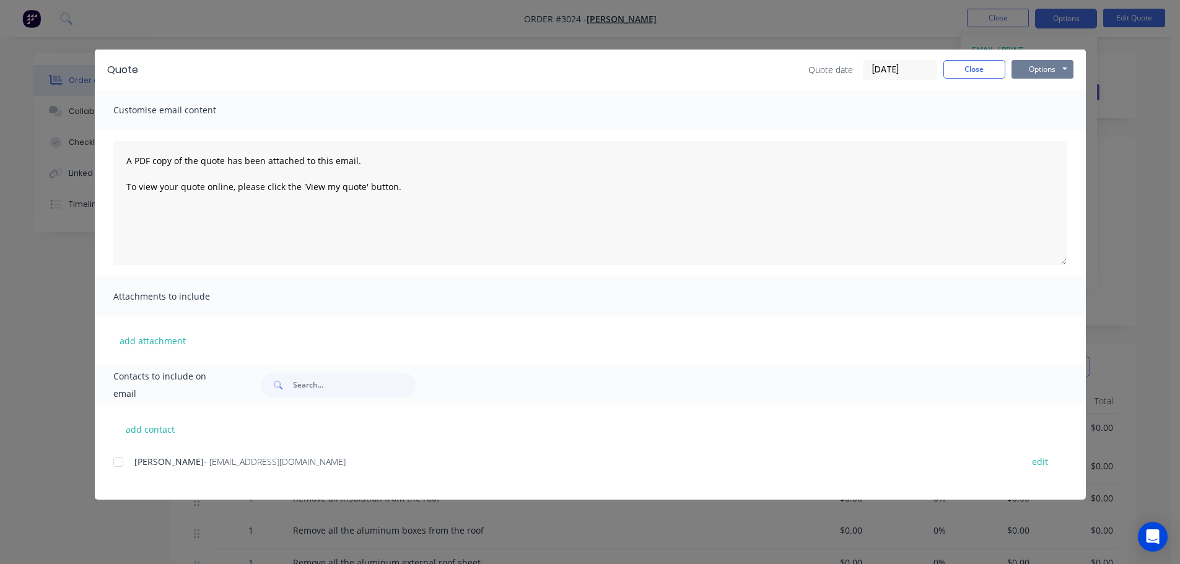
click at [1039, 68] on button "Options" at bounding box center [1042, 69] width 62 height 19
click at [1040, 93] on button "Preview" at bounding box center [1050, 91] width 79 height 20
click at [979, 68] on button "Close" at bounding box center [974, 69] width 62 height 19
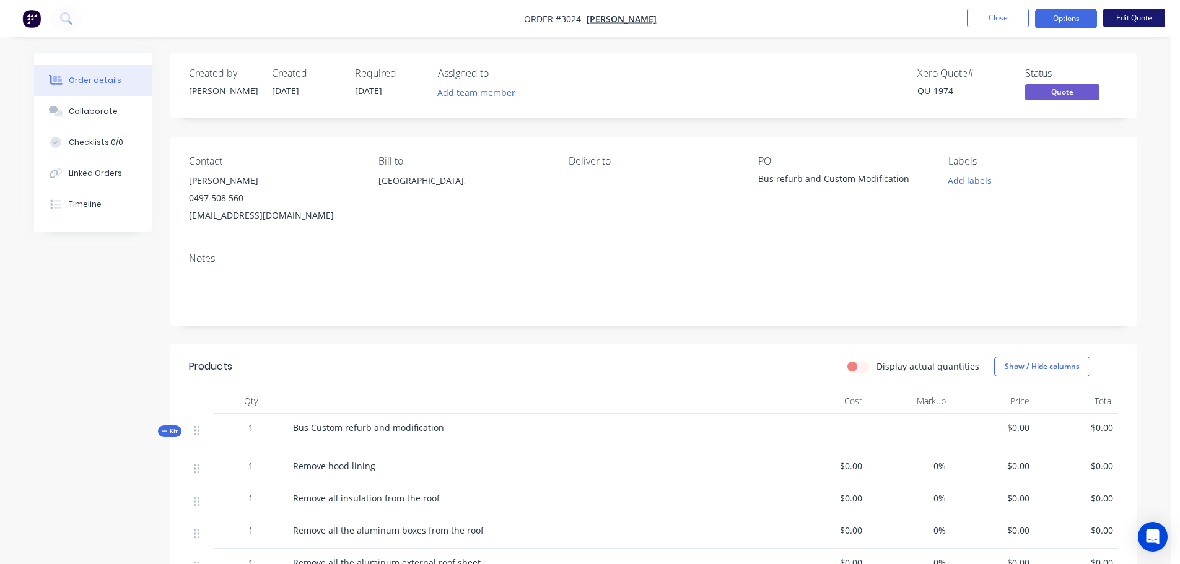
click at [1135, 10] on button "Edit Quote" at bounding box center [1134, 18] width 62 height 19
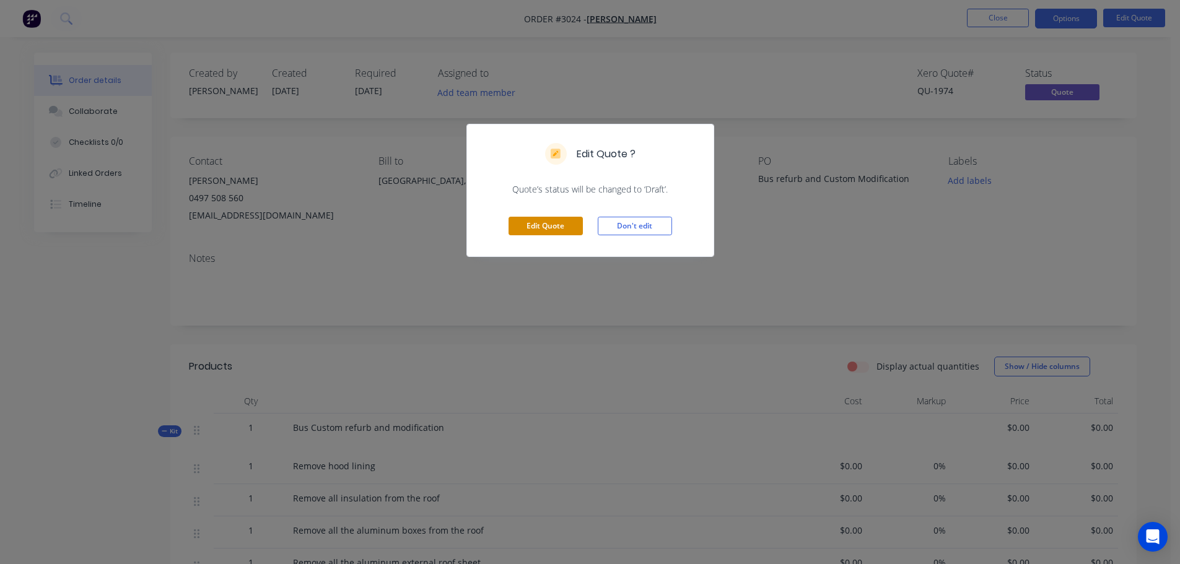
click at [558, 227] on button "Edit Quote" at bounding box center [545, 226] width 74 height 19
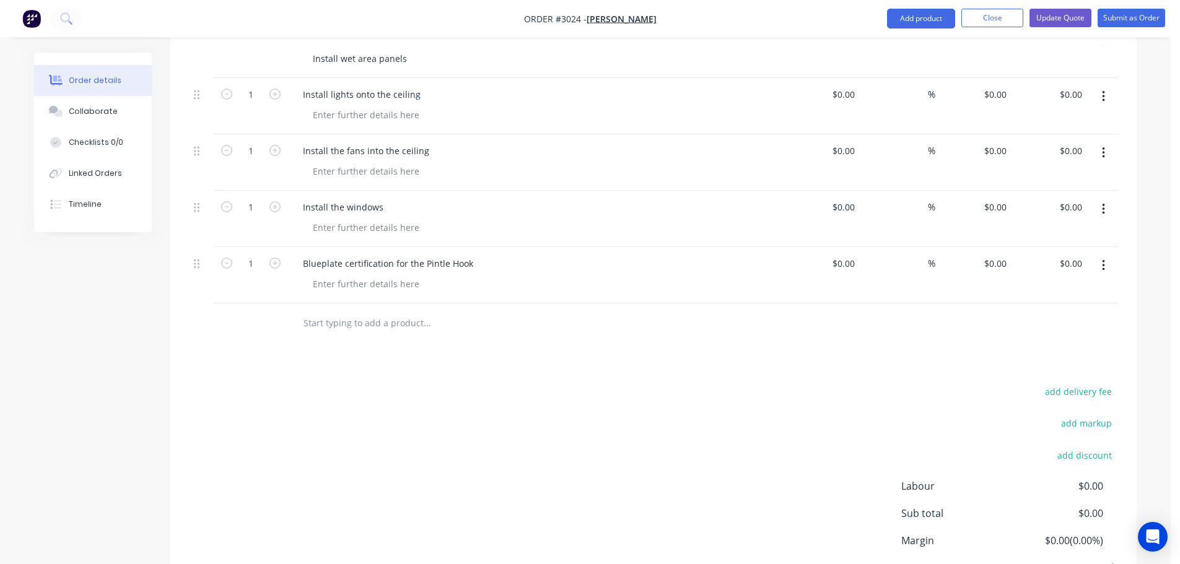
scroll to position [2601, 0]
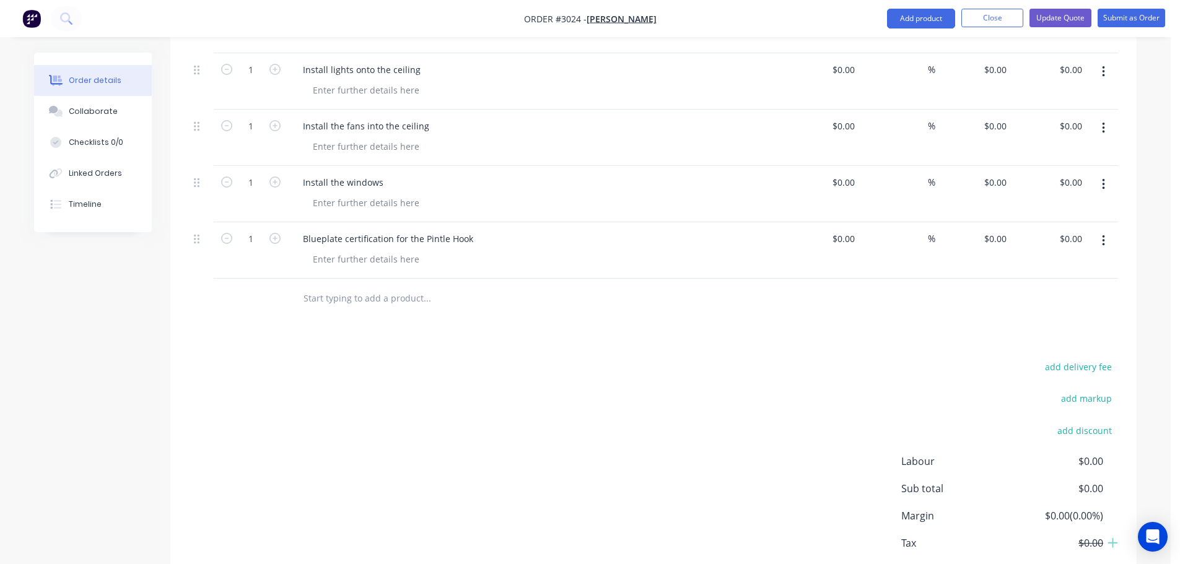
click at [316, 286] on input "text" at bounding box center [427, 298] width 248 height 25
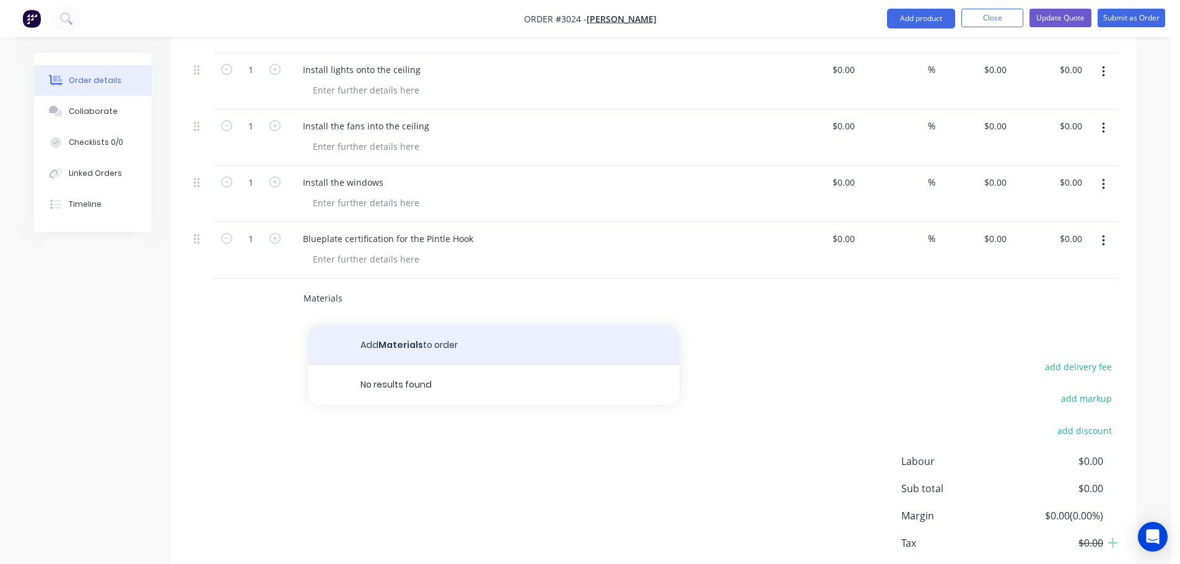
type input "Materials"
click at [386, 326] on button "Add Materials to order" at bounding box center [494, 346] width 372 height 40
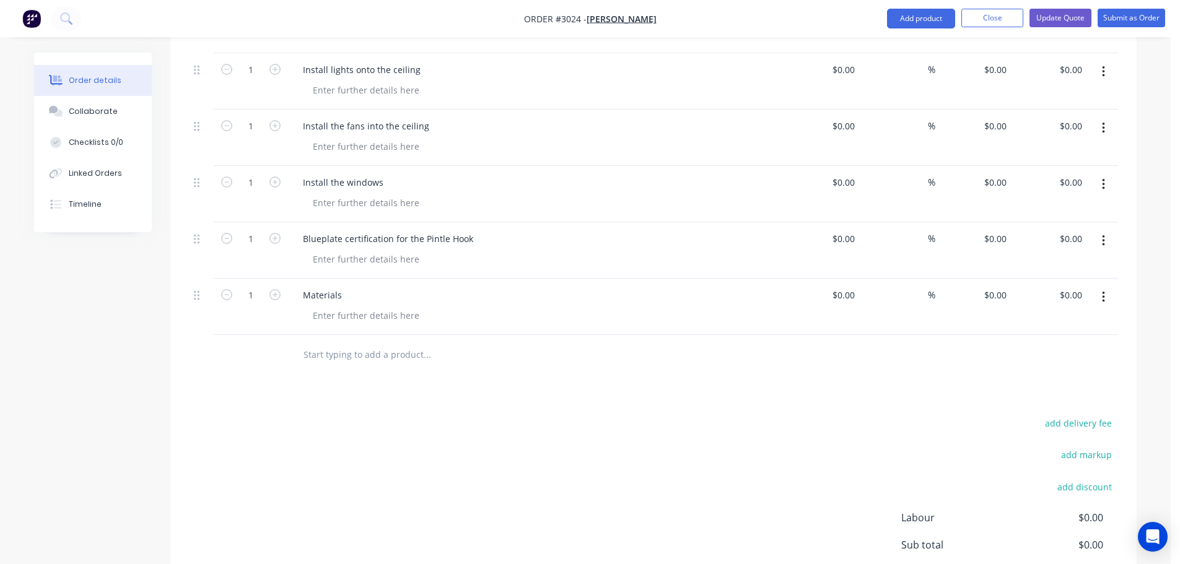
drag, startPoint x: 386, startPoint y: 338, endPoint x: 388, endPoint y: 344, distance: 7.2
click at [388, 344] on input "text" at bounding box center [427, 354] width 248 height 25
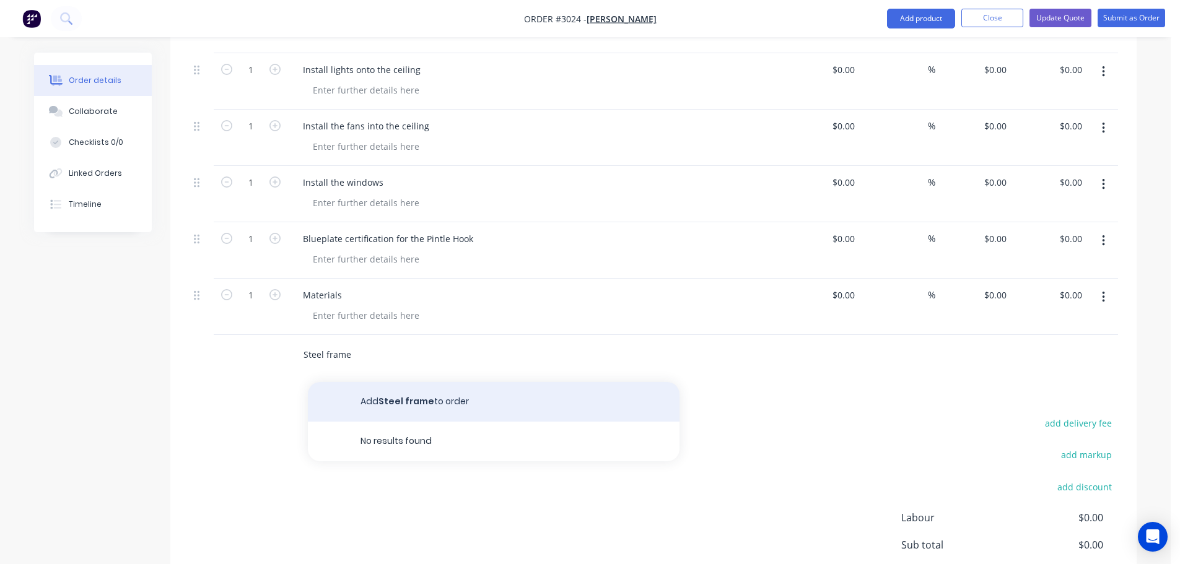
type input "Steel frame"
click at [390, 382] on button "Add Steel frame to order" at bounding box center [494, 402] width 372 height 40
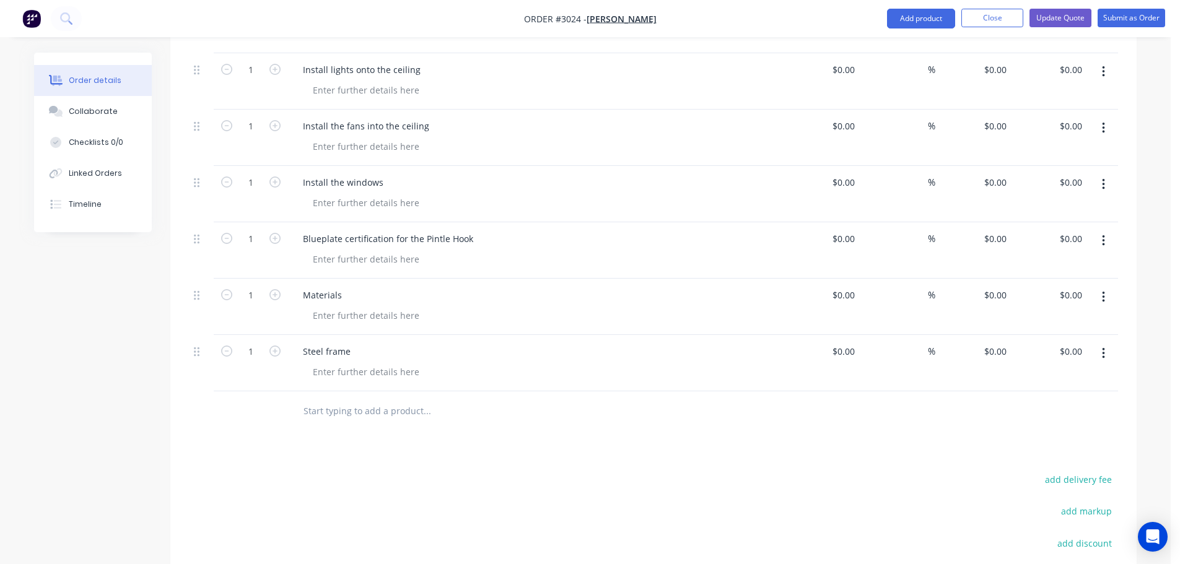
click at [339, 399] on input "text" at bounding box center [427, 411] width 248 height 25
click at [359, 399] on input "Aluminium rrof sheet" at bounding box center [427, 411] width 248 height 25
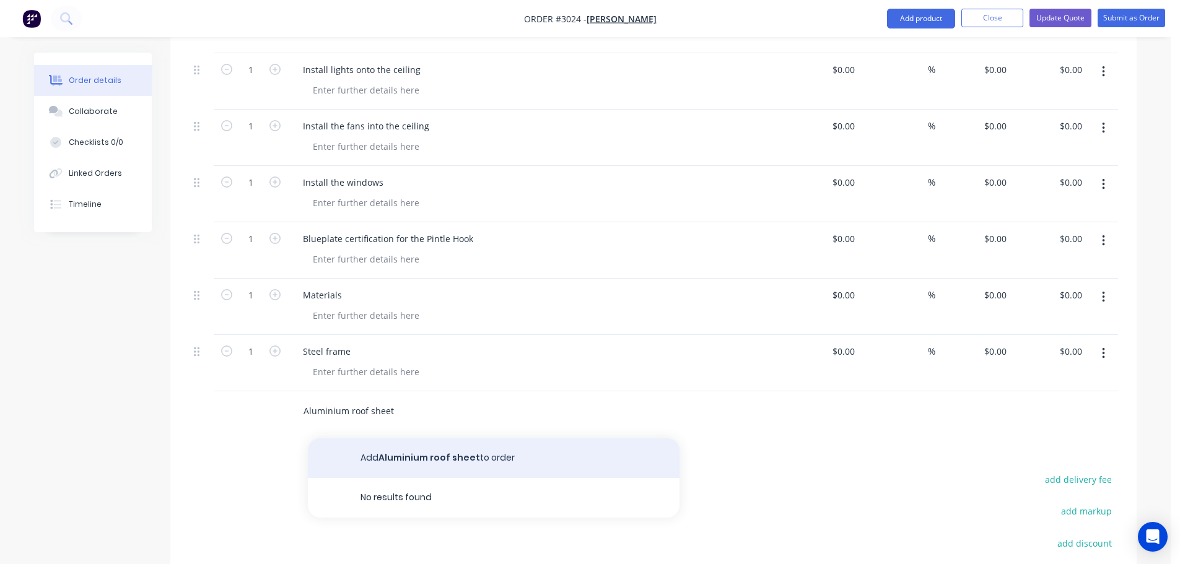
type input "Aluminium roof sheet"
click at [384, 438] on button "Add Aluminium roof sheet to order" at bounding box center [494, 458] width 372 height 40
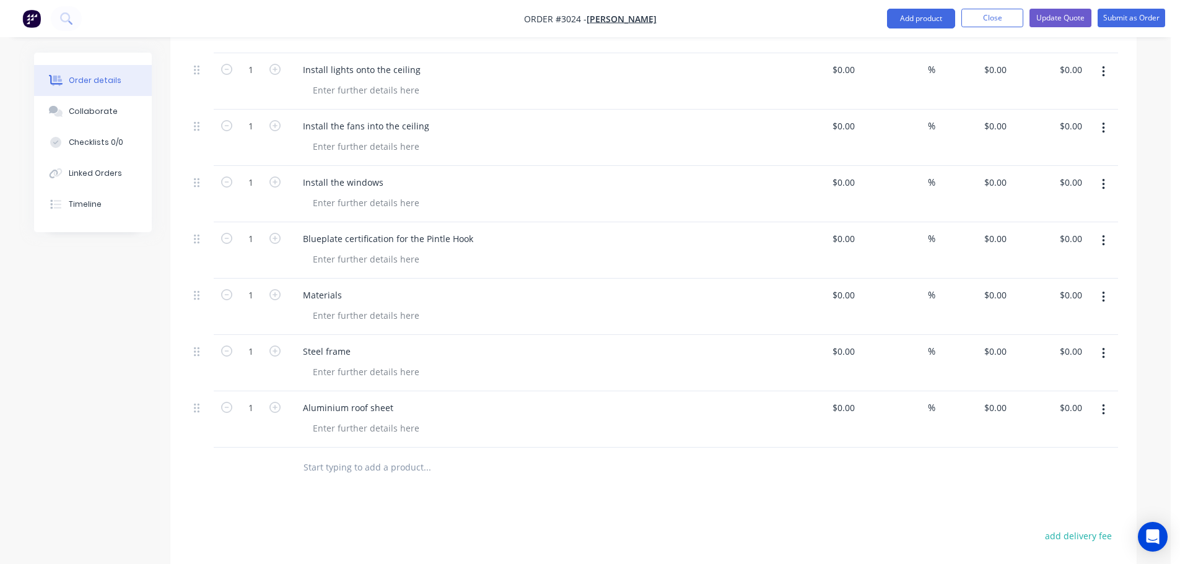
click at [329, 455] on input "text" at bounding box center [427, 467] width 248 height 25
click at [354, 455] on input "Steel sheet" at bounding box center [427, 467] width 248 height 25
click at [325, 455] on input "Steel sheet" at bounding box center [427, 467] width 248 height 25
drag, startPoint x: 402, startPoint y: 451, endPoint x: 305, endPoint y: 453, distance: 97.2
click at [305, 455] on input "Steel colourbond sheet" at bounding box center [427, 467] width 248 height 25
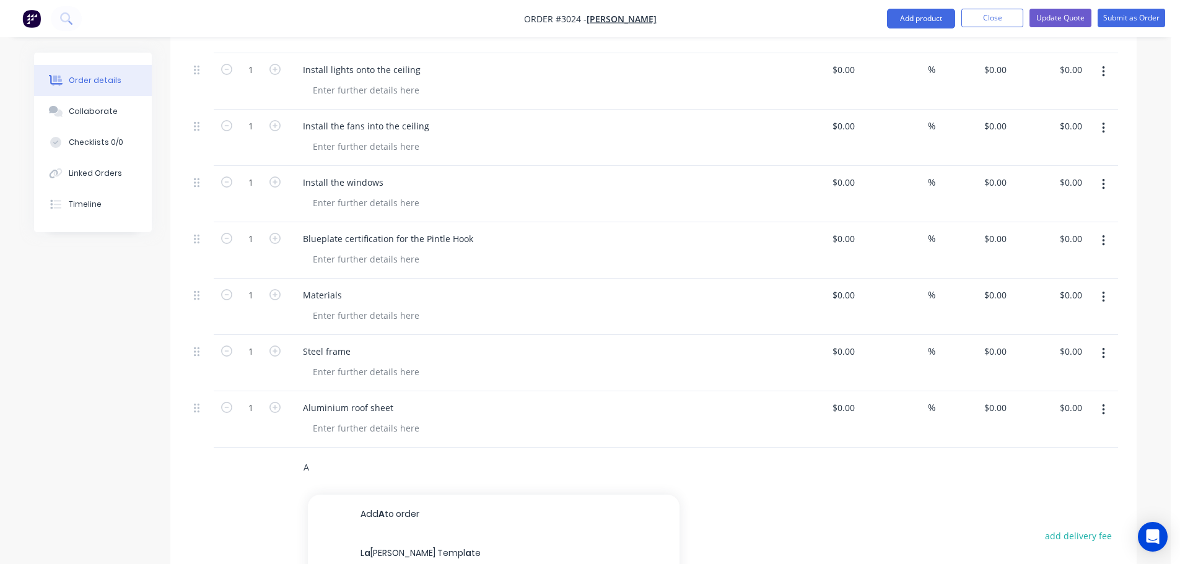
type input "Al"
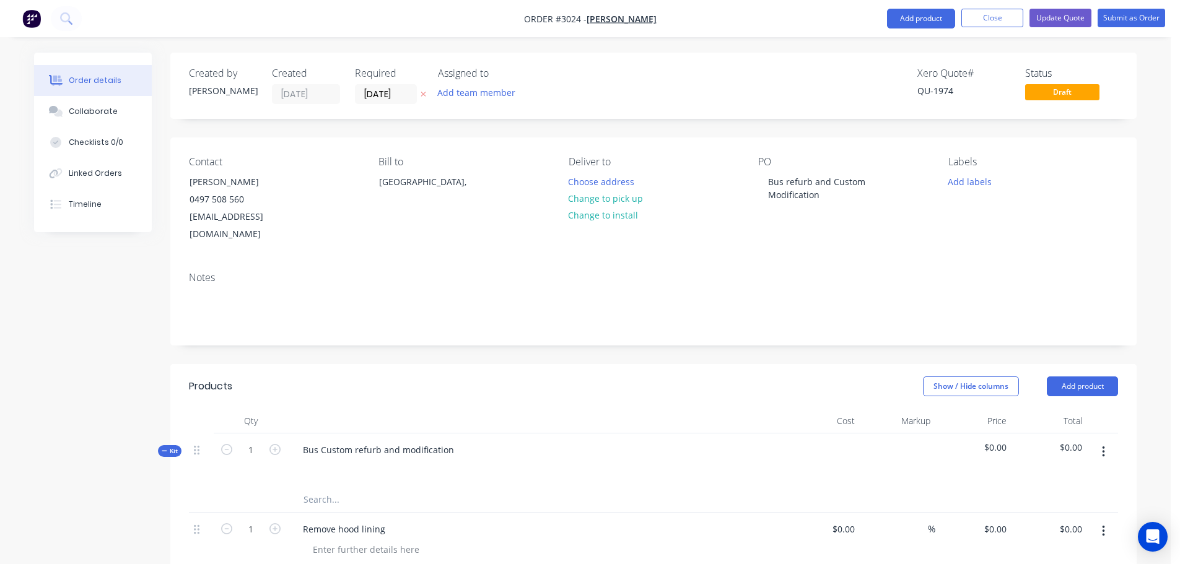
scroll to position [2601, 0]
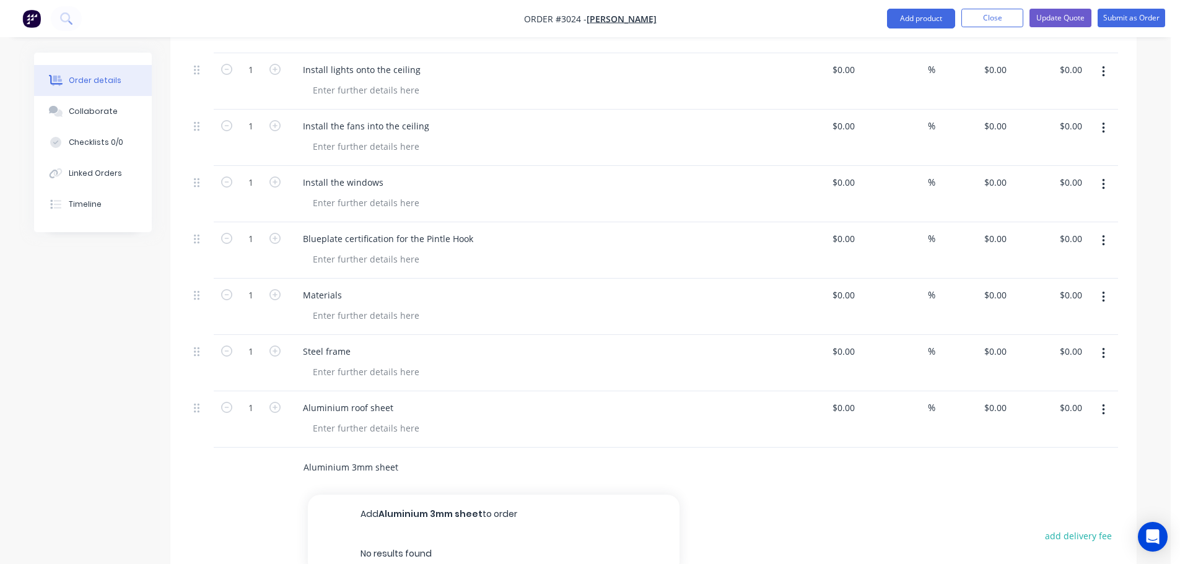
type input "Aluminium 3mm sheet"
click at [408, 495] on button "Add Aluminium 3mm sheet to order" at bounding box center [494, 515] width 372 height 40
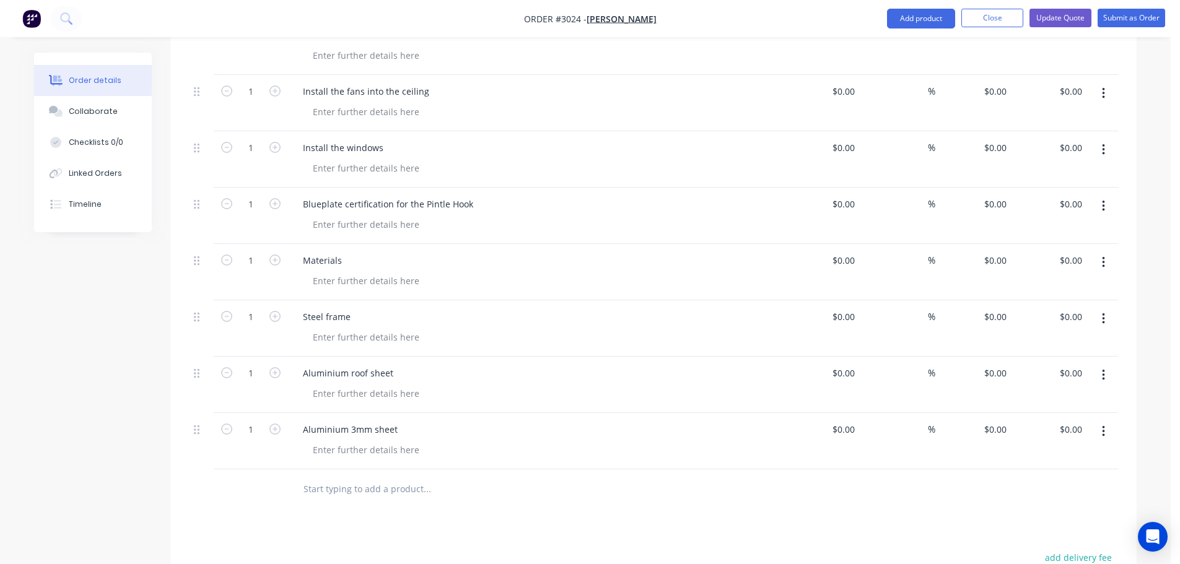
scroll to position [2663, 0]
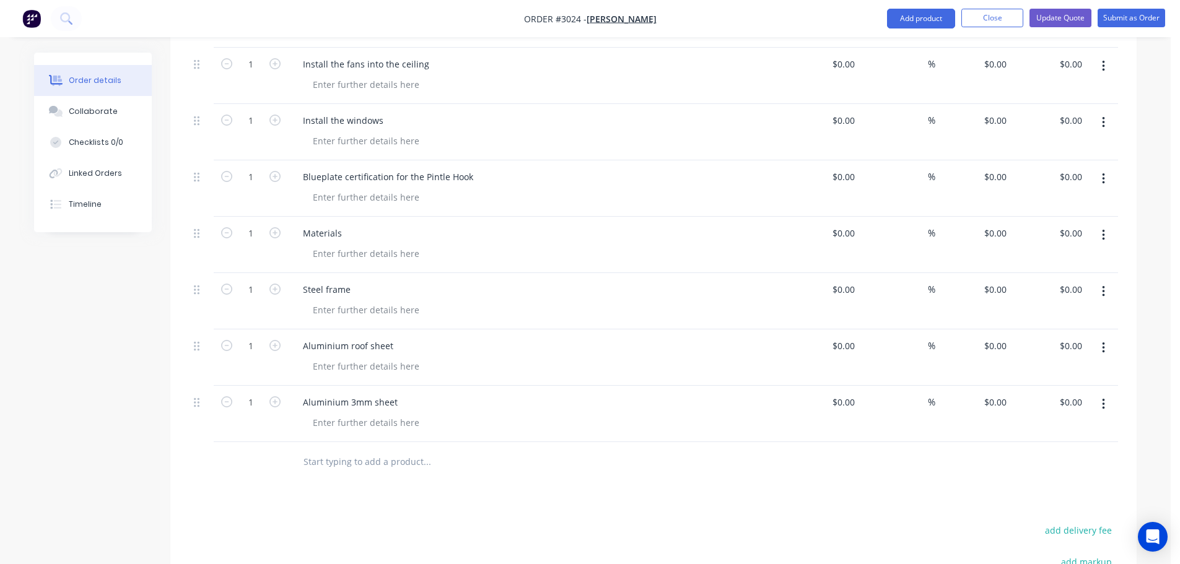
click at [340, 450] on input "text" at bounding box center [427, 462] width 248 height 25
type input "F"
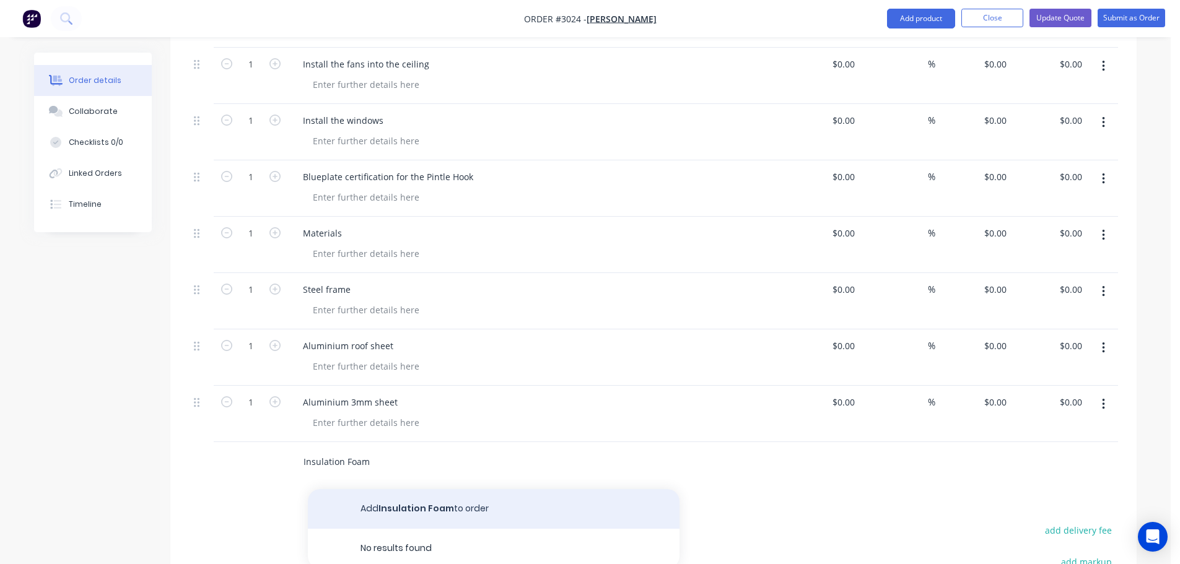
type input "Insulation Foam"
click at [390, 489] on button "Add Insulation Foam to order" at bounding box center [494, 509] width 372 height 40
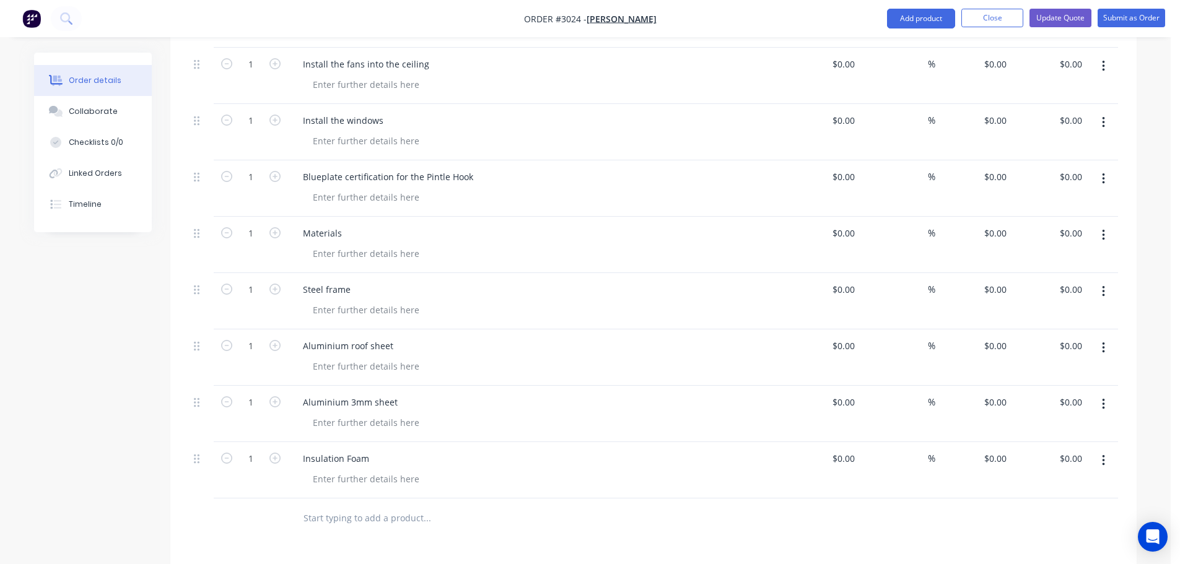
click at [346, 506] on input "text" at bounding box center [427, 518] width 248 height 25
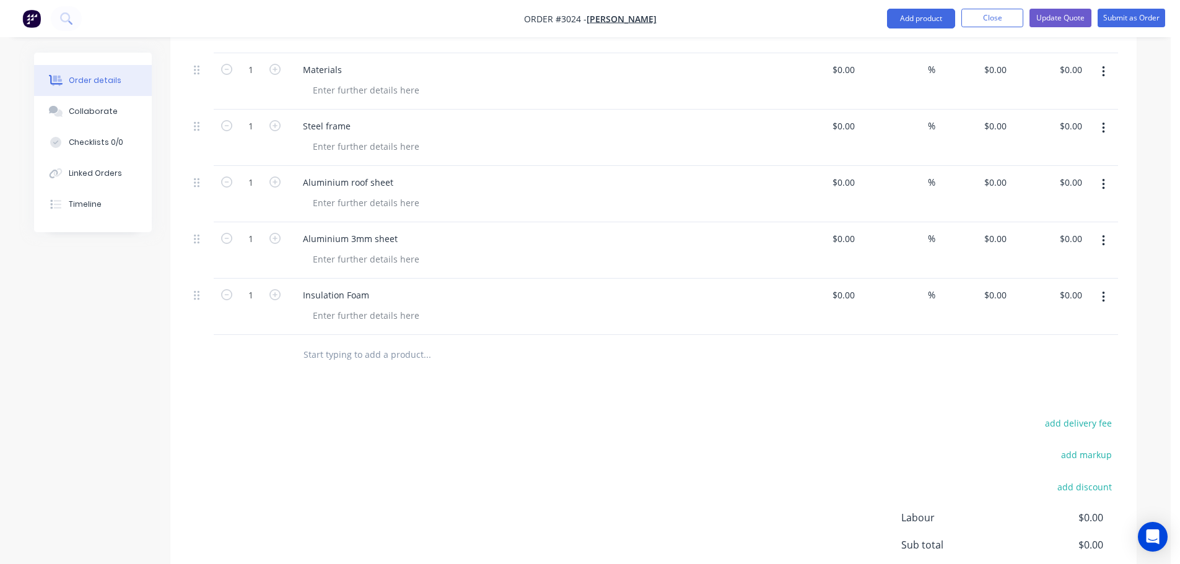
scroll to position [2849, 0]
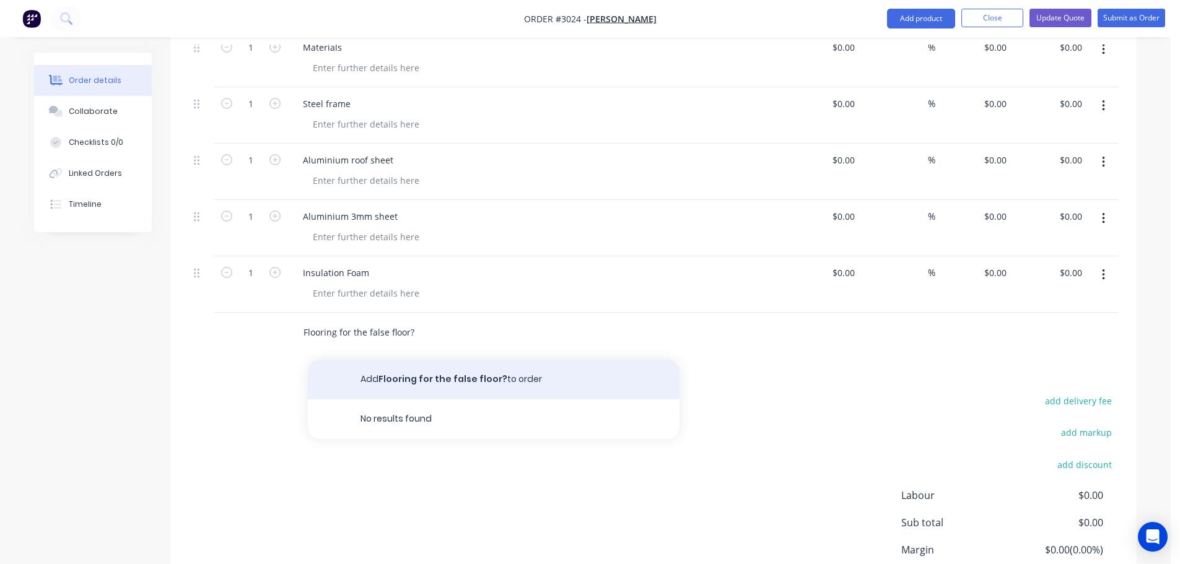
type input "Flooring for the false floor?"
click at [379, 360] on button "Add Flooring for the false floor? to order" at bounding box center [494, 380] width 372 height 40
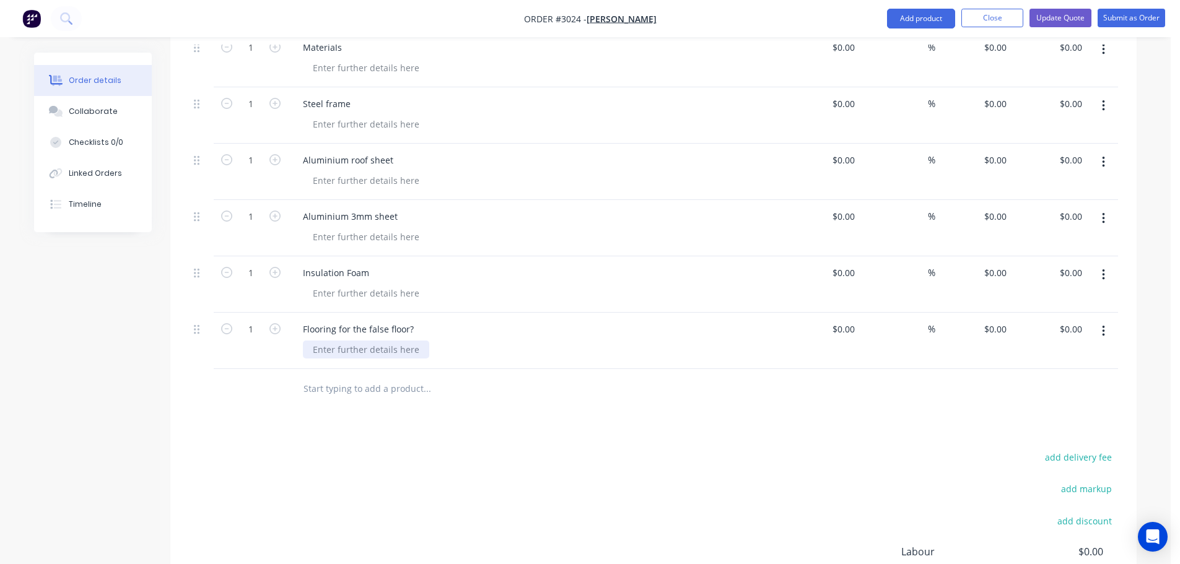
click at [337, 341] on div at bounding box center [366, 350] width 126 height 18
click at [347, 377] on input "text" at bounding box center [427, 389] width 248 height 25
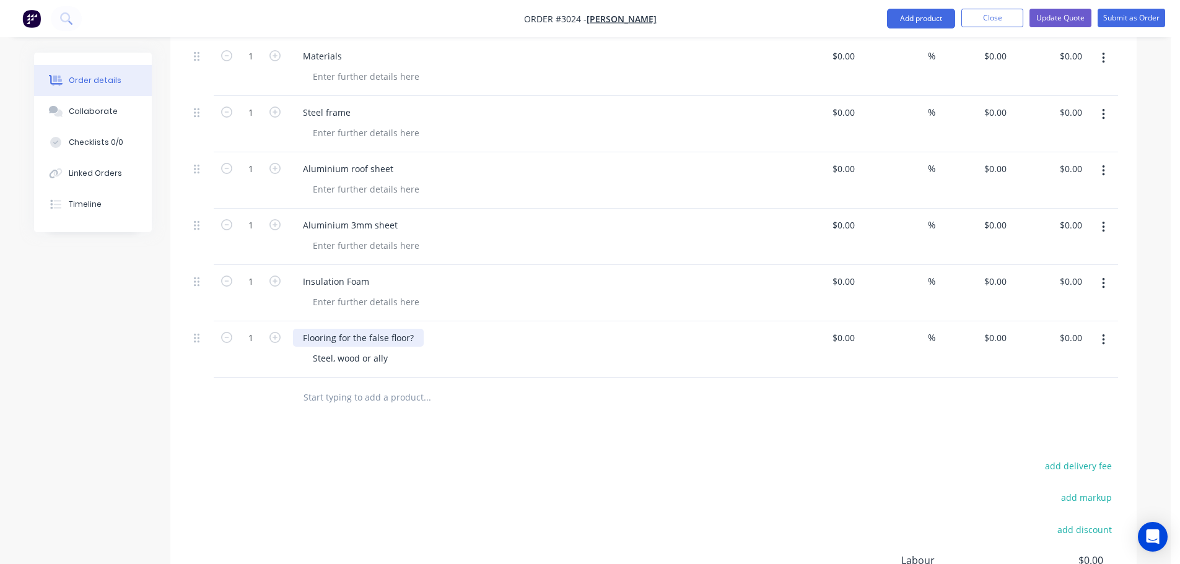
scroll to position [2911, 0]
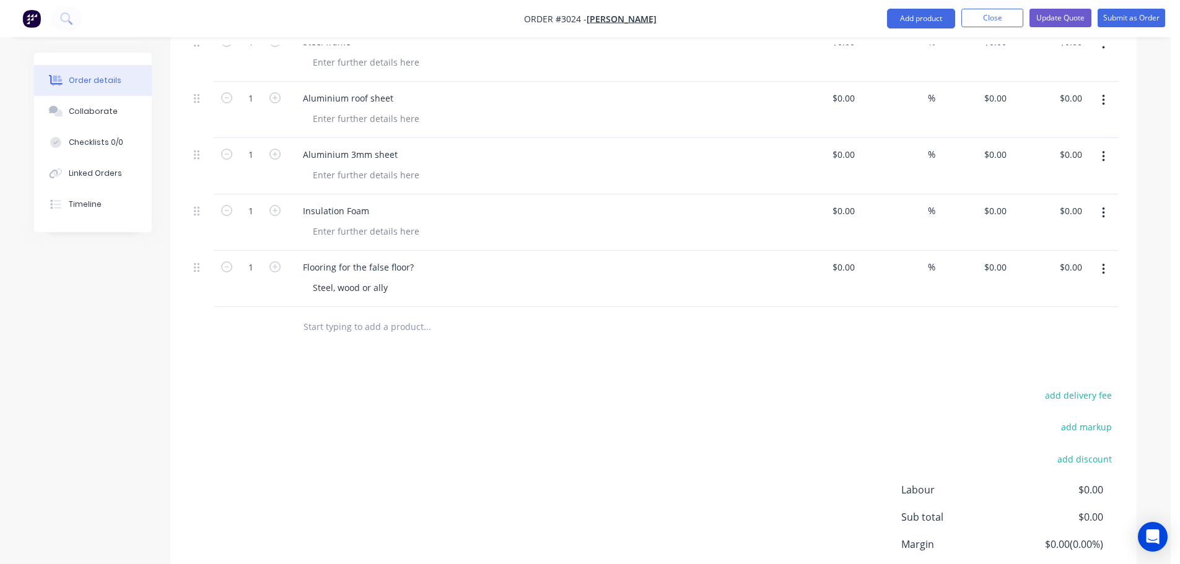
click at [325, 315] on input "text" at bounding box center [427, 327] width 248 height 25
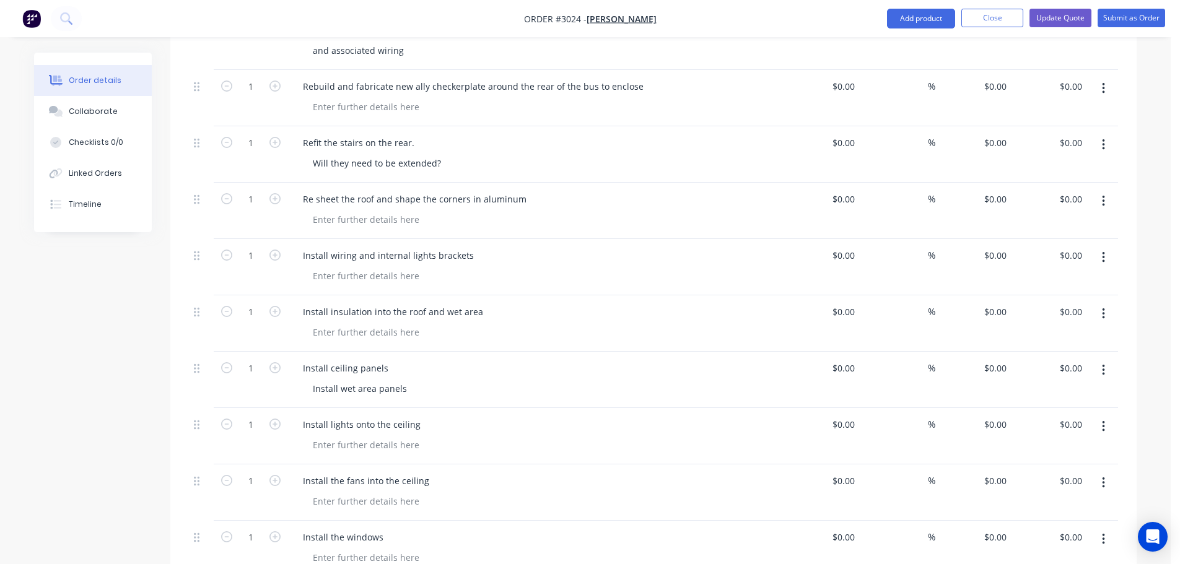
scroll to position [2230, 0]
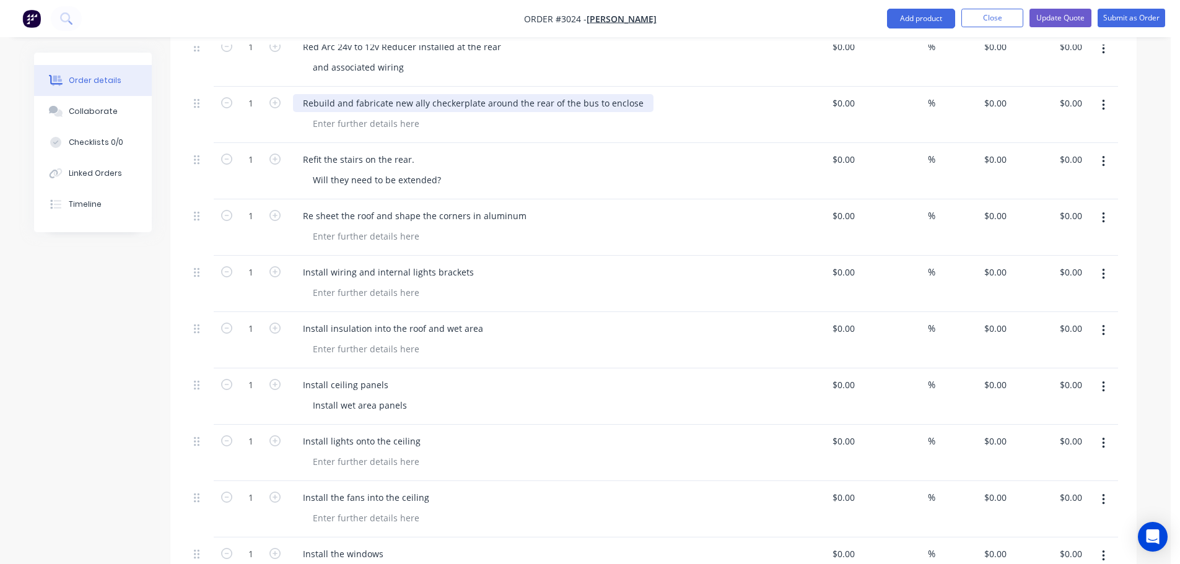
type input "Al"
click at [409, 94] on div "Rebuild and fabricate new ally checkerplate around the rear of the bus to enclo…" at bounding box center [473, 103] width 360 height 18
click at [338, 115] on div at bounding box center [366, 124] width 126 height 18
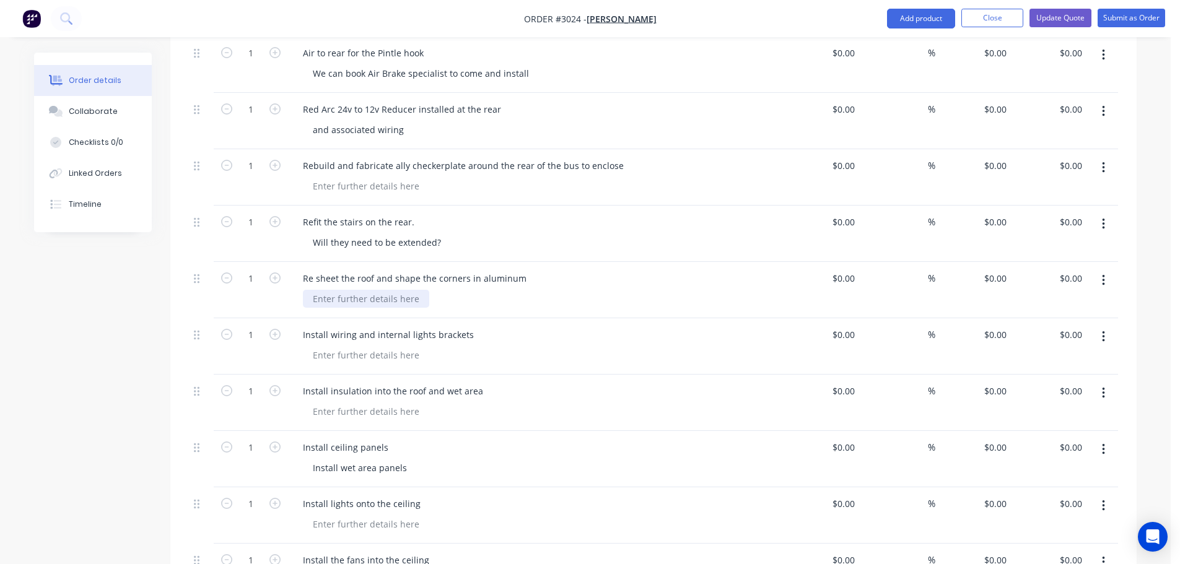
scroll to position [2166, 0]
click at [352, 178] on div at bounding box center [366, 187] width 126 height 18
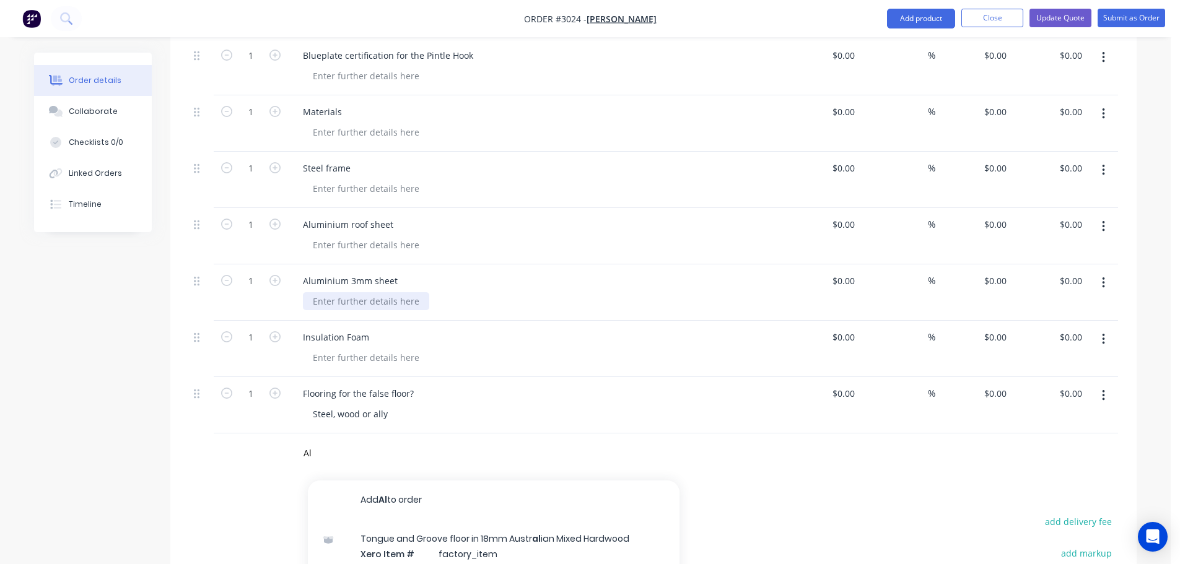
scroll to position [2785, 0]
click at [399, 271] on div "Aluminium 3mm sheet" at bounding box center [350, 280] width 115 height 18
click at [422, 271] on div "Aluminium 3mm sheet for ext walls" at bounding box center [376, 280] width 167 height 18
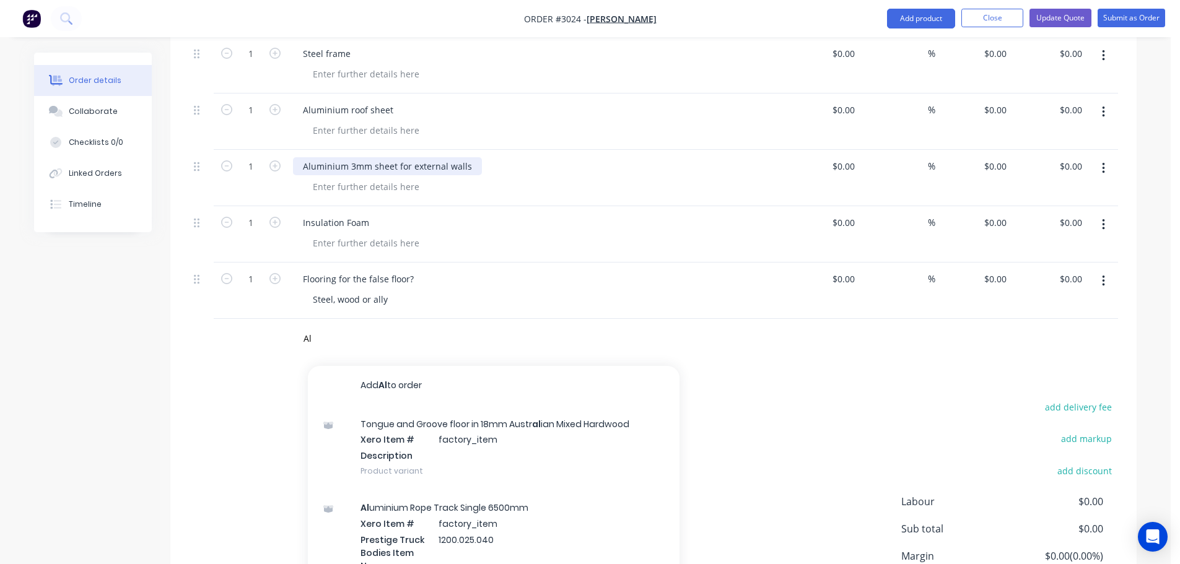
scroll to position [2909, 0]
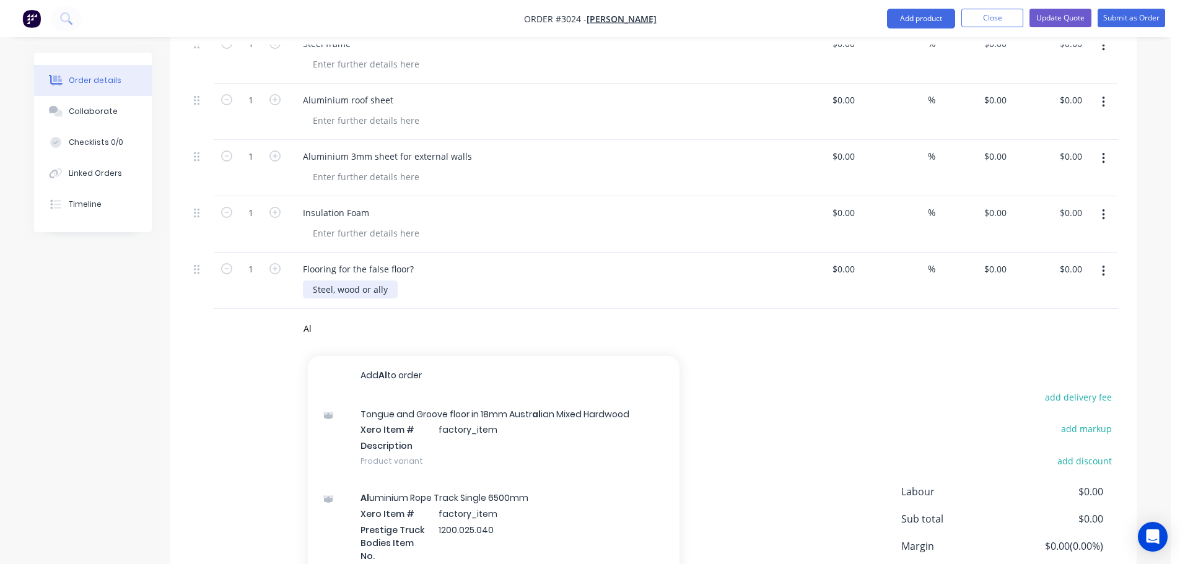
click at [390, 281] on div "Steel, wood or ally" at bounding box center [350, 290] width 95 height 18
click at [421, 261] on div "Flooring for the false floor? Steel, wood or ally?" at bounding box center [535, 281] width 495 height 56
click at [312, 316] on input "Al" at bounding box center [427, 328] width 248 height 25
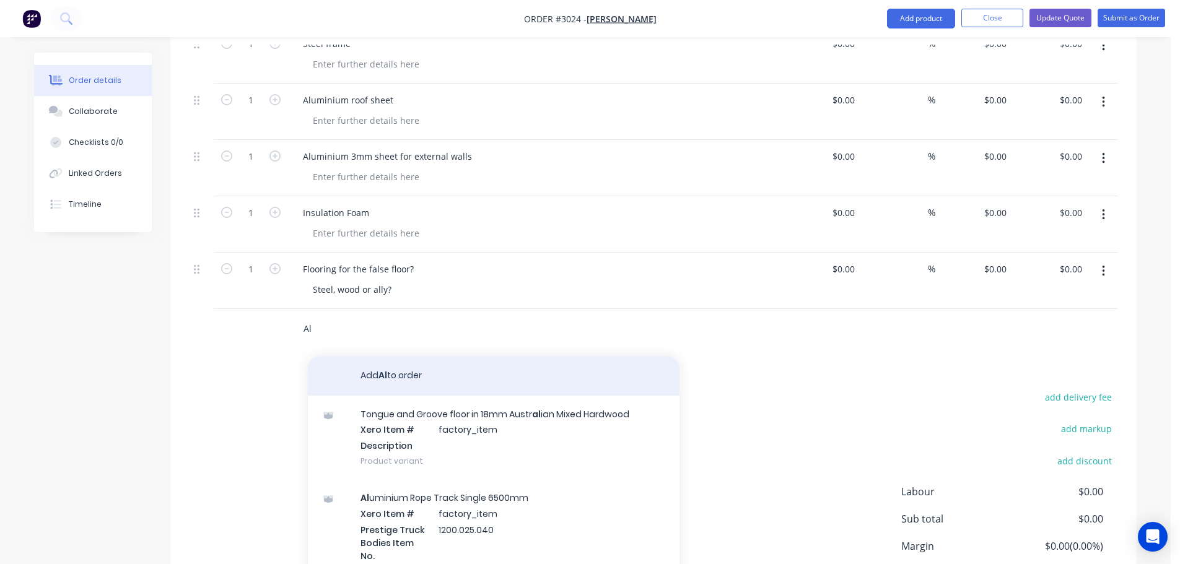
type input "A"
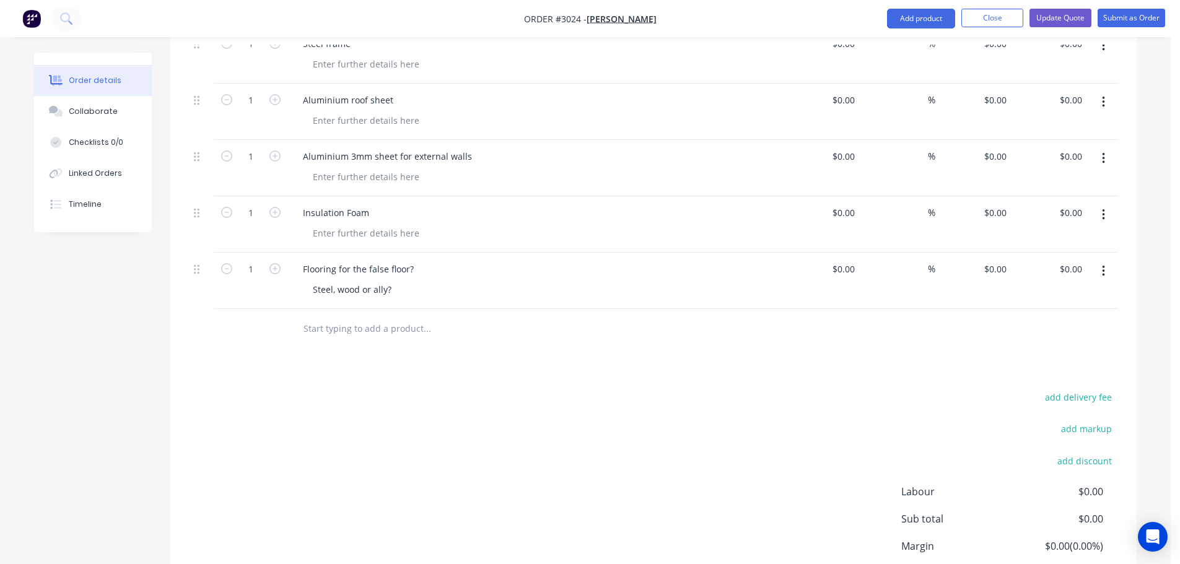
click at [357, 316] on input "text" at bounding box center [427, 328] width 248 height 25
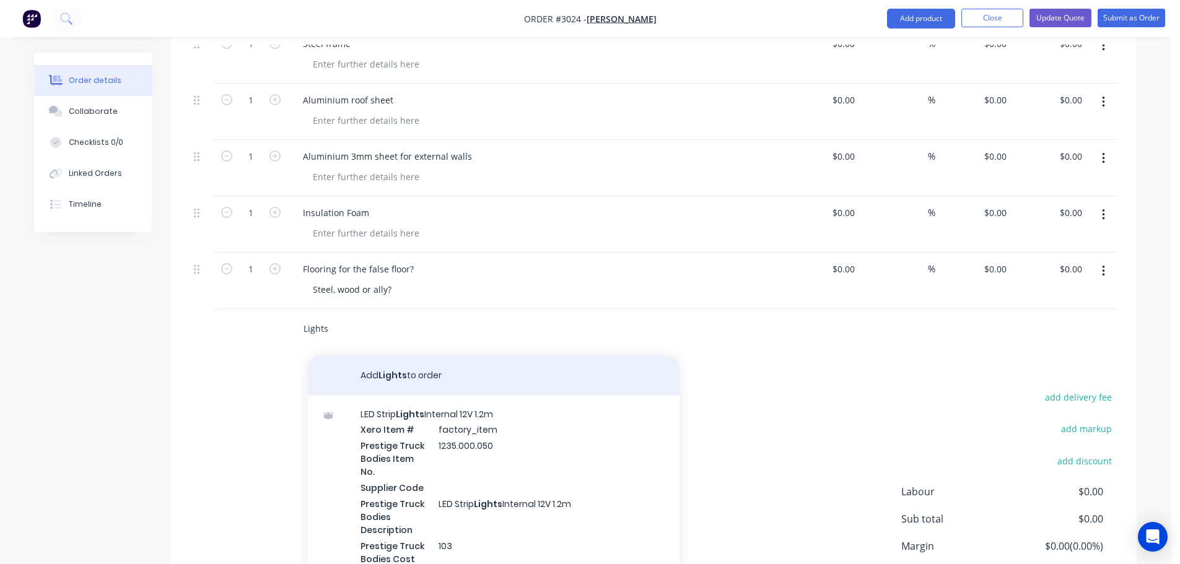
type input "Lights"
click at [382, 356] on button "Add Lights to order" at bounding box center [494, 376] width 372 height 40
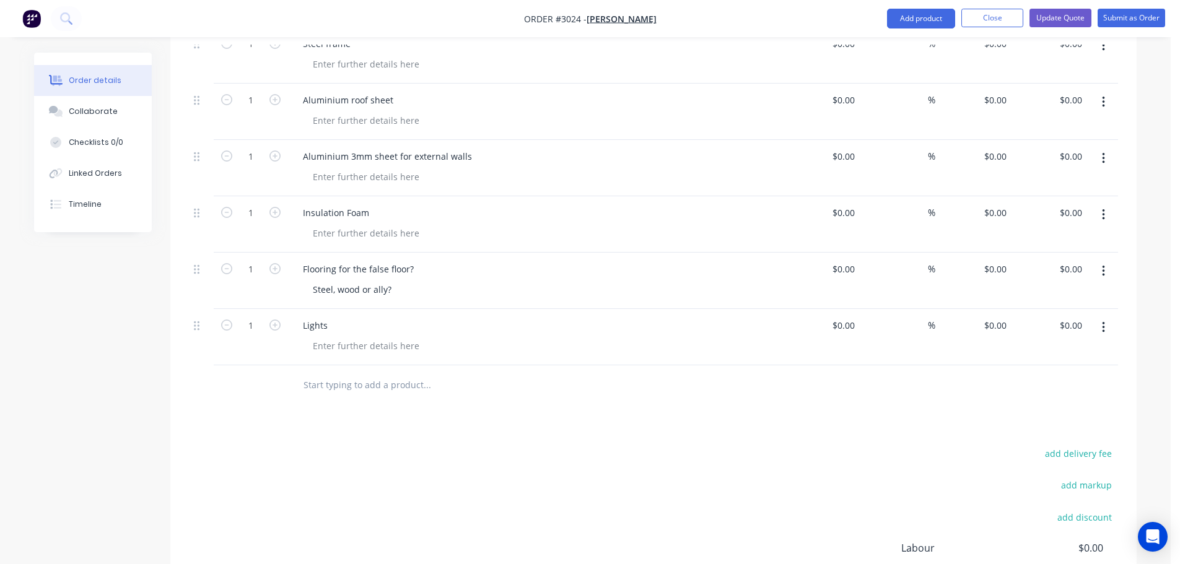
scroll to position [3033, 0]
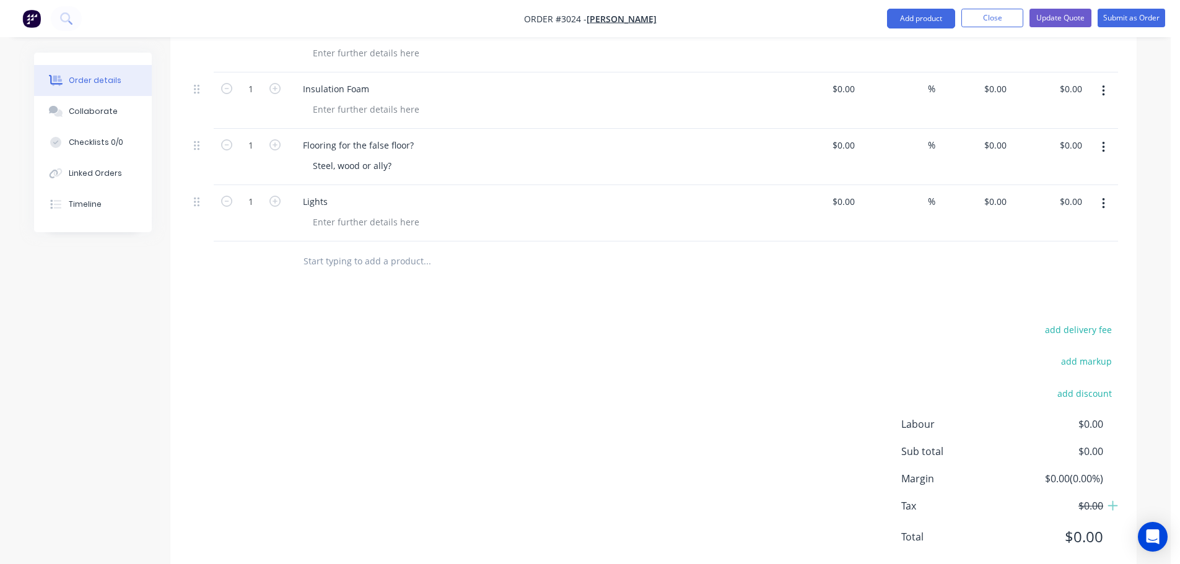
click at [347, 249] on input "text" at bounding box center [427, 261] width 248 height 25
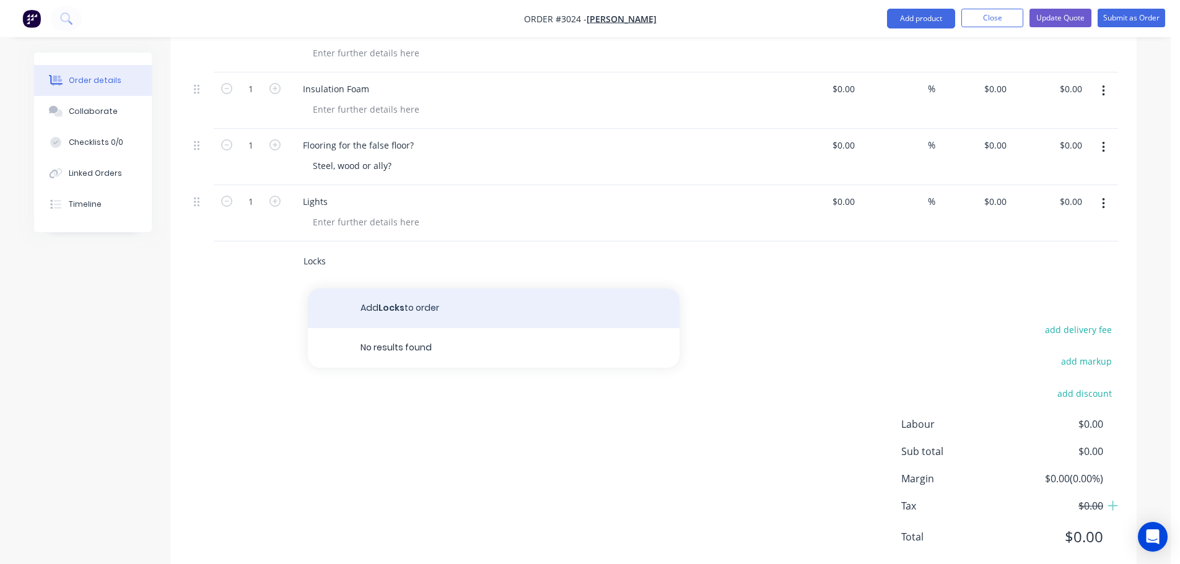
type input "Locks"
click at [375, 293] on button "Add Locks to order" at bounding box center [494, 309] width 372 height 40
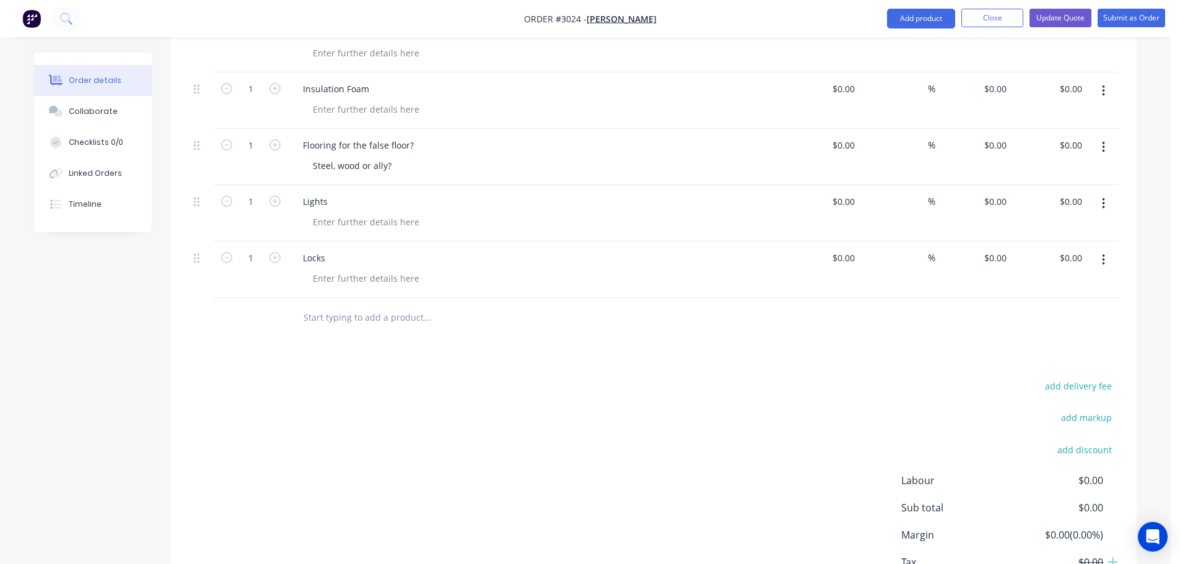
click at [326, 305] on input "text" at bounding box center [427, 317] width 248 height 25
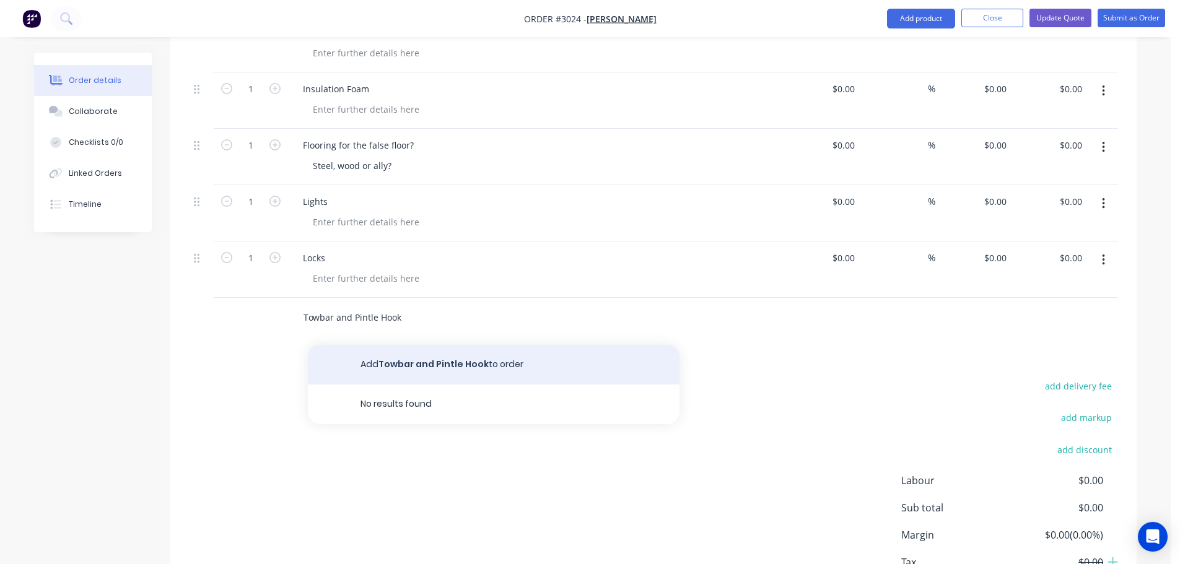
type input "Towbar and Pintle Hook"
click at [378, 345] on button "Add Towbar and Pintle Hook to order" at bounding box center [494, 365] width 372 height 40
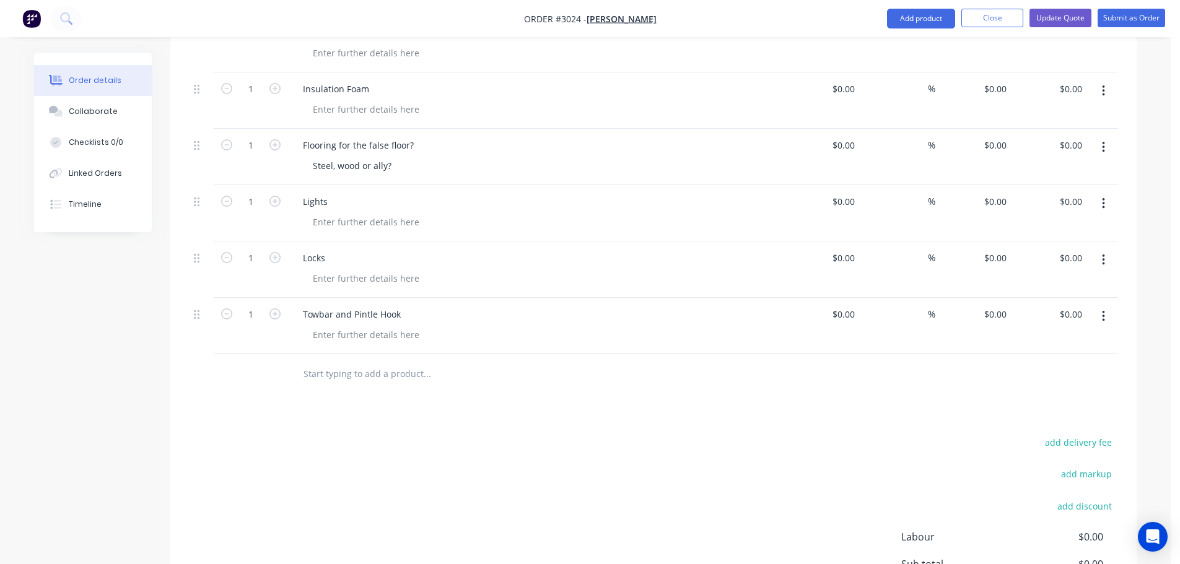
click at [326, 362] on input "text" at bounding box center [427, 374] width 248 height 25
type input "#"
click at [307, 362] on input "steel sheet 3mm for boxes" at bounding box center [427, 374] width 248 height 25
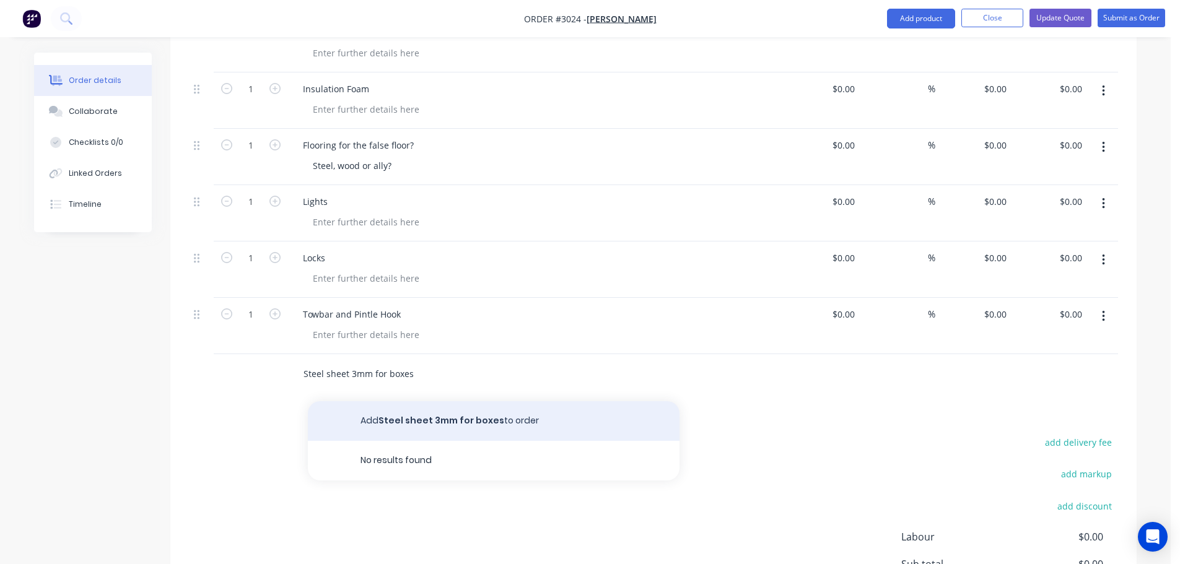
type input "Steel sheet 3mm for boxes"
click at [414, 401] on button "Add Steel sheet 3mm for boxes to order" at bounding box center [494, 421] width 372 height 40
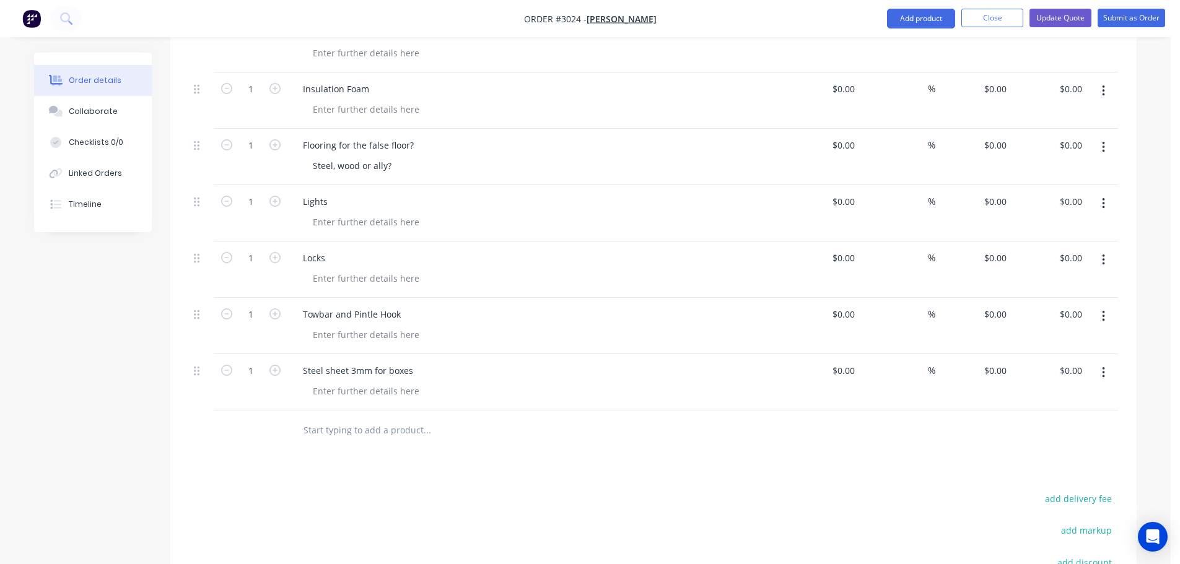
click at [338, 418] on input "text" at bounding box center [427, 430] width 248 height 25
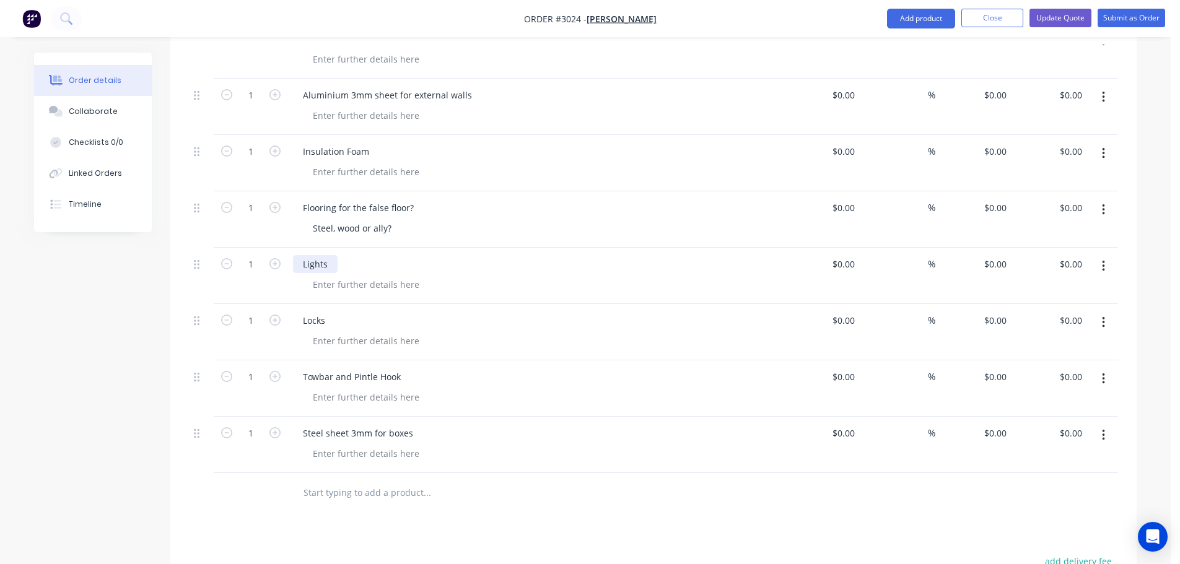
scroll to position [2785, 0]
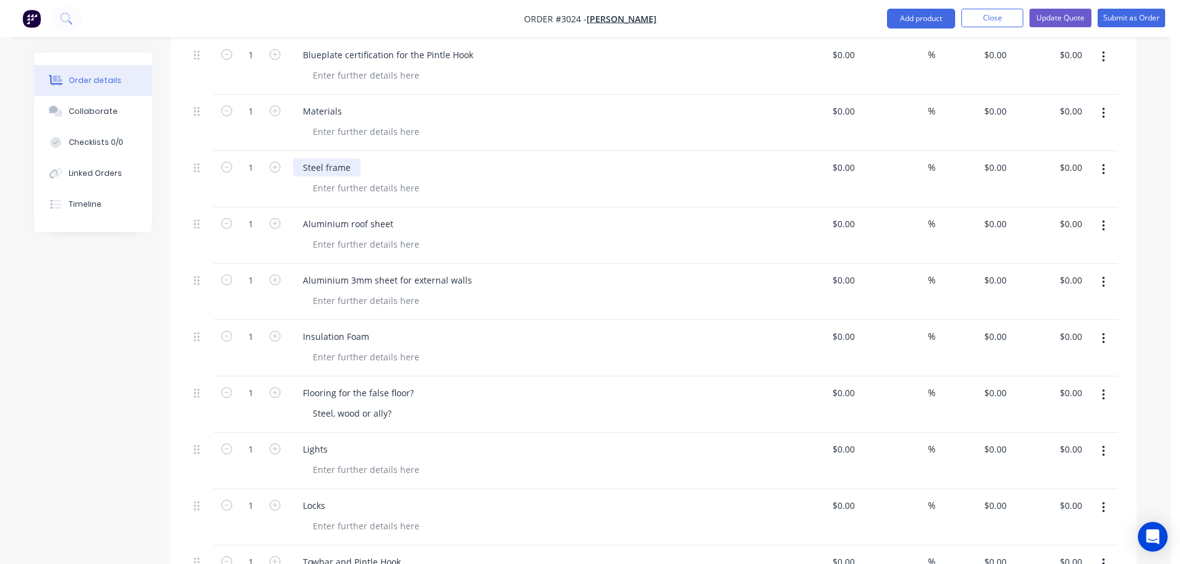
click at [358, 159] on div "Steel frame" at bounding box center [327, 168] width 68 height 18
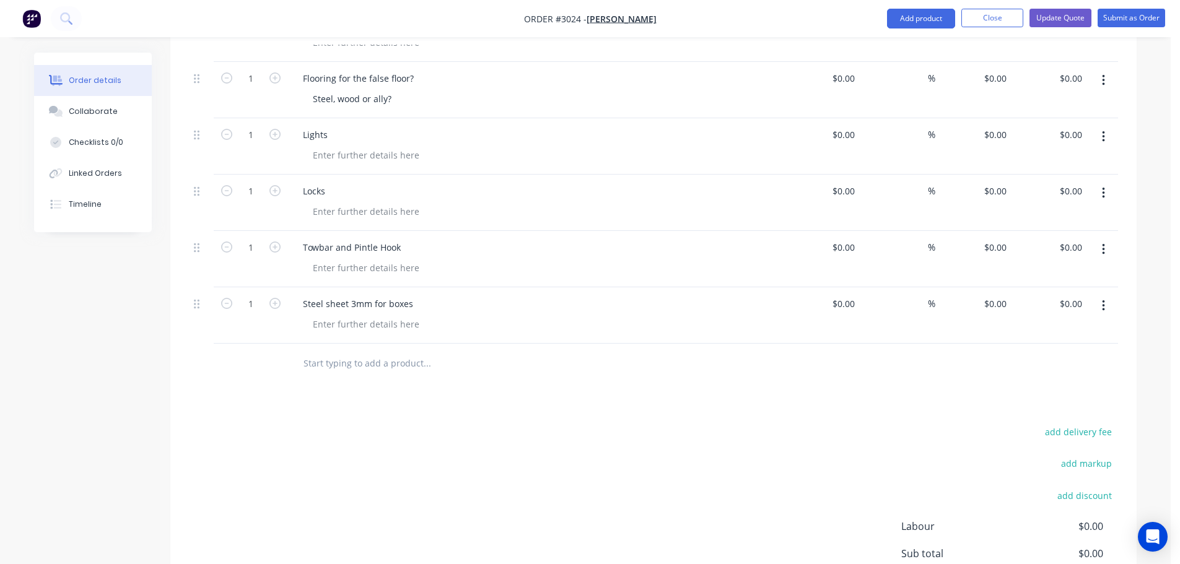
scroll to position [3218, 0]
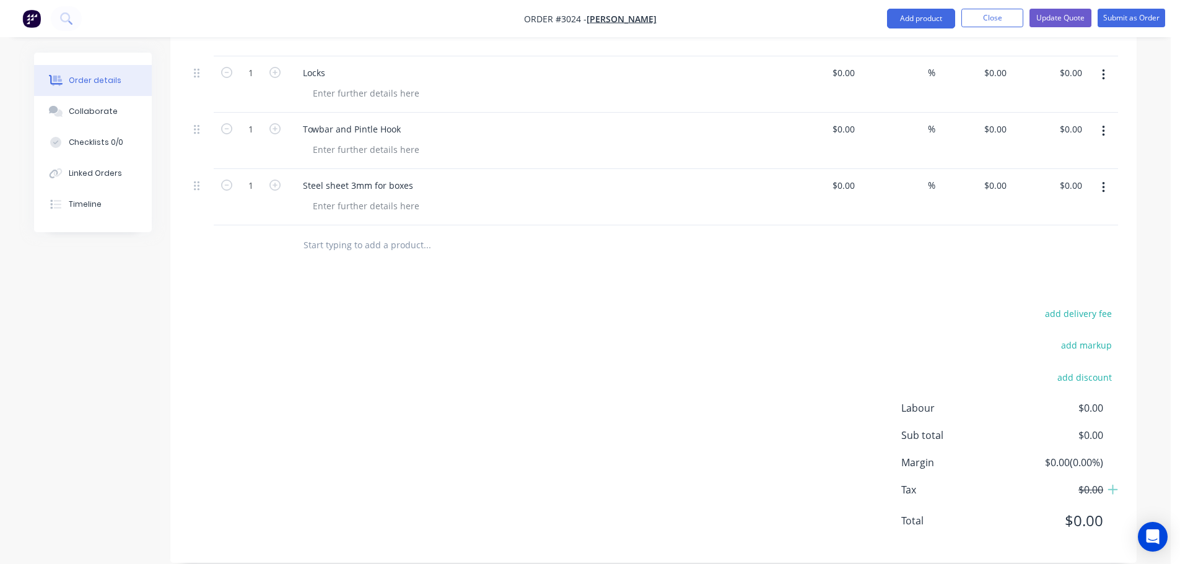
click at [340, 233] on input "text" at bounding box center [427, 245] width 248 height 25
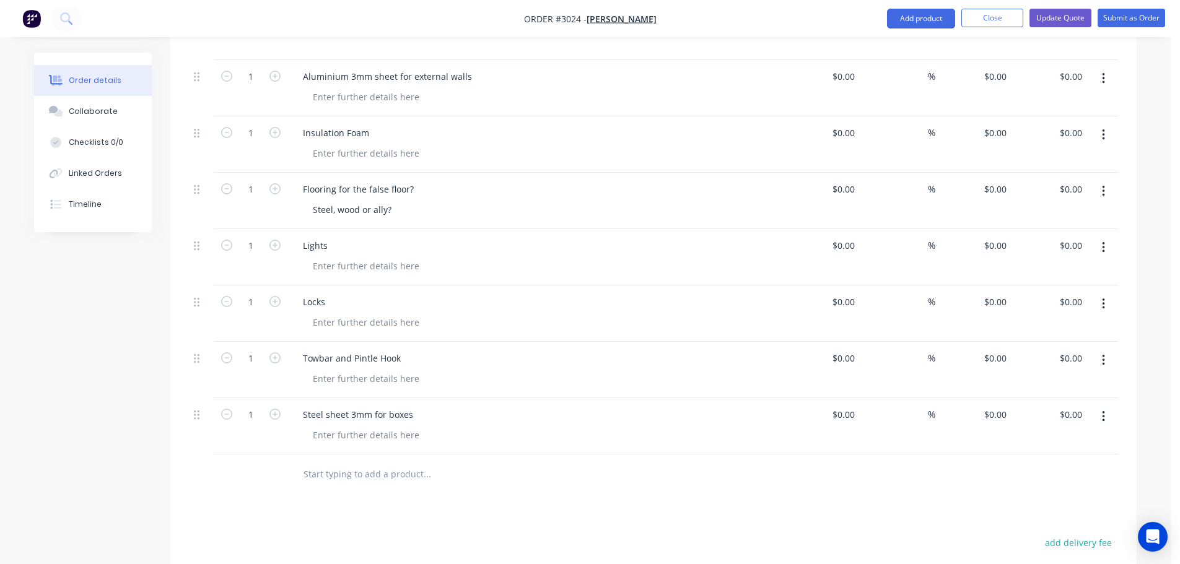
scroll to position [3156, 0]
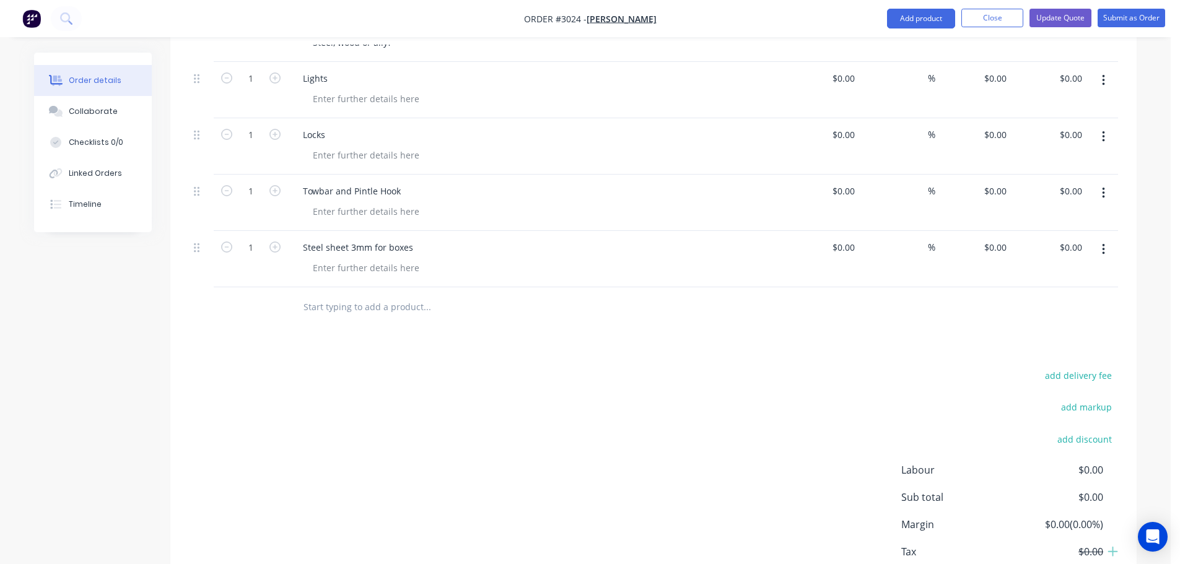
click at [344, 295] on input "text" at bounding box center [427, 307] width 248 height 25
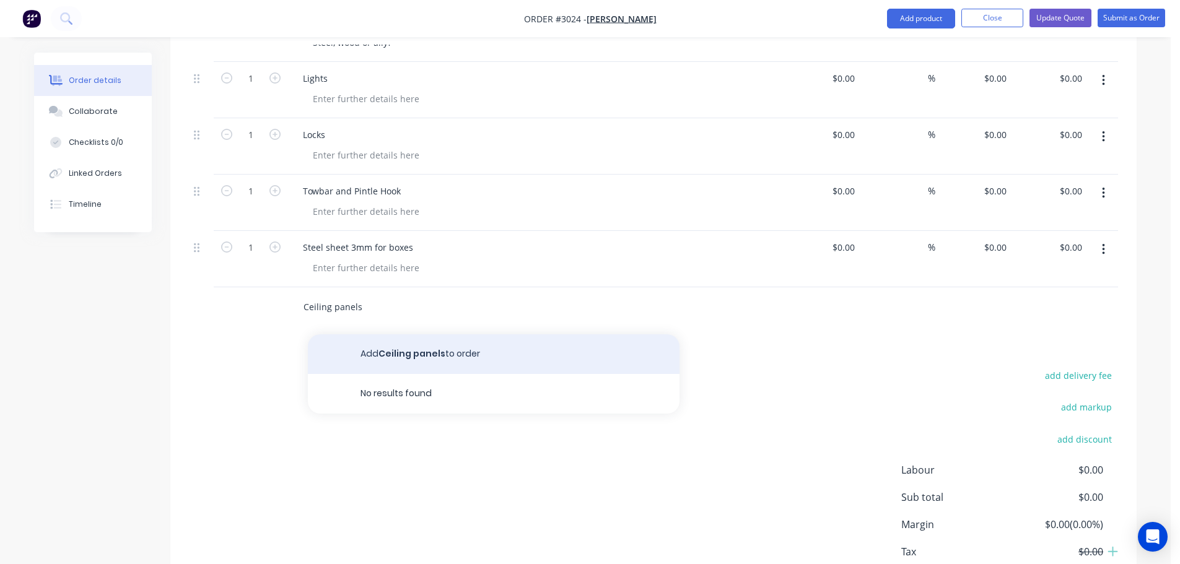
type input "Ceiling panels"
click at [399, 339] on button "Add Ceiling panels to order" at bounding box center [494, 354] width 372 height 40
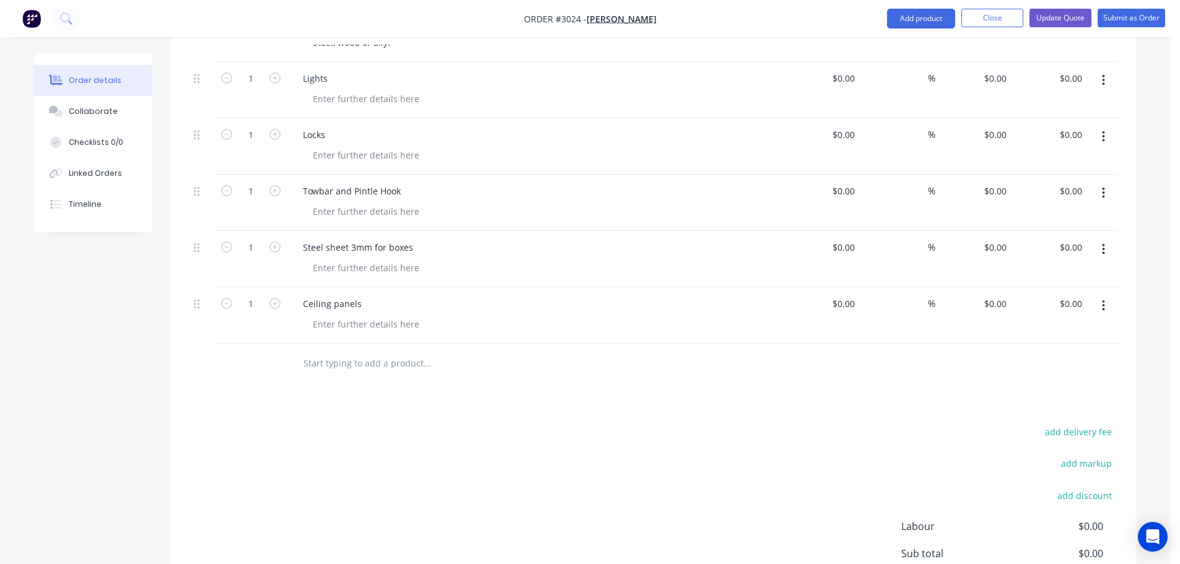
click at [355, 351] on input "text" at bounding box center [427, 363] width 248 height 25
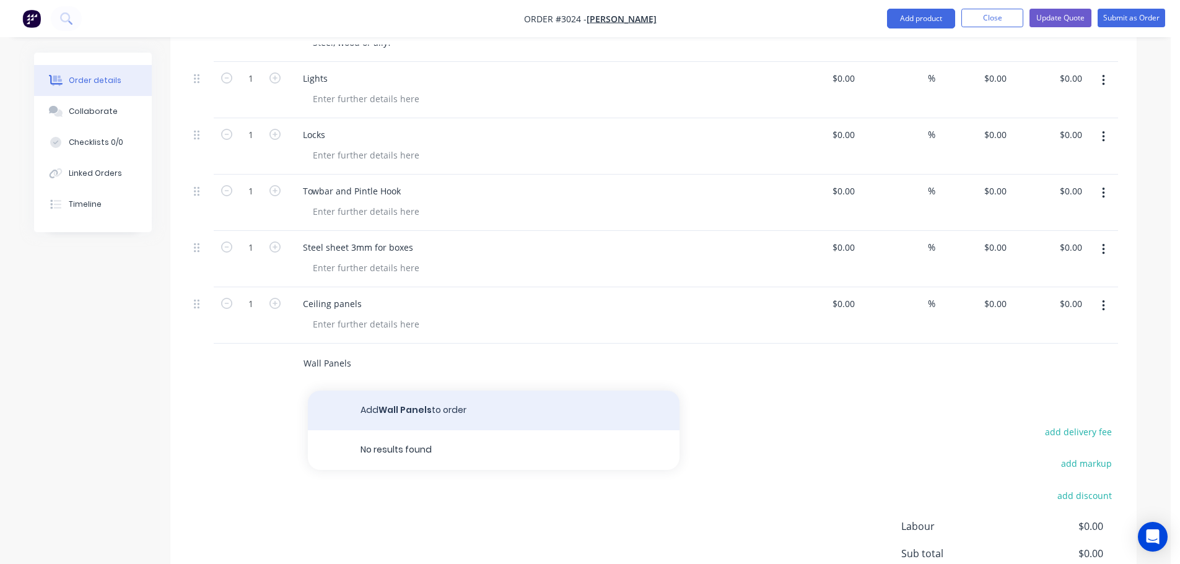
type input "Wall Panels"
click at [403, 391] on button "Add Wall Panels to order" at bounding box center [494, 411] width 372 height 40
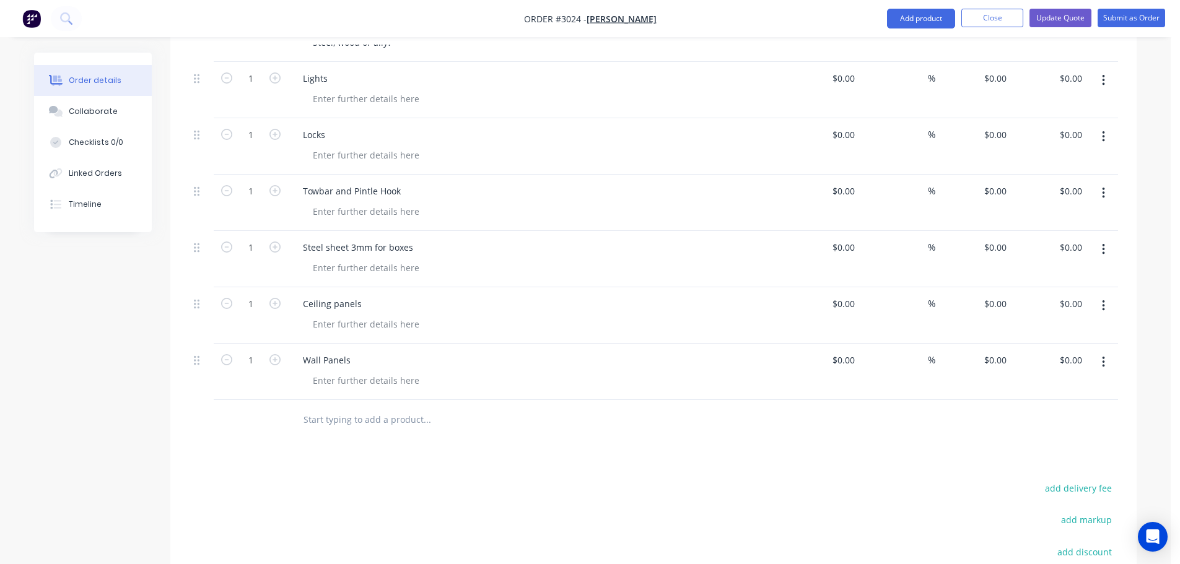
click at [342, 408] on input "text" at bounding box center [427, 420] width 248 height 25
click at [347, 408] on input "text" at bounding box center [427, 420] width 248 height 25
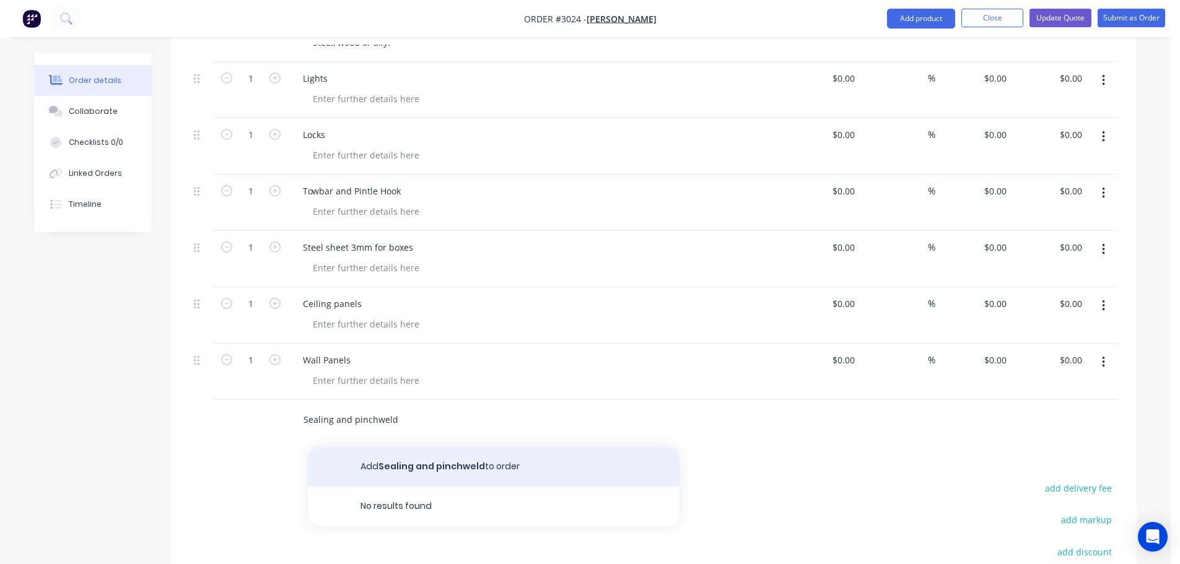
type input "Sealing and pinchweld"
drag, startPoint x: 407, startPoint y: 450, endPoint x: 401, endPoint y: 450, distance: 6.2
click at [407, 450] on button "Add Sealing and pinchweld to order" at bounding box center [494, 467] width 372 height 40
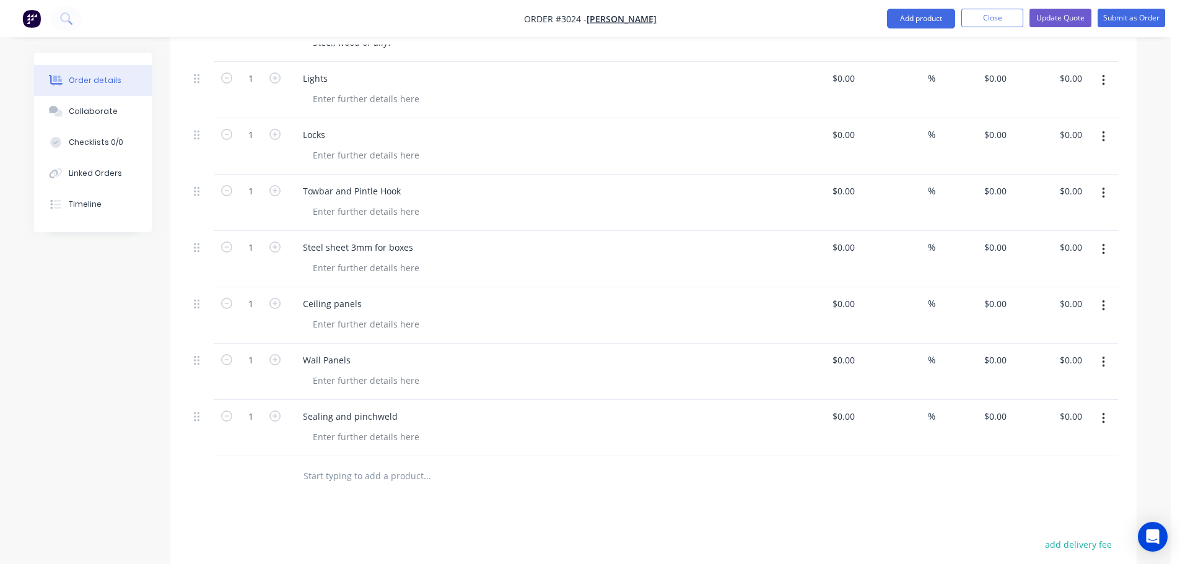
click at [355, 464] on input "text" at bounding box center [427, 476] width 248 height 25
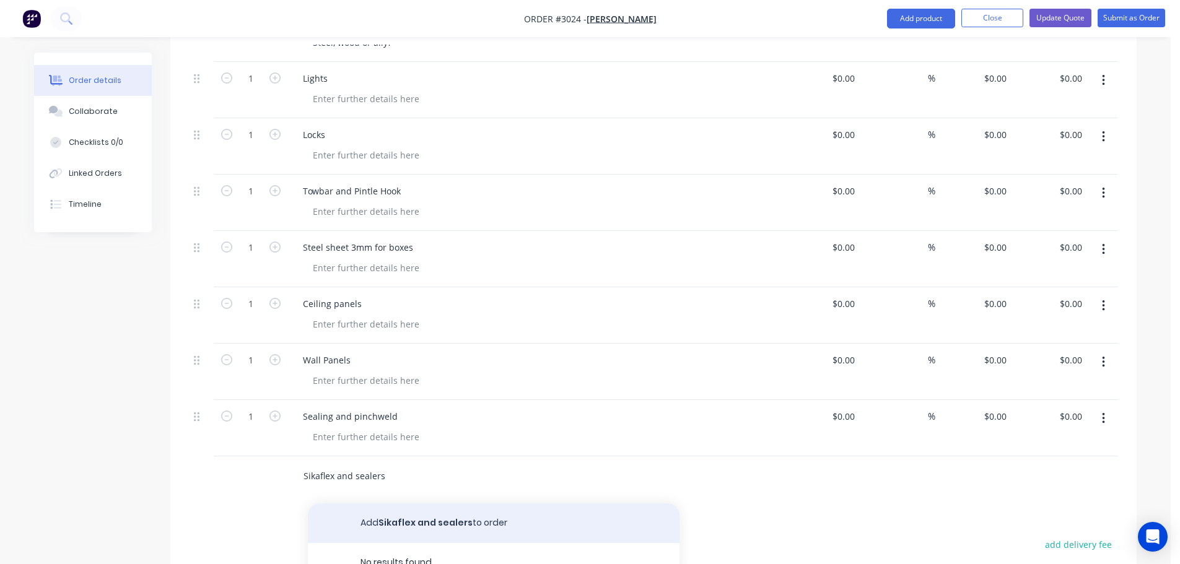
type input "Sikaflex and sealers"
click at [384, 504] on button "Add Sikaflex and sealers to order" at bounding box center [494, 524] width 372 height 40
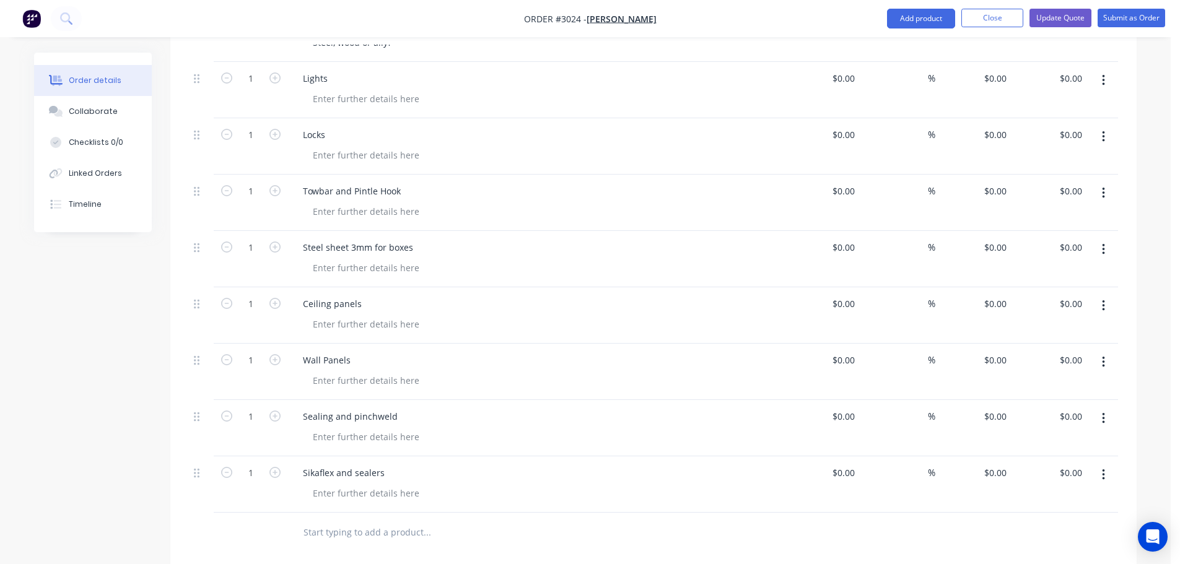
click at [368, 520] on input "text" at bounding box center [427, 532] width 248 height 25
click at [351, 520] on input "text" at bounding box center [427, 532] width 248 height 25
click at [370, 520] on input "Hinges and overcentre locks" at bounding box center [427, 532] width 248 height 25
click at [423, 520] on input "Hinges and over centre locks" at bounding box center [427, 532] width 248 height 25
click at [396, 520] on input "Hinges and over centre locks" at bounding box center [427, 532] width 248 height 25
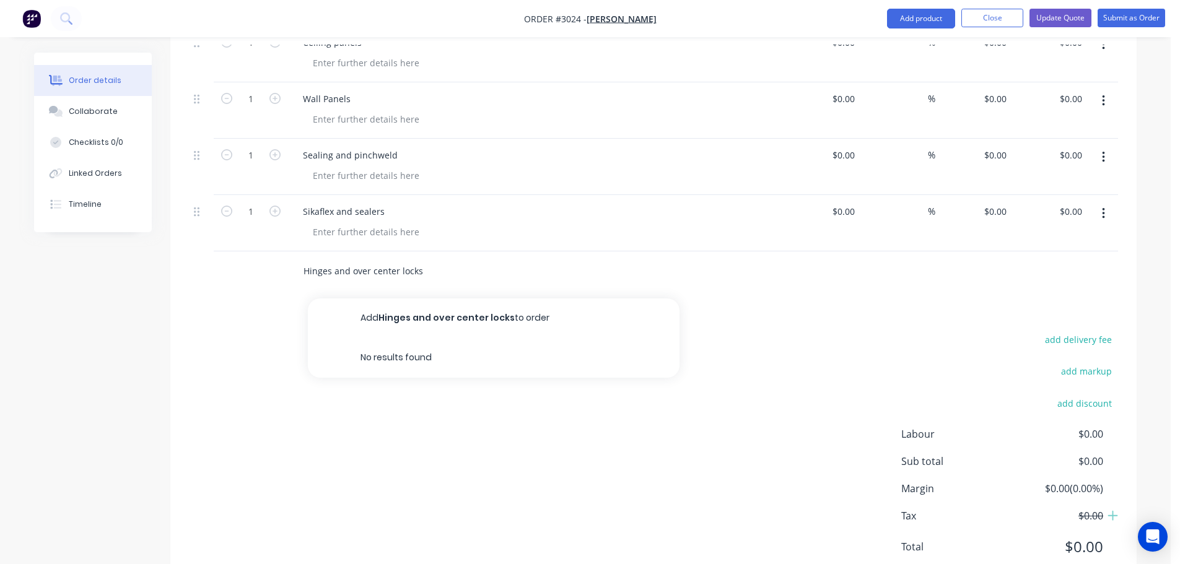
scroll to position [3443, 0]
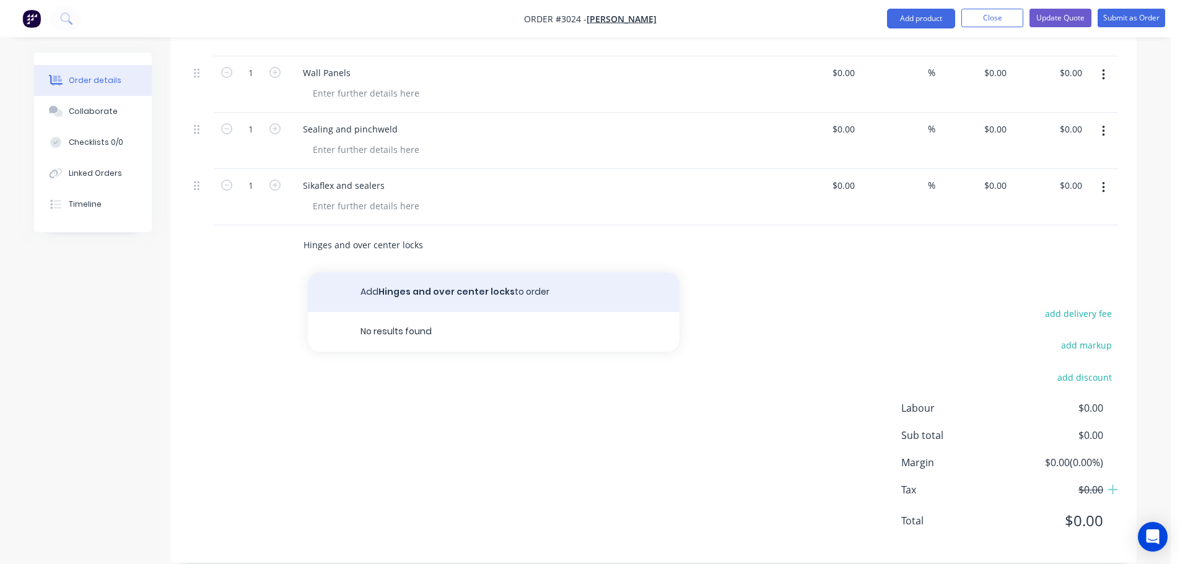
type input "Hinges and over center locks"
click at [417, 273] on button "Add Hinges and over center locks to order" at bounding box center [494, 293] width 372 height 40
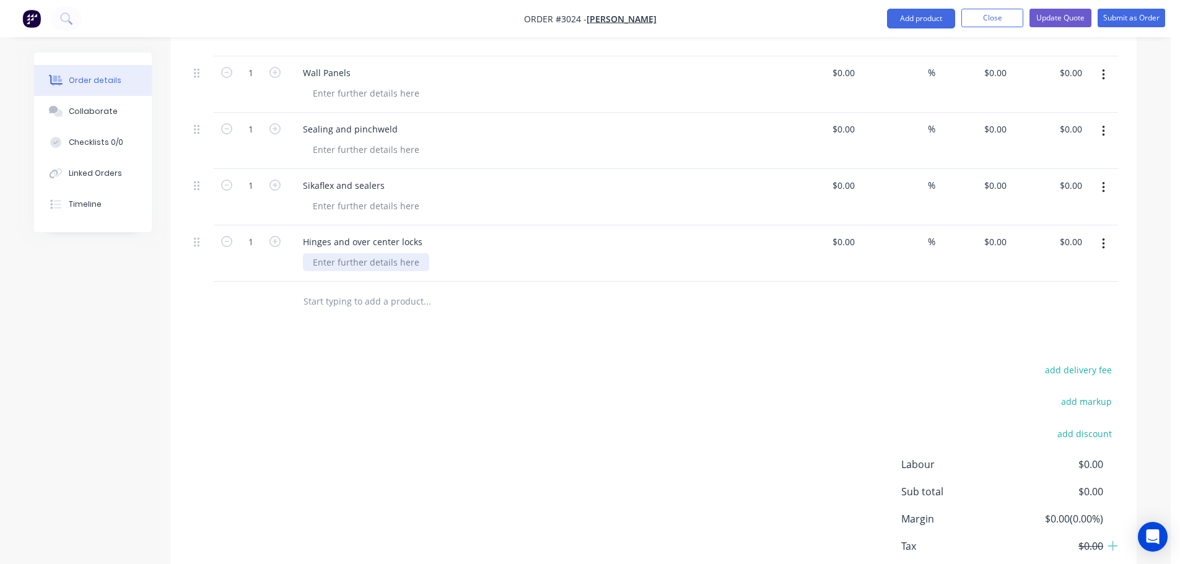
click at [340, 253] on div at bounding box center [366, 262] width 126 height 18
click at [329, 289] on input "text" at bounding box center [427, 301] width 248 height 25
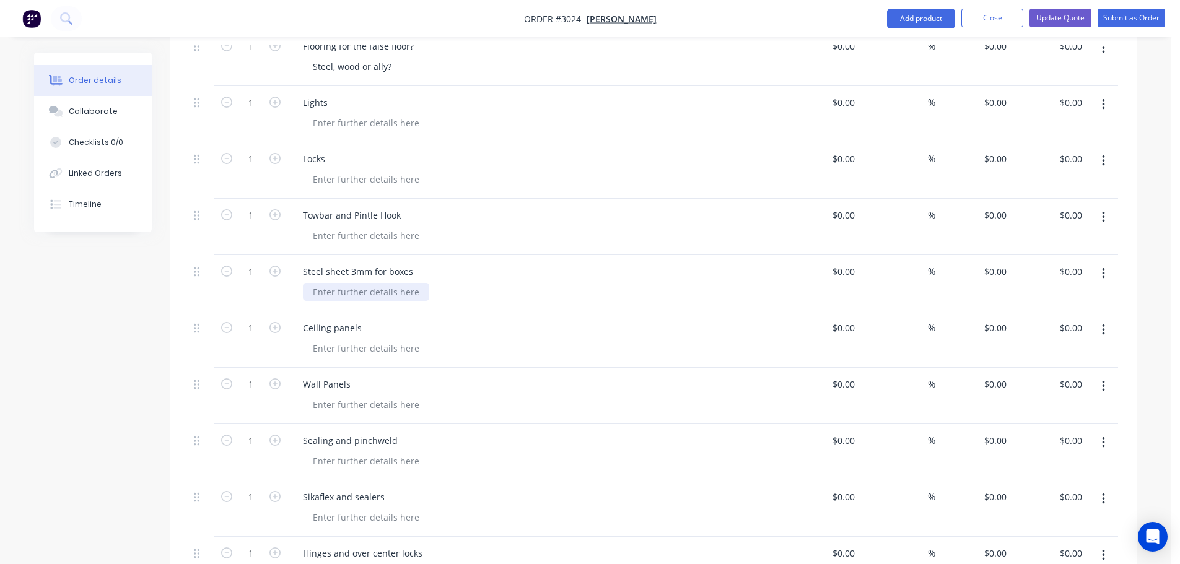
scroll to position [3072, 0]
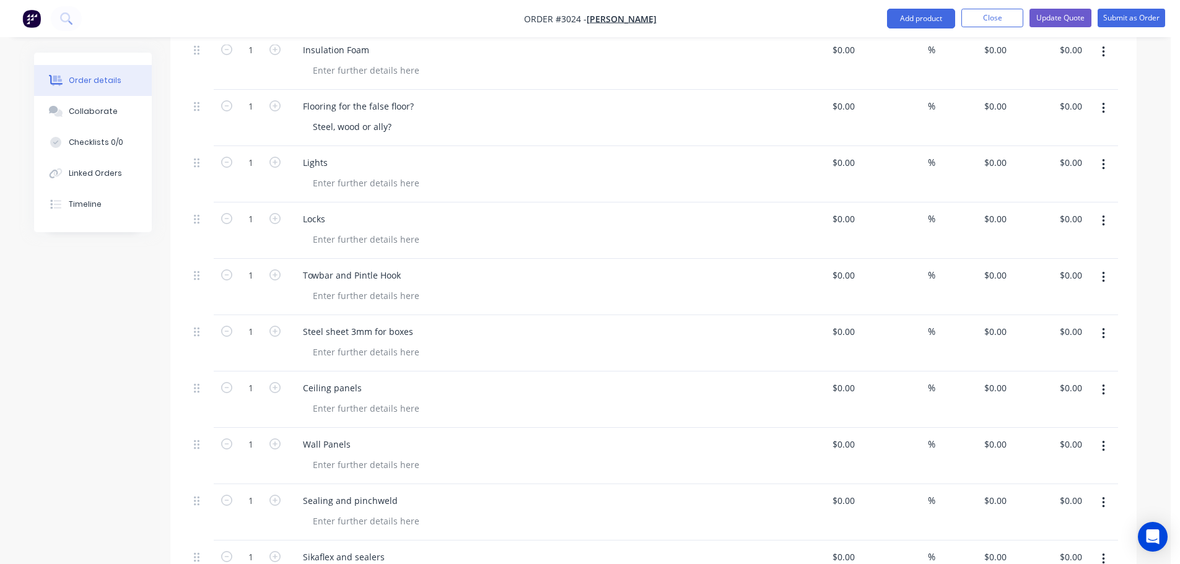
click at [336, 210] on div "Locks" at bounding box center [536, 219] width 486 height 18
click at [333, 210] on div "Locks" at bounding box center [314, 219] width 42 height 18
click at [349, 230] on div at bounding box center [366, 239] width 126 height 18
click at [318, 230] on div at bounding box center [366, 239] width 126 height 18
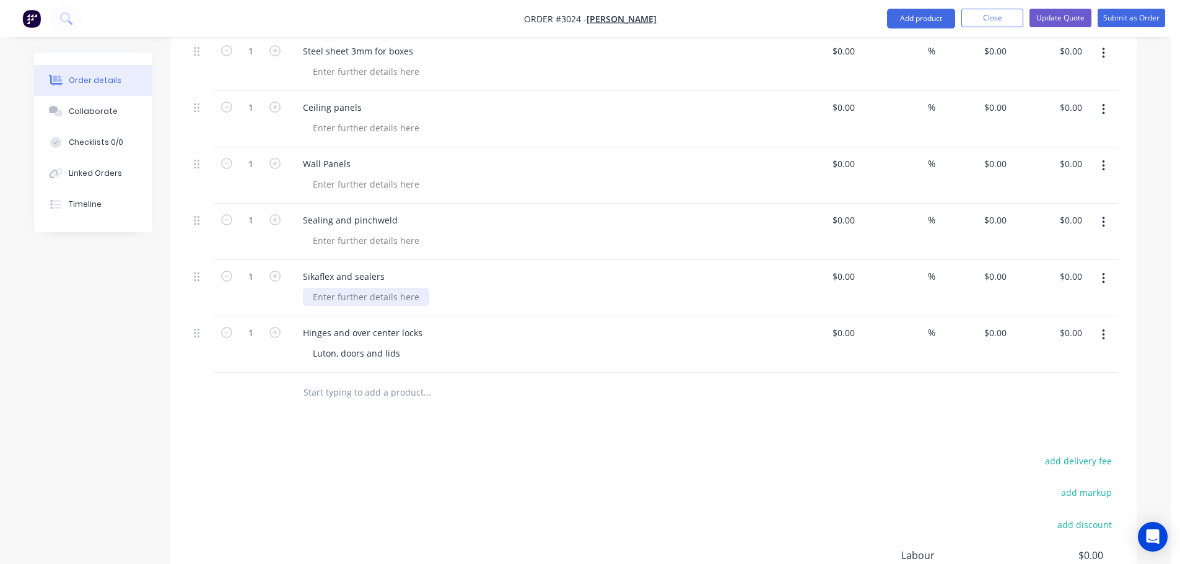
scroll to position [3381, 0]
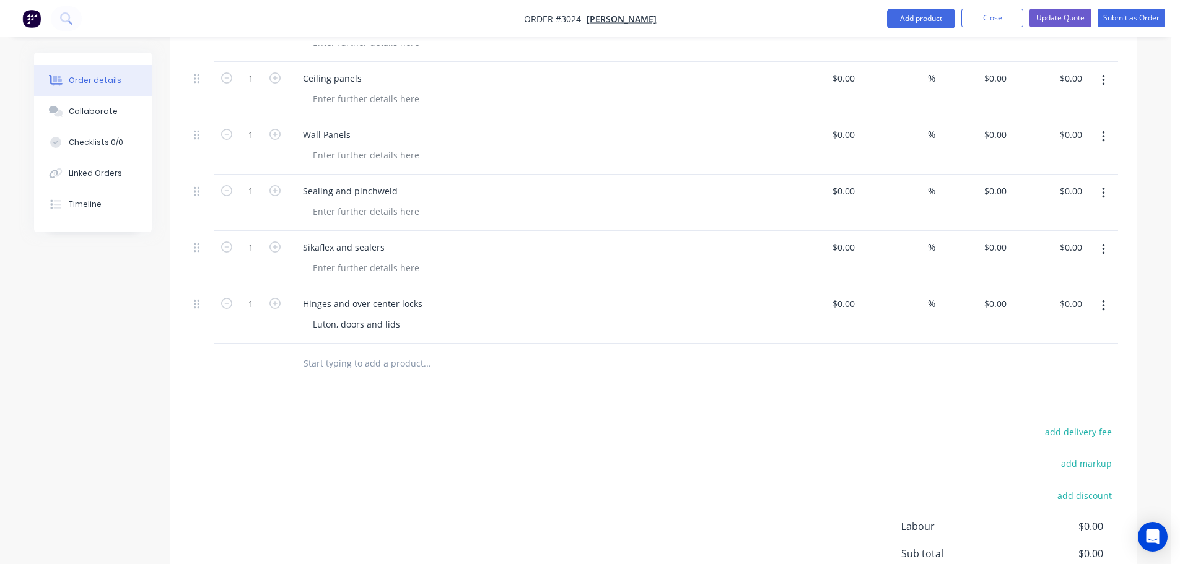
click at [351, 351] on input "text" at bounding box center [427, 363] width 248 height 25
click at [354, 351] on input "text" at bounding box center [427, 363] width 248 height 25
type input "Painting and masking"
click at [320, 259] on div at bounding box center [366, 268] width 126 height 18
click at [433, 259] on div "Sheets and fixtures, windows,fans,doors" at bounding box center [396, 268] width 186 height 18
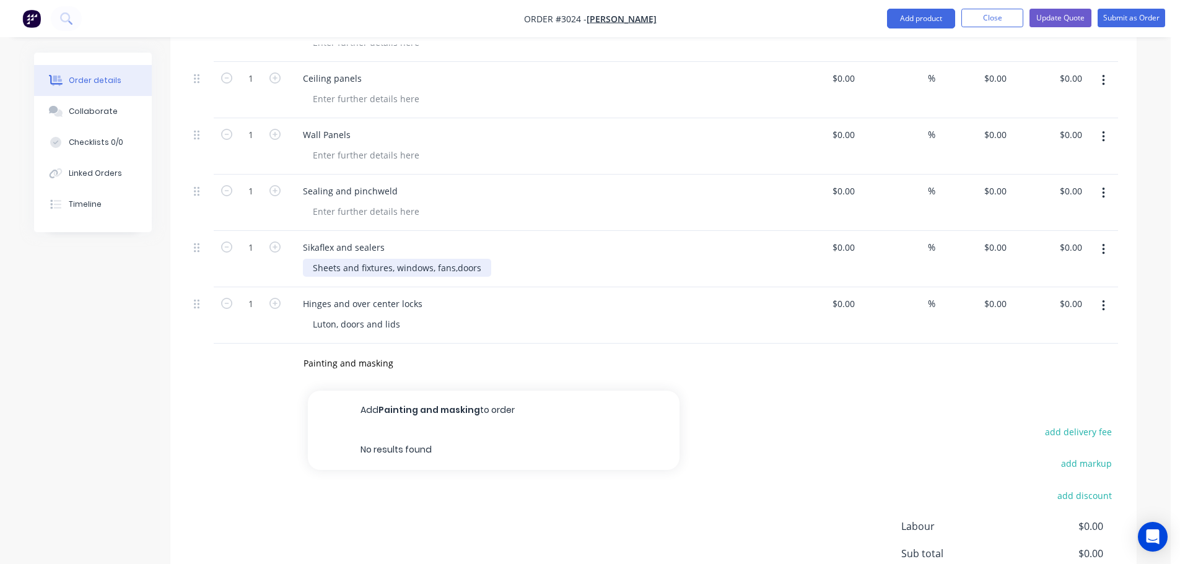
click at [455, 259] on div "Sheets and fixtures, windows, fans,doors" at bounding box center [397, 268] width 188 height 18
click at [463, 295] on div "Hinges and over center locks" at bounding box center [536, 304] width 486 height 18
click at [397, 351] on input "Painting and masking" at bounding box center [427, 363] width 248 height 25
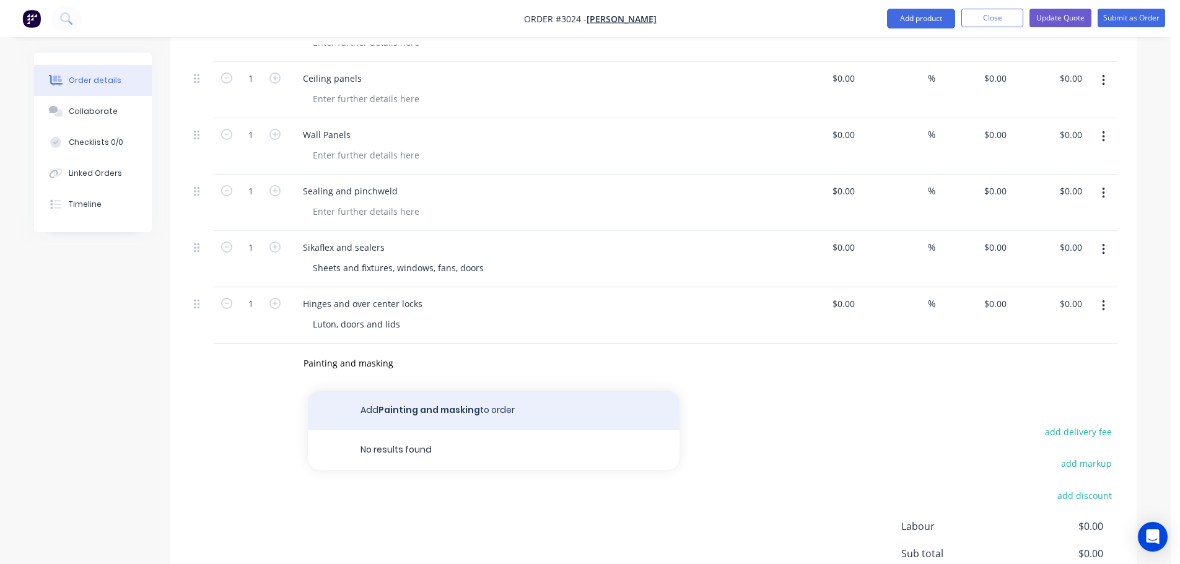
click at [404, 391] on button "Add Painting and masking to order" at bounding box center [494, 411] width 372 height 40
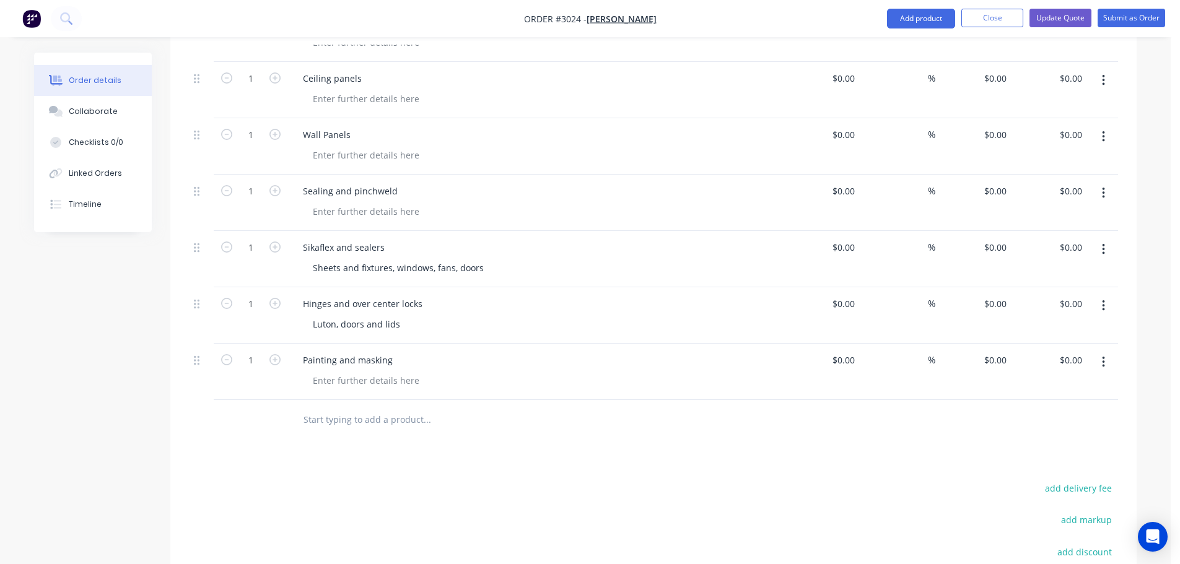
click at [329, 408] on input "text" at bounding box center [427, 420] width 248 height 25
click at [191, 344] on div at bounding box center [201, 372] width 25 height 56
click at [195, 355] on icon at bounding box center [197, 360] width 6 height 11
click at [196, 351] on div at bounding box center [201, 359] width 15 height 17
click at [198, 356] on icon at bounding box center [197, 360] width 6 height 9
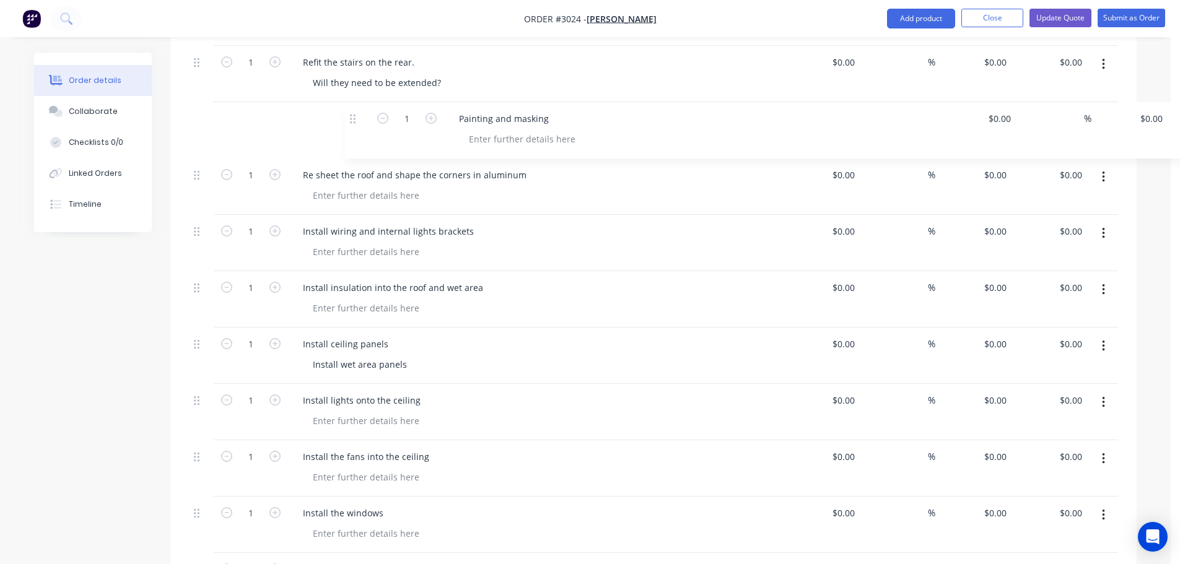
scroll to position [2324, 0]
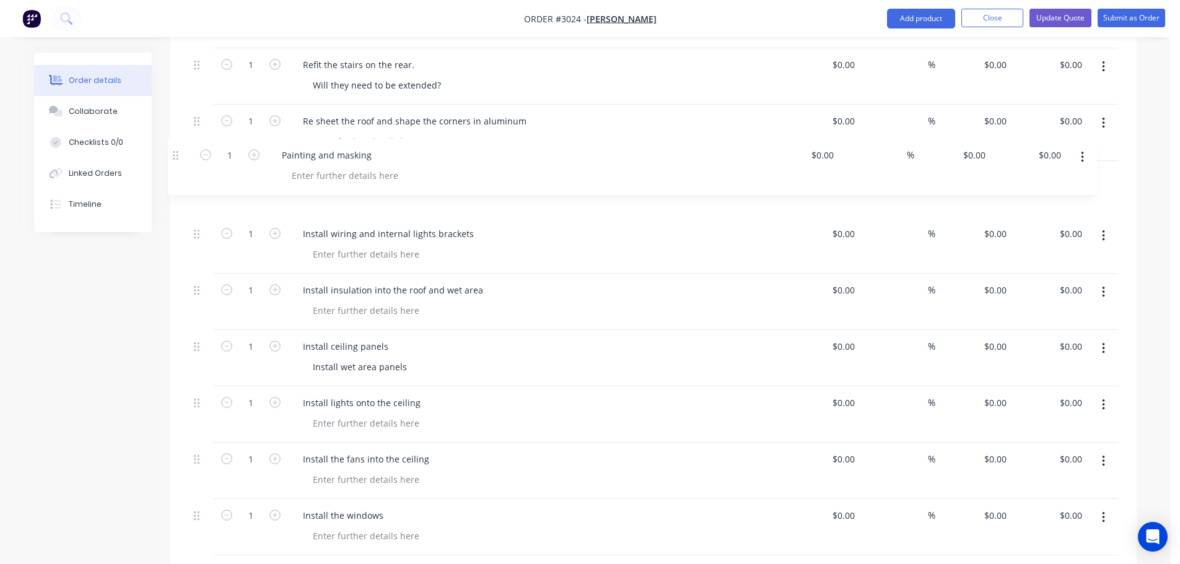
drag, startPoint x: 198, startPoint y: 346, endPoint x: 176, endPoint y: 153, distance: 194.5
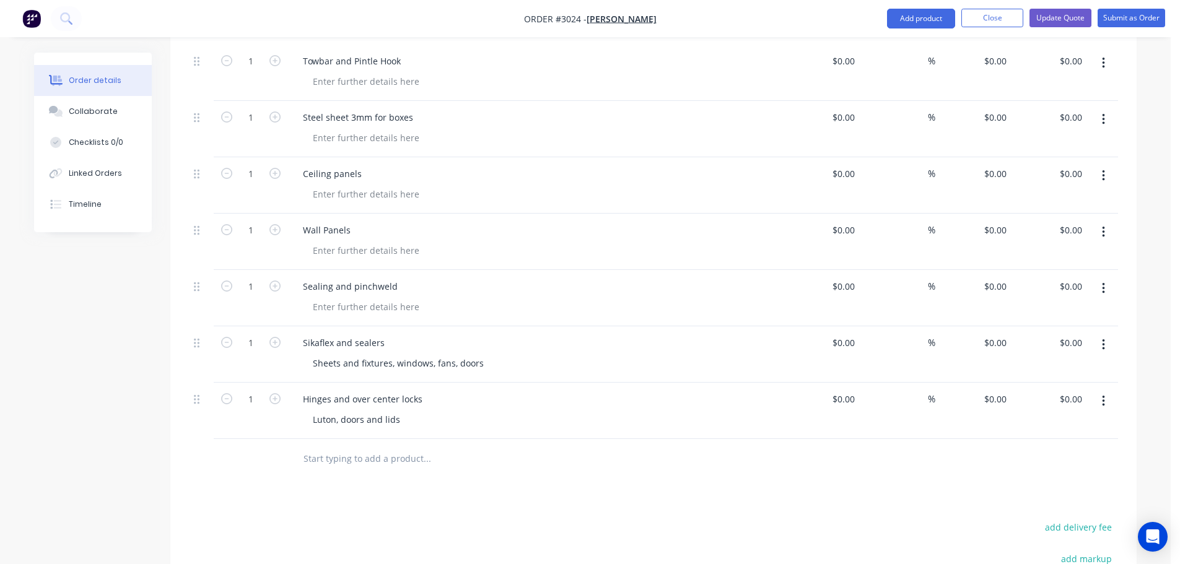
scroll to position [3501, 0]
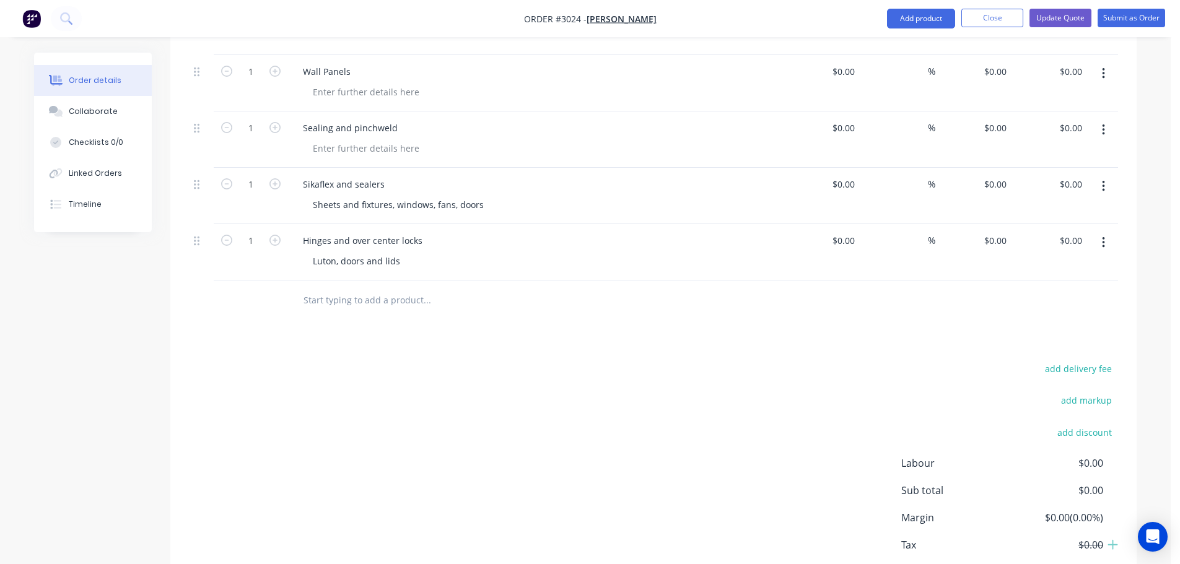
click at [325, 288] on input "text" at bounding box center [427, 300] width 248 height 25
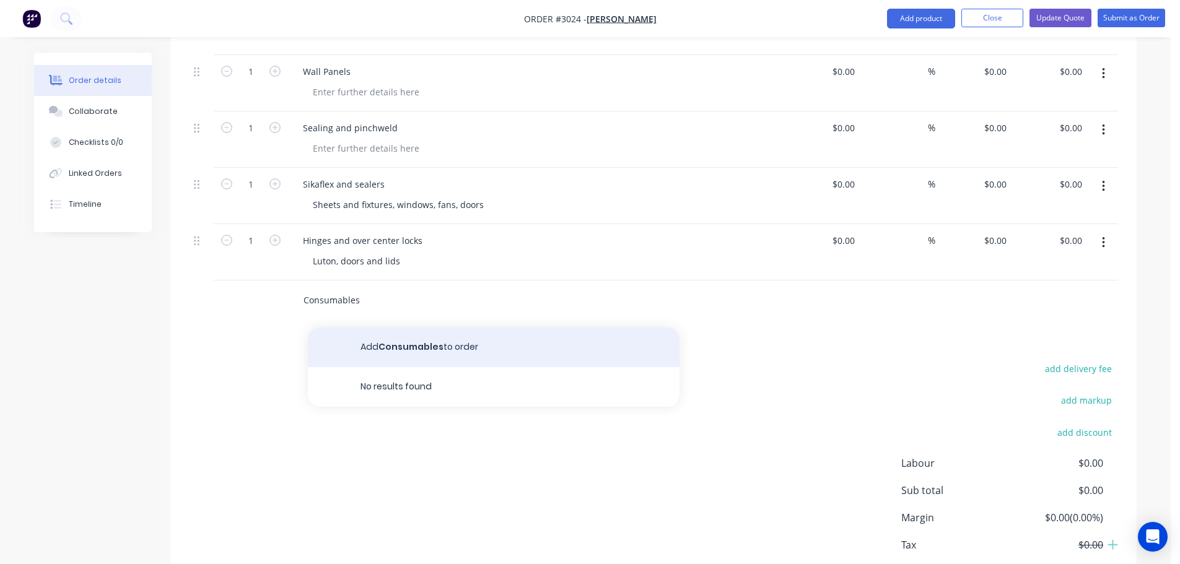
type input "Consumables"
click at [382, 328] on button "Add Consumables to order" at bounding box center [494, 348] width 372 height 40
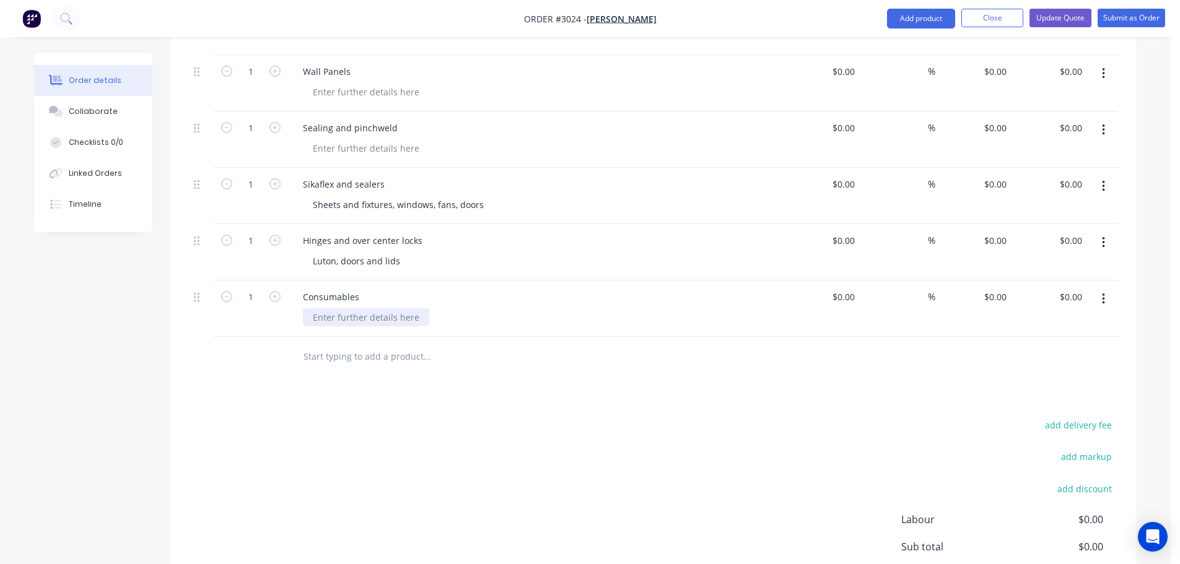
click at [325, 308] on div at bounding box center [366, 317] width 126 height 18
click at [325, 344] on input "text" at bounding box center [427, 356] width 248 height 25
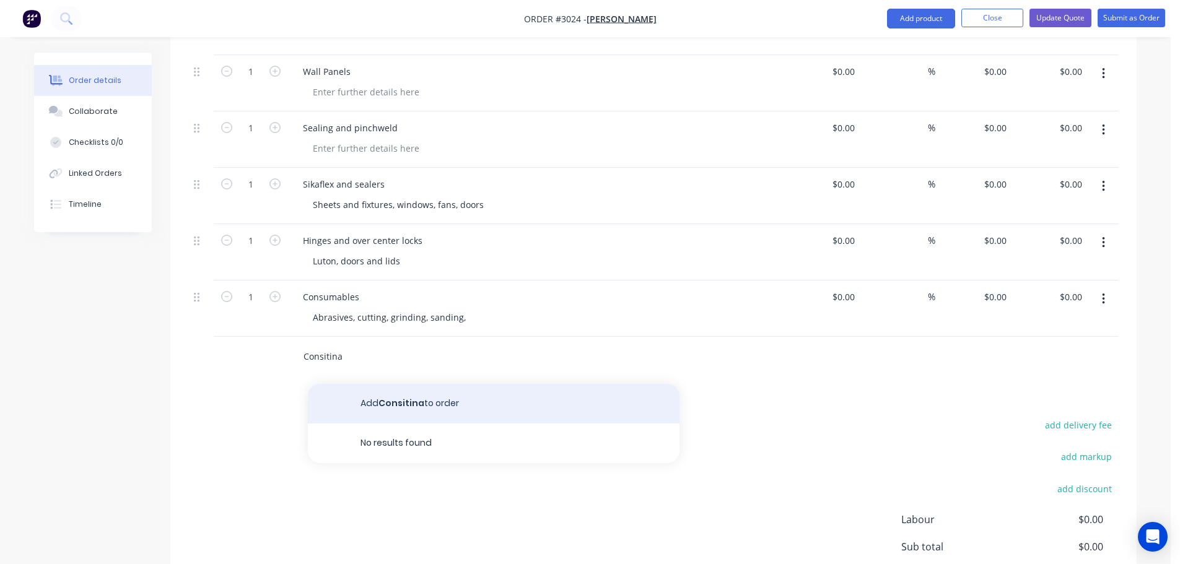
type input "Consitina"
click at [387, 389] on button "Add Consitina to order" at bounding box center [494, 404] width 372 height 40
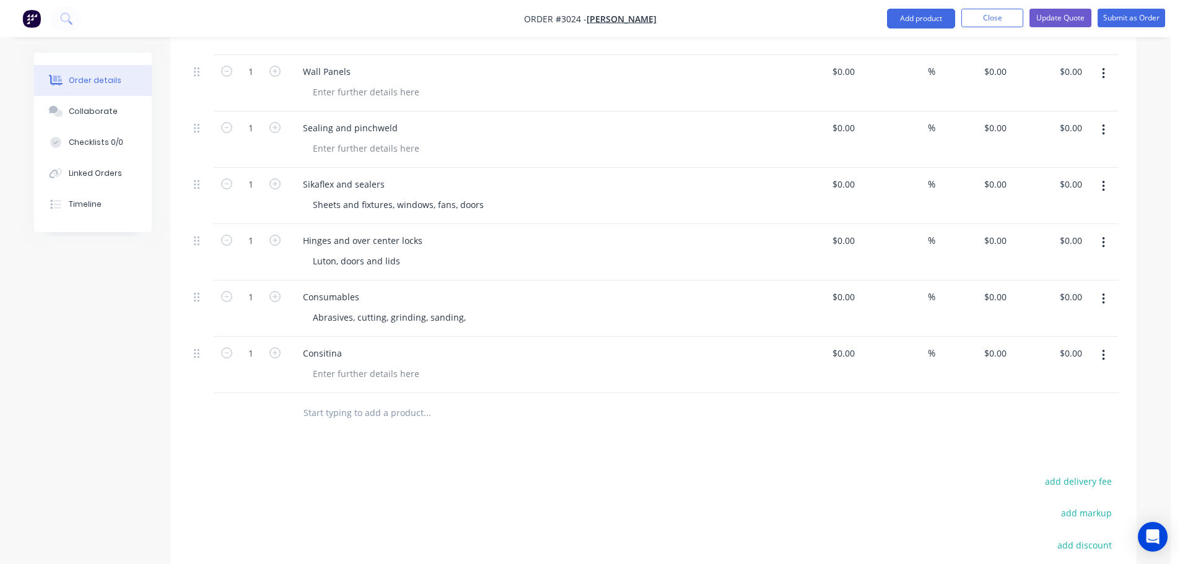
click at [354, 344] on div "Consitina" at bounding box center [536, 353] width 486 height 18
click at [347, 344] on div "Consitina" at bounding box center [322, 353] width 59 height 18
click at [471, 365] on div at bounding box center [541, 374] width 476 height 18
click at [305, 401] on input "text" at bounding box center [427, 413] width 248 height 25
click at [506, 401] on input "Extra Fabrication to fix crawl through and reinstall rubber" at bounding box center [427, 413] width 248 height 25
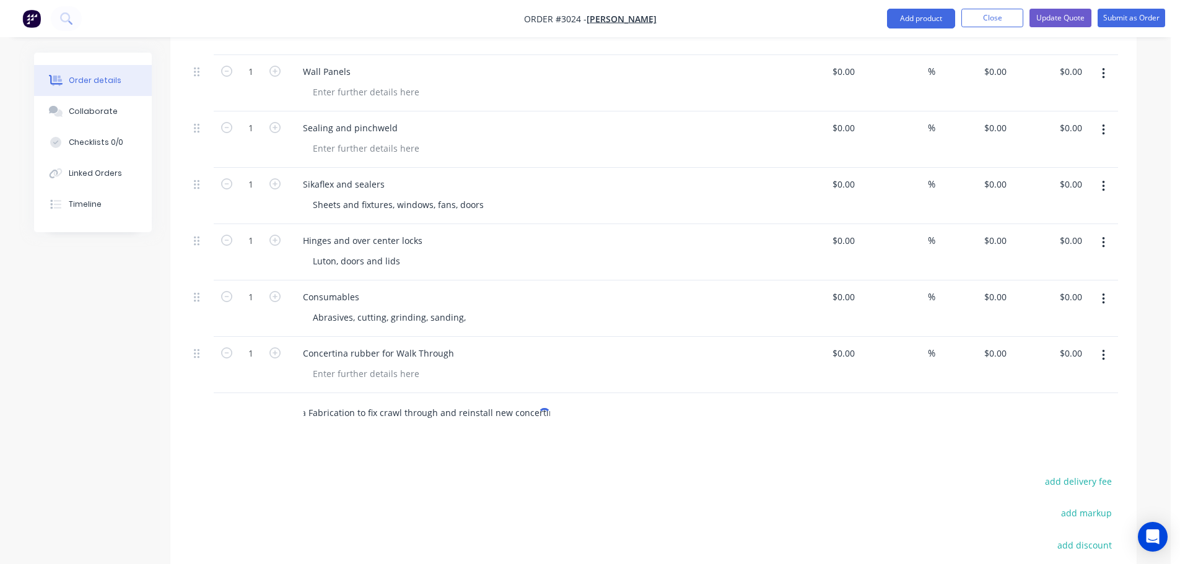
scroll to position [0, 20]
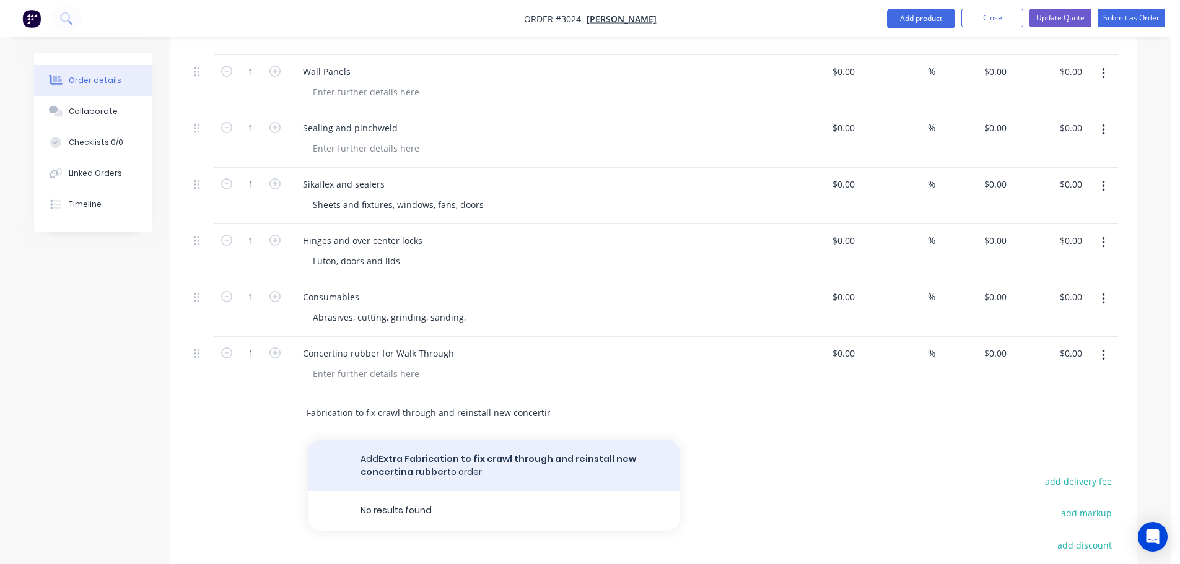
type input "Extra Fabrication to fix crawl through and reinstall new concertina rubber"
click at [416, 440] on button "Add Extra Fabrication to fix crawl through and reinstall new concertina rubber …" at bounding box center [494, 465] width 372 height 51
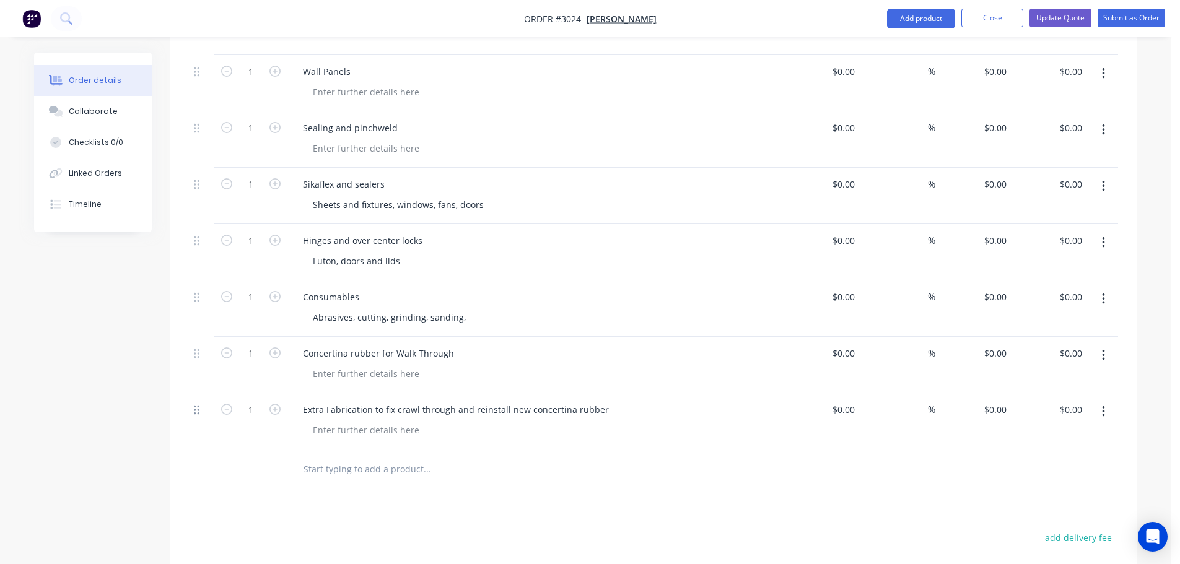
click at [199, 406] on icon at bounding box center [197, 410] width 6 height 9
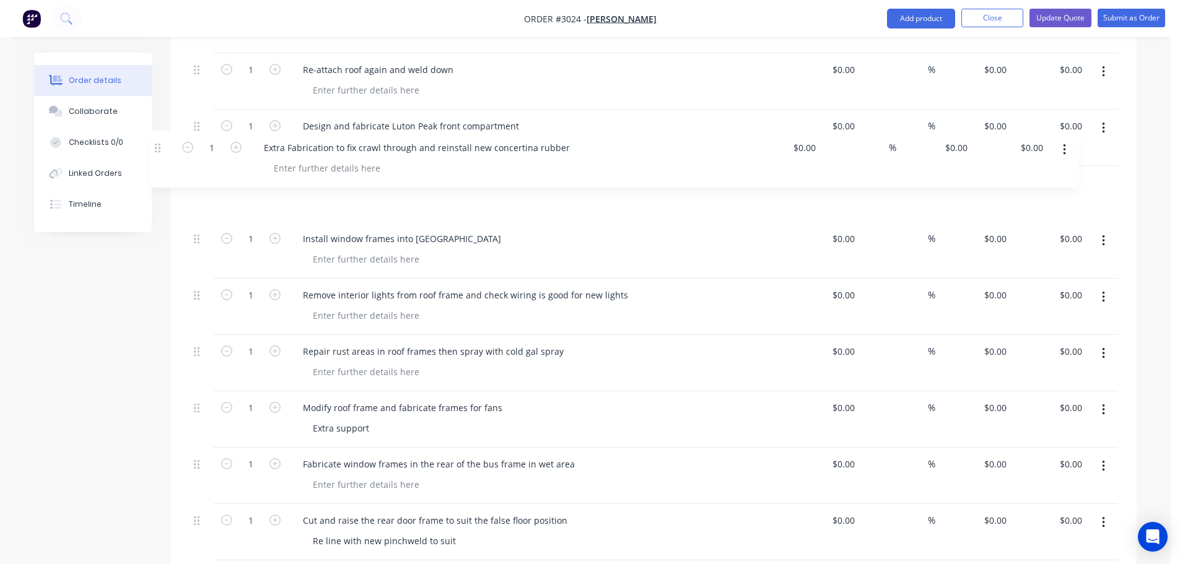
scroll to position [1022, 0]
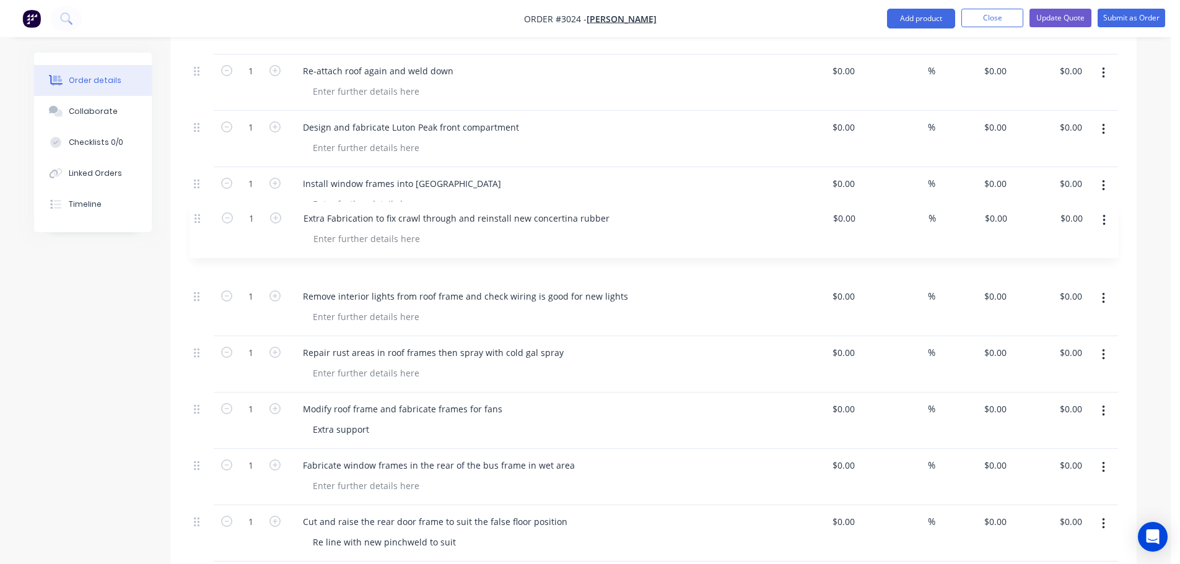
drag, startPoint x: 198, startPoint y: 393, endPoint x: 198, endPoint y: 215, distance: 177.7
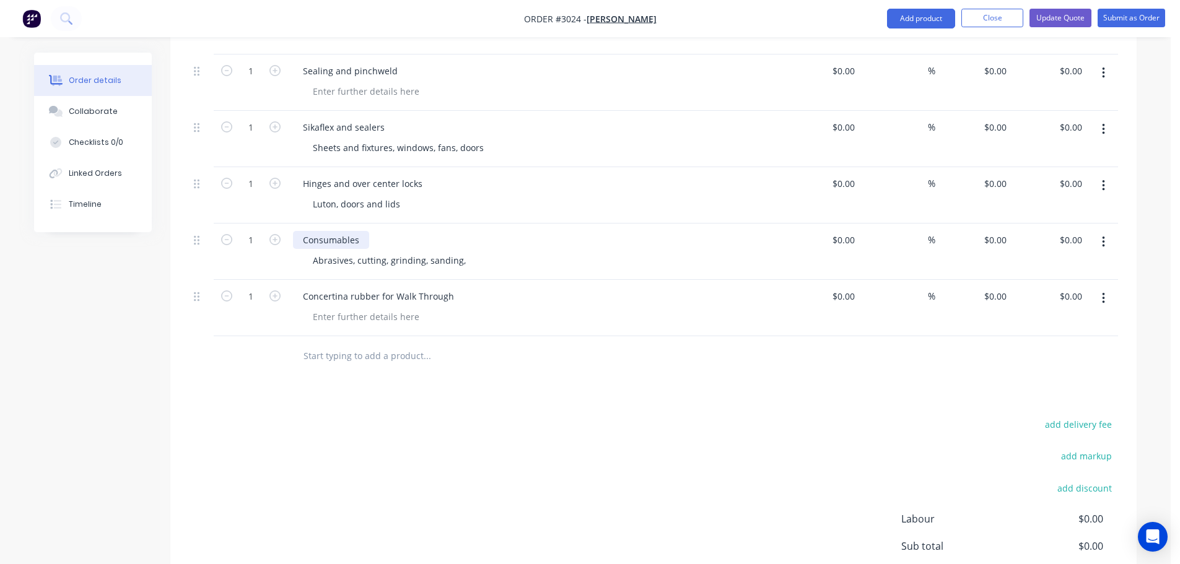
scroll to position [3601, 0]
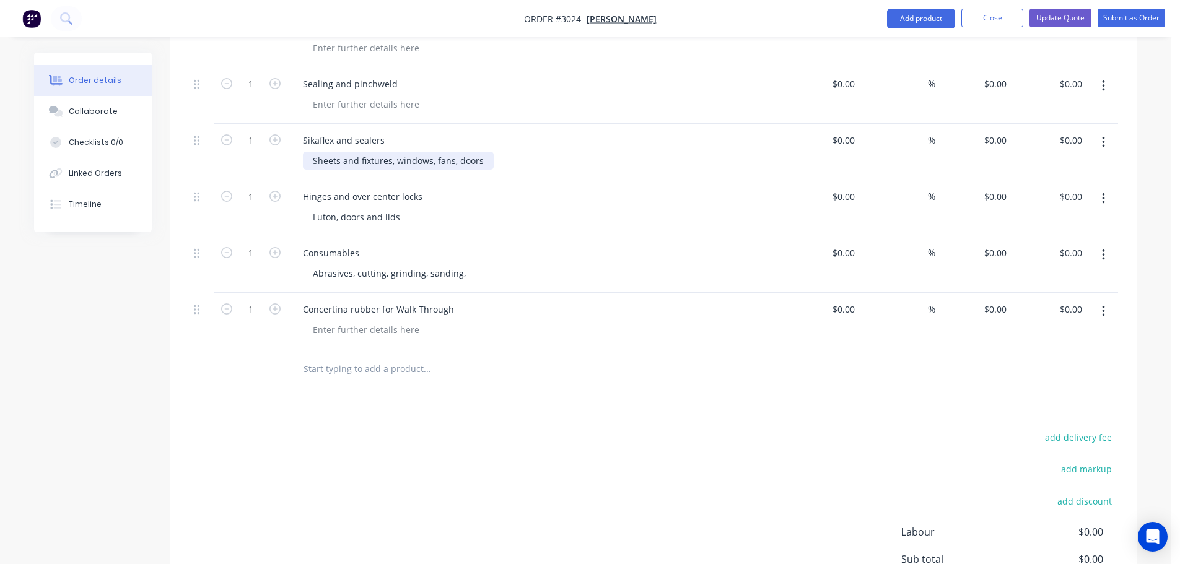
click at [484, 152] on div "Sheets and fixtures, windows, fans, doors" at bounding box center [398, 161] width 191 height 18
click at [312, 152] on div "Sheets and fixtures, windows, fans, doors, crawl through" at bounding box center [429, 161] width 253 height 18
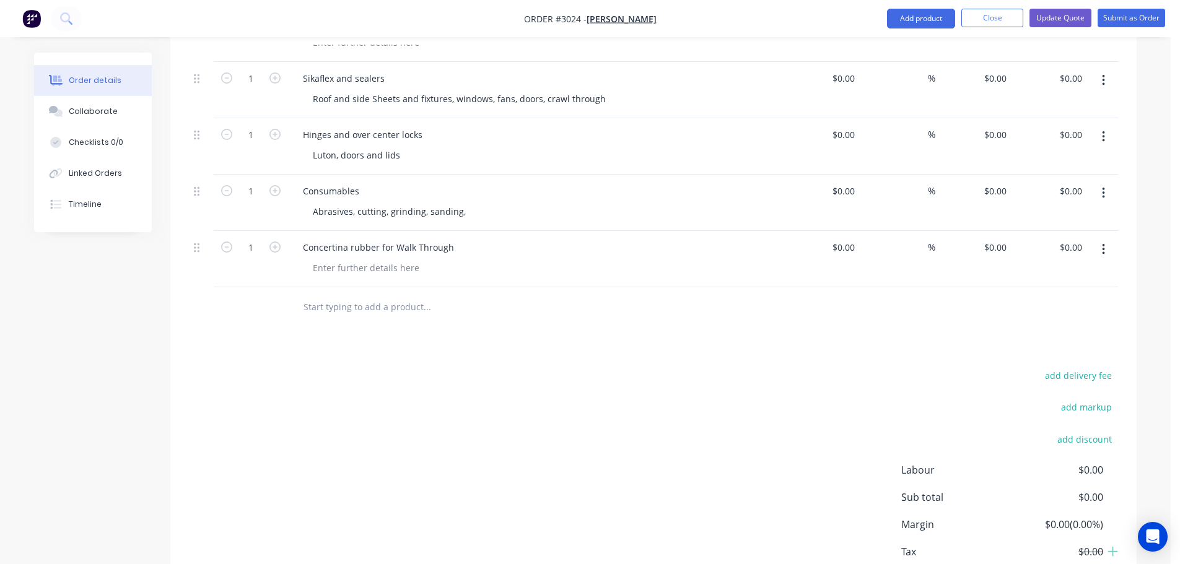
click at [333, 295] on input "text" at bounding box center [427, 307] width 248 height 25
click at [303, 295] on input "Paint and primers" at bounding box center [427, 307] width 248 height 25
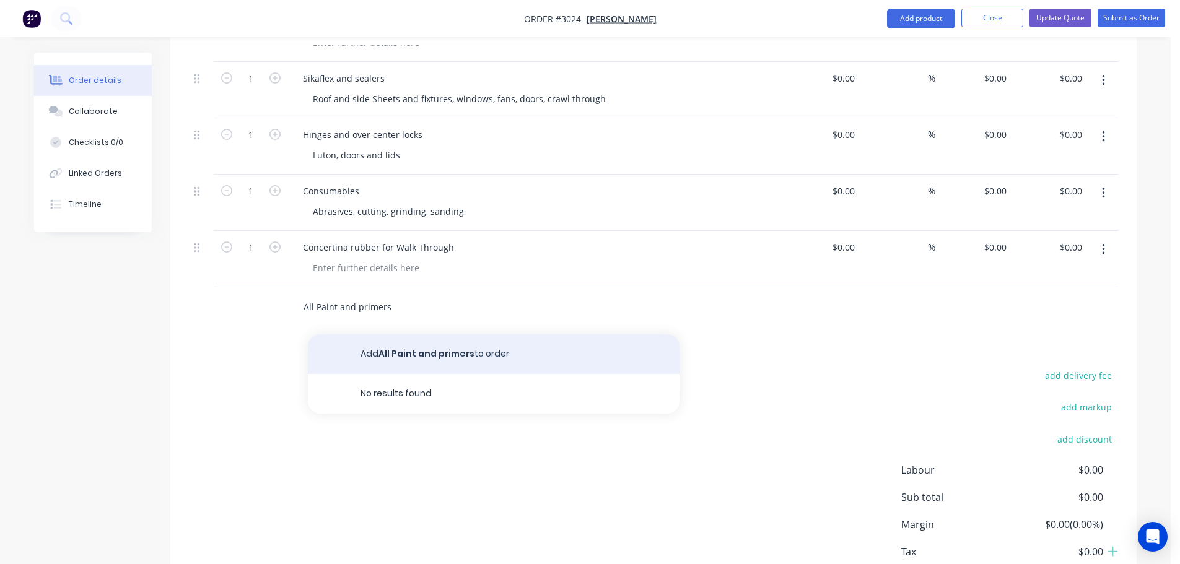
type input "All Paint and primers"
click at [400, 334] on button "Add All Paint and primers to order" at bounding box center [494, 354] width 372 height 40
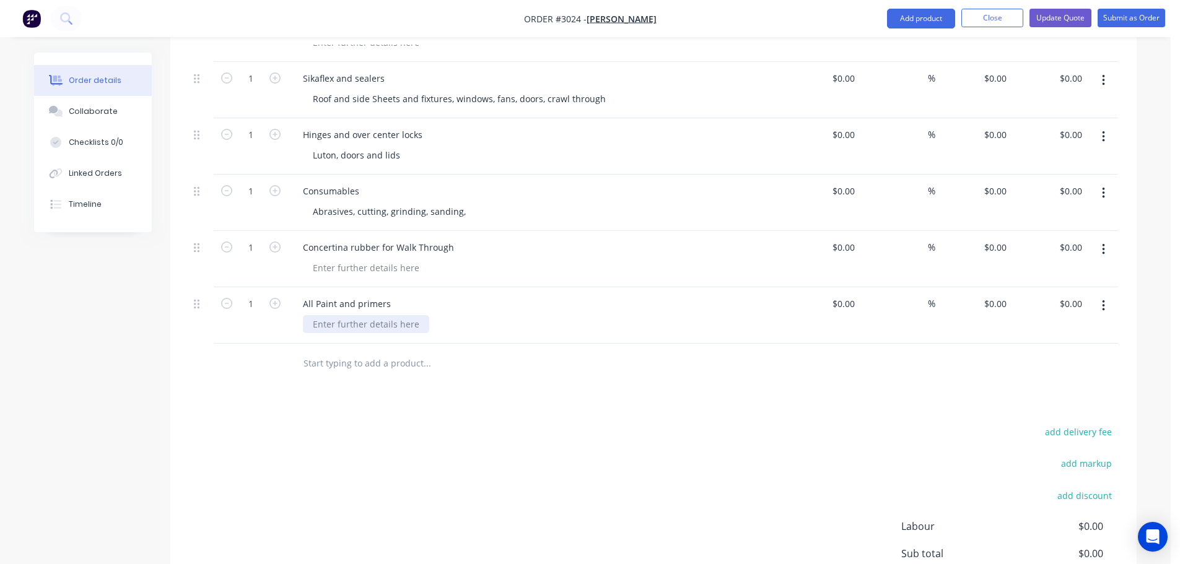
click at [334, 315] on div at bounding box center [366, 324] width 126 height 18
click at [406, 315] on div "White Black and etch Pprimer" at bounding box center [374, 324] width 143 height 18
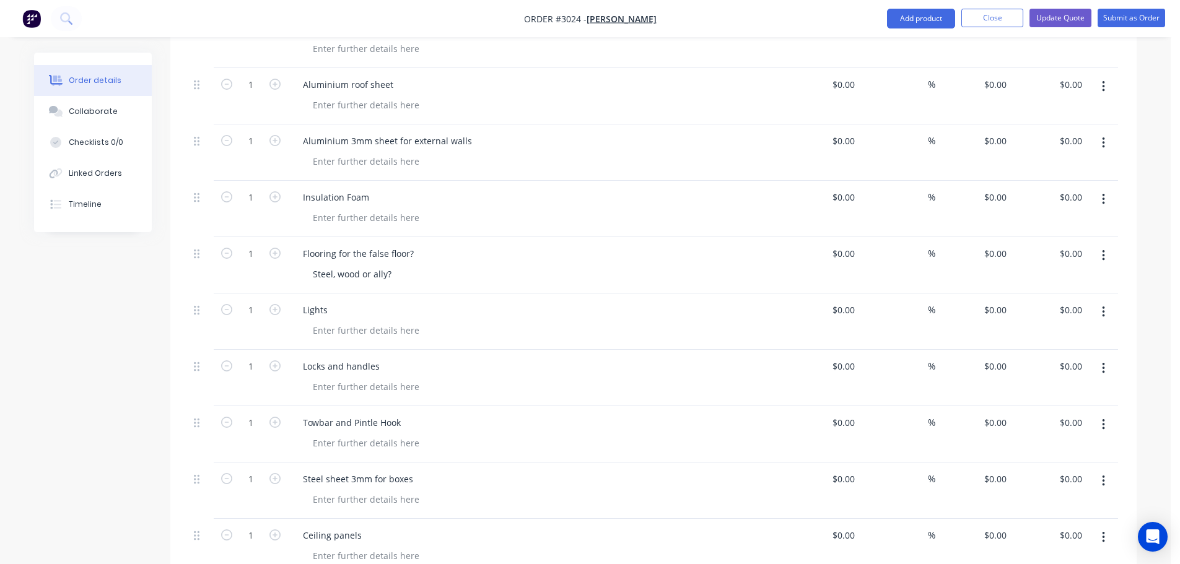
scroll to position [3044, 0]
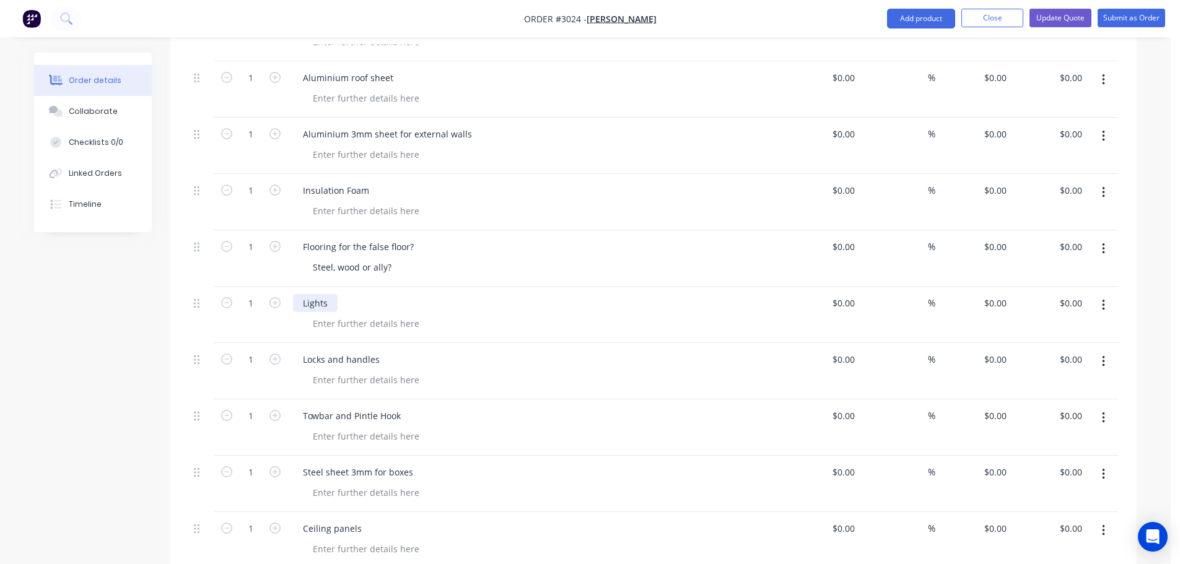
click at [303, 294] on div "Lights" at bounding box center [315, 303] width 45 height 18
click at [333, 294] on div "Lights" at bounding box center [315, 303] width 45 height 18
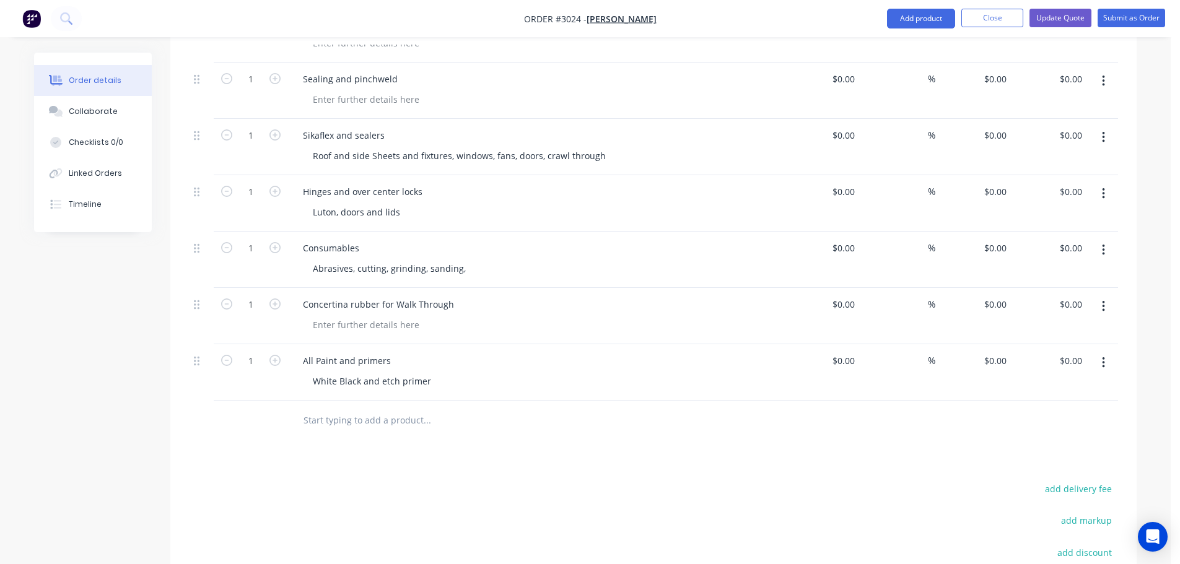
scroll to position [3725, 0]
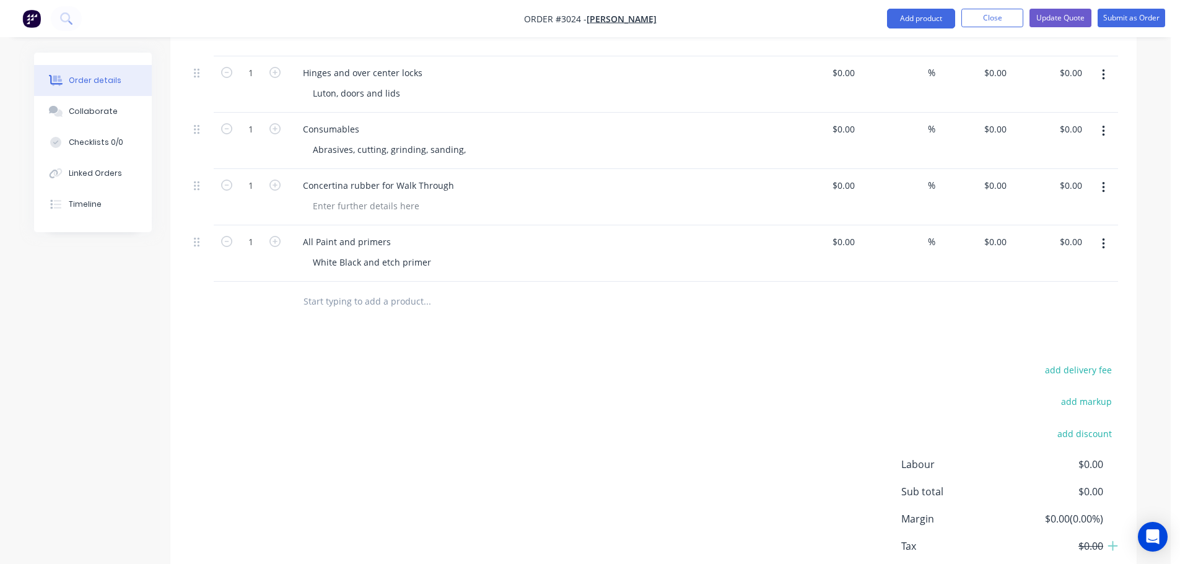
click at [322, 289] on input "text" at bounding box center [427, 301] width 248 height 25
click at [359, 289] on input "Install correct clearance lights" at bounding box center [427, 301] width 248 height 25
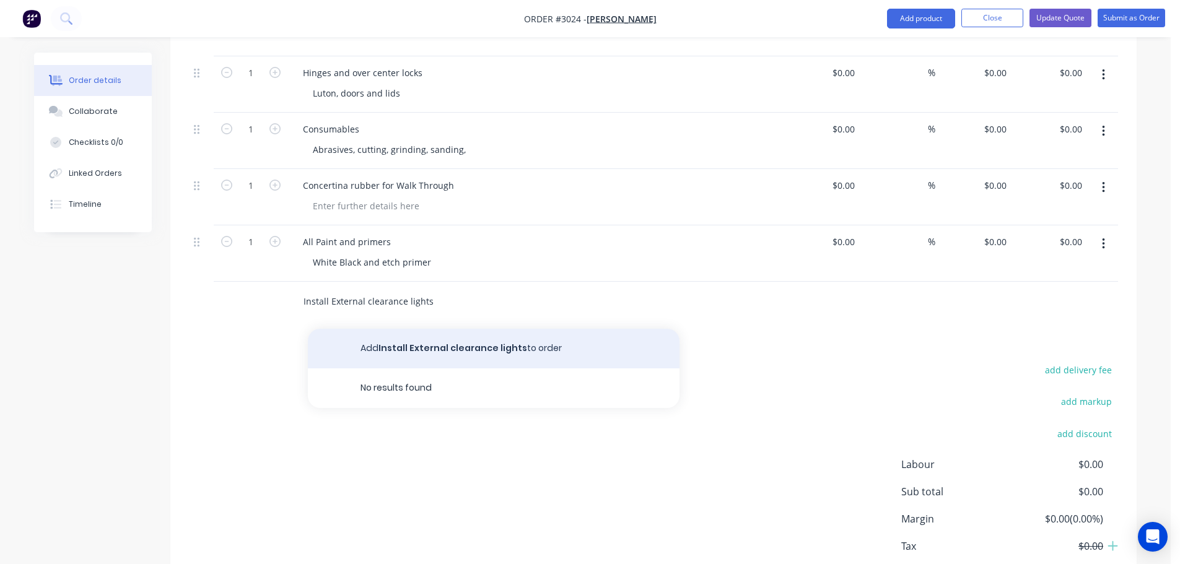
type input "Install External clearance lights"
click at [380, 331] on button "Add Install External clearance lights to order" at bounding box center [494, 349] width 372 height 40
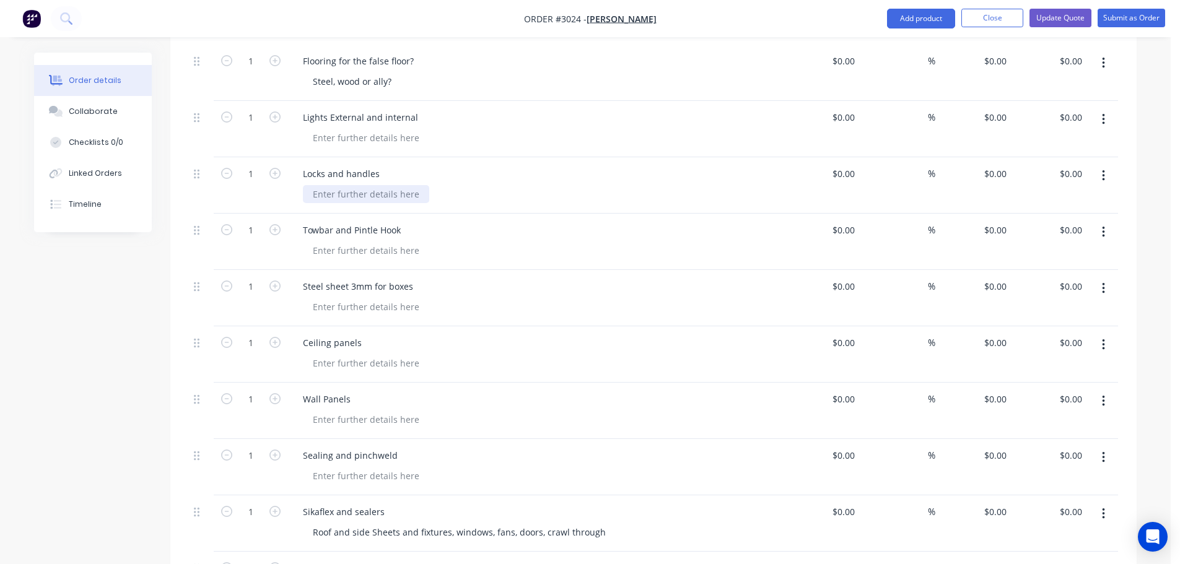
scroll to position [3168, 0]
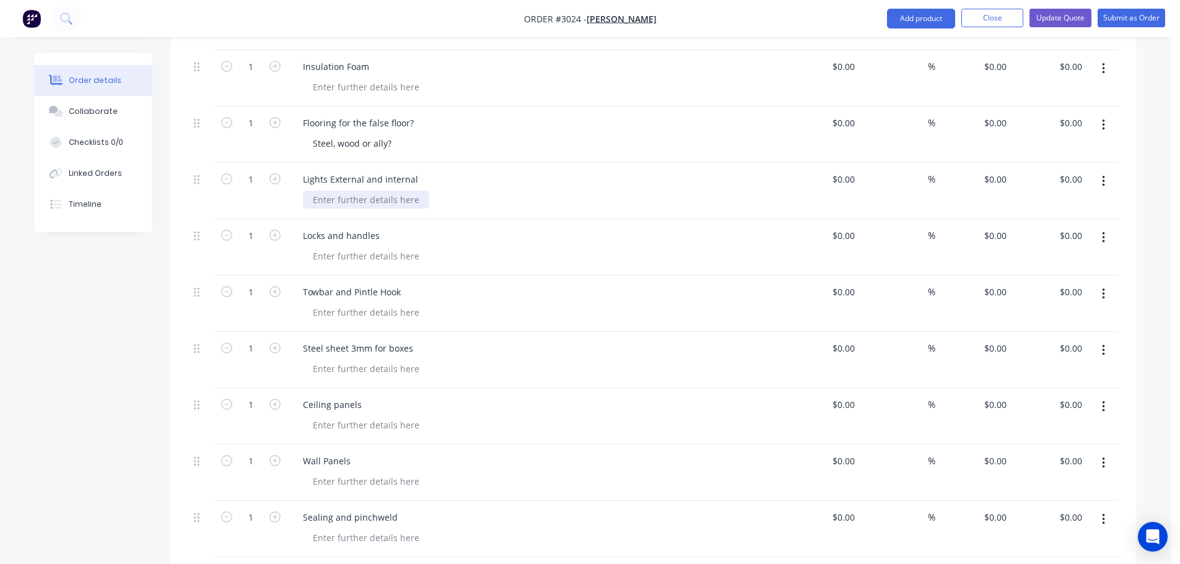
click at [315, 191] on div at bounding box center [366, 200] width 126 height 18
click at [425, 247] on div at bounding box center [541, 256] width 476 height 18
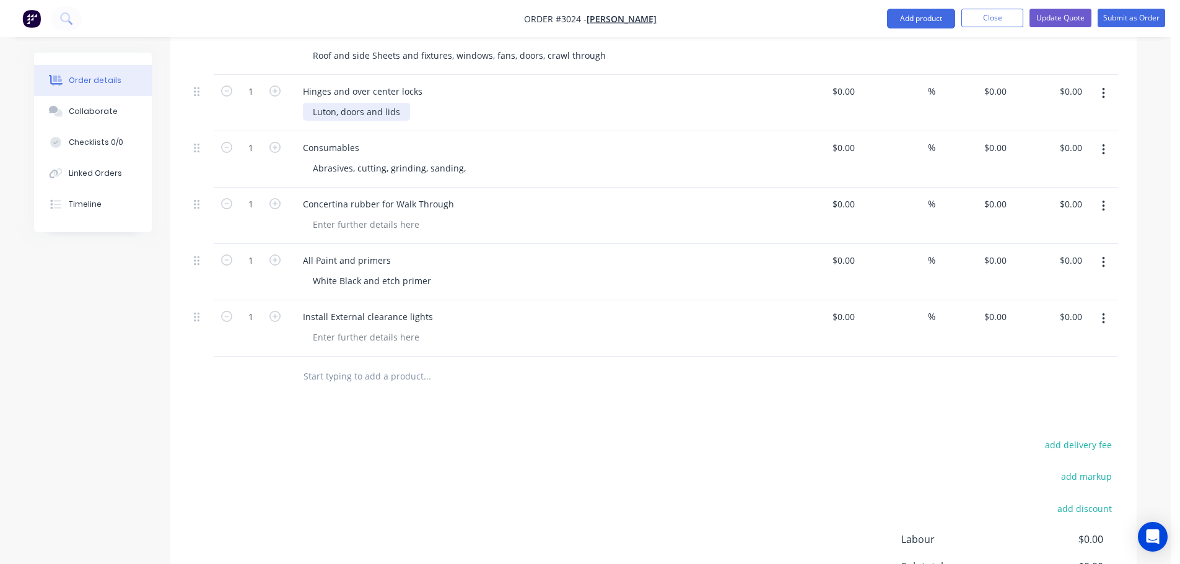
scroll to position [3725, 0]
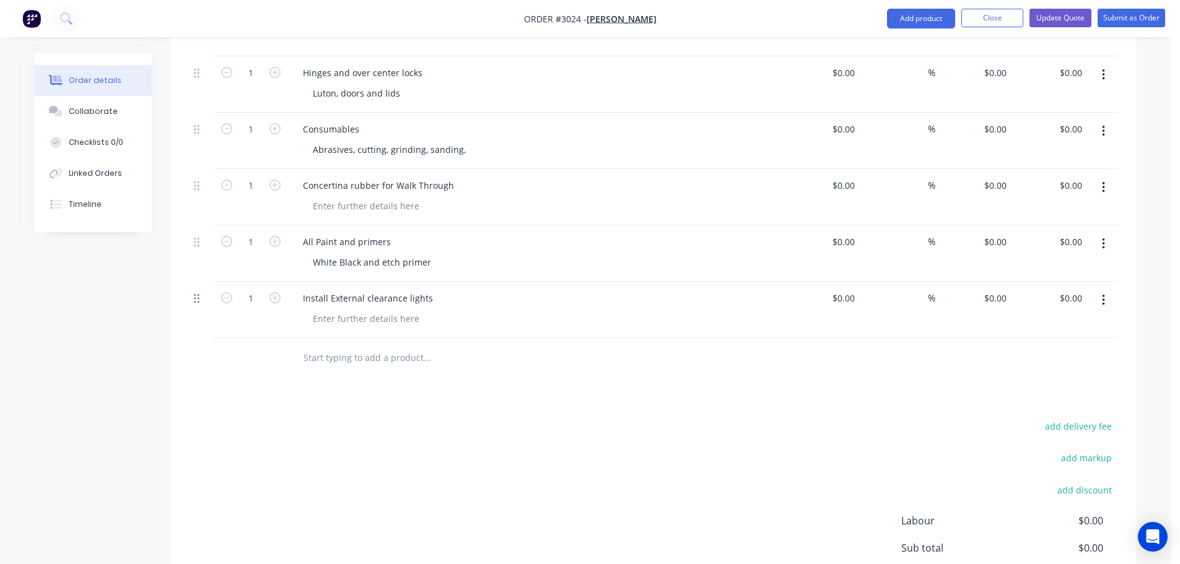
click at [196, 294] on icon at bounding box center [197, 298] width 6 height 9
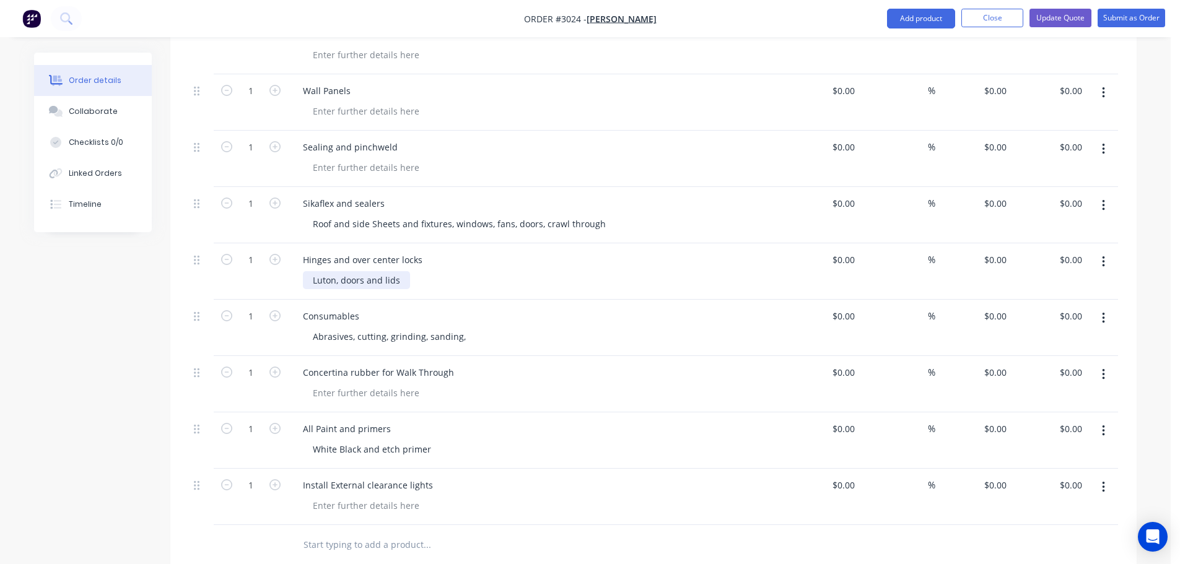
scroll to position [3539, 0]
click at [390, 193] on div "Sikaflex and sealers" at bounding box center [344, 202] width 102 height 18
click at [353, 193] on div "Sikaflex and sealers" at bounding box center [344, 202] width 102 height 18
click at [372, 193] on div "Sikaflex, sealers" at bounding box center [335, 202] width 85 height 18
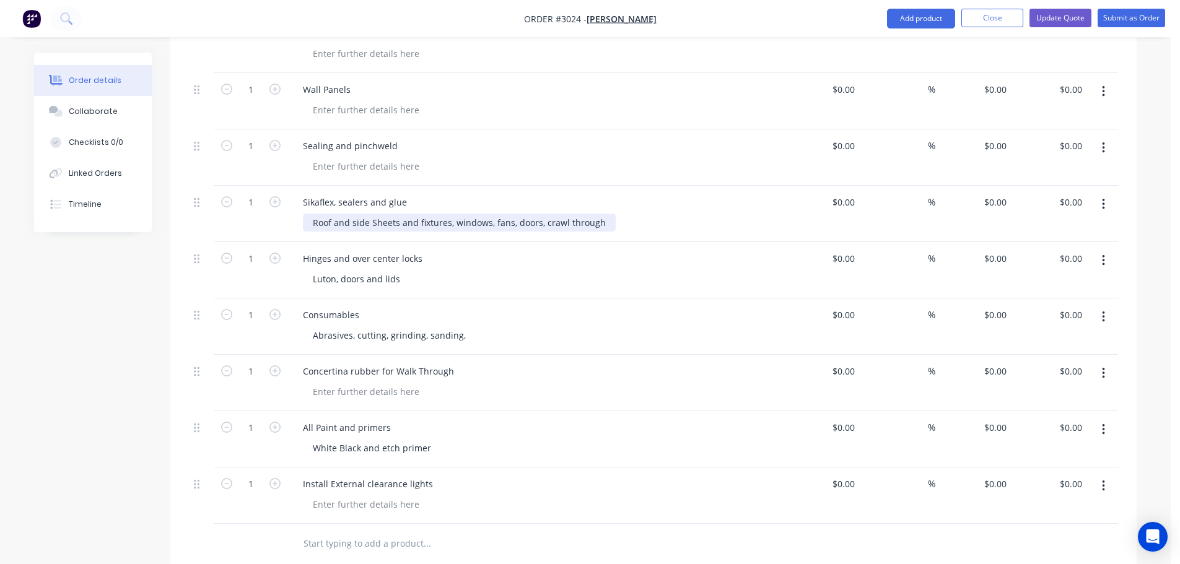
click at [600, 214] on div "Roof and side Sheets and fixtures, windows, fans, doors, crawl through" at bounding box center [459, 223] width 313 height 18
click at [601, 214] on div "Roof and side Sheets and fixtures, windows, fans, doors, crawl through" at bounding box center [459, 223] width 313 height 18
click at [425, 270] on div "Luton, doors and lids" at bounding box center [541, 279] width 476 height 18
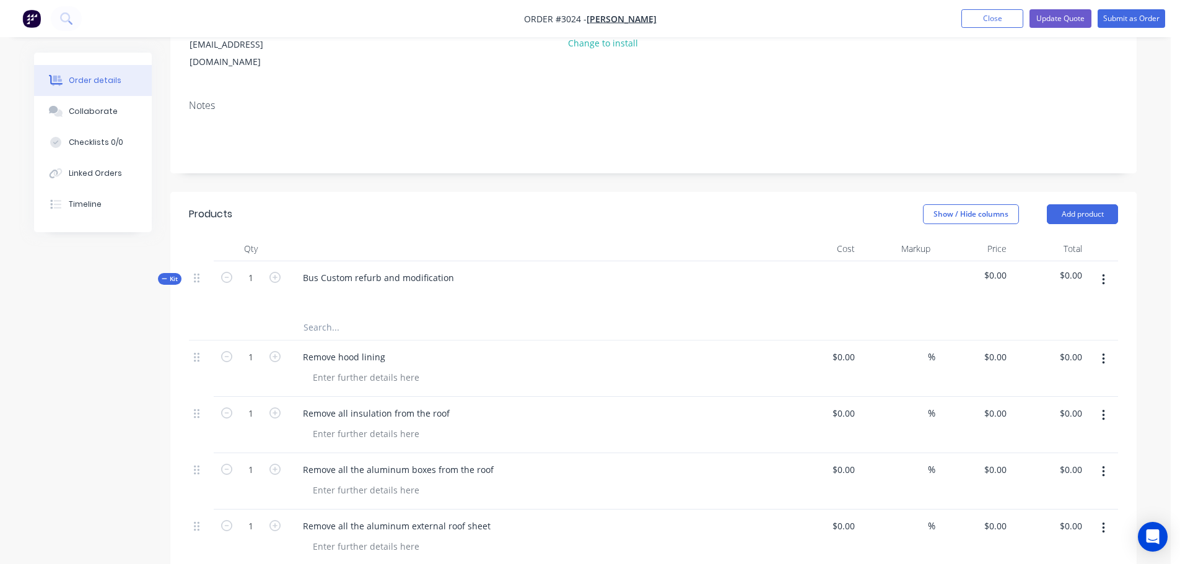
scroll to position [60, 0]
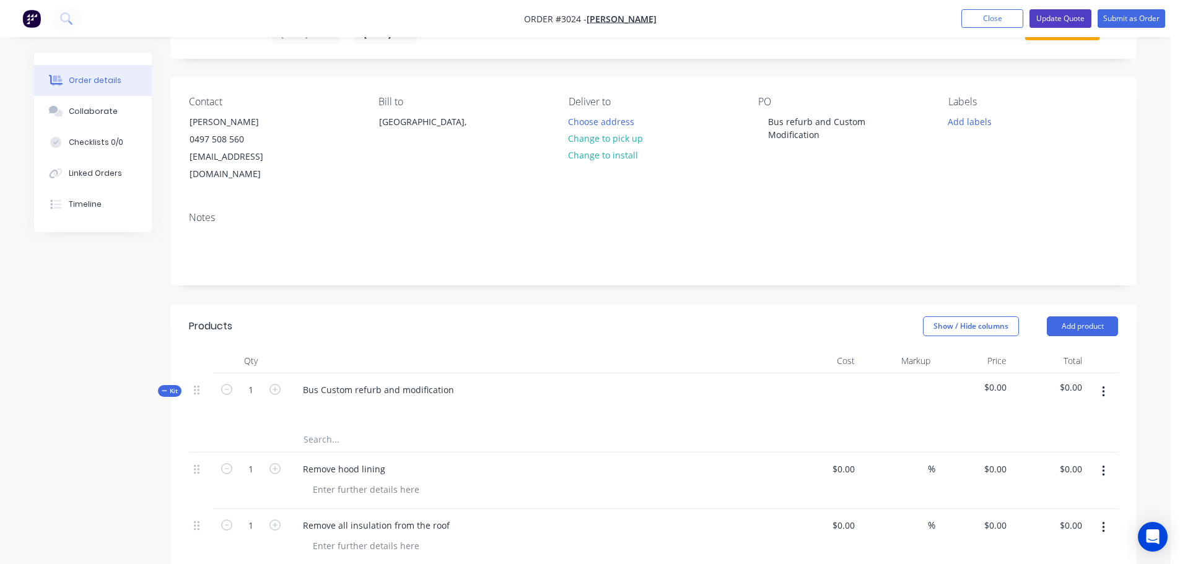
click at [1049, 9] on button "Update Quote" at bounding box center [1060, 18] width 62 height 19
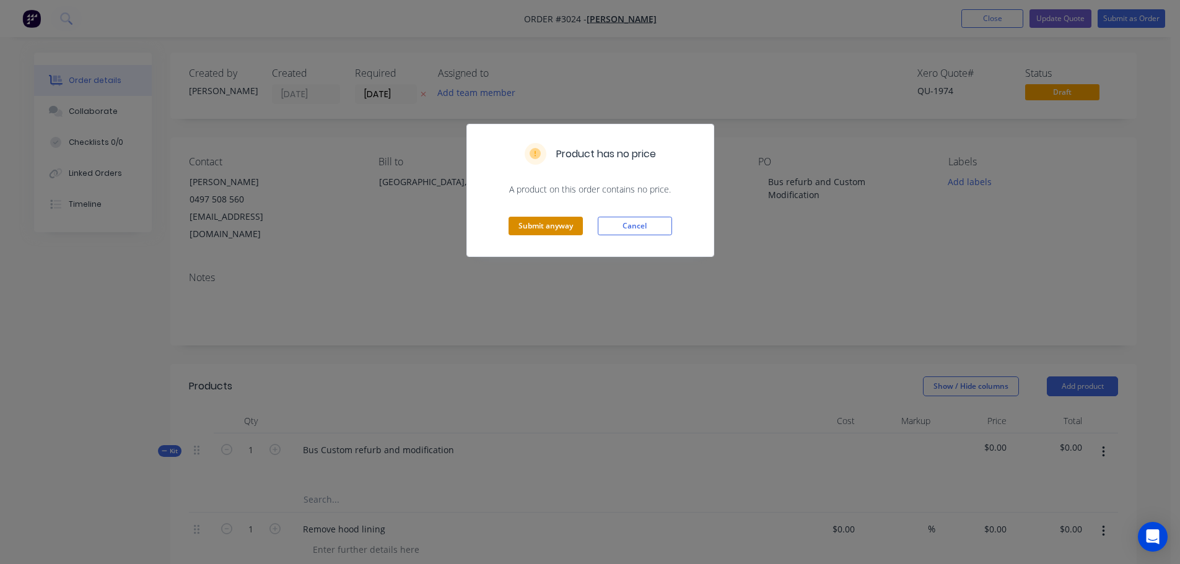
click at [521, 224] on button "Submit anyway" at bounding box center [545, 226] width 74 height 19
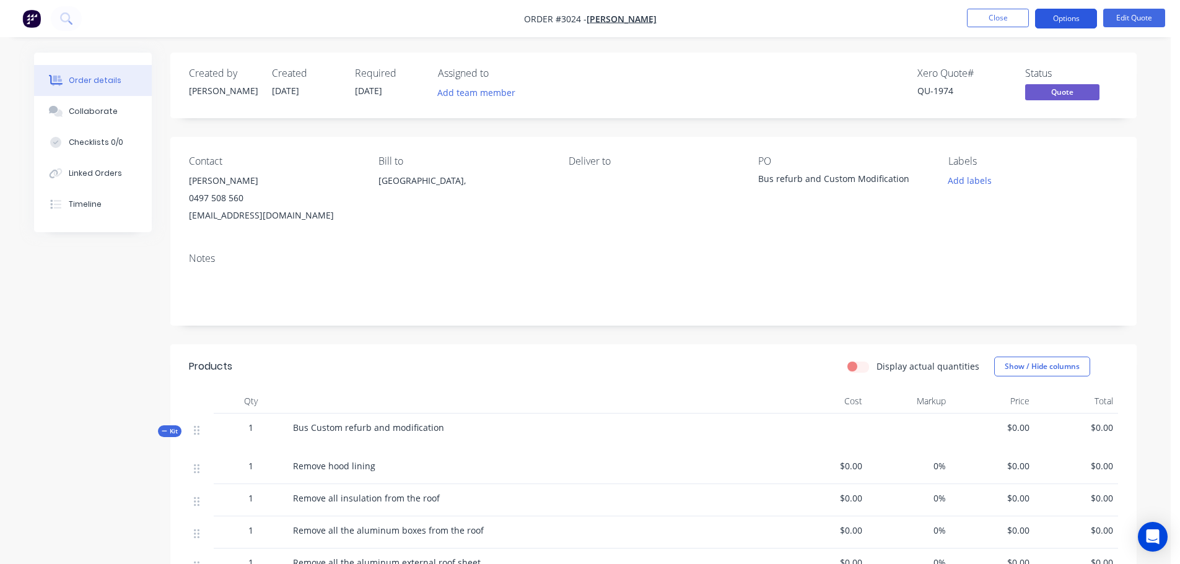
click at [1069, 20] on button "Options" at bounding box center [1066, 19] width 62 height 20
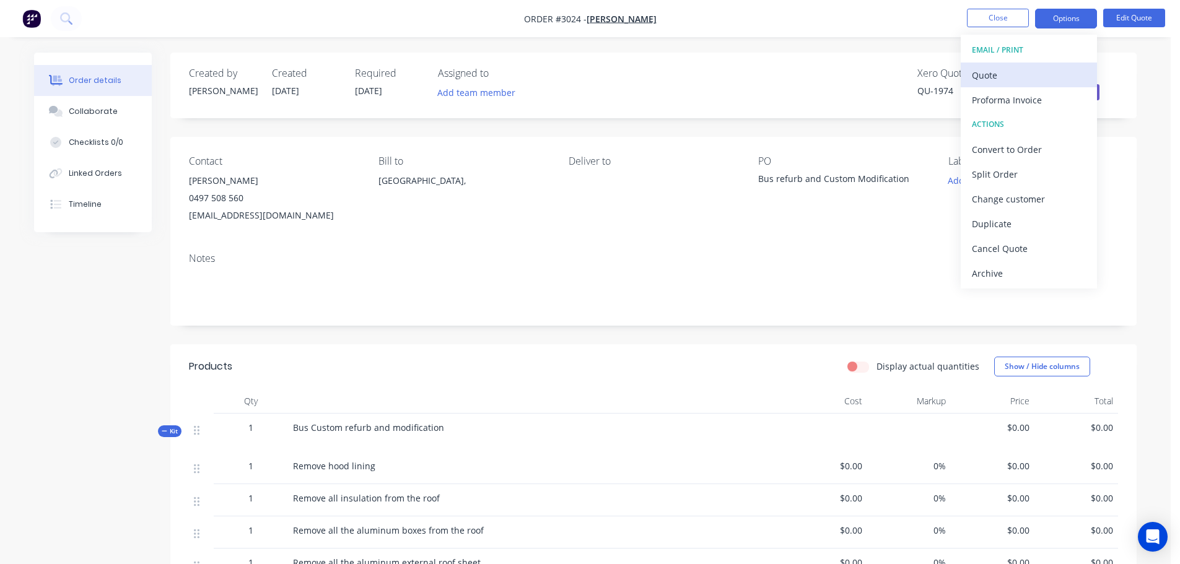
click at [992, 74] on div "Quote" at bounding box center [1029, 75] width 114 height 18
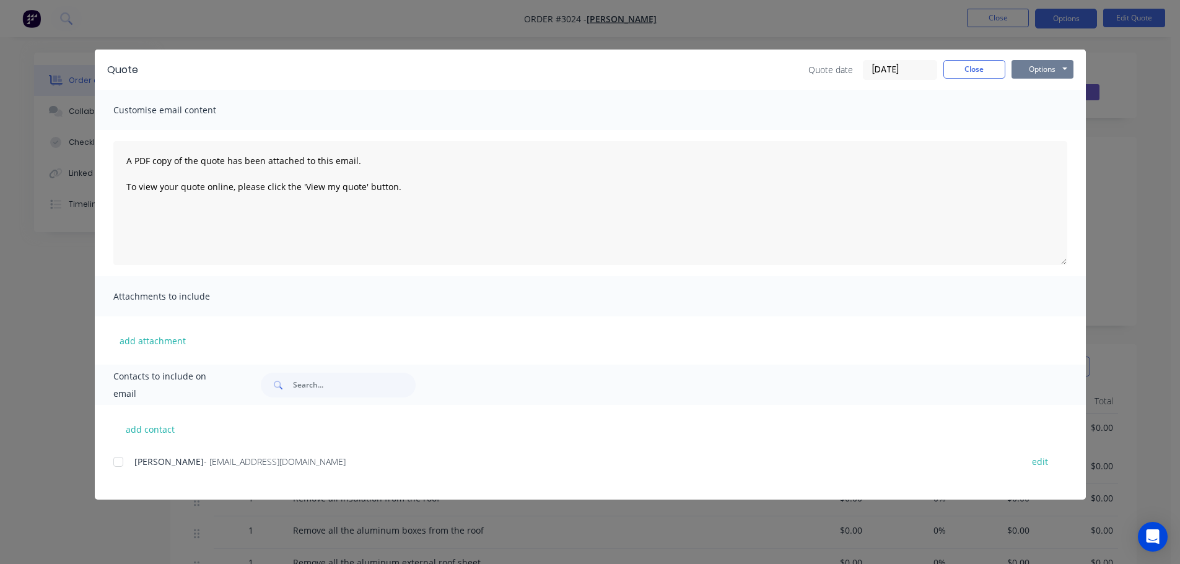
click at [1034, 69] on button "Options" at bounding box center [1042, 69] width 62 height 19
click at [1032, 88] on button "Preview" at bounding box center [1050, 91] width 79 height 20
click at [1049, 69] on button "Options" at bounding box center [1042, 69] width 62 height 19
click at [1044, 108] on button "Print" at bounding box center [1050, 112] width 79 height 20
drag, startPoint x: 972, startPoint y: 68, endPoint x: 910, endPoint y: 72, distance: 62.0
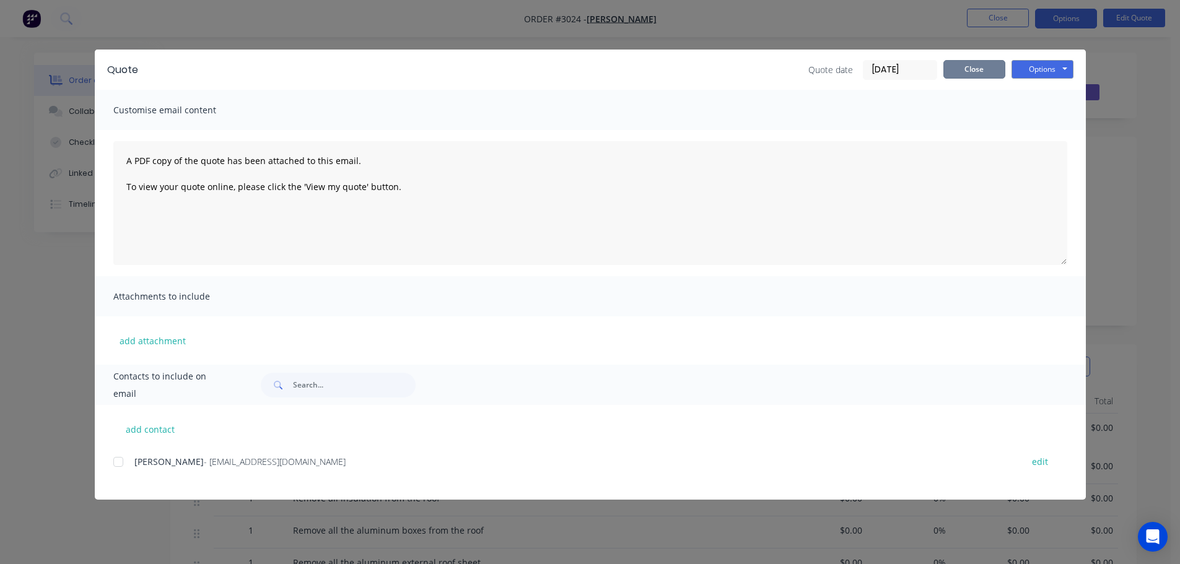
click at [971, 68] on button "Close" at bounding box center [974, 69] width 62 height 19
